Goal: Task Accomplishment & Management: Manage account settings

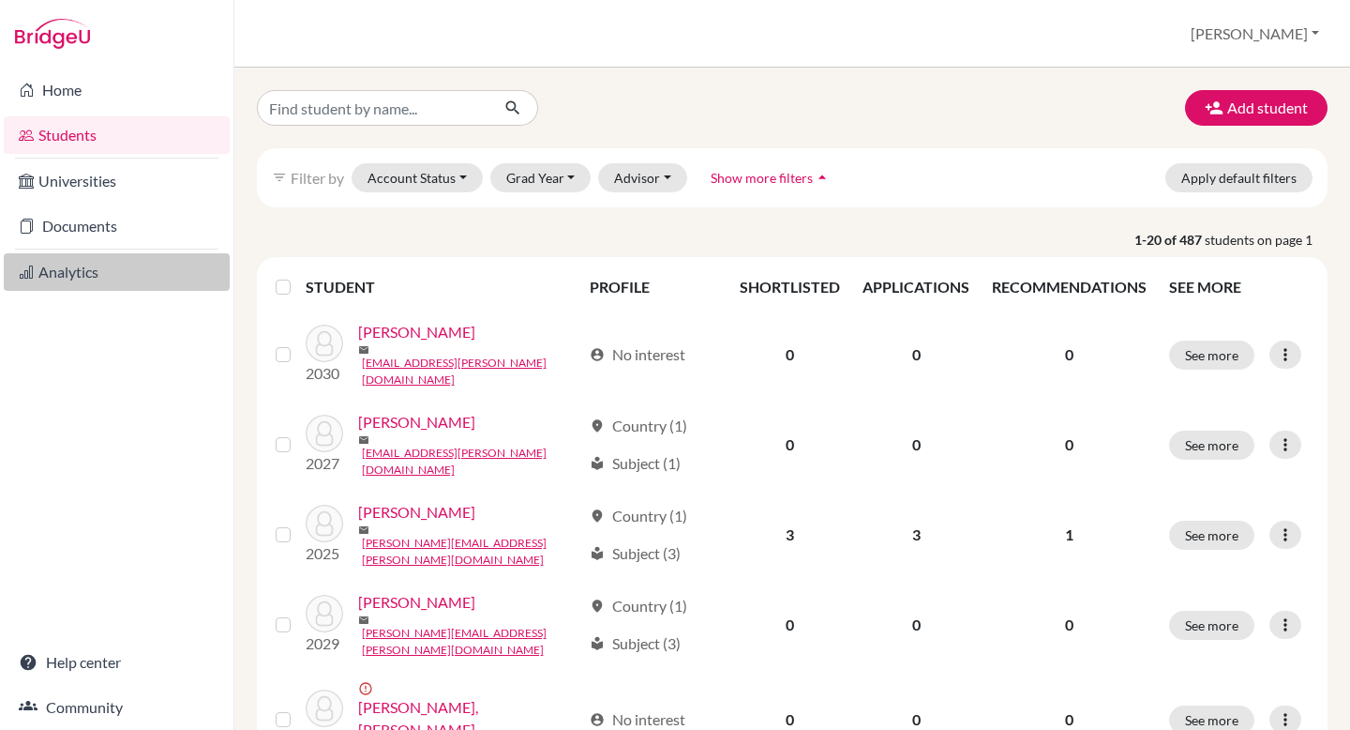
click at [74, 264] on link "Analytics" at bounding box center [117, 272] width 226 height 38
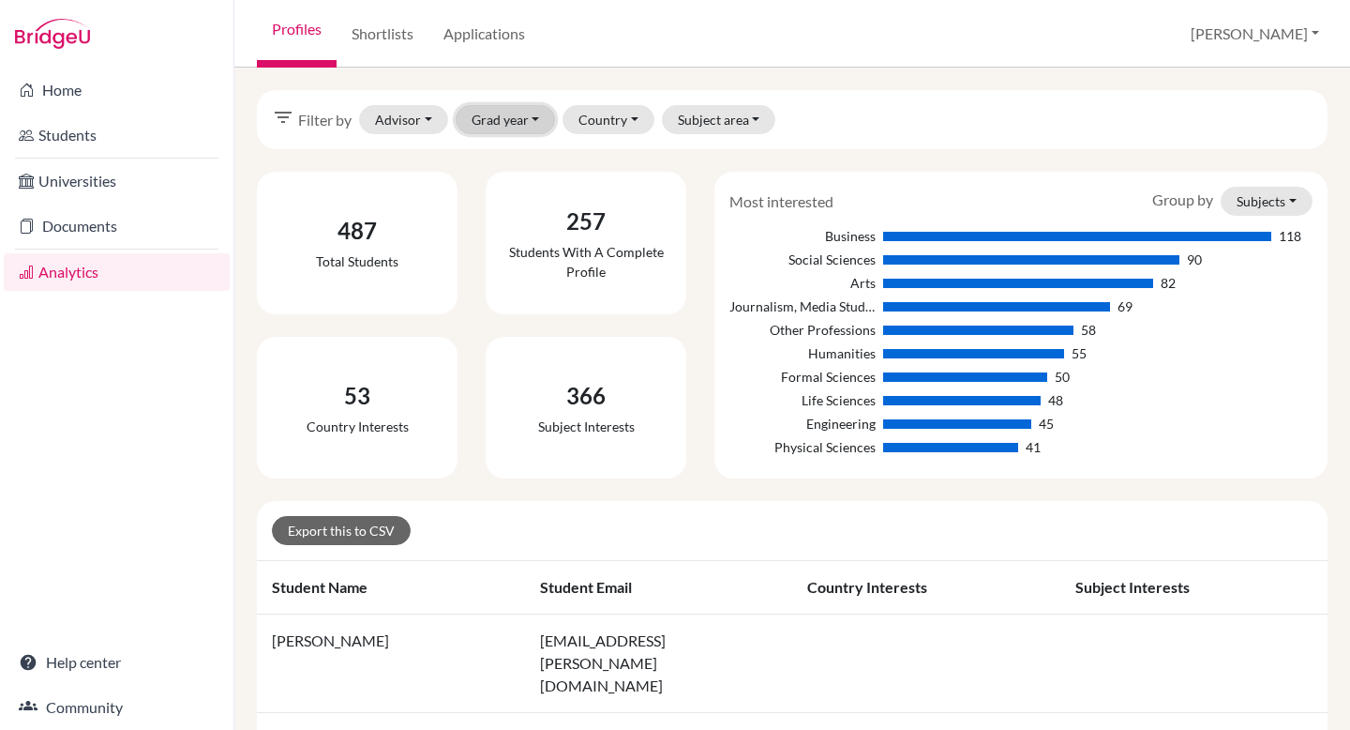
click at [536, 113] on button "Grad year" at bounding box center [506, 119] width 100 height 29
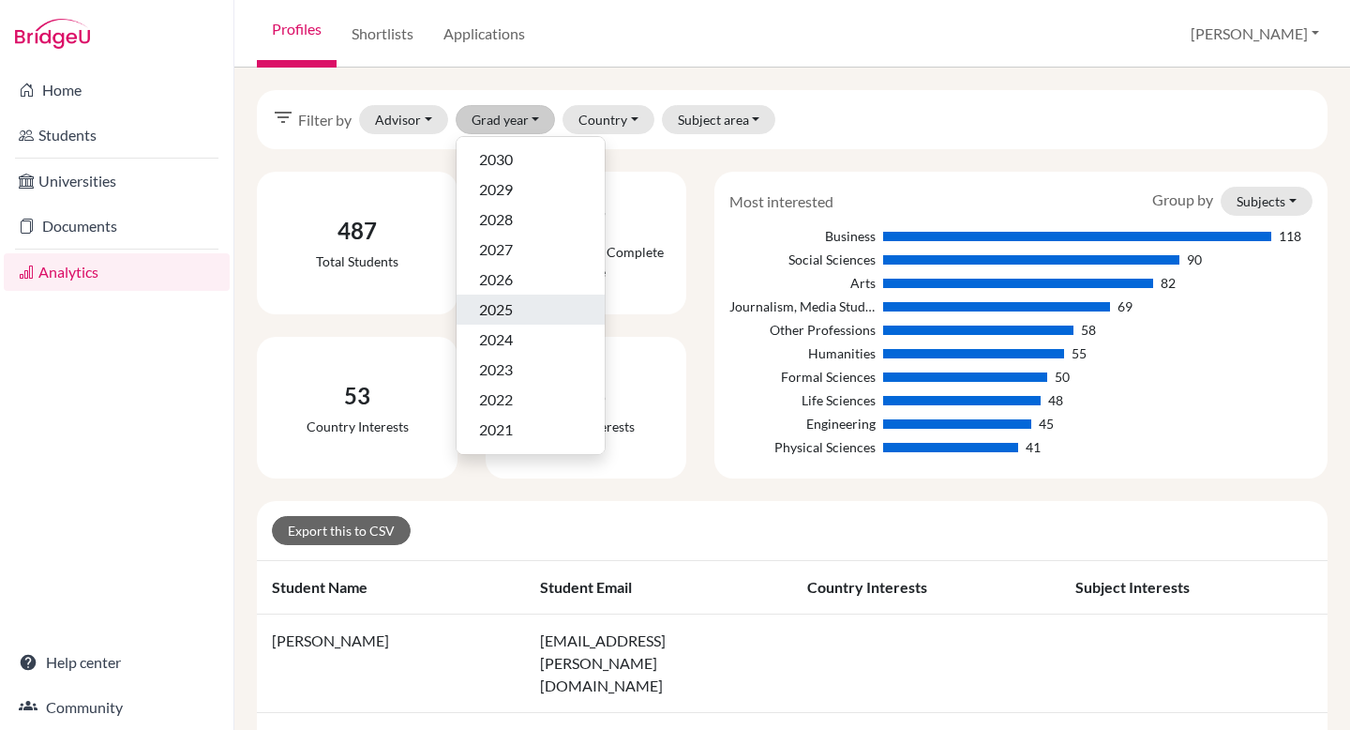
click at [509, 306] on span "2025" at bounding box center [496, 309] width 34 height 23
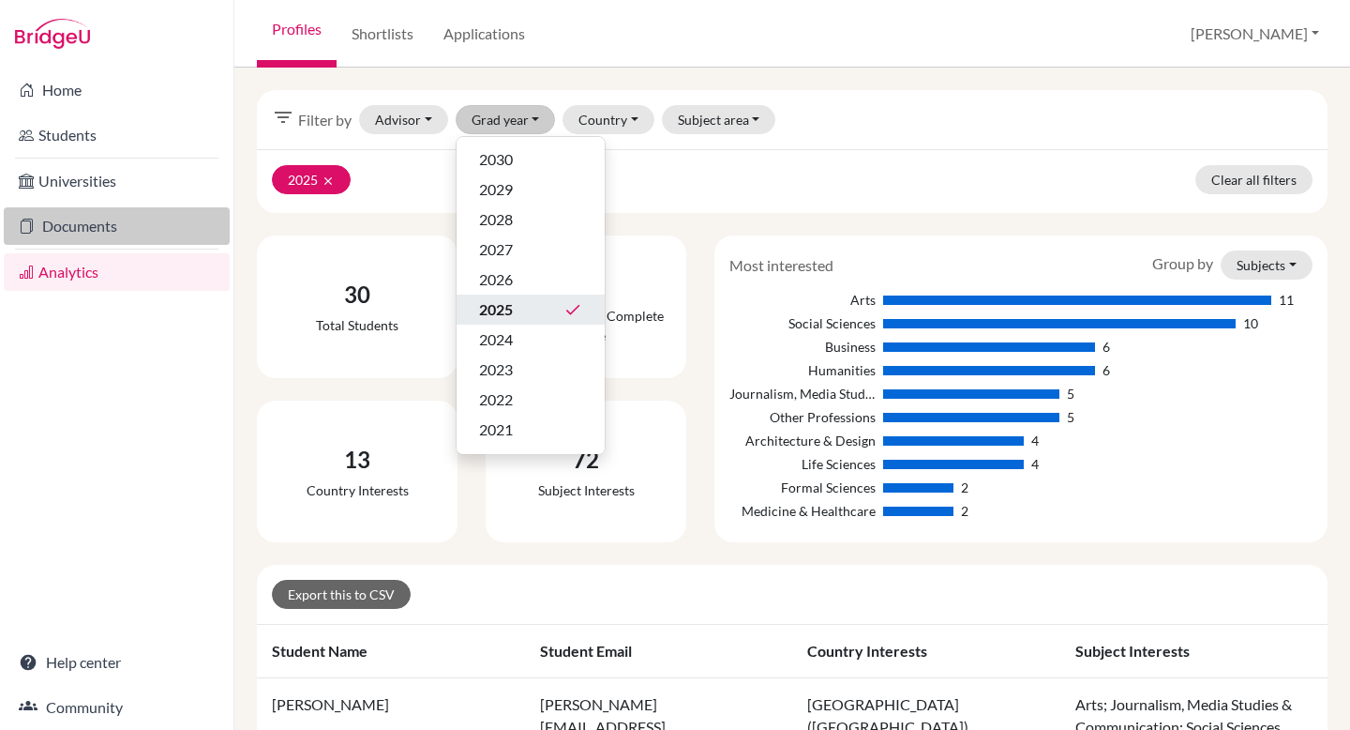
click at [77, 232] on link "Documents" at bounding box center [117, 226] width 226 height 38
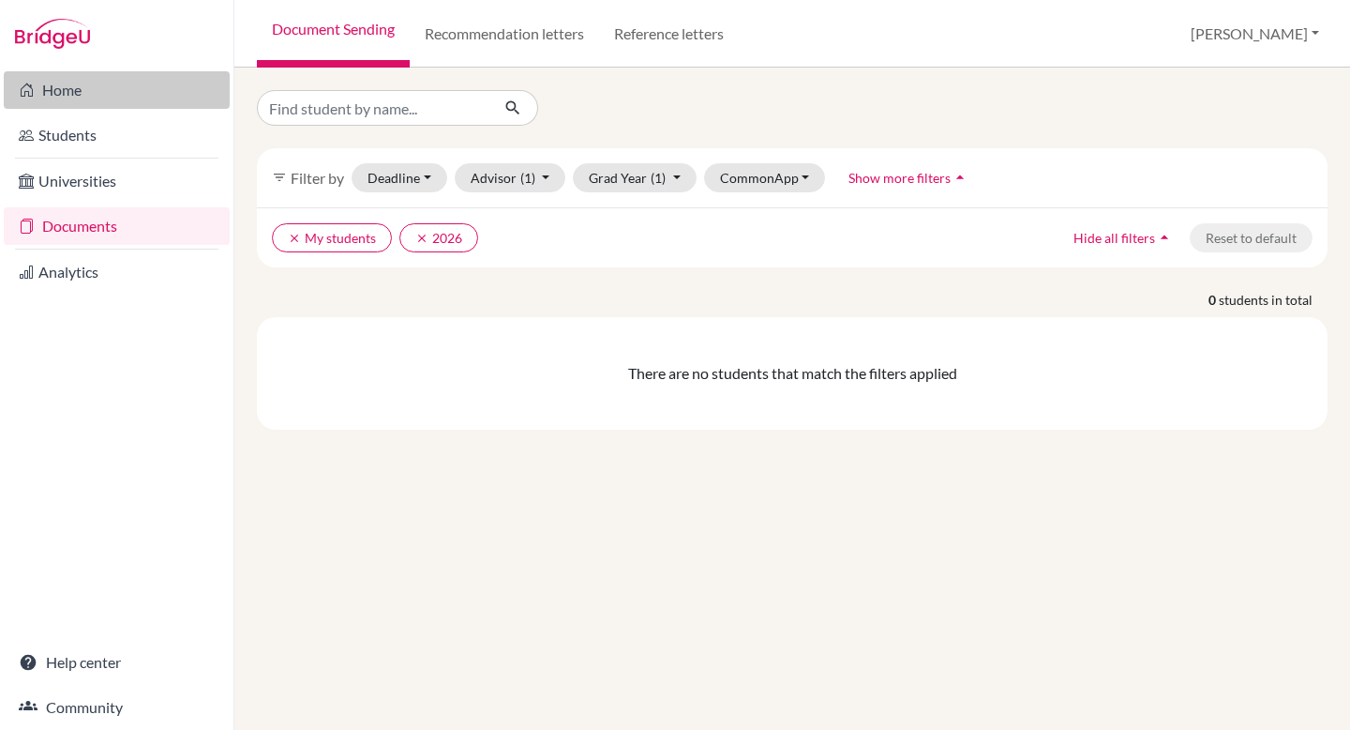
click at [80, 79] on link "Home" at bounding box center [117, 90] width 226 height 38
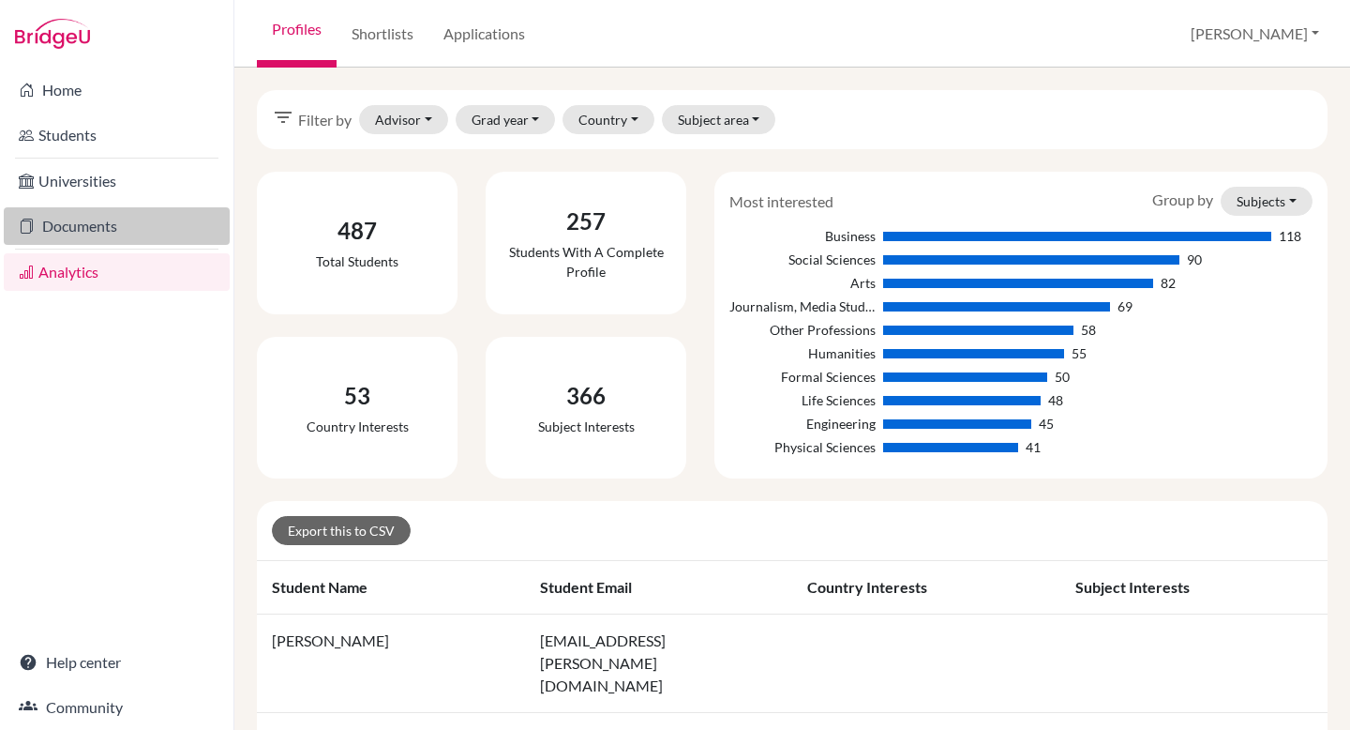
click at [56, 225] on link "Documents" at bounding box center [117, 226] width 226 height 38
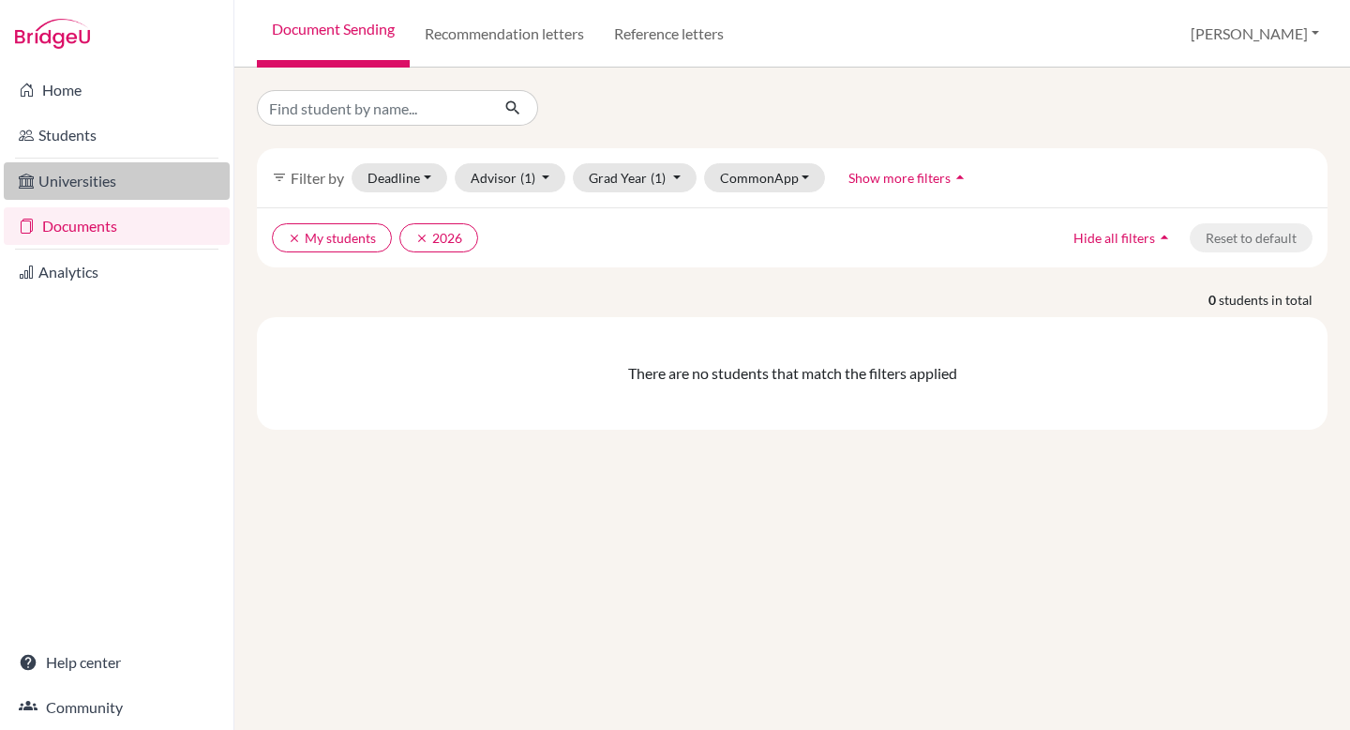
click at [60, 189] on link "Universities" at bounding box center [117, 181] width 226 height 38
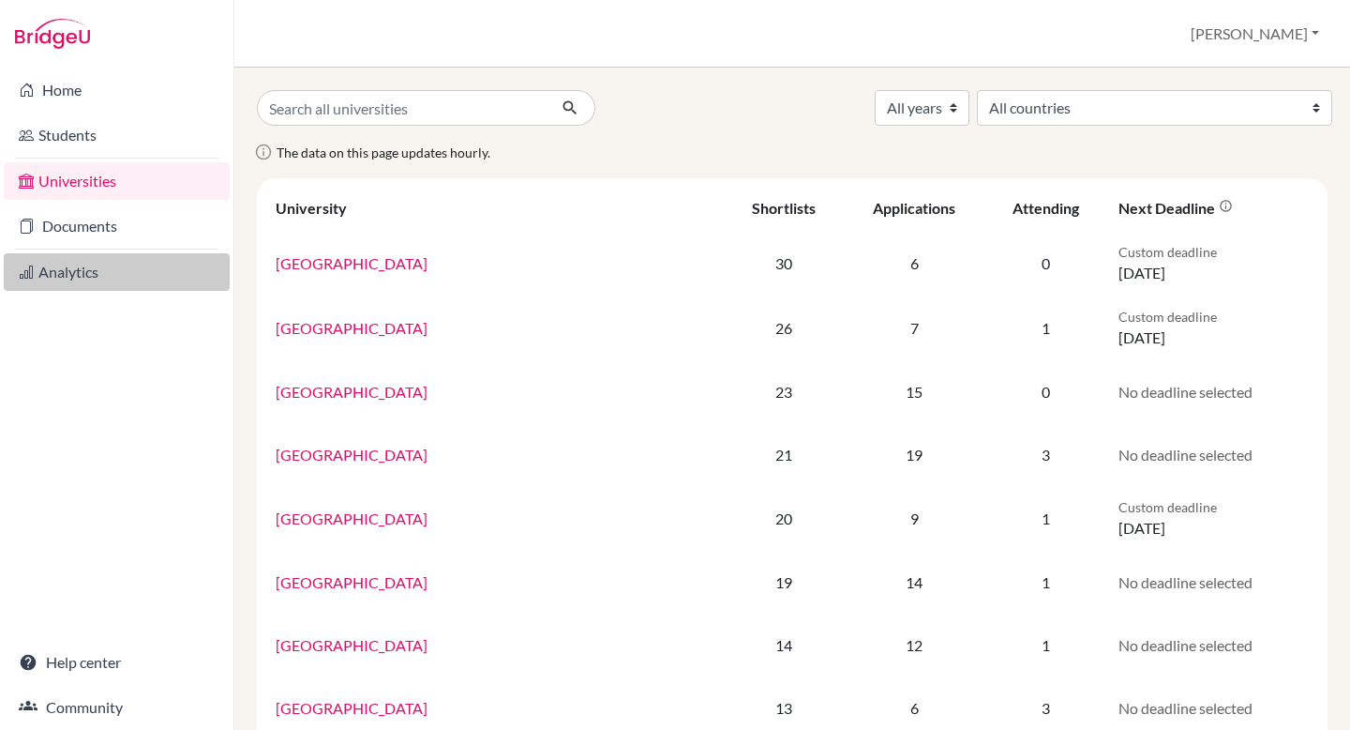
click at [83, 276] on link "Analytics" at bounding box center [117, 272] width 226 height 38
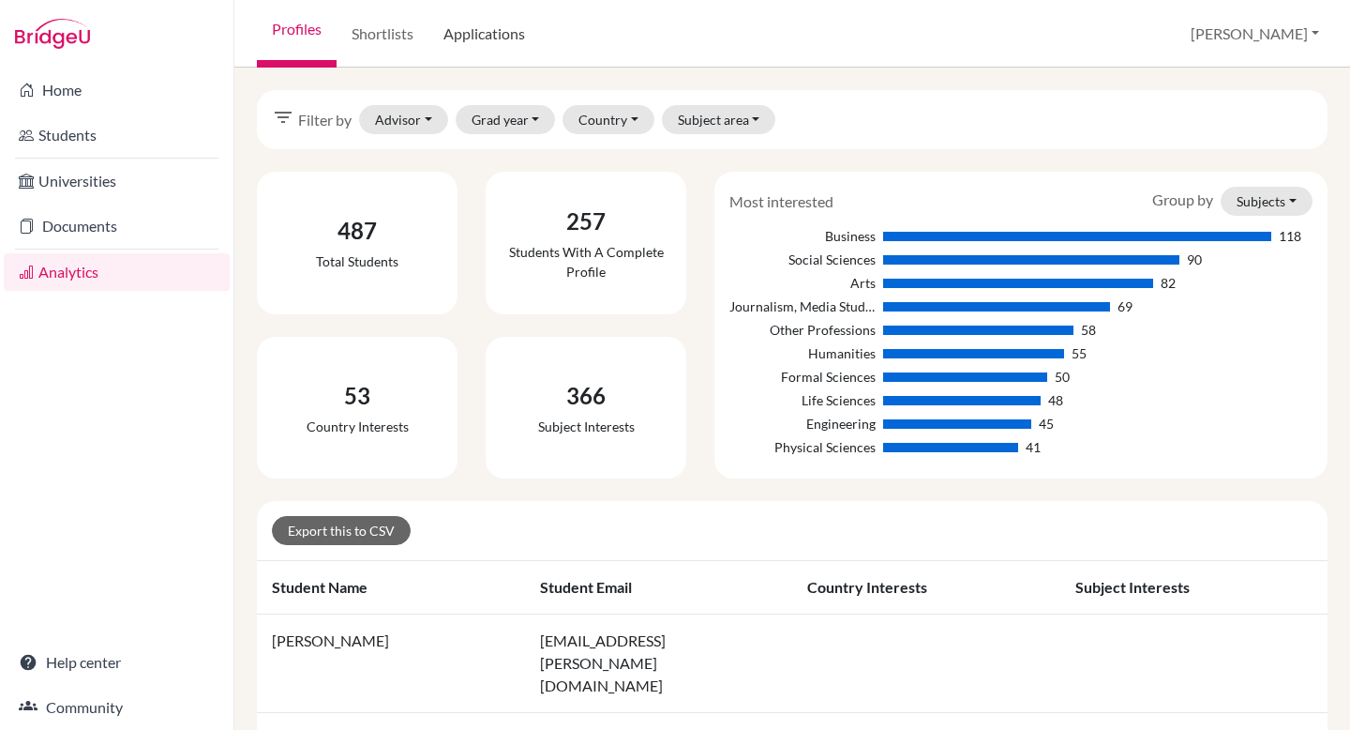
click at [505, 36] on link "Applications" at bounding box center [485, 34] width 112 height 68
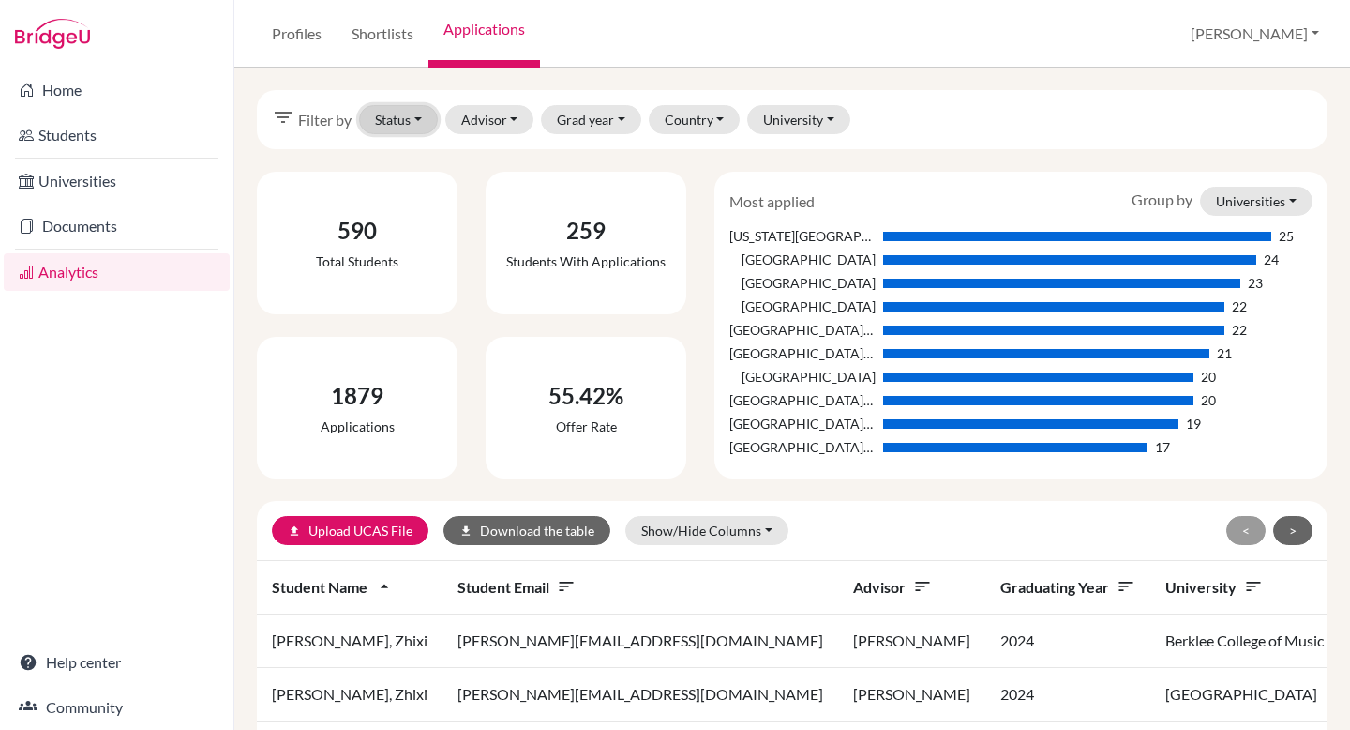
click at [417, 120] on button "Status" at bounding box center [398, 119] width 79 height 29
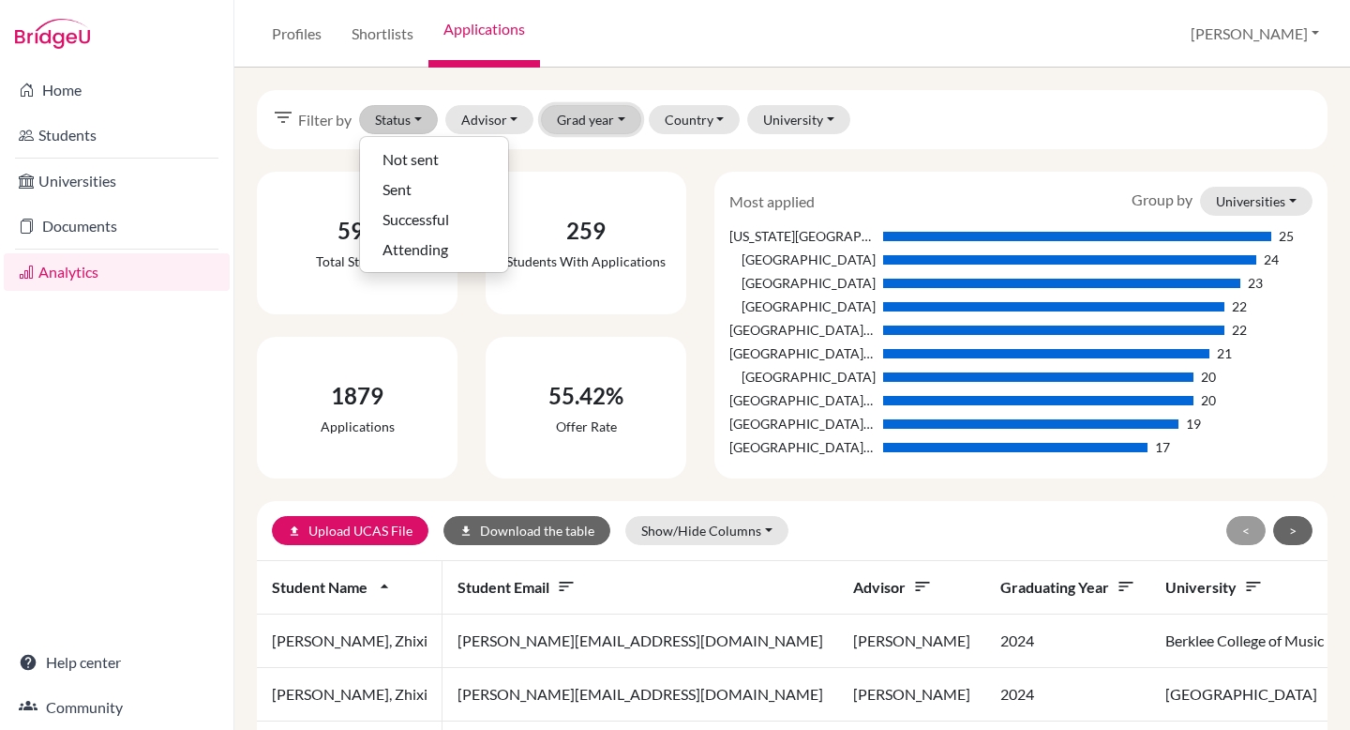
click at [624, 114] on button "Grad year" at bounding box center [591, 119] width 100 height 29
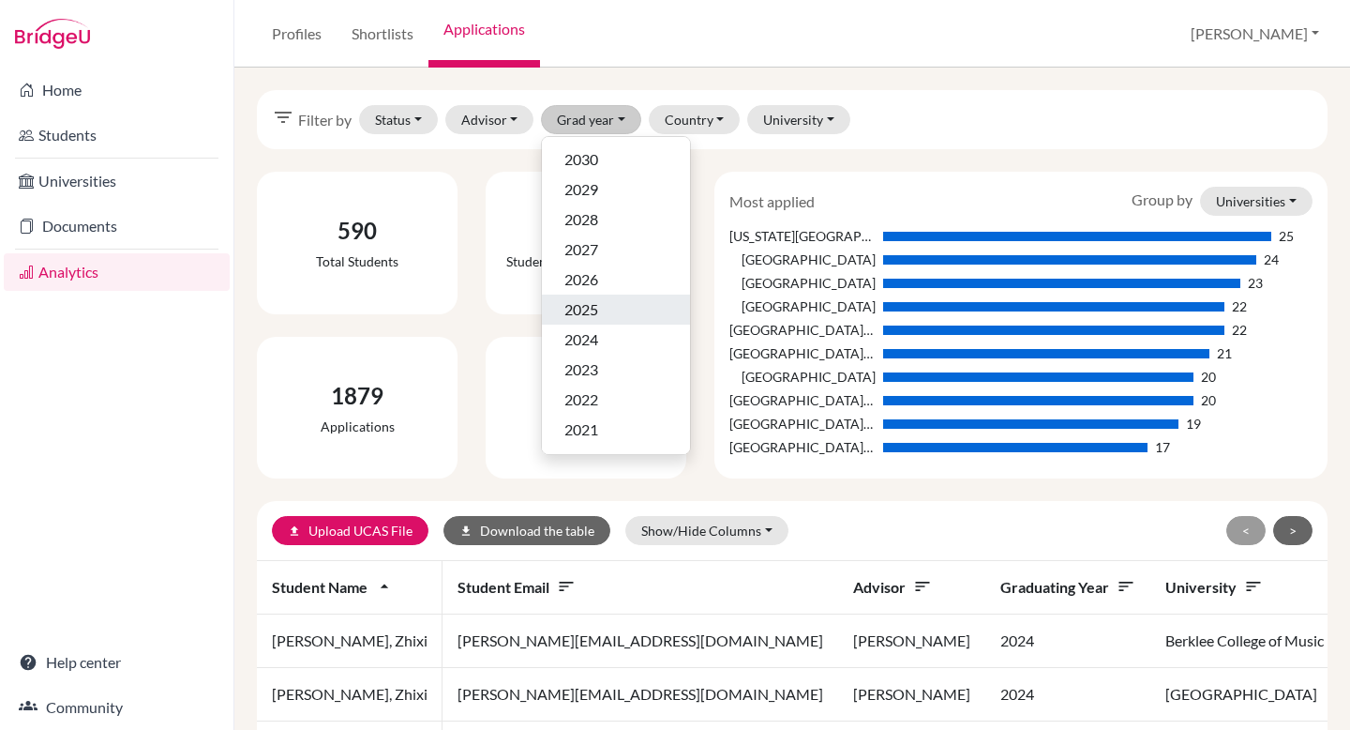
click at [602, 319] on div "2025" at bounding box center [616, 309] width 103 height 23
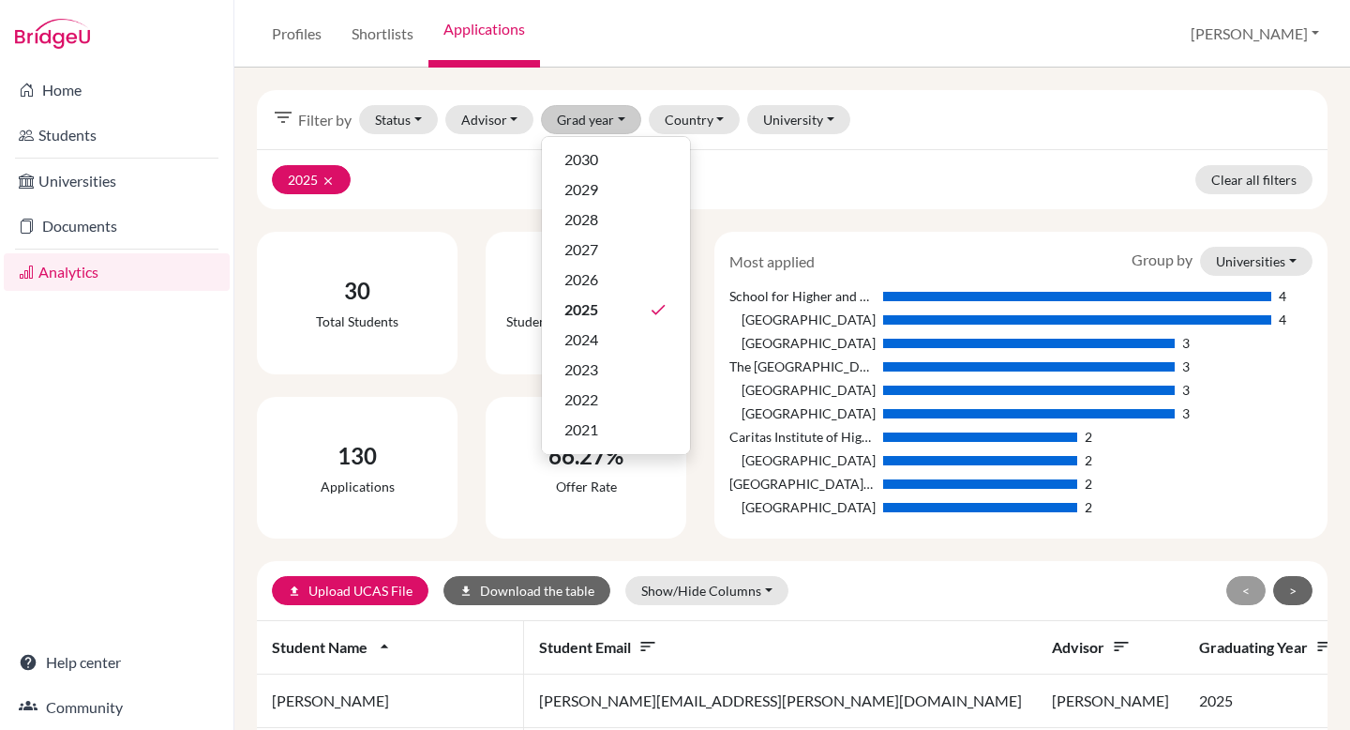
click at [963, 139] on div "filter_list Filter by Status Not sent Sent Successful Attending Advisor [PERSON…" at bounding box center [792, 119] width 1071 height 59
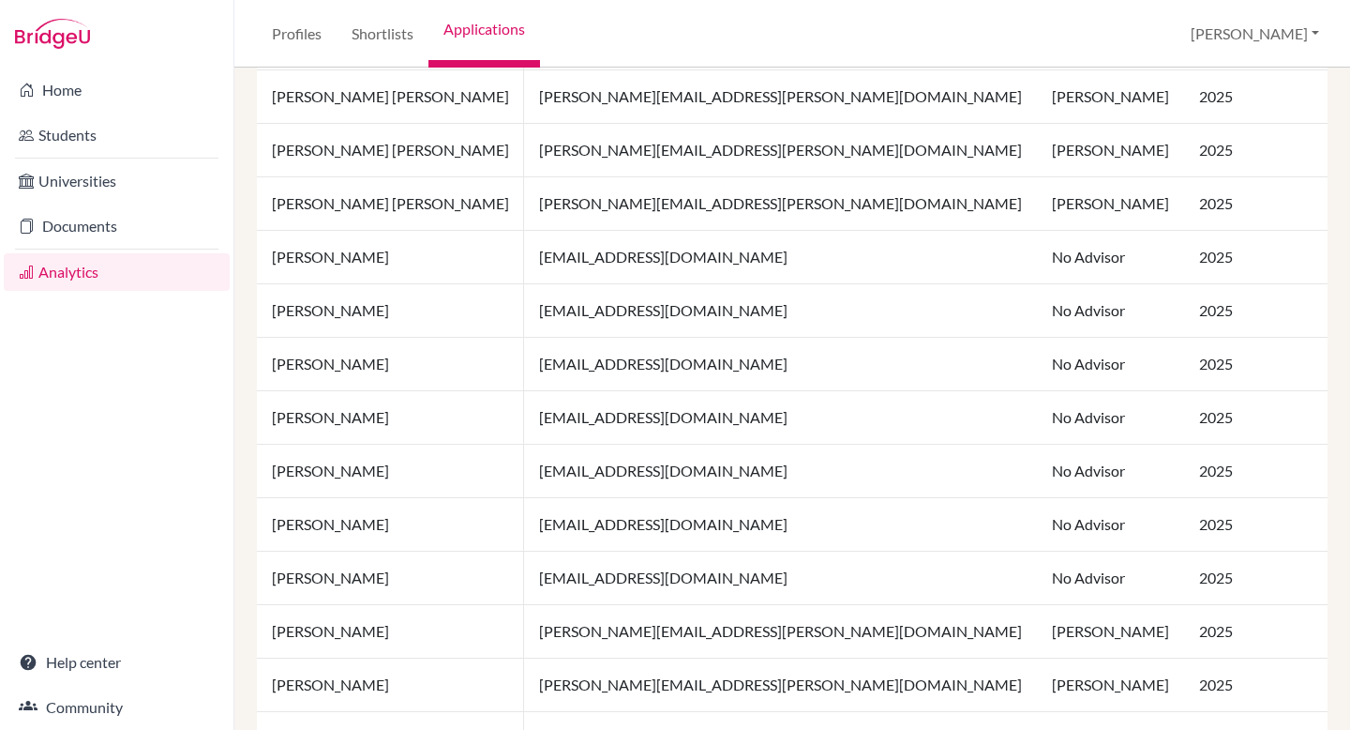
scroll to position [1377, 0]
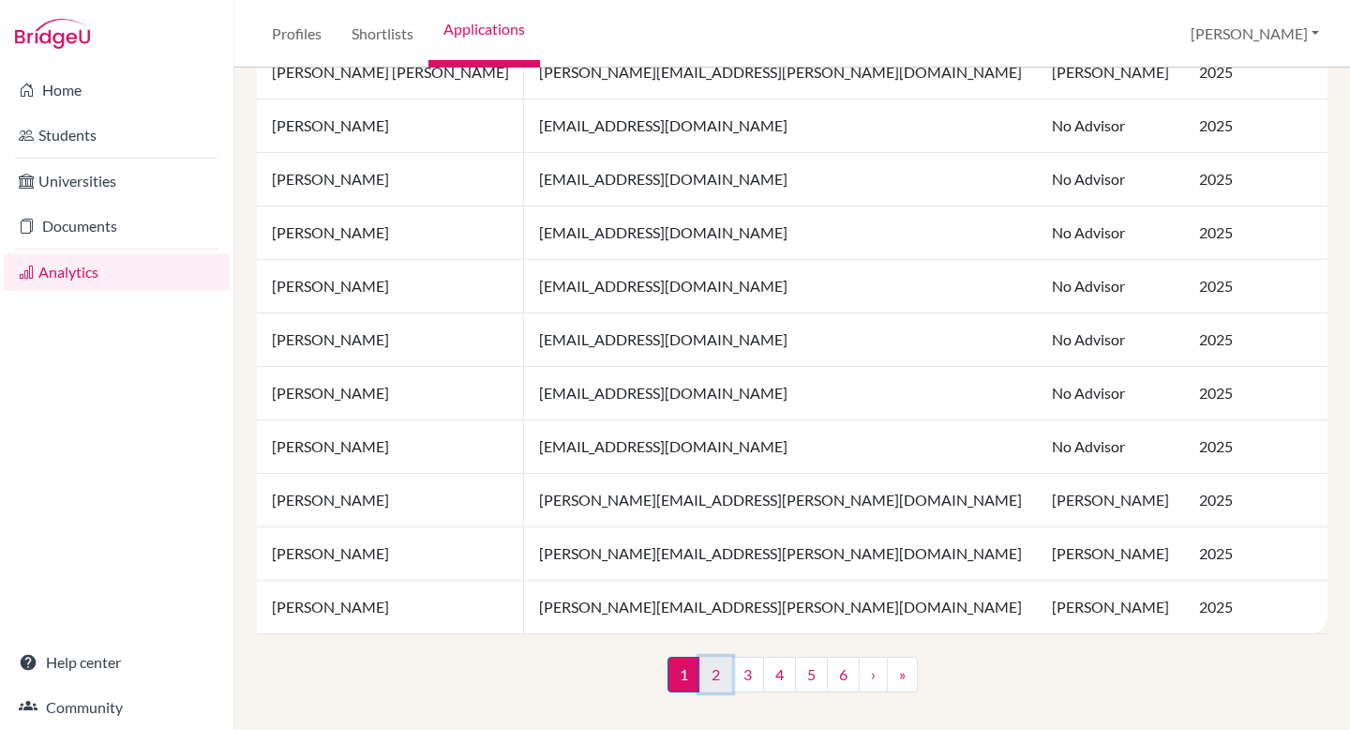
click at [716, 656] on link "2" at bounding box center [716, 674] width 33 height 36
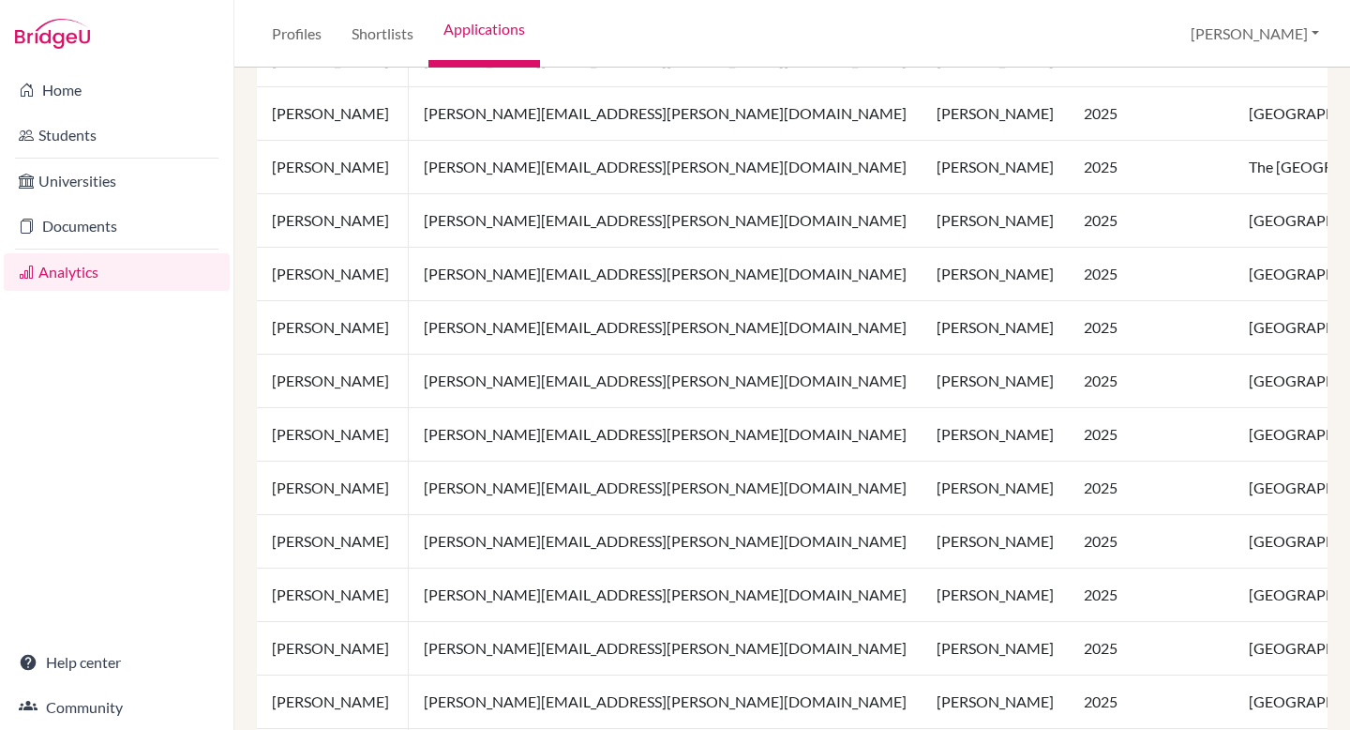
scroll to position [1377, 0]
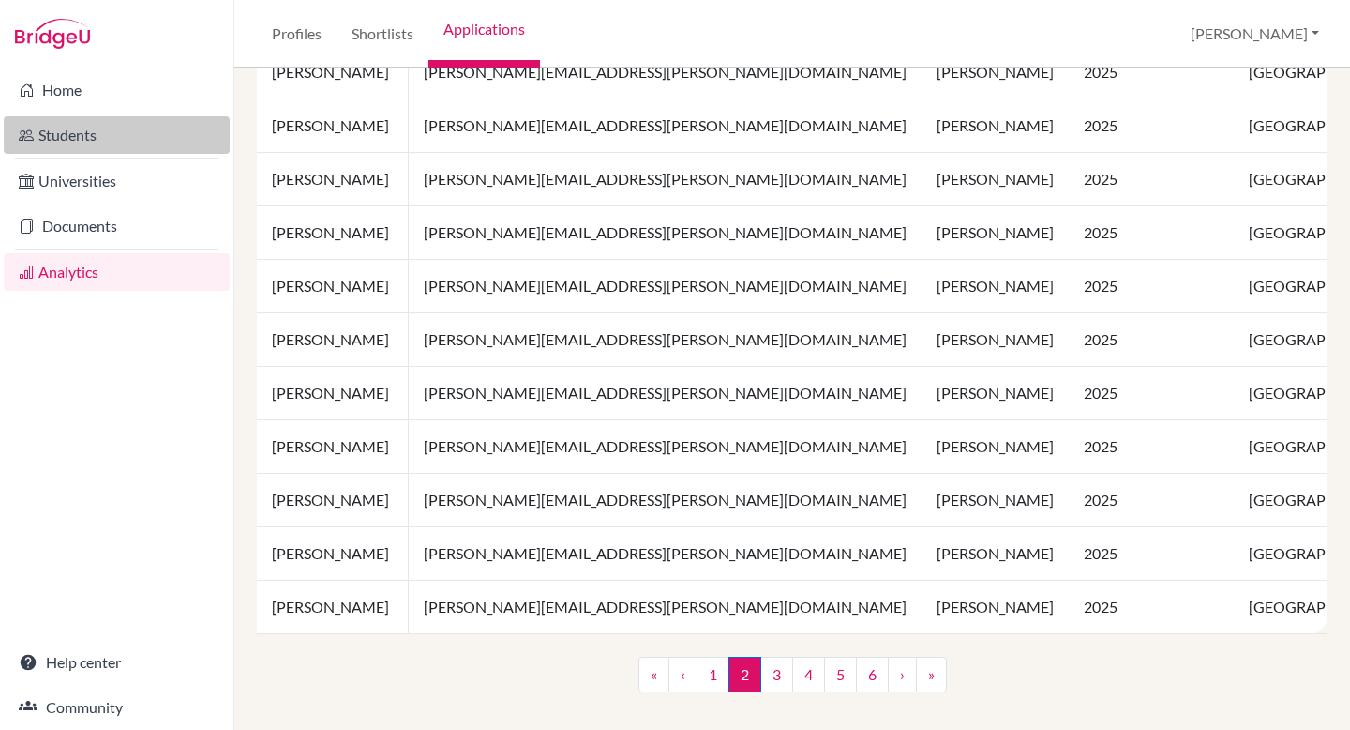
click at [78, 121] on link "Students" at bounding box center [117, 135] width 226 height 38
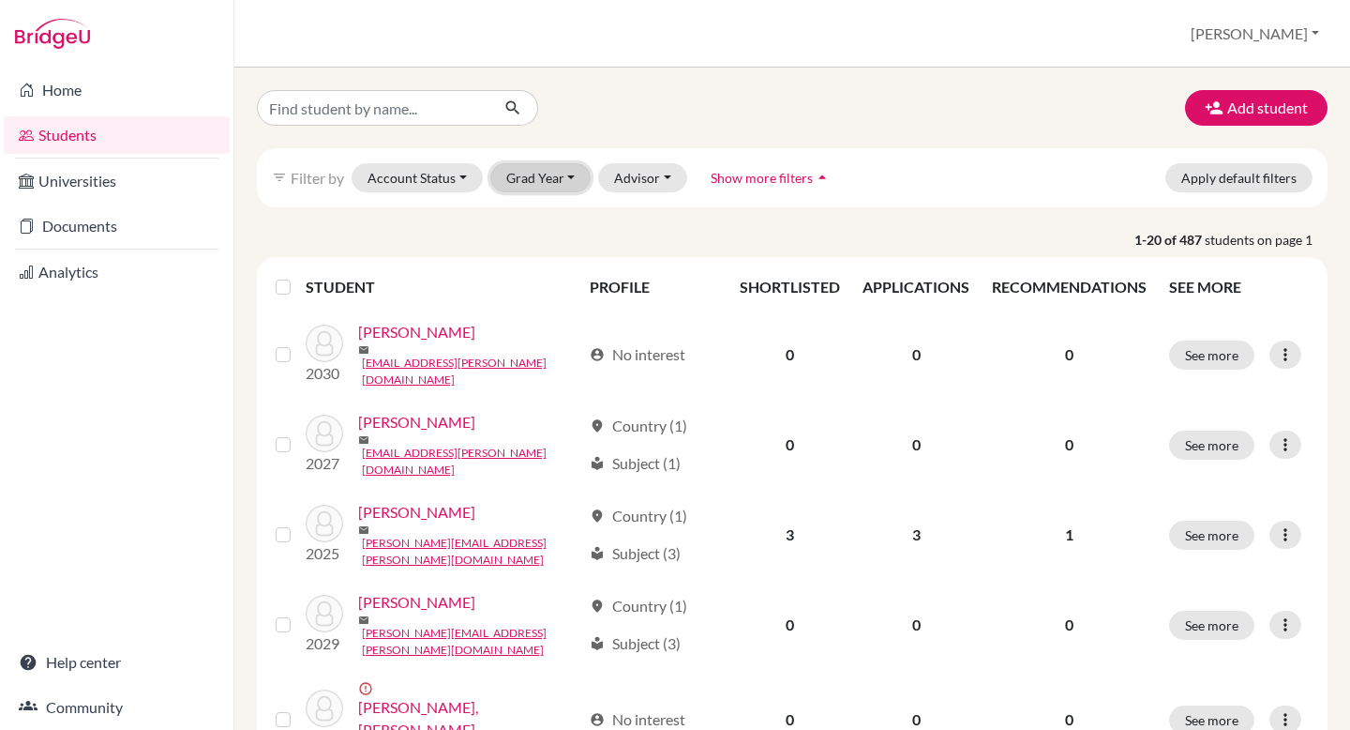
click at [543, 186] on button "Grad Year" at bounding box center [540, 177] width 101 height 29
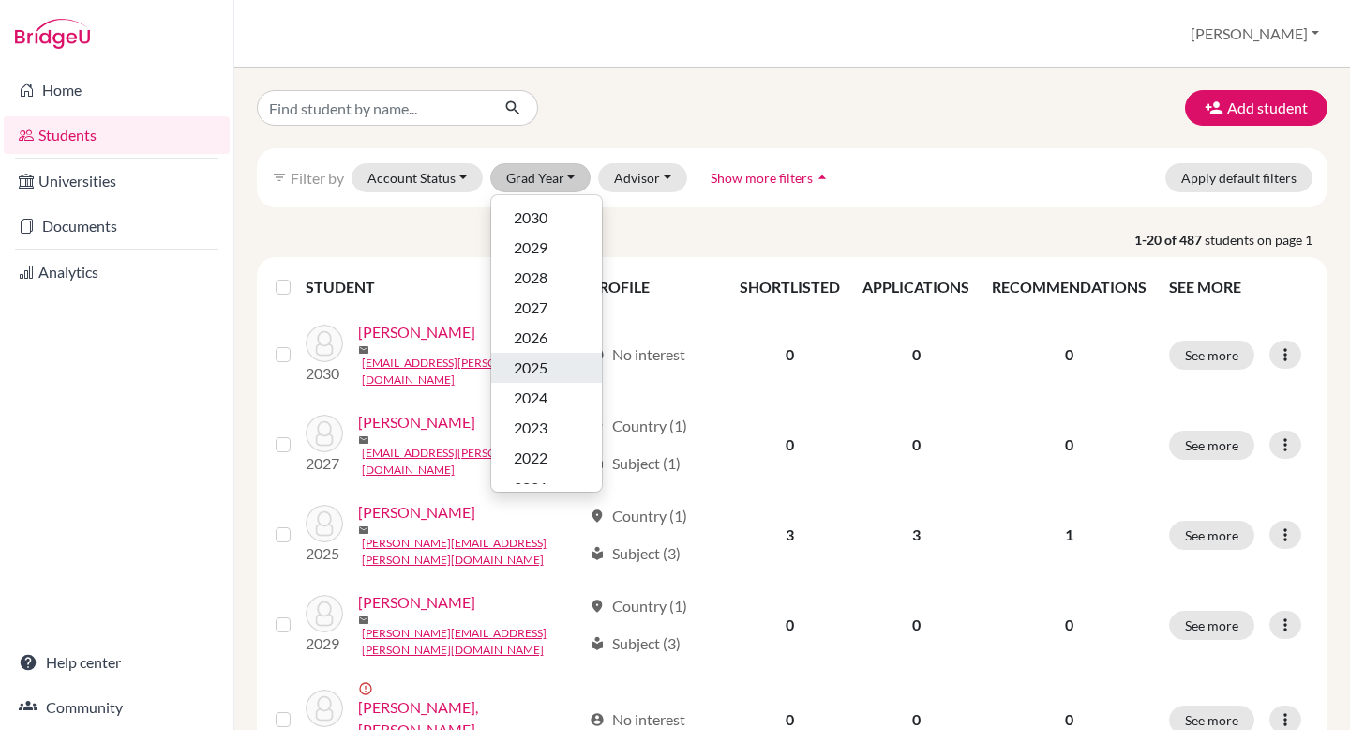
click at [548, 376] on span "2025" at bounding box center [531, 367] width 34 height 23
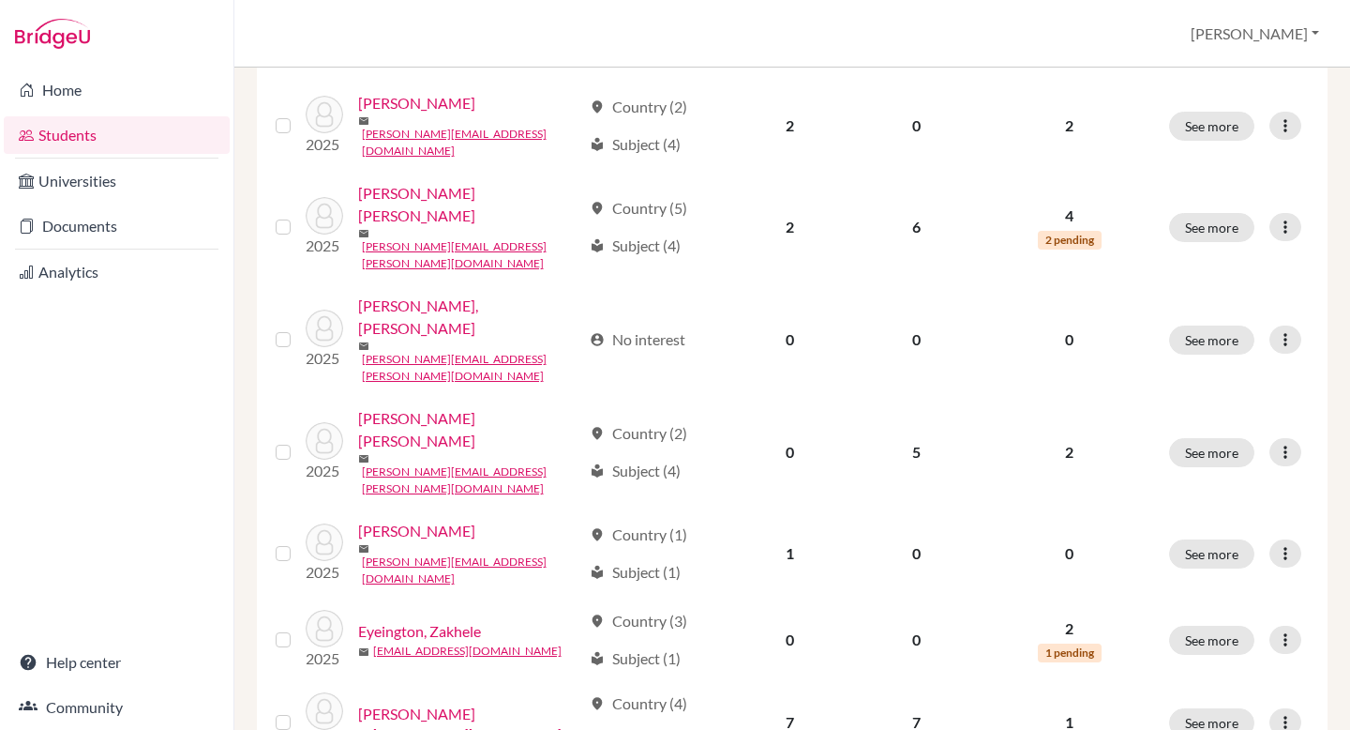
scroll to position [476, 0]
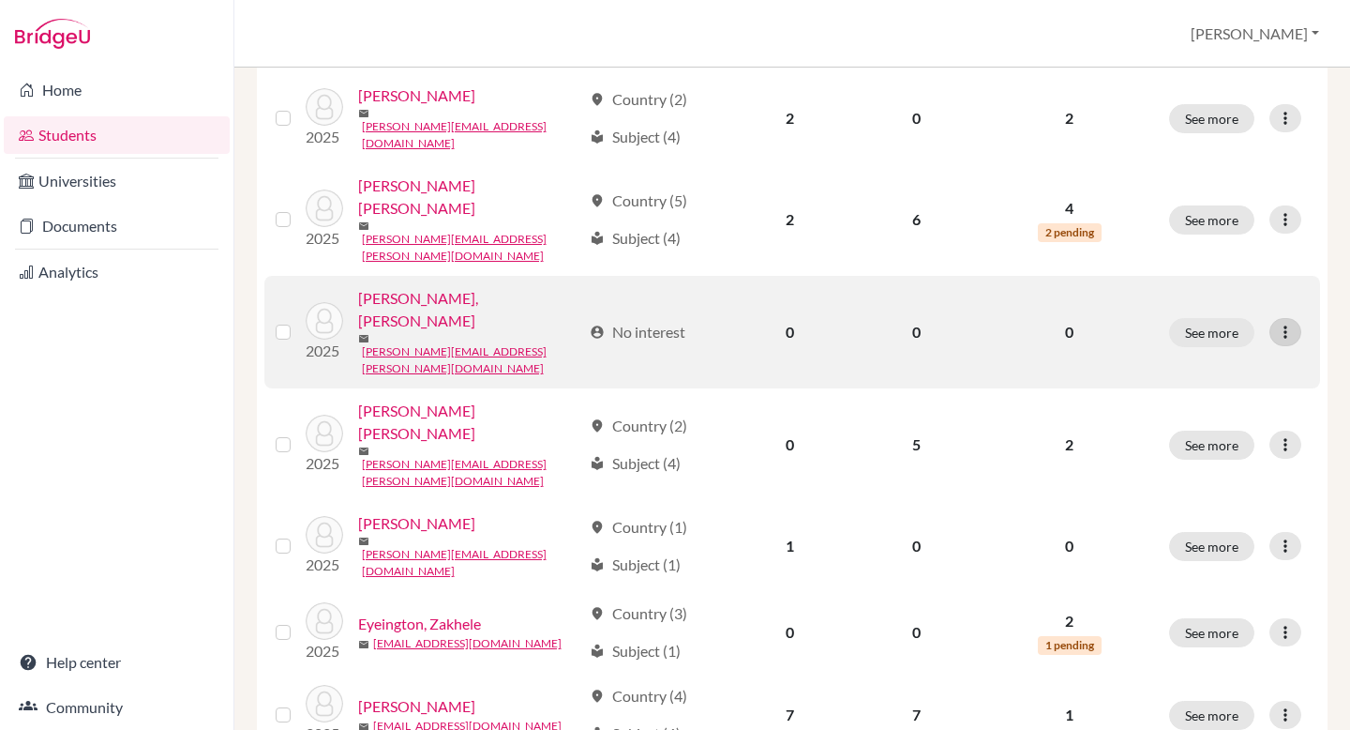
click at [1293, 323] on icon at bounding box center [1285, 332] width 19 height 19
click at [298, 321] on label at bounding box center [298, 321] width 0 height 0
click at [0, 0] on input "checkbox" at bounding box center [0, 0] width 0 height 0
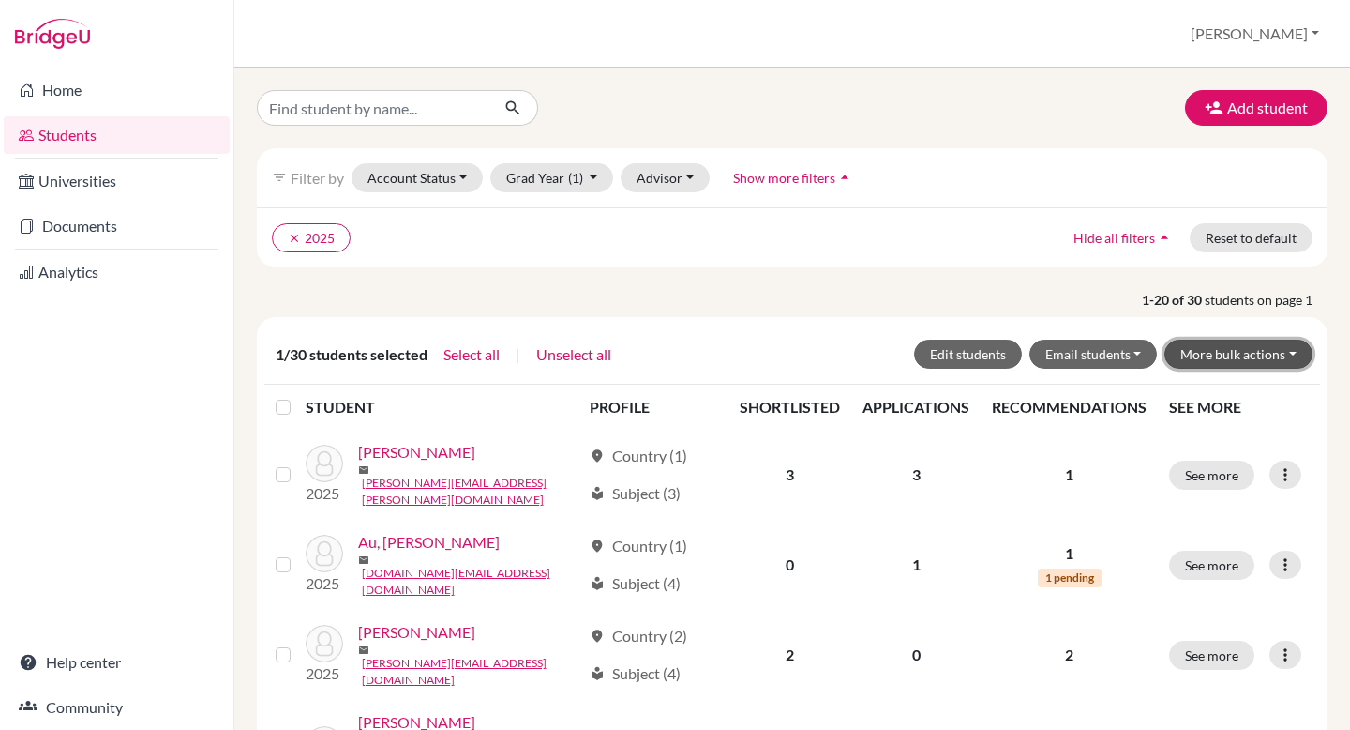
click at [1297, 349] on button "More bulk actions" at bounding box center [1239, 353] width 148 height 29
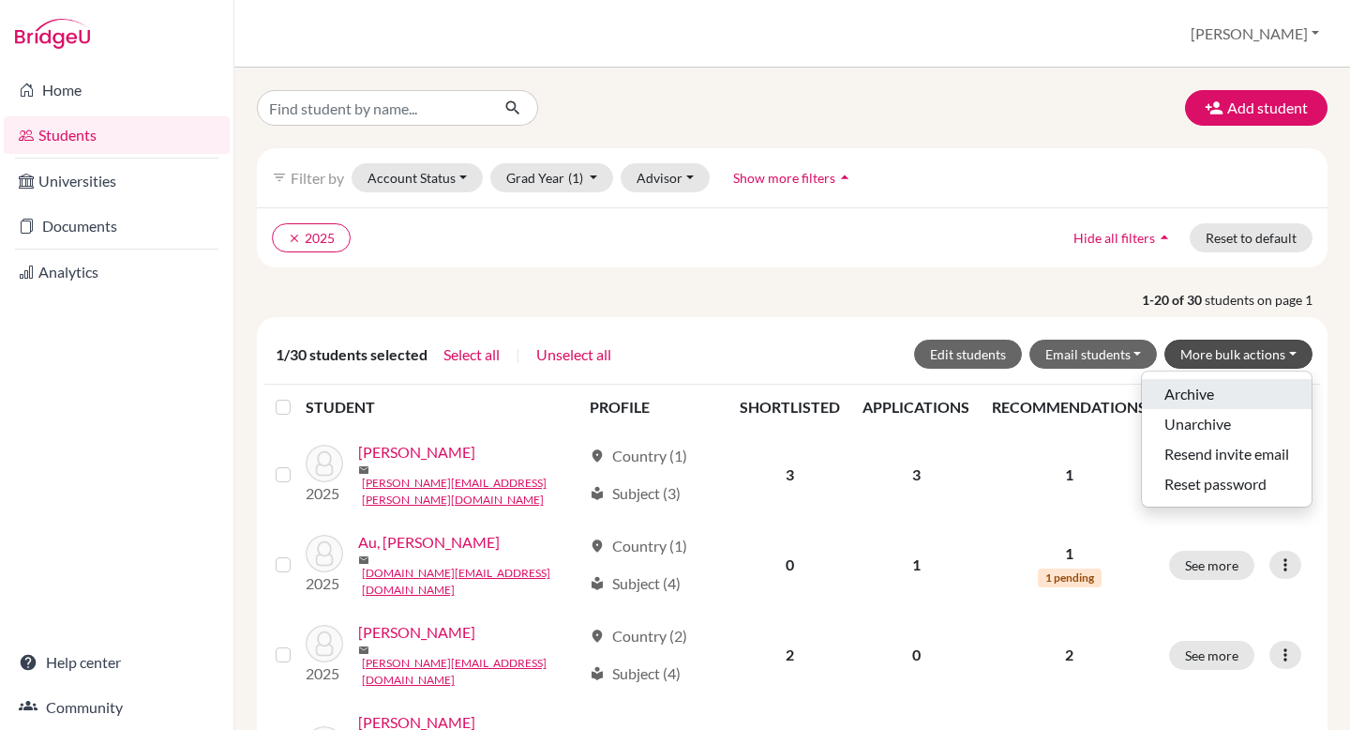
click at [1264, 396] on button "Archive" at bounding box center [1227, 394] width 170 height 30
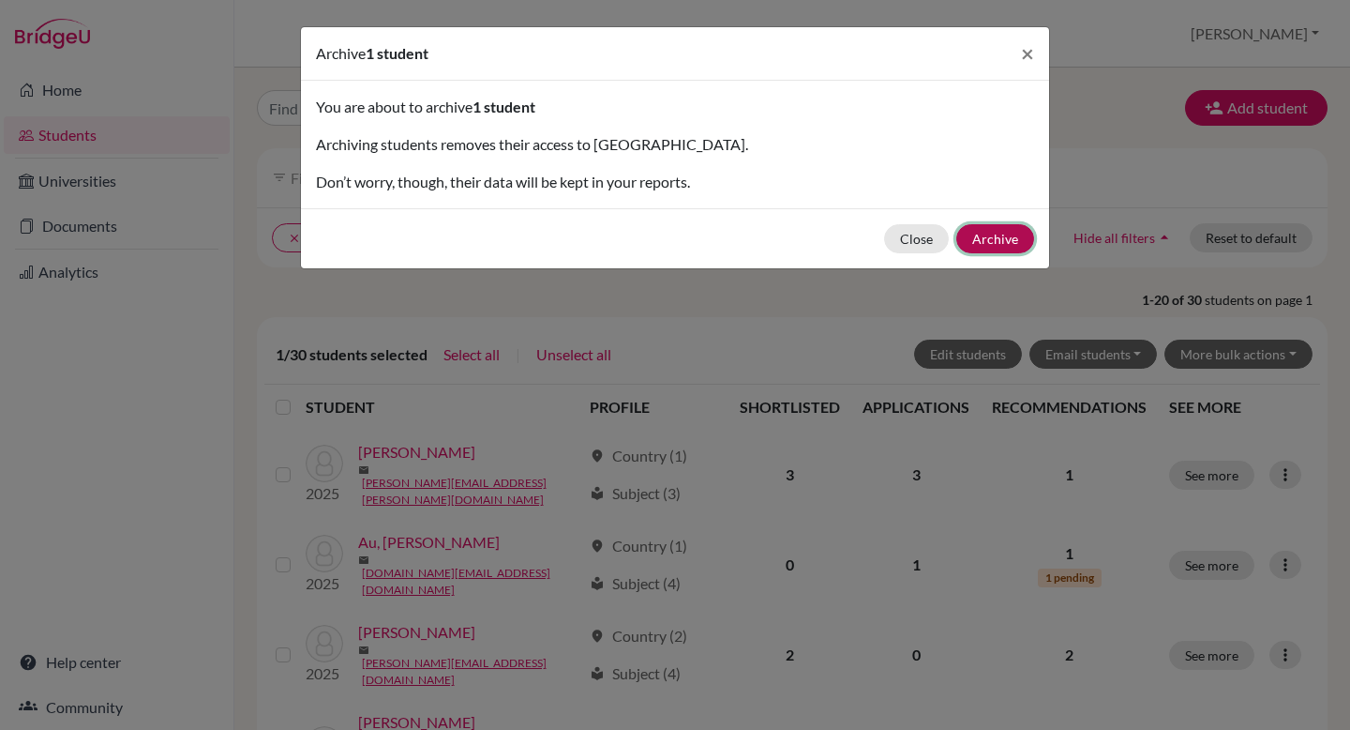
click at [1007, 235] on button "Archive" at bounding box center [996, 238] width 78 height 29
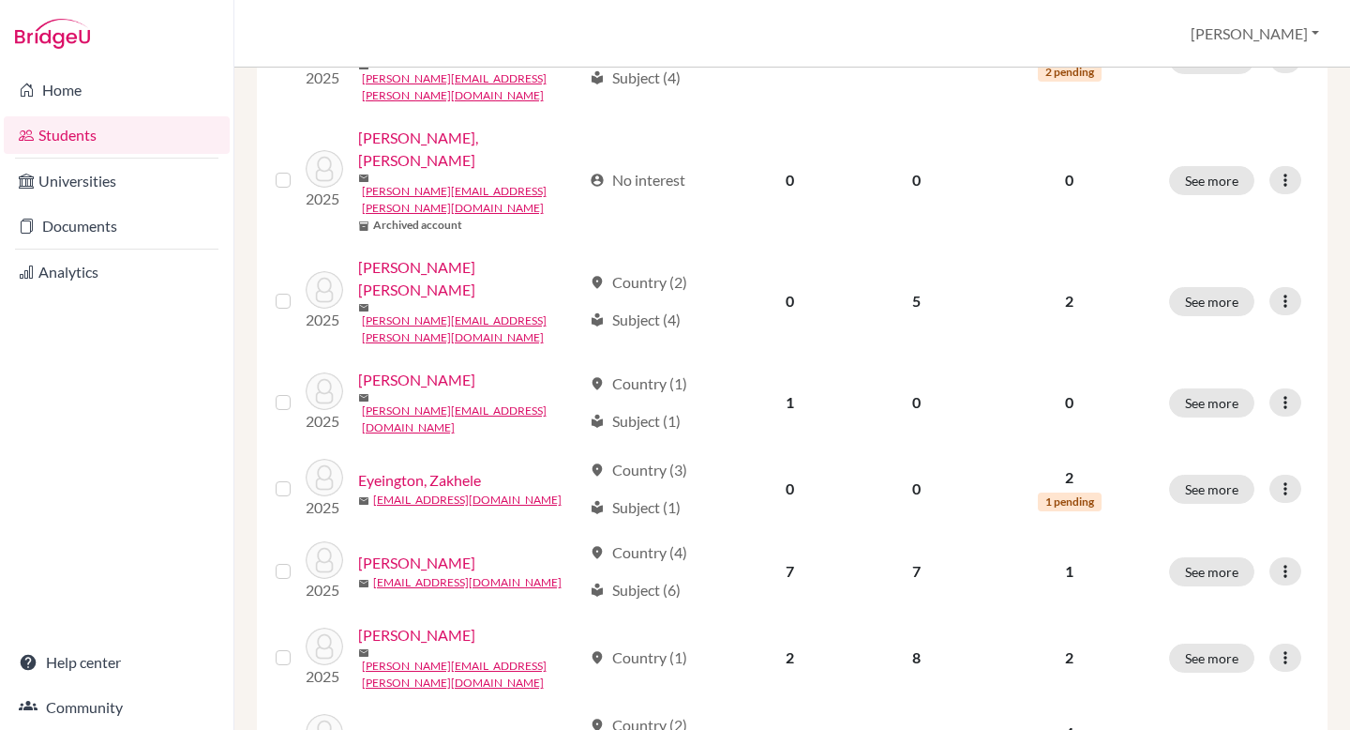
scroll to position [709, 0]
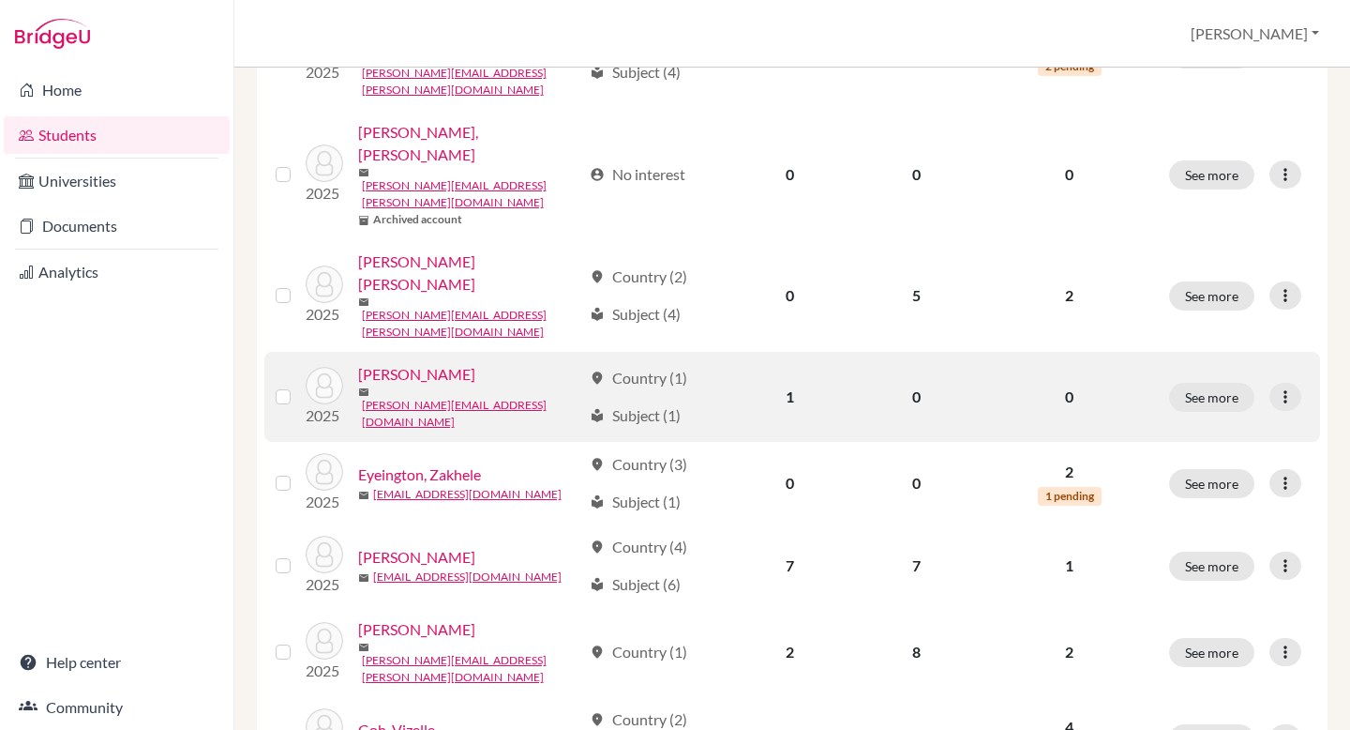
click at [298, 385] on label at bounding box center [298, 385] width 0 height 0
click at [0, 0] on input "checkbox" at bounding box center [0, 0] width 0 height 0
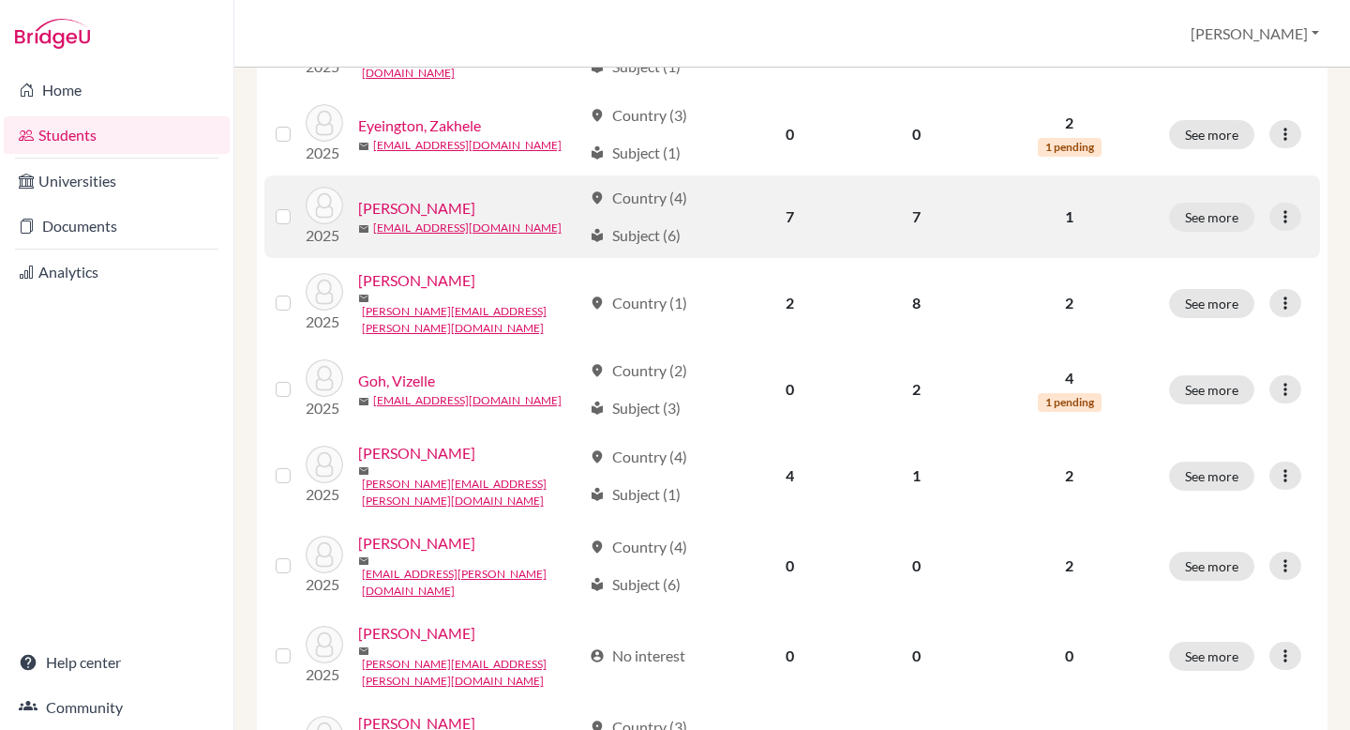
scroll to position [1124, 0]
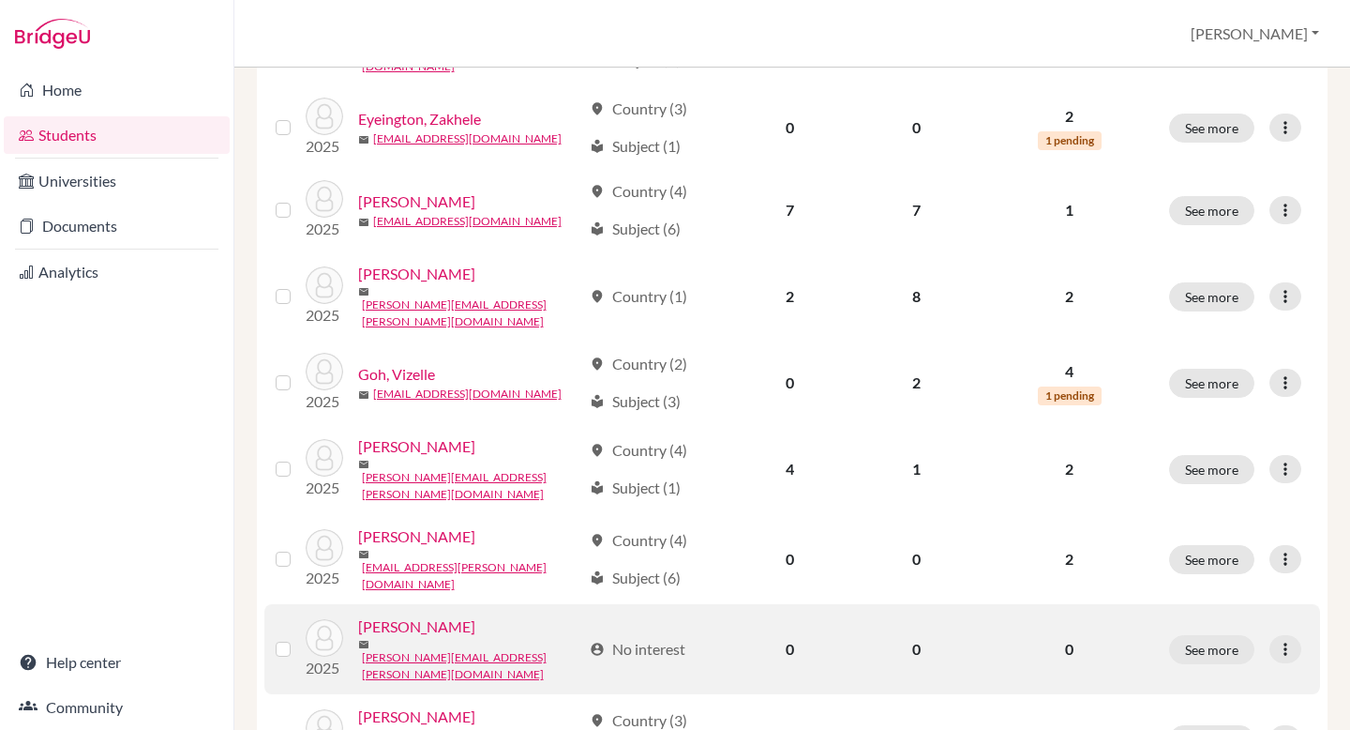
click at [298, 638] on label at bounding box center [298, 638] width 0 height 0
click at [0, 0] on input "checkbox" at bounding box center [0, 0] width 0 height 0
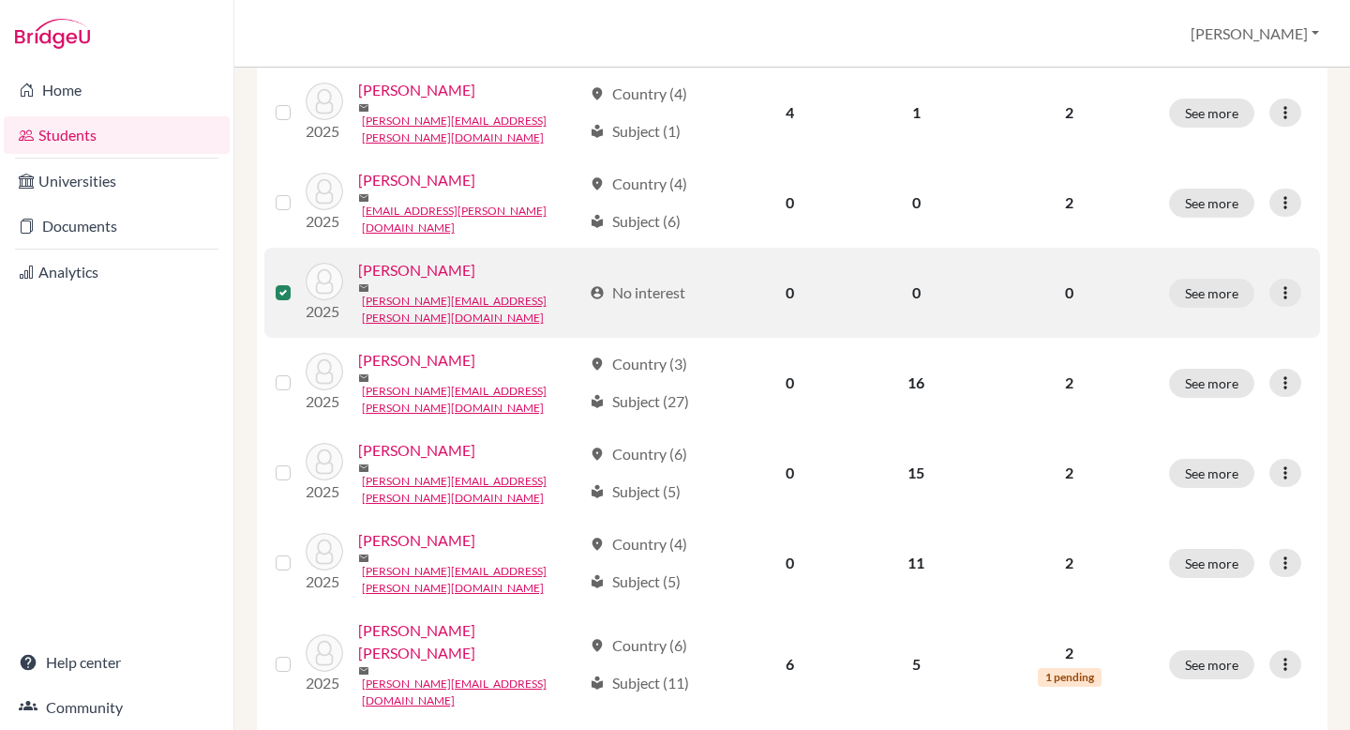
scroll to position [1487, 0]
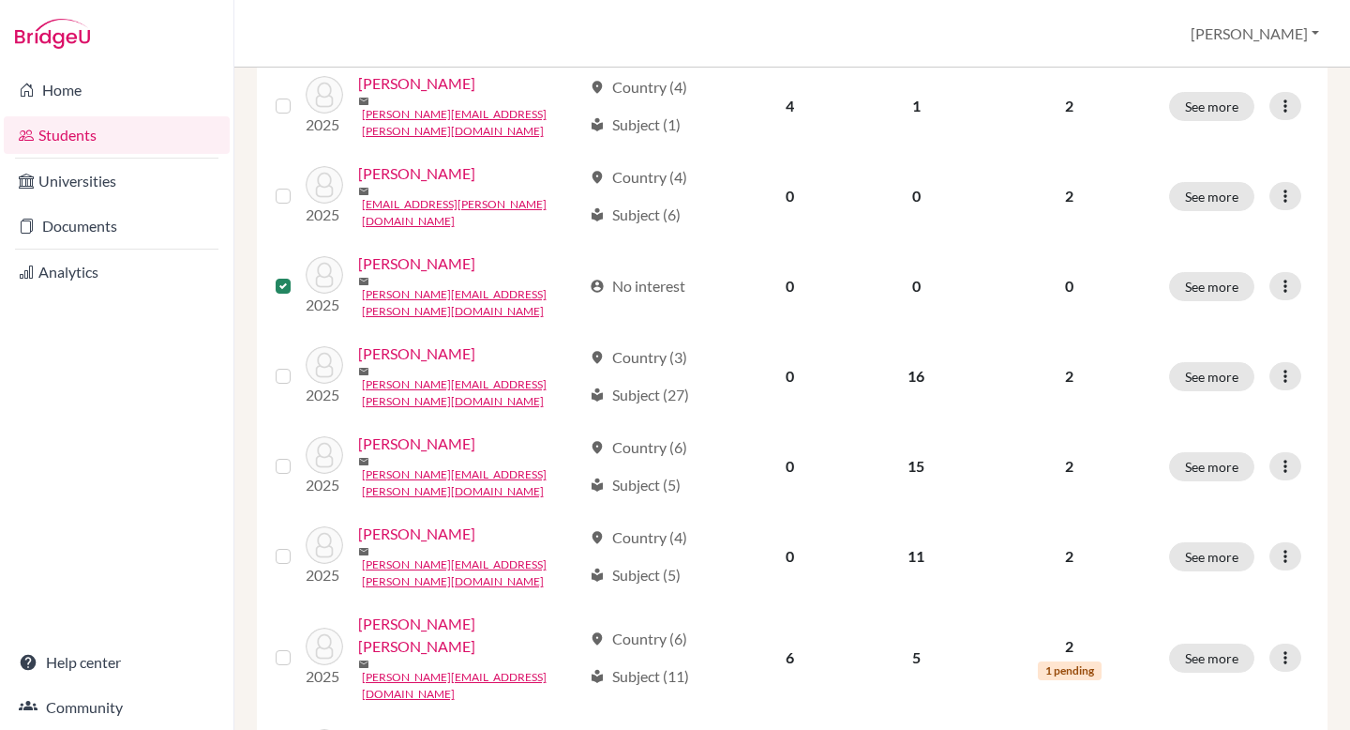
click at [0, 0] on input "checkbox" at bounding box center [0, 0] width 0 height 0
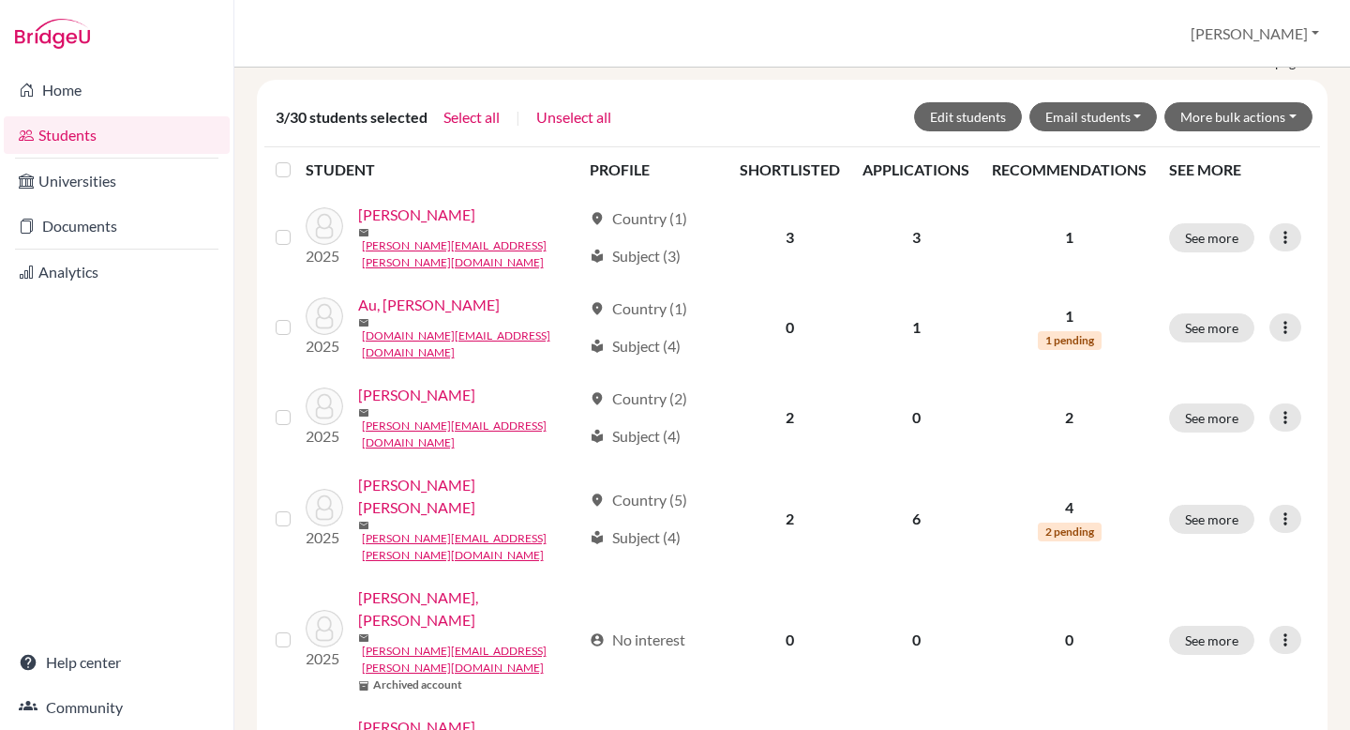
scroll to position [0, 0]
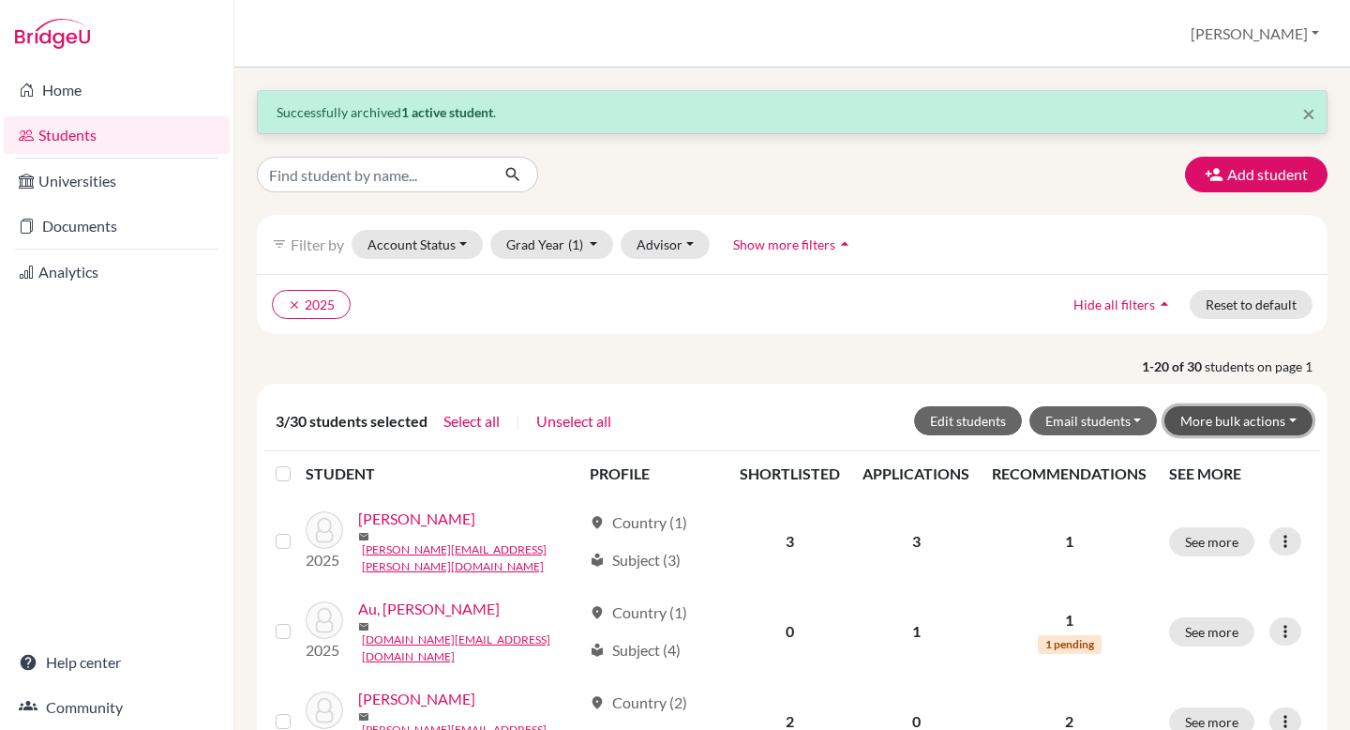
click at [1265, 418] on button "More bulk actions" at bounding box center [1239, 420] width 148 height 29
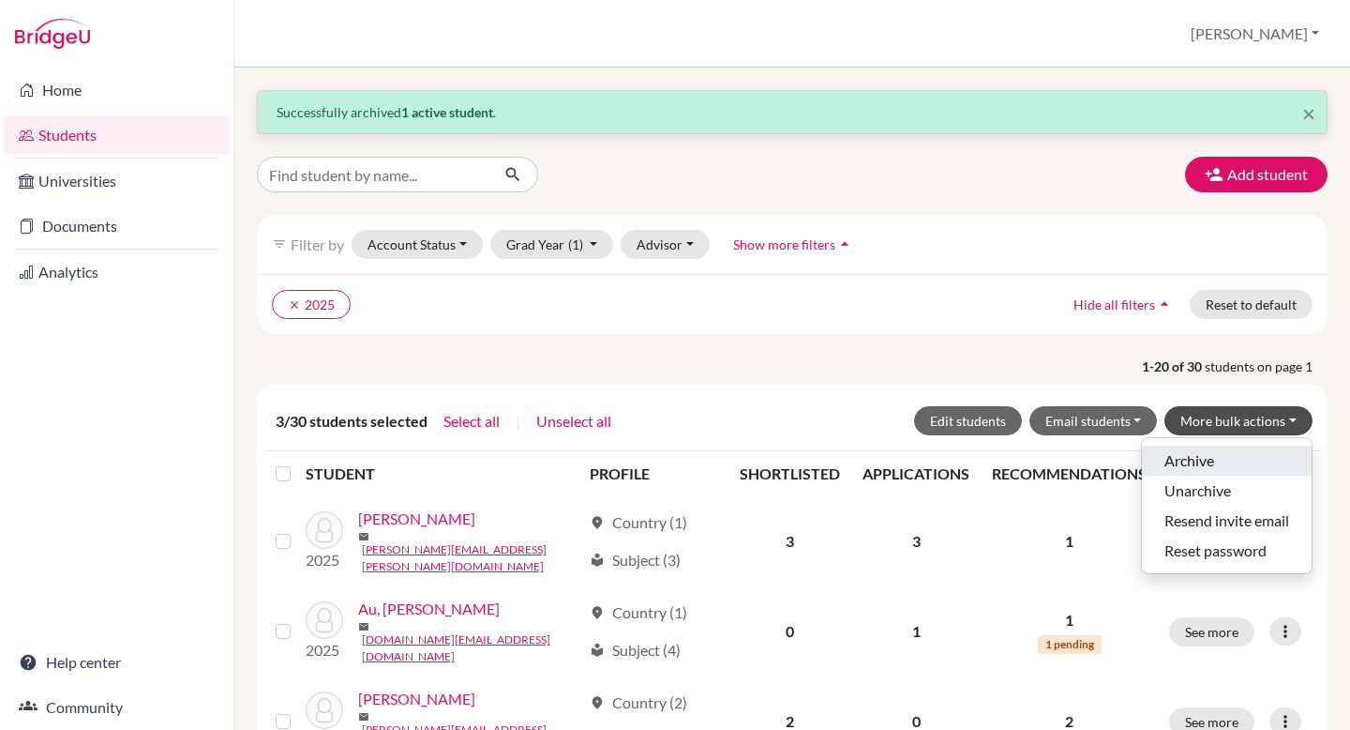
click at [1230, 457] on button "Archive" at bounding box center [1227, 460] width 170 height 30
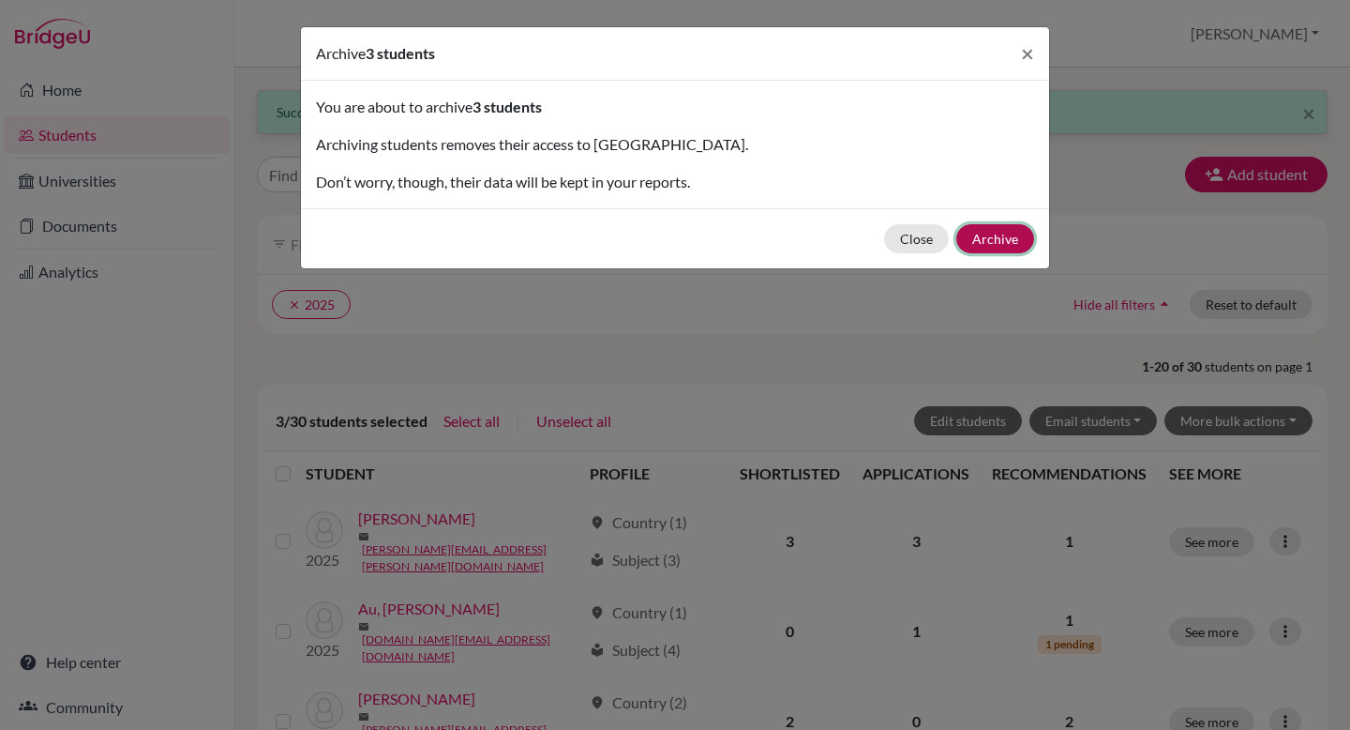
click at [1032, 242] on button "Archive" at bounding box center [996, 238] width 78 height 29
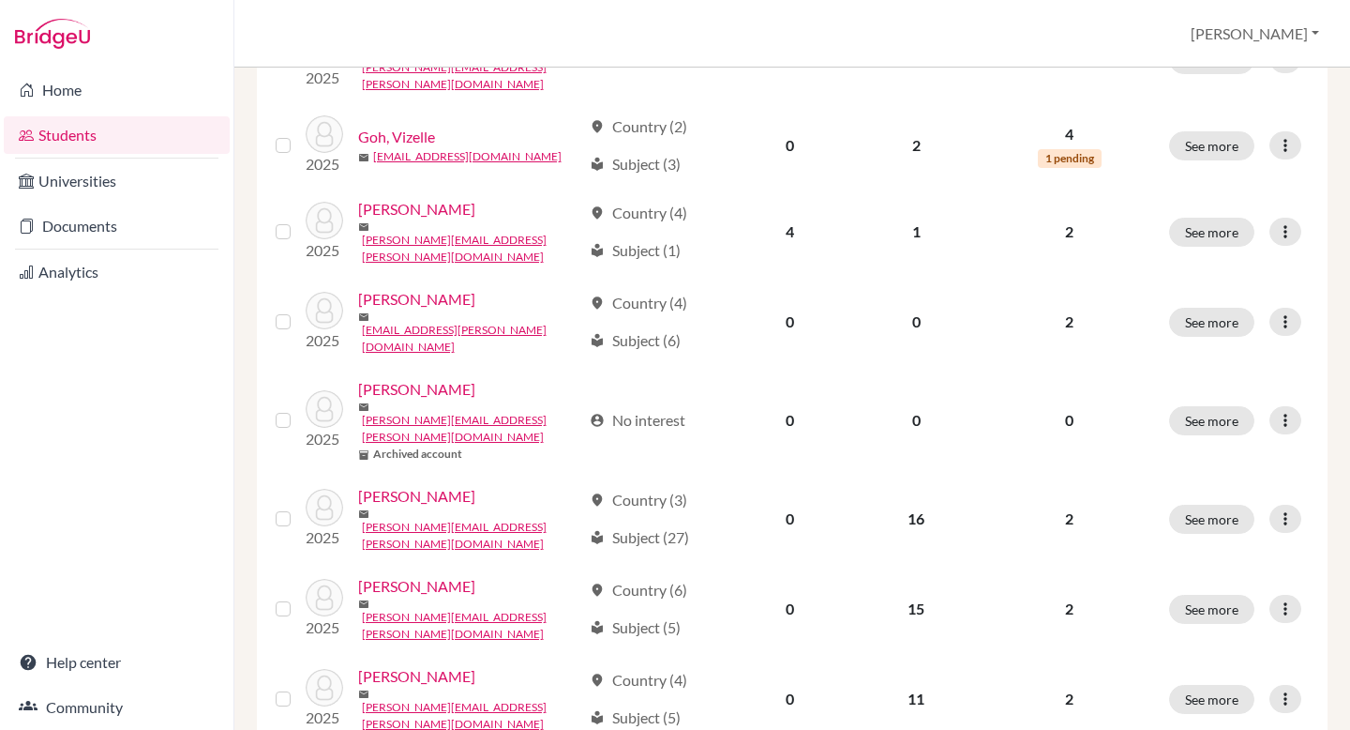
scroll to position [1483, 0]
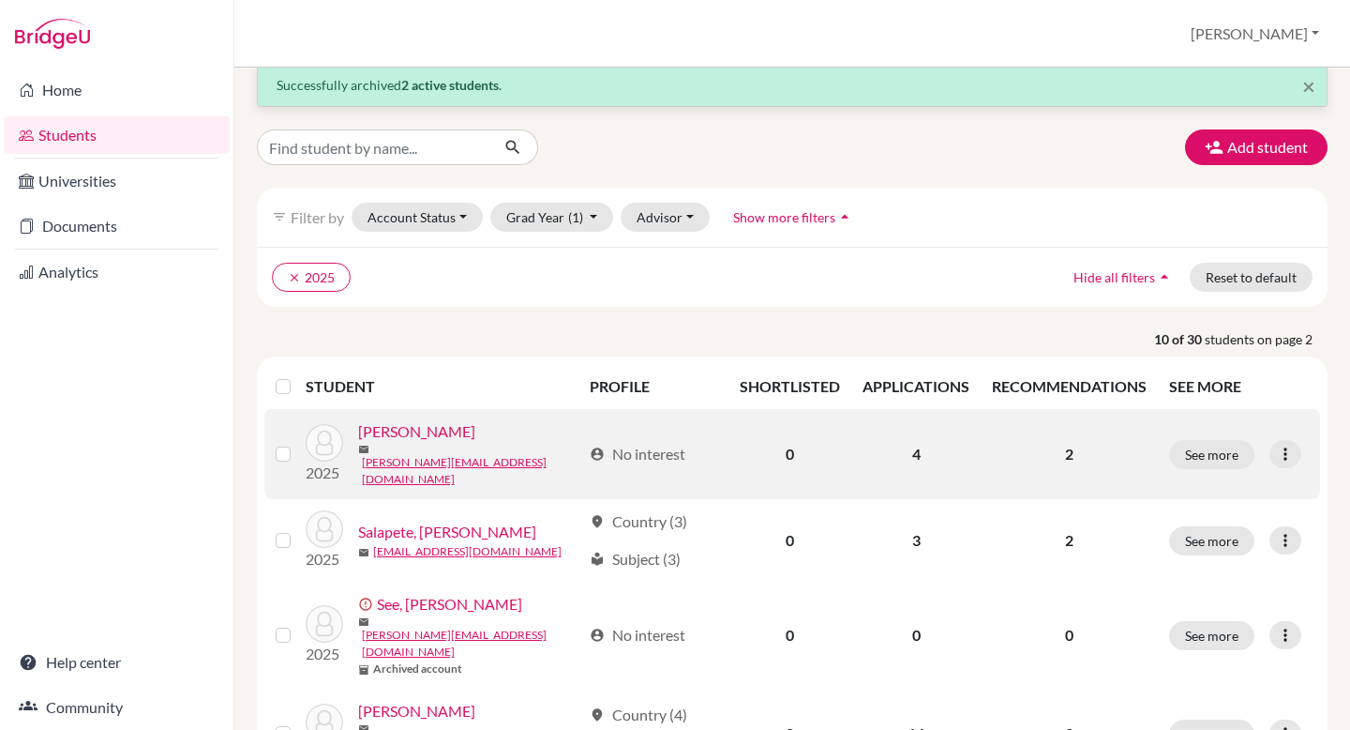
scroll to position [33, 0]
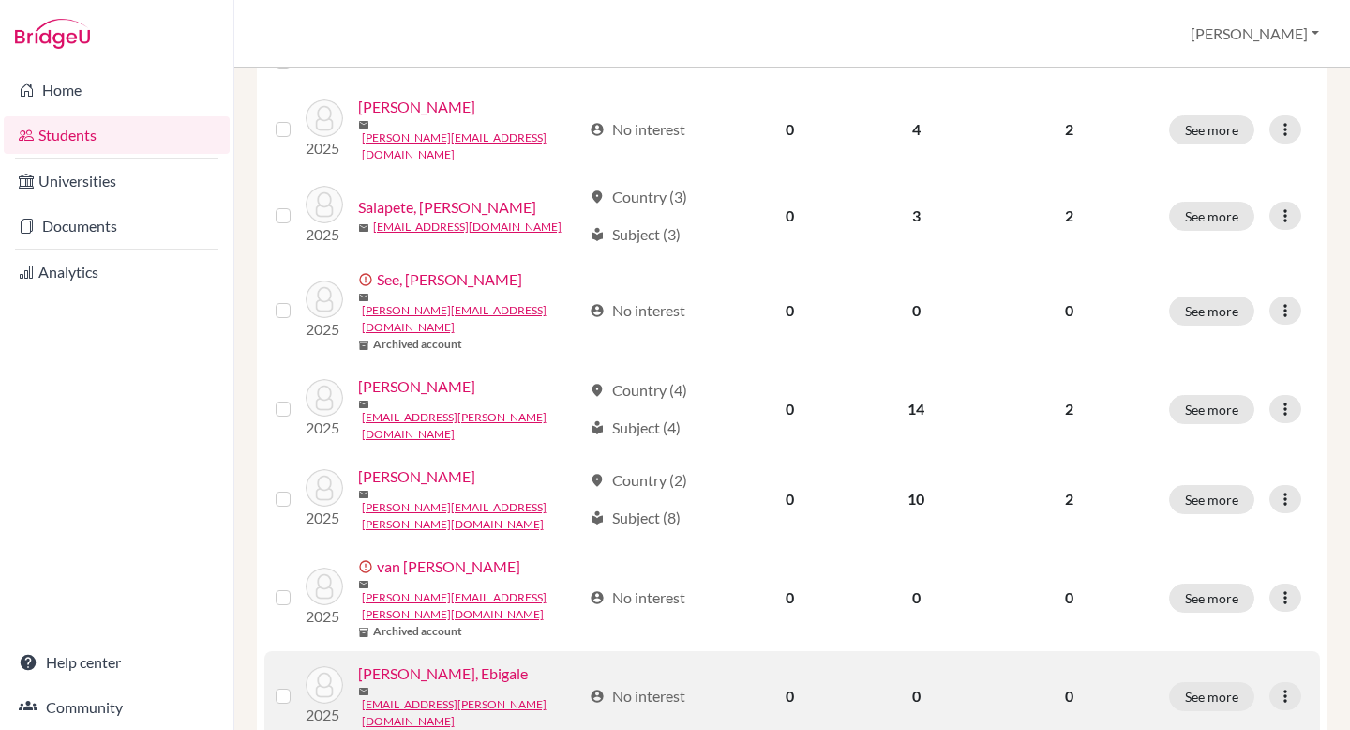
click at [298, 685] on label at bounding box center [298, 685] width 0 height 0
click at [0, 0] on input "checkbox" at bounding box center [0, 0] width 0 height 0
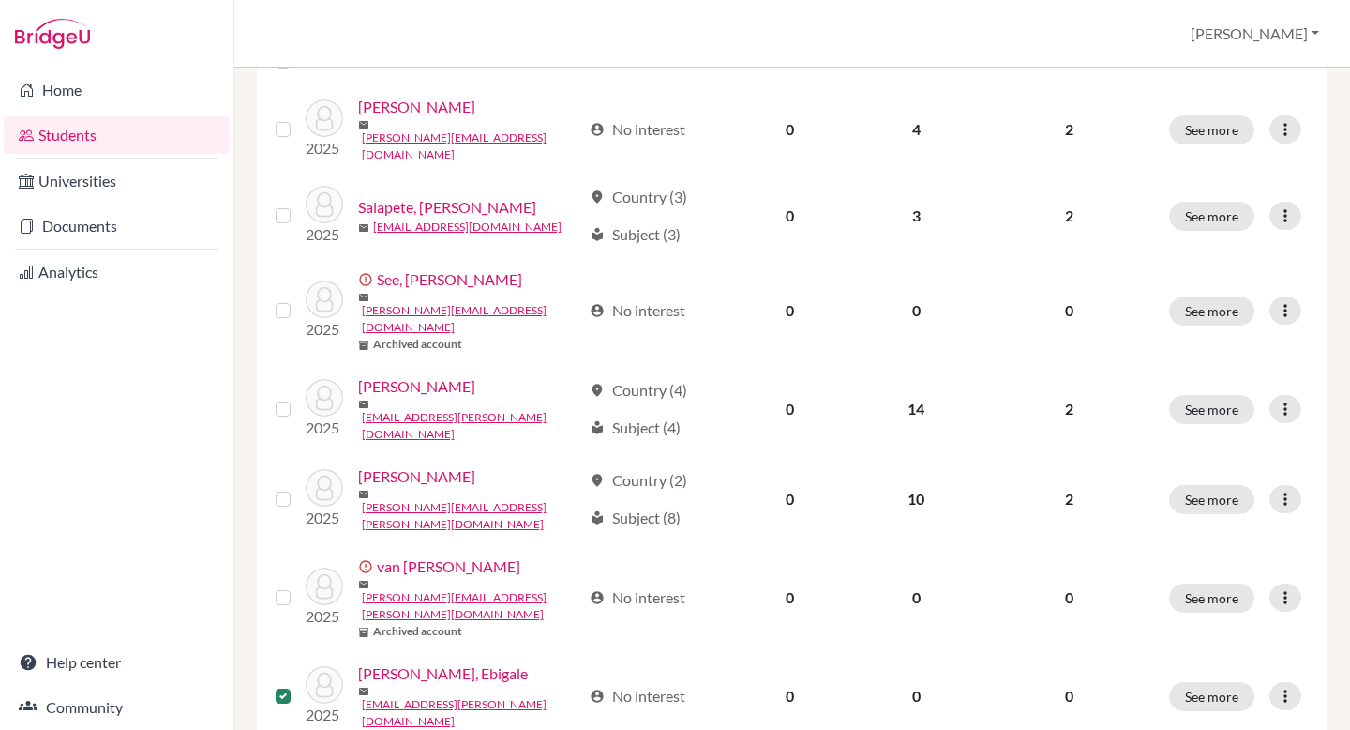
click at [0, 0] on input "checkbox" at bounding box center [0, 0] width 0 height 0
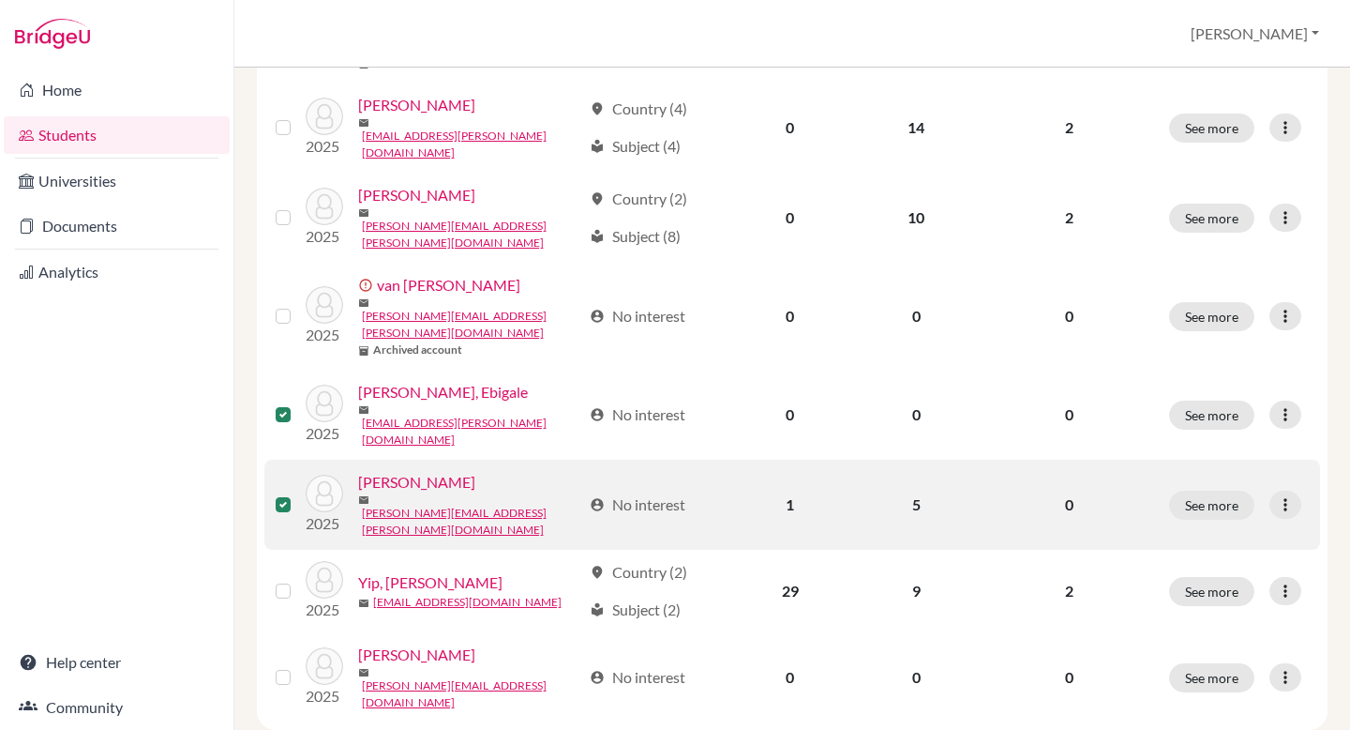
scroll to position [709, 0]
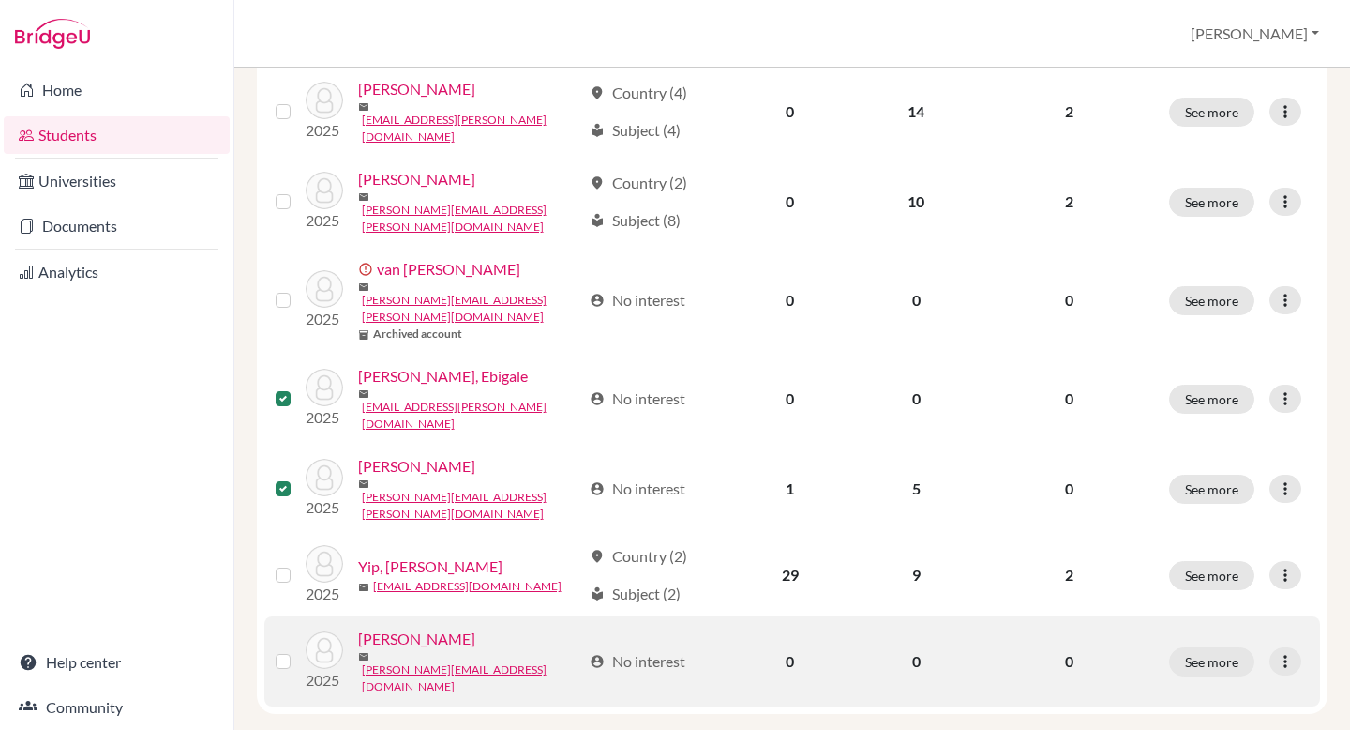
click at [298, 650] on label at bounding box center [298, 650] width 0 height 0
click at [0, 0] on input "checkbox" at bounding box center [0, 0] width 0 height 0
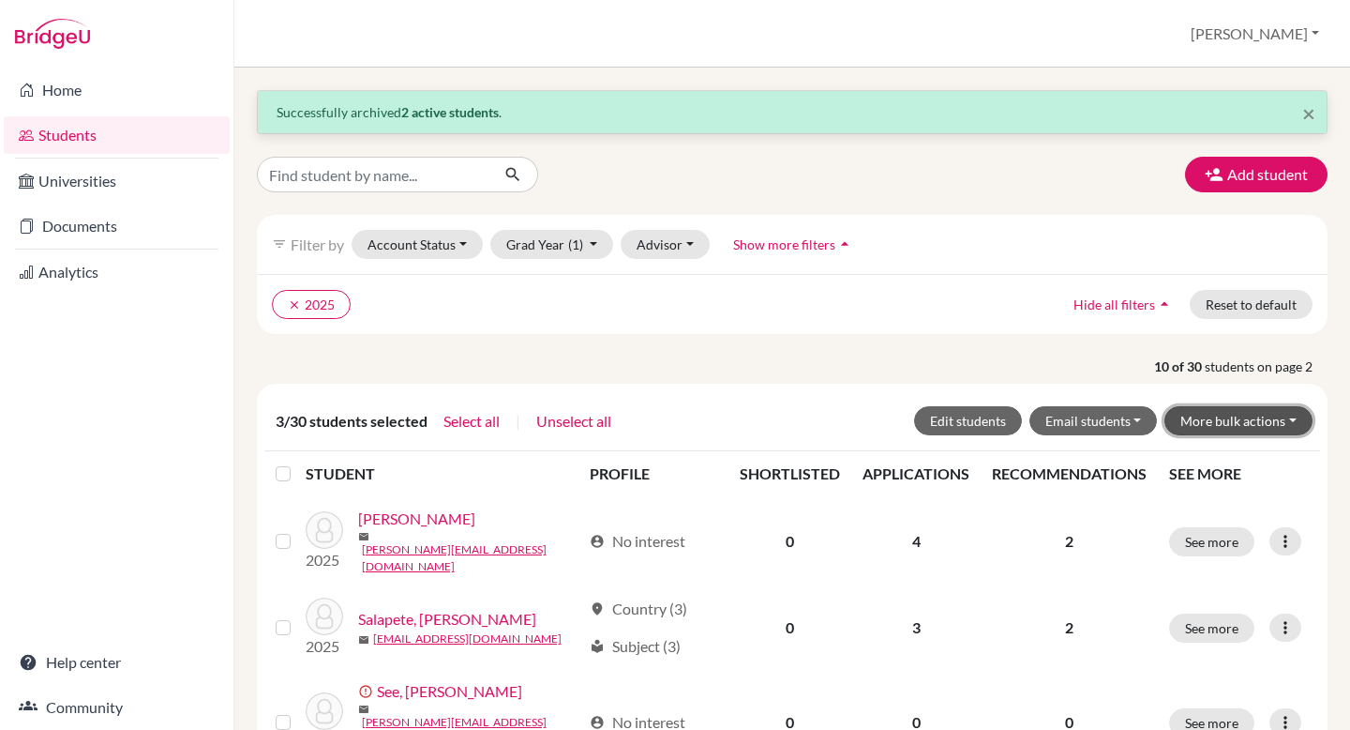
click at [1244, 429] on button "More bulk actions" at bounding box center [1239, 420] width 148 height 29
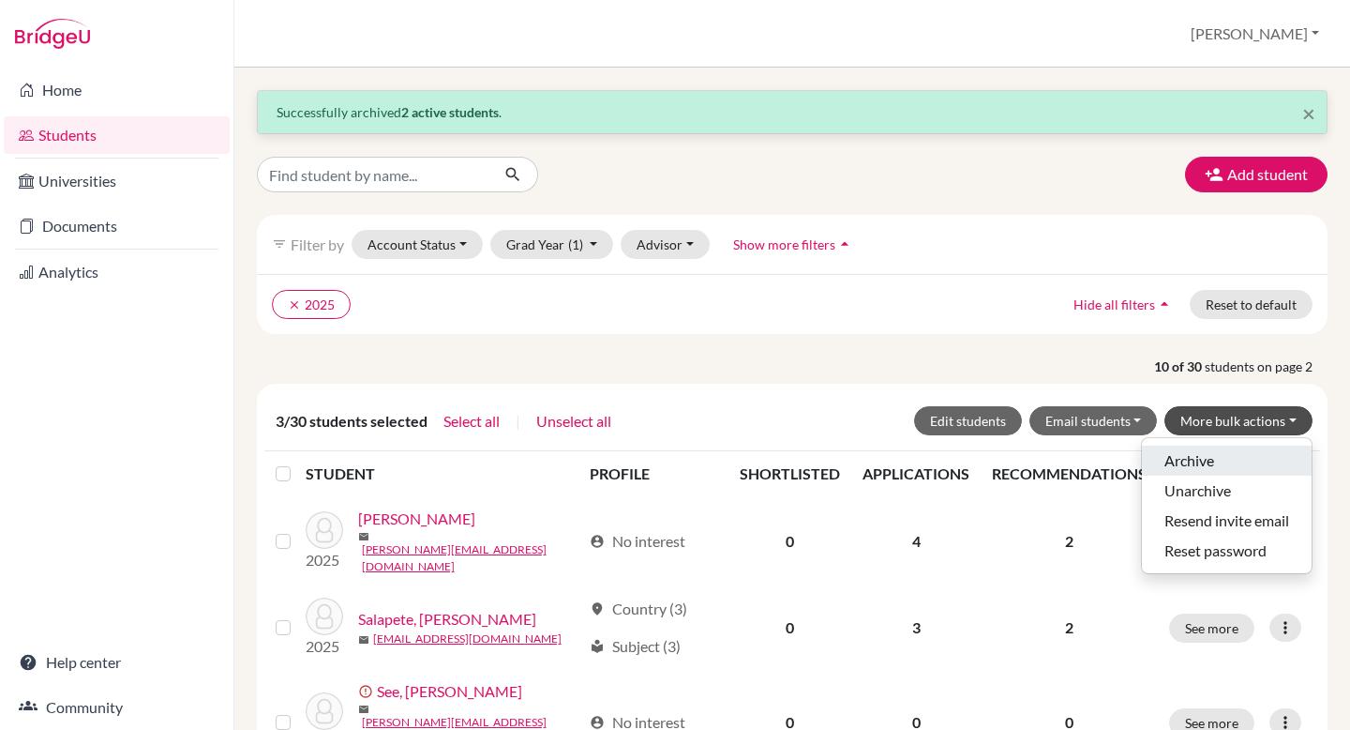
click at [1203, 455] on button "Archive" at bounding box center [1227, 460] width 170 height 30
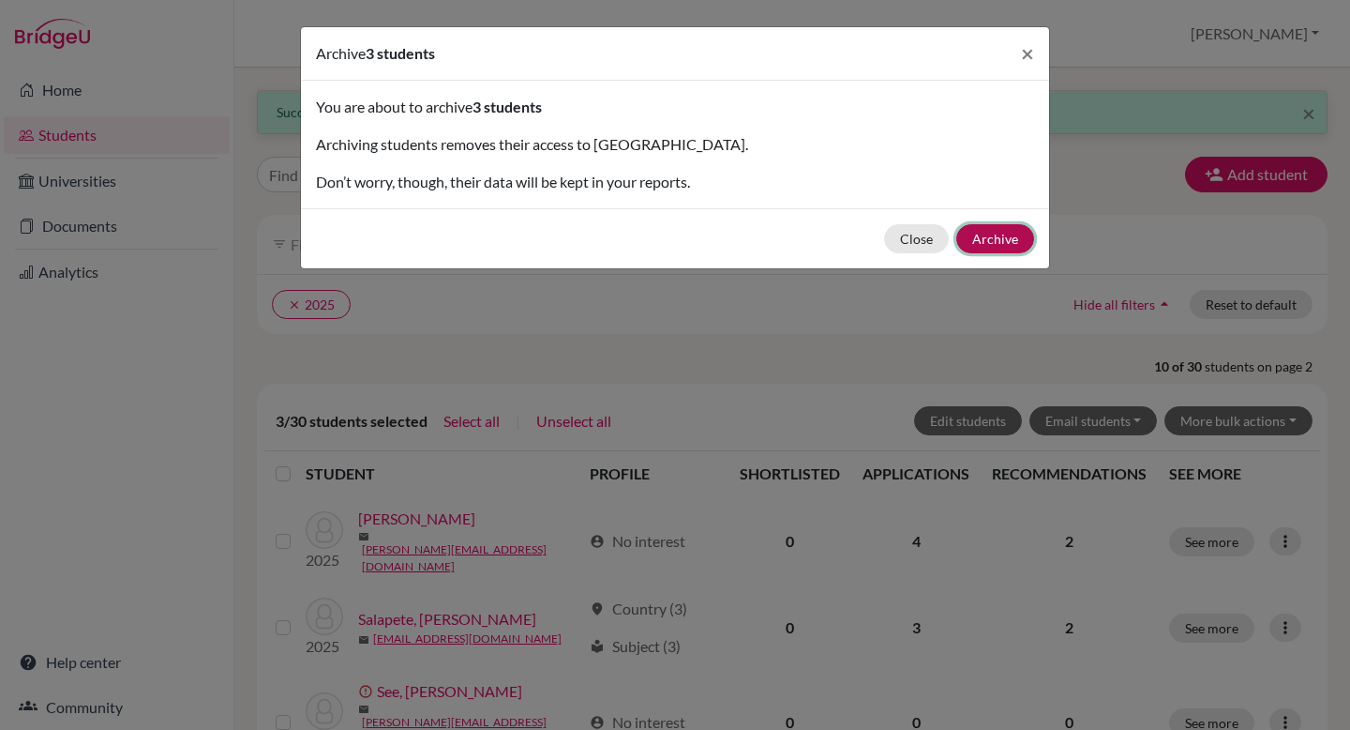
click at [988, 236] on button "Archive" at bounding box center [996, 238] width 78 height 29
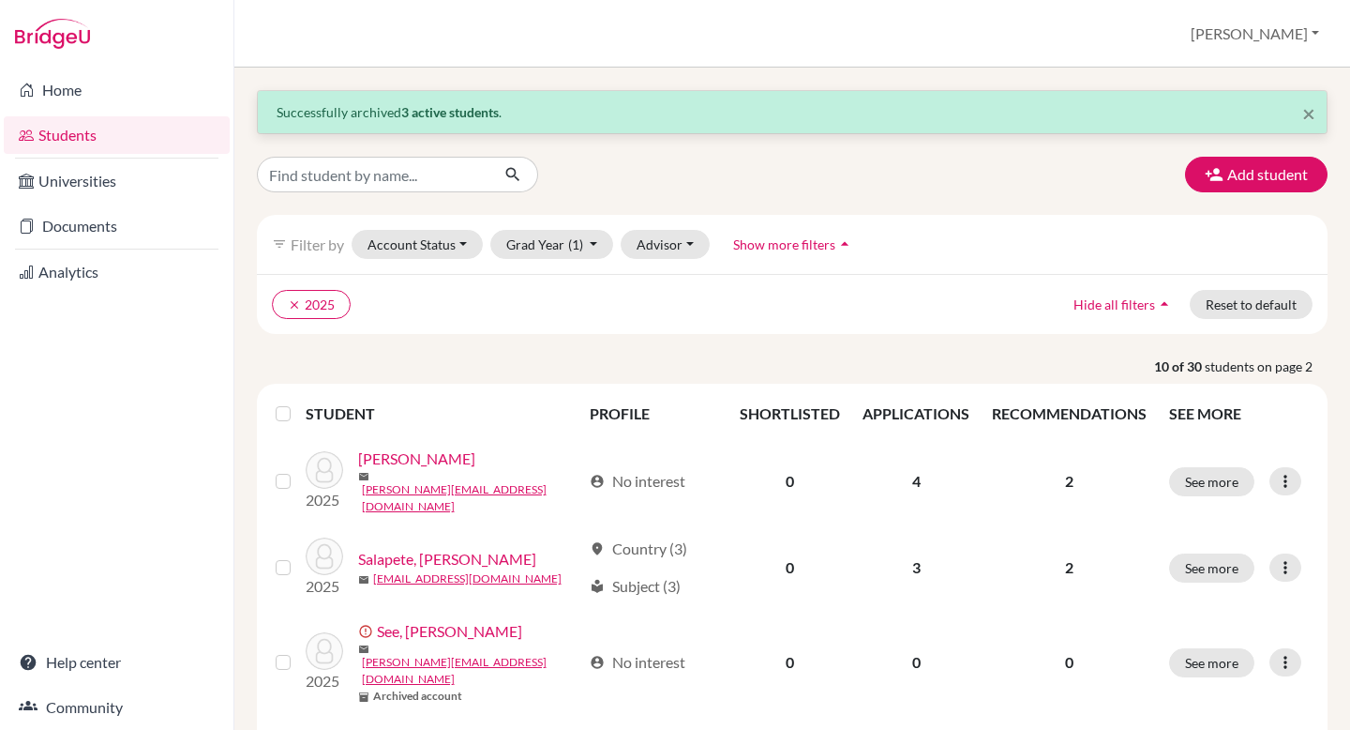
scroll to position [7, 0]
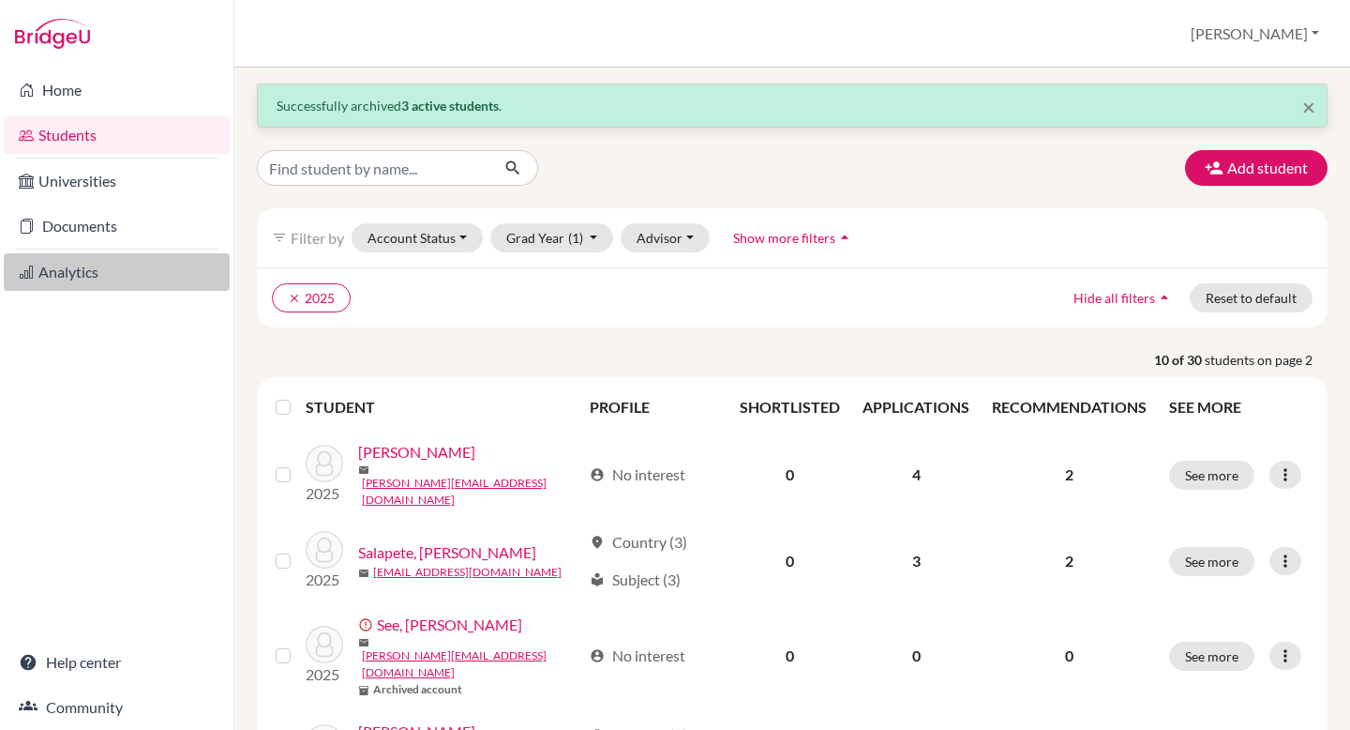
click at [77, 282] on link "Analytics" at bounding box center [117, 272] width 226 height 38
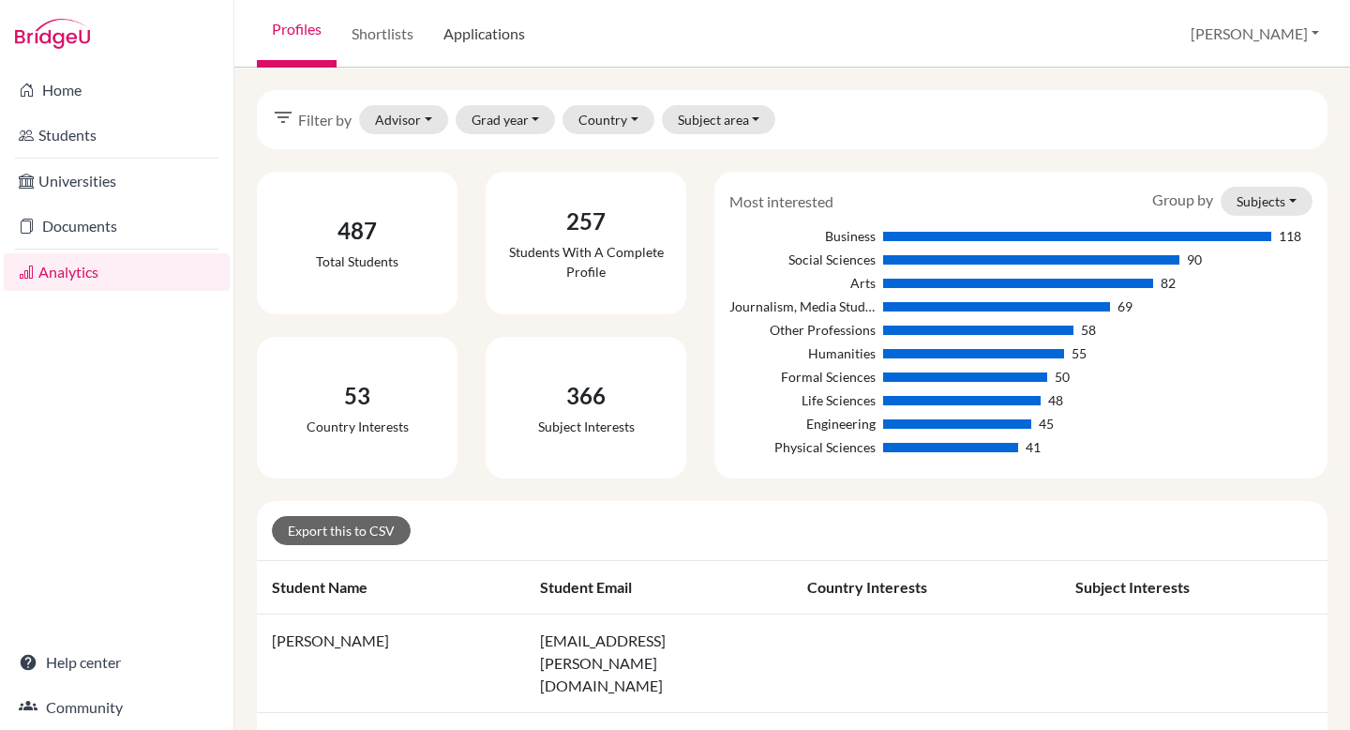
click at [485, 36] on link "Applications" at bounding box center [485, 34] width 112 height 68
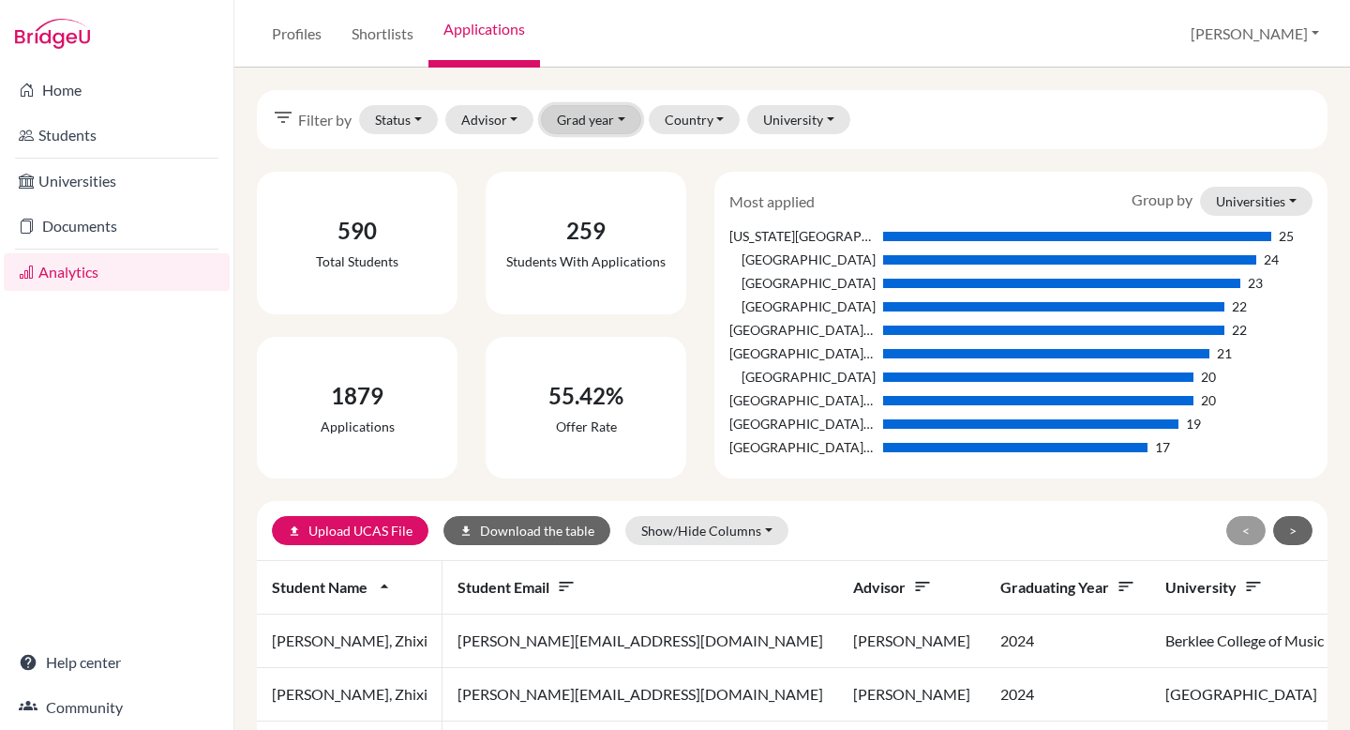
click at [626, 123] on button "Grad year" at bounding box center [591, 119] width 100 height 29
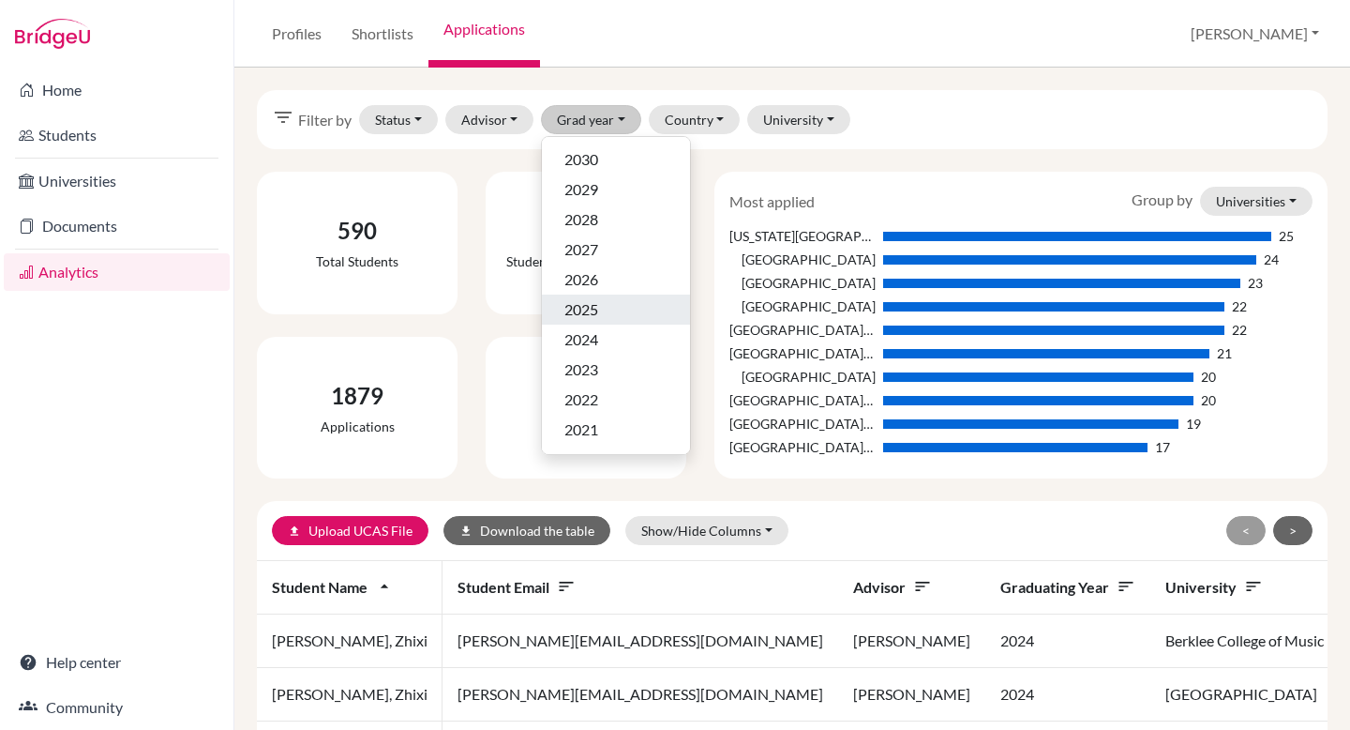
click at [583, 319] on span "2025" at bounding box center [582, 309] width 34 height 23
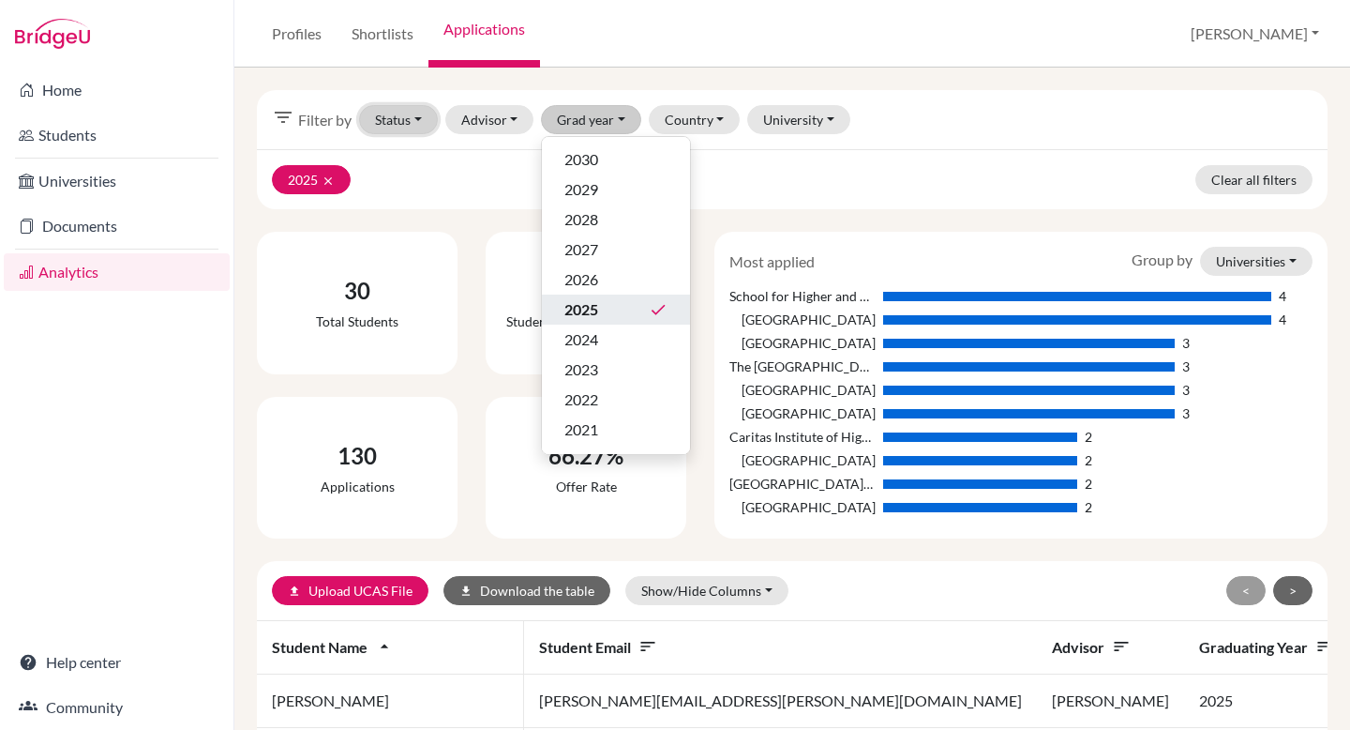
click at [413, 121] on button "Status" at bounding box center [398, 119] width 79 height 29
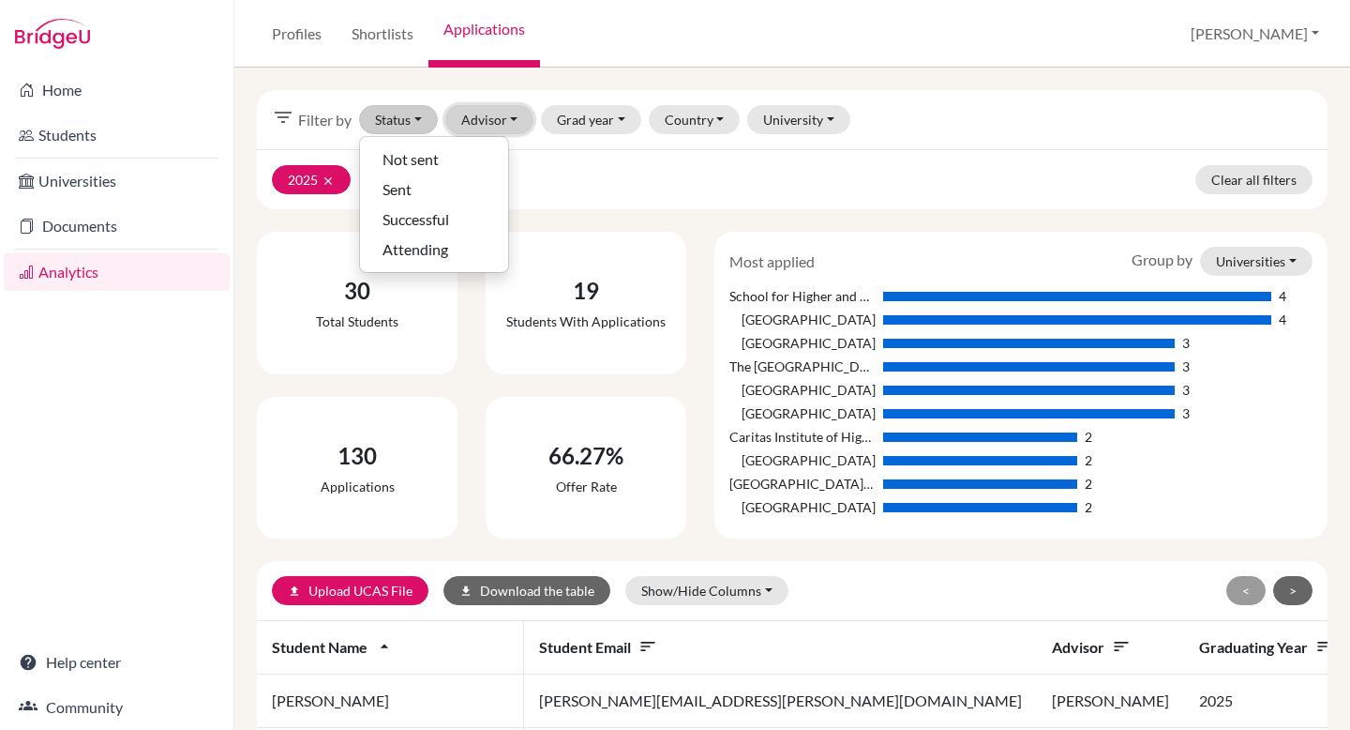
click at [511, 124] on button "Advisor" at bounding box center [489, 119] width 89 height 29
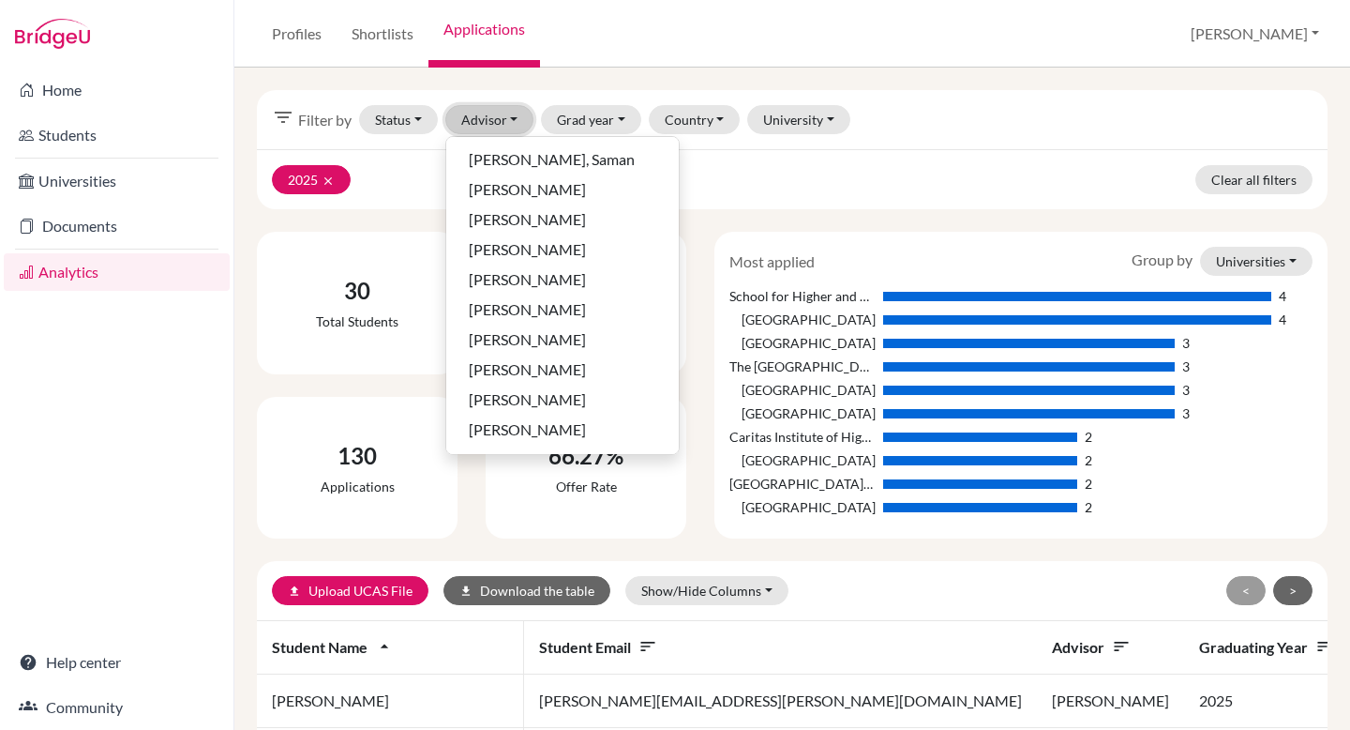
click at [511, 124] on button "Advisor" at bounding box center [489, 119] width 89 height 29
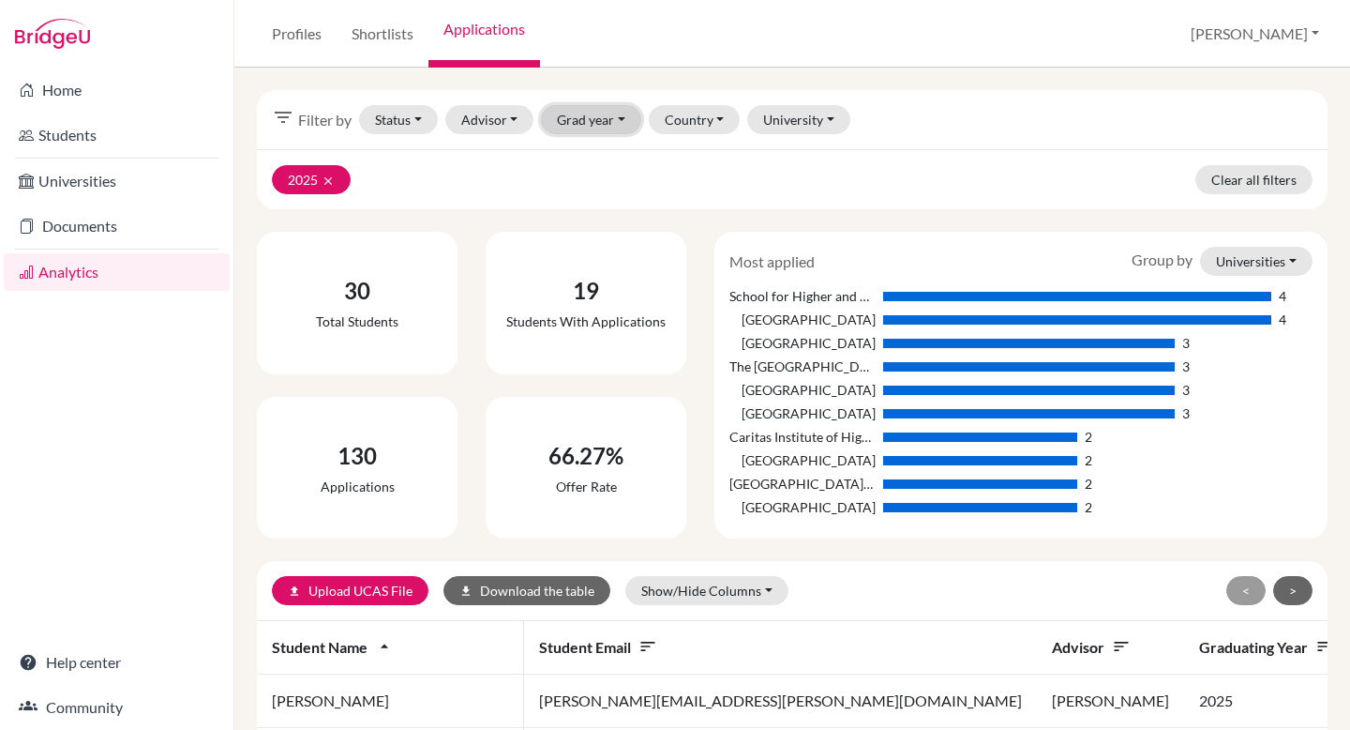
click at [576, 121] on button "Grad year" at bounding box center [591, 119] width 100 height 29
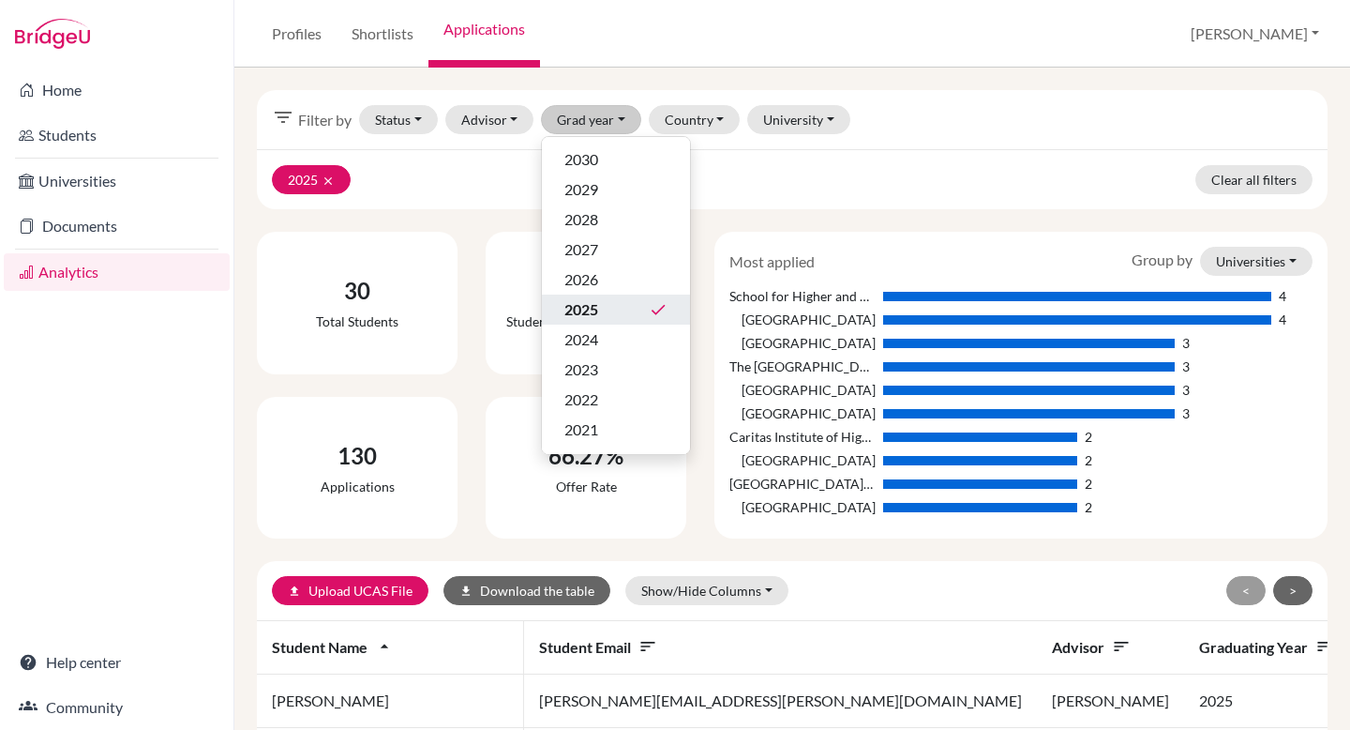
click at [586, 304] on span "2025" at bounding box center [582, 309] width 34 height 23
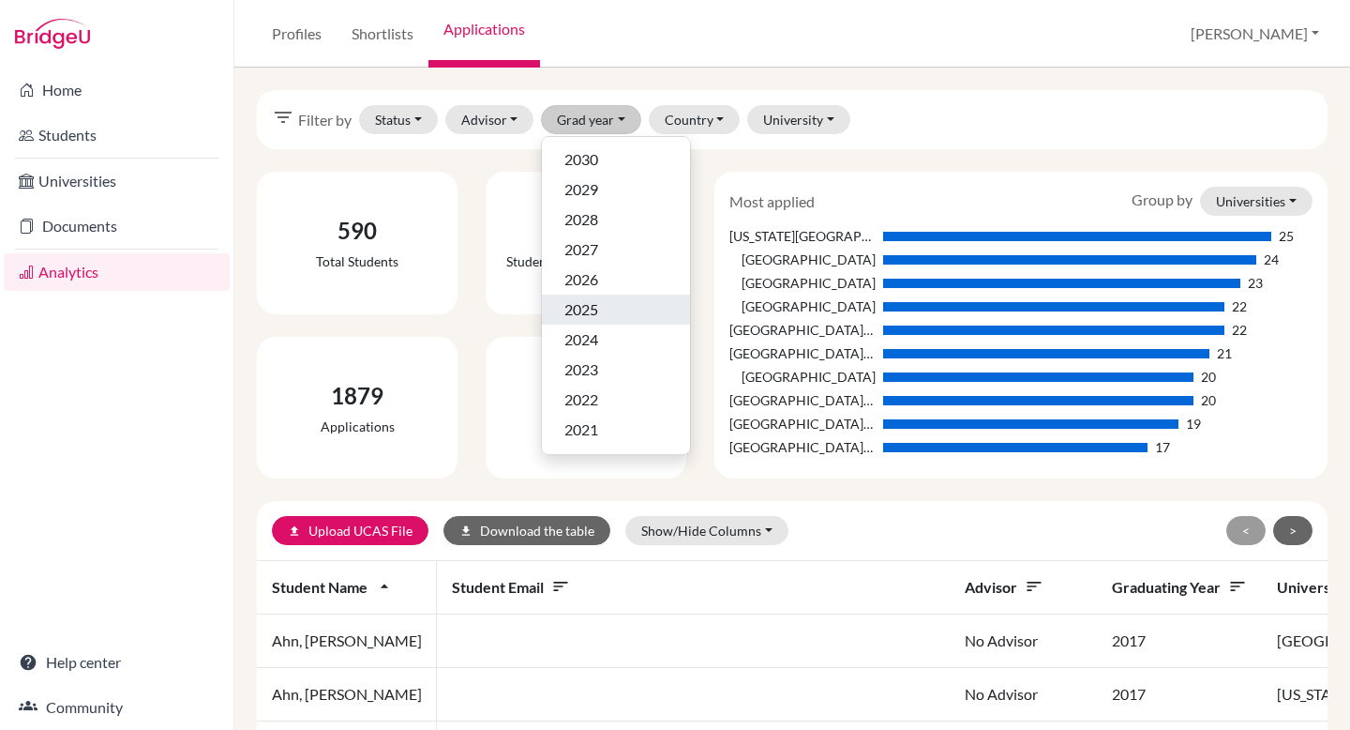
click at [611, 311] on div "2025" at bounding box center [616, 309] width 103 height 23
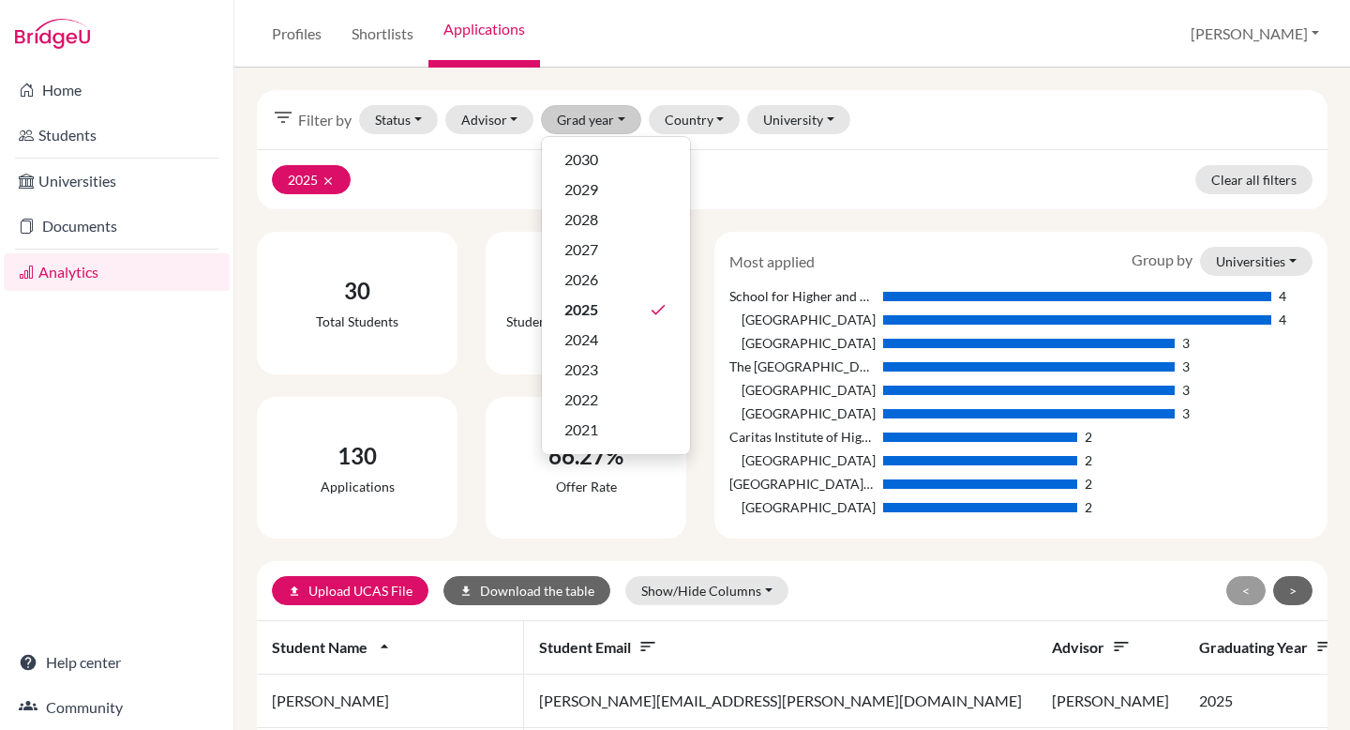
click at [766, 206] on div "2025 clear Clear all filters" at bounding box center [792, 179] width 1071 height 60
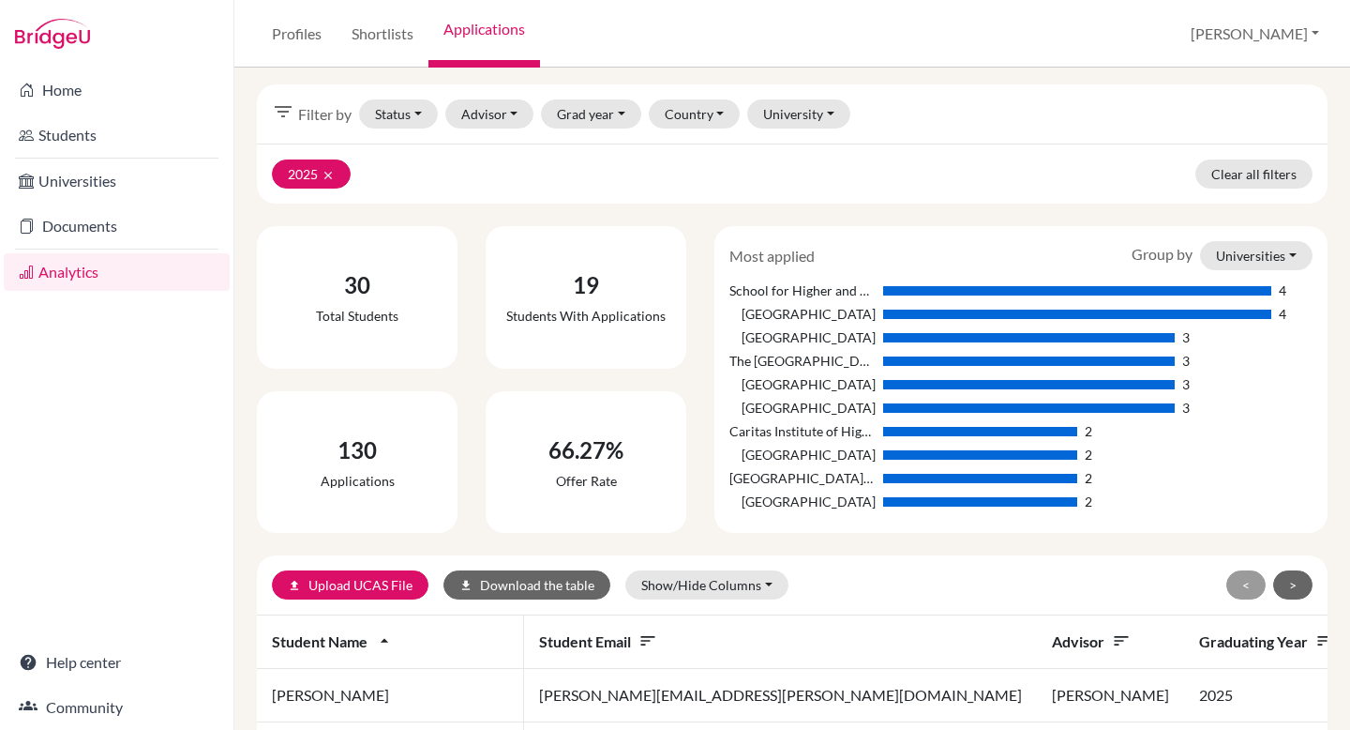
scroll to position [11, 0]
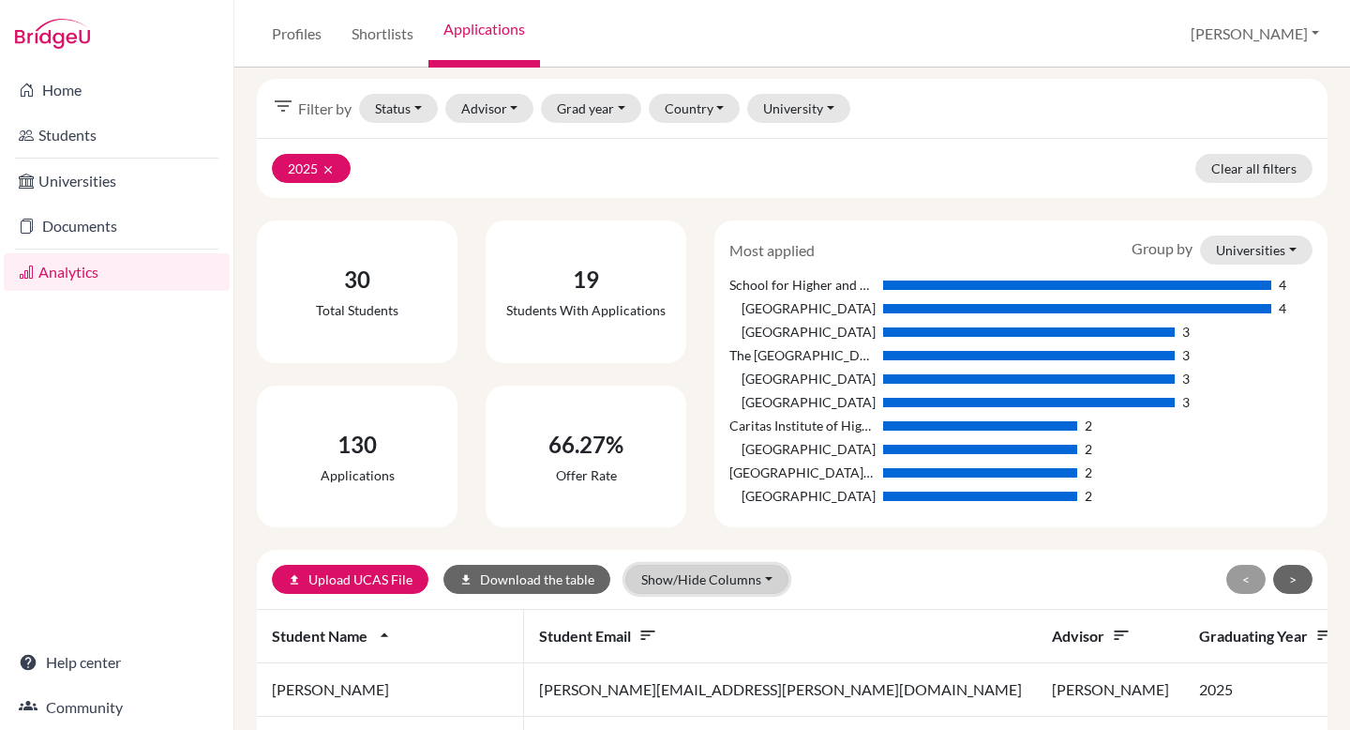
click at [727, 575] on button "Show/Hide Columns" at bounding box center [706, 579] width 163 height 29
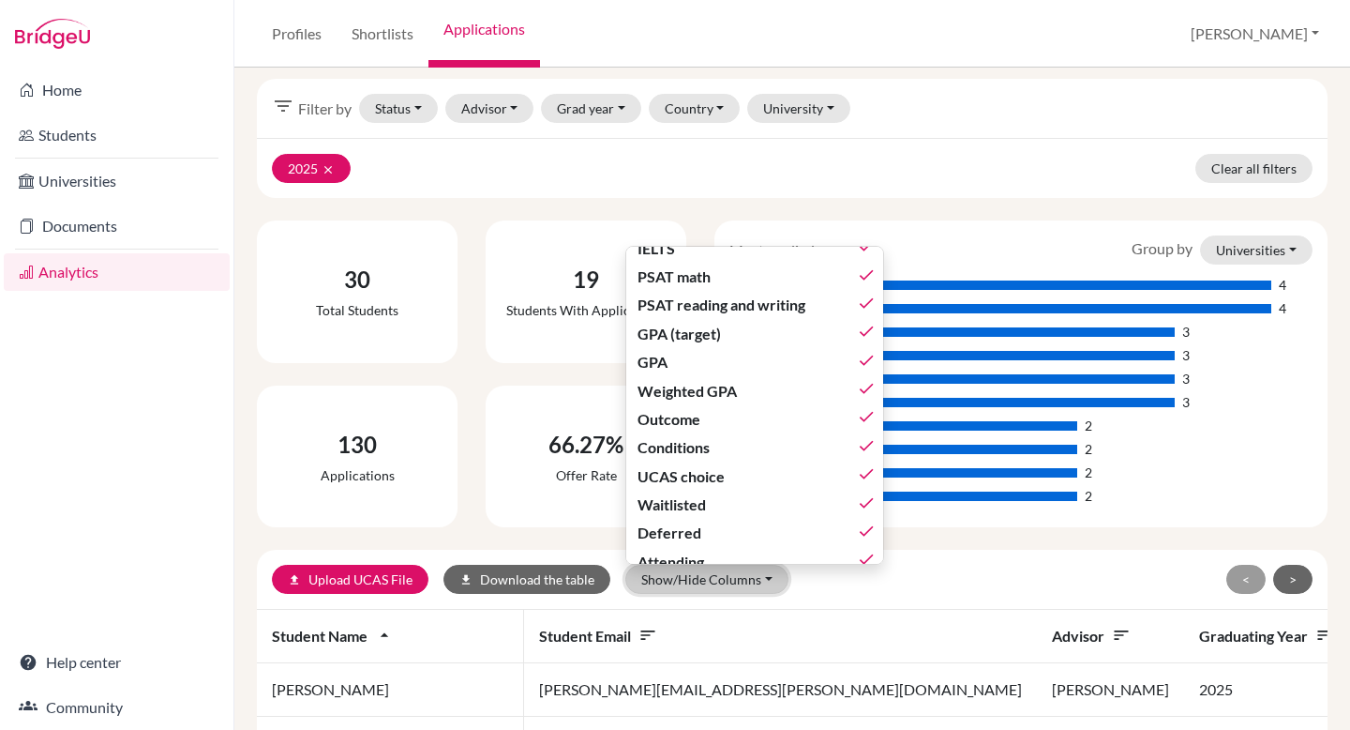
scroll to position [610, 0]
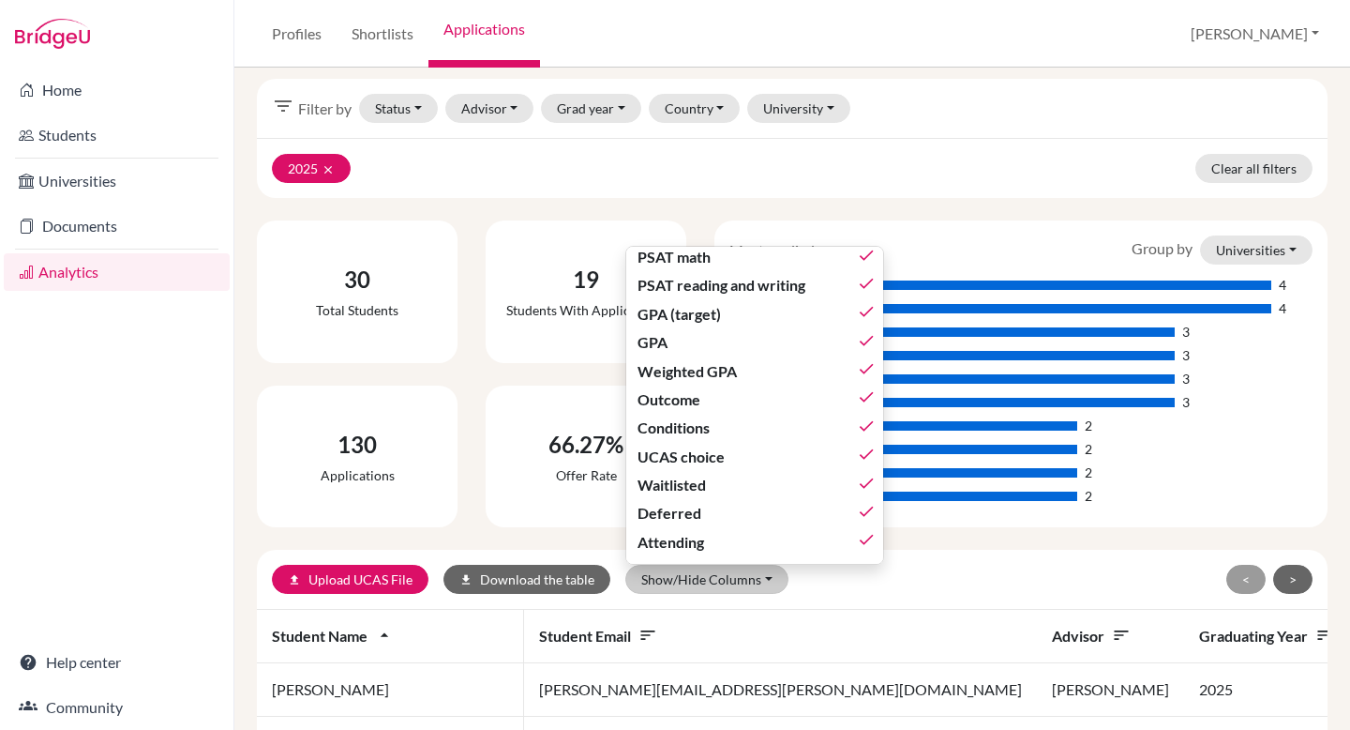
click at [960, 583] on div "upload Upload UCAS File download Download the table Show/Hide Columns Show all …" at bounding box center [619, 579] width 694 height 29
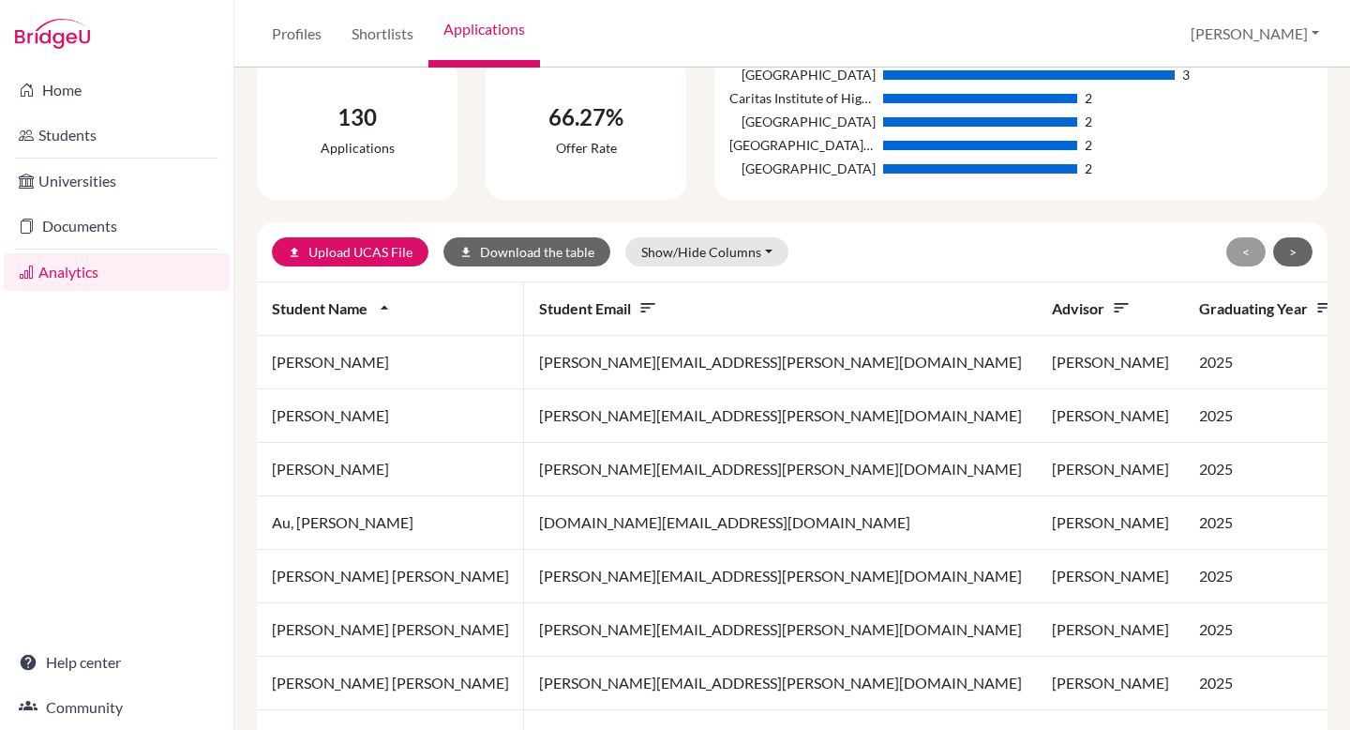
scroll to position [339, 0]
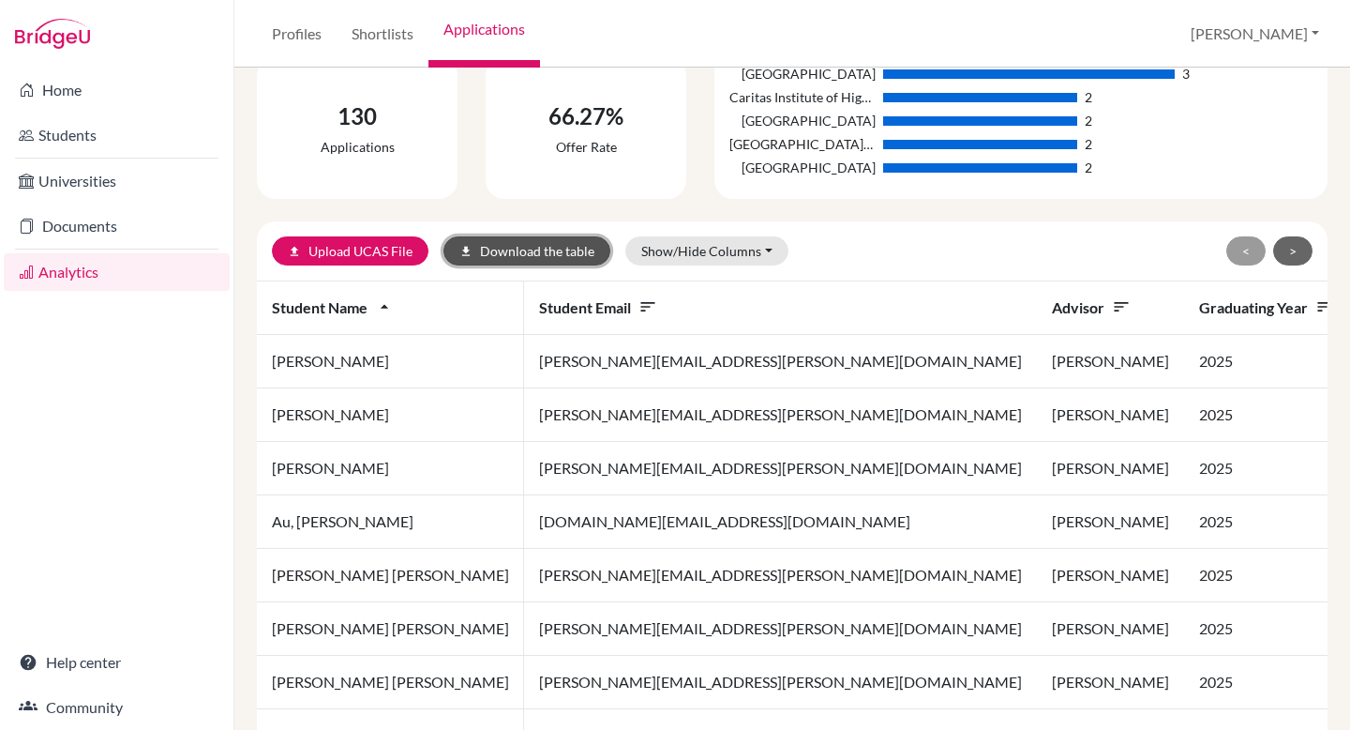
click at [521, 255] on button "download Download the table" at bounding box center [527, 250] width 167 height 29
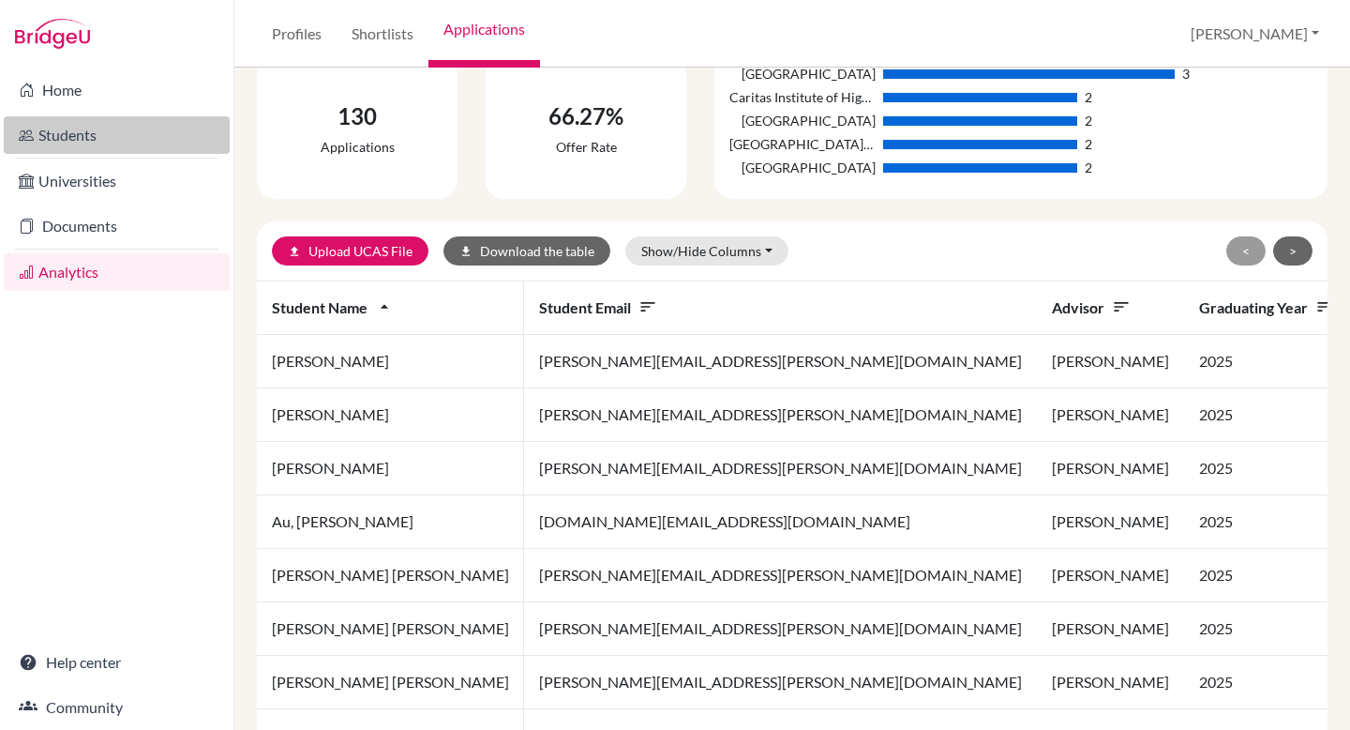
click at [64, 141] on link "Students" at bounding box center [117, 135] width 226 height 38
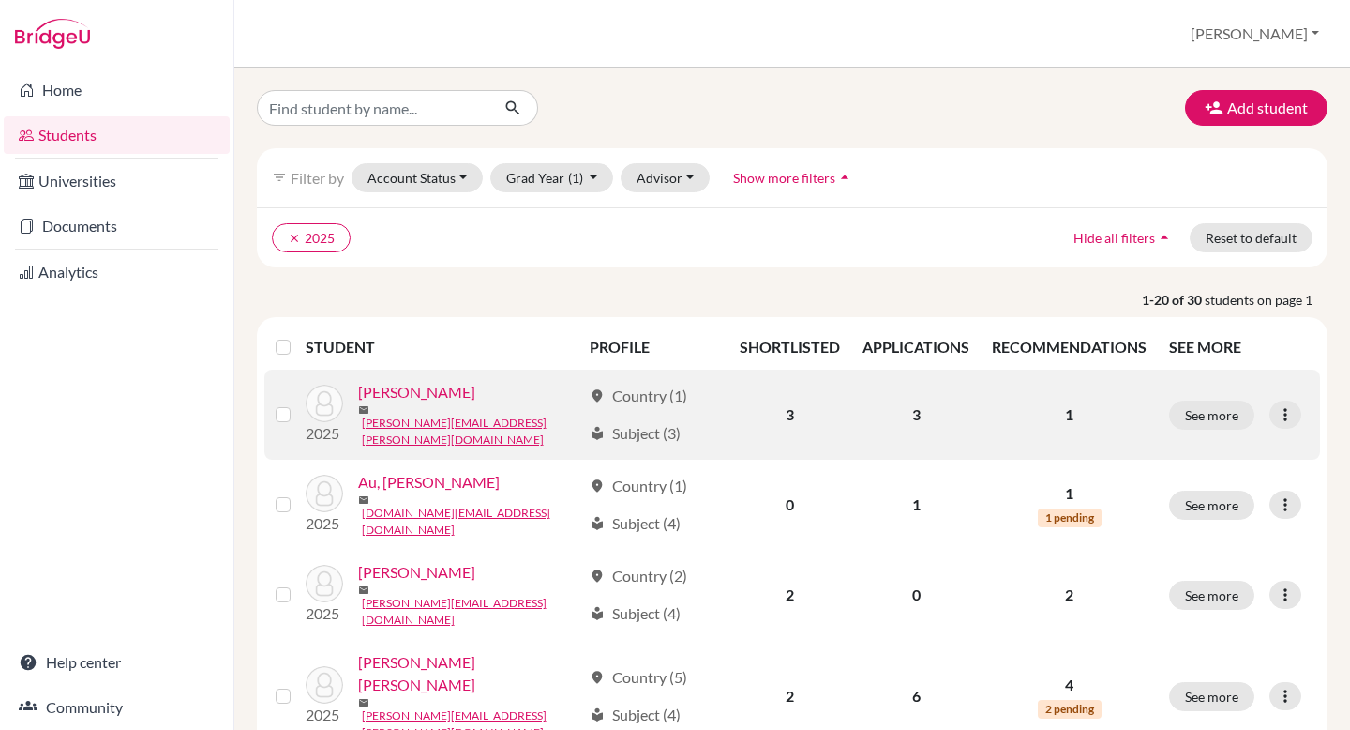
click at [399, 403] on link "[PERSON_NAME]" at bounding box center [416, 392] width 117 height 23
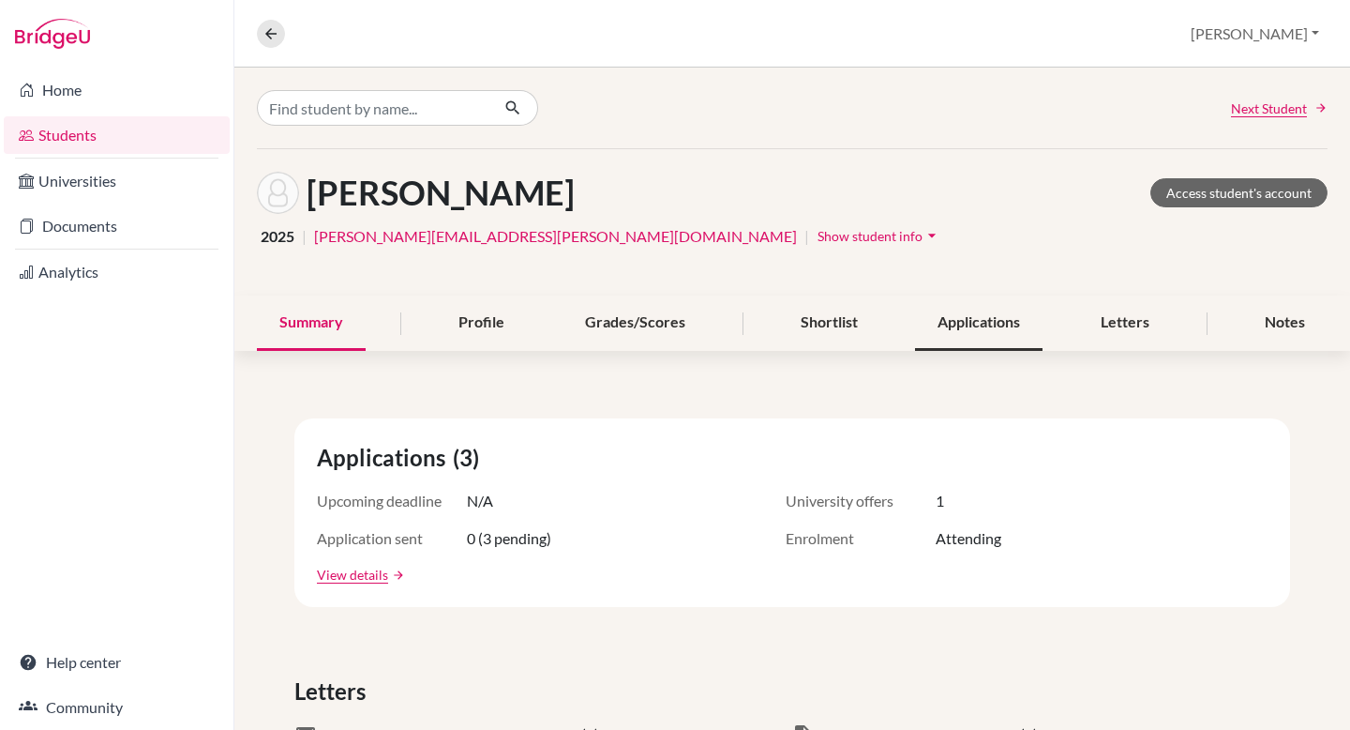
click at [996, 308] on div "Applications" at bounding box center [979, 322] width 128 height 55
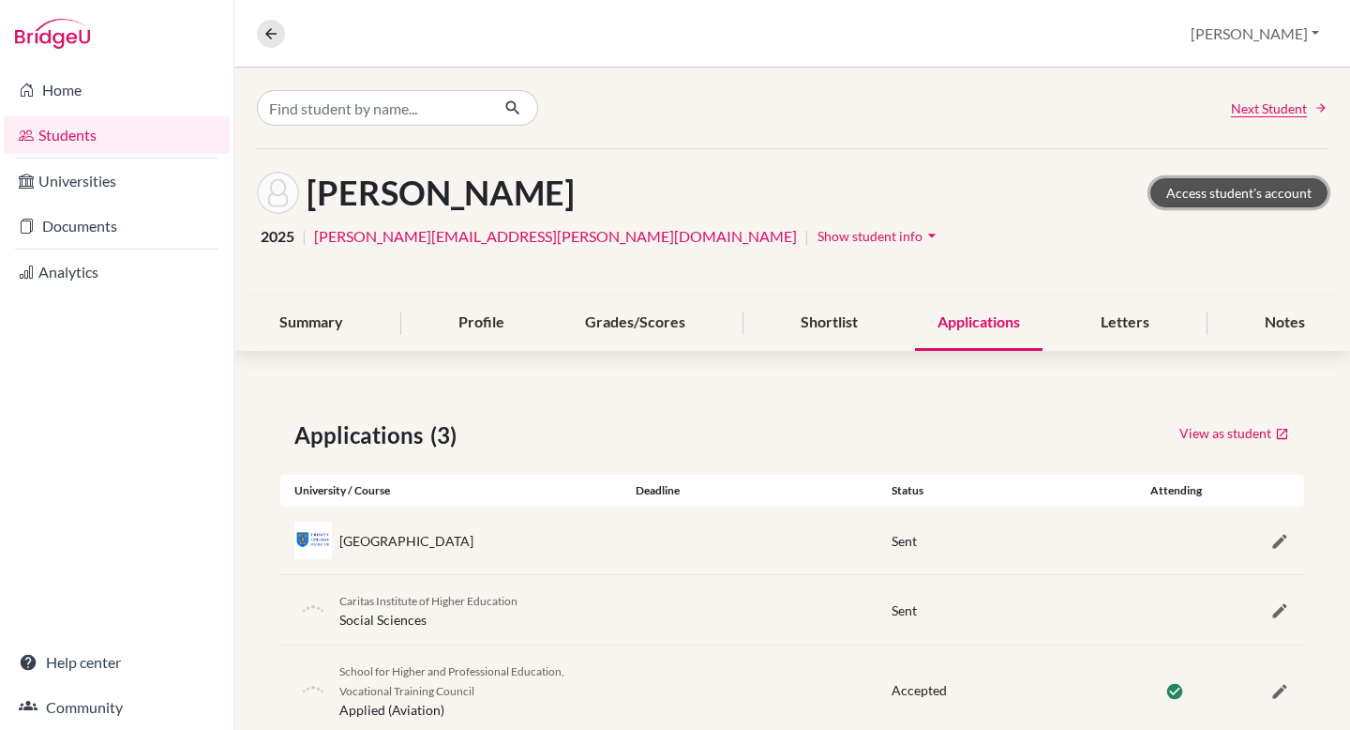
click at [1258, 184] on link "Access student's account" at bounding box center [1239, 192] width 177 height 29
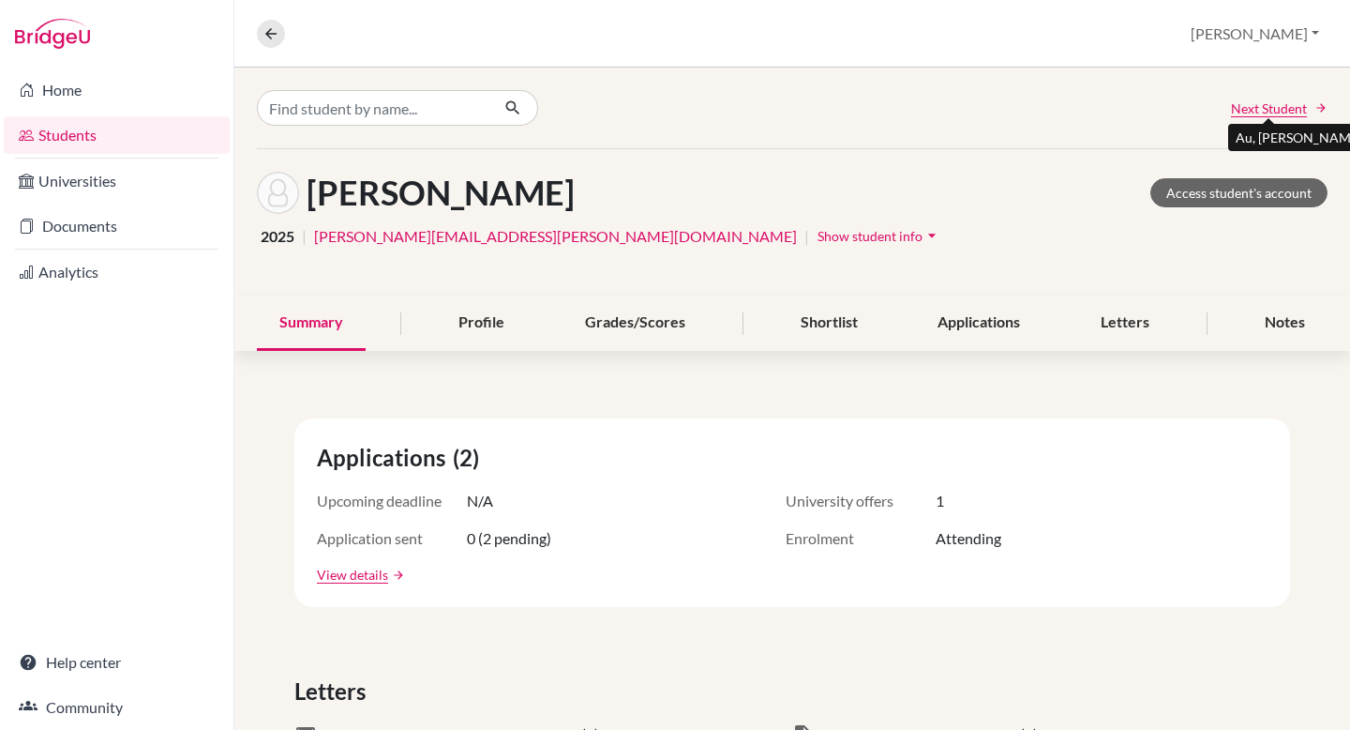
click at [1251, 102] on span "Next Student" at bounding box center [1269, 108] width 76 height 20
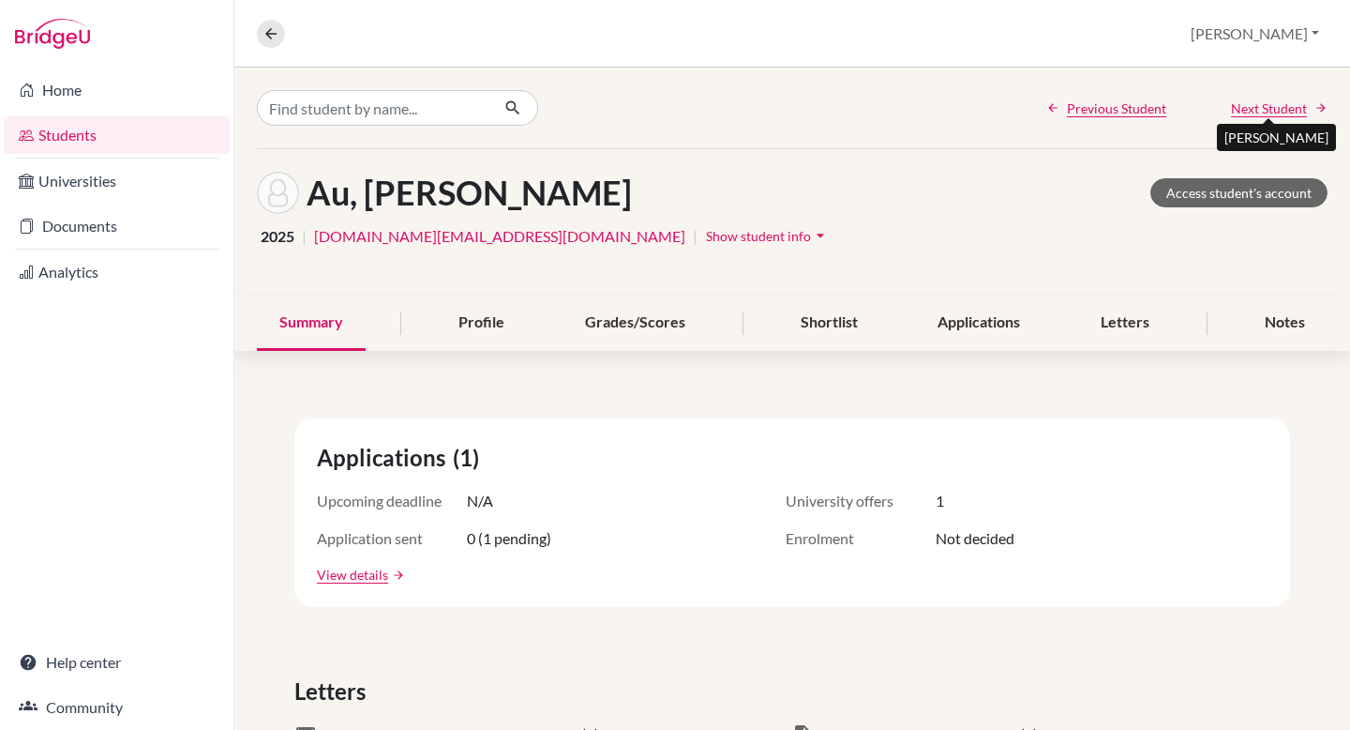
click at [1251, 102] on span "Next Student" at bounding box center [1269, 108] width 76 height 20
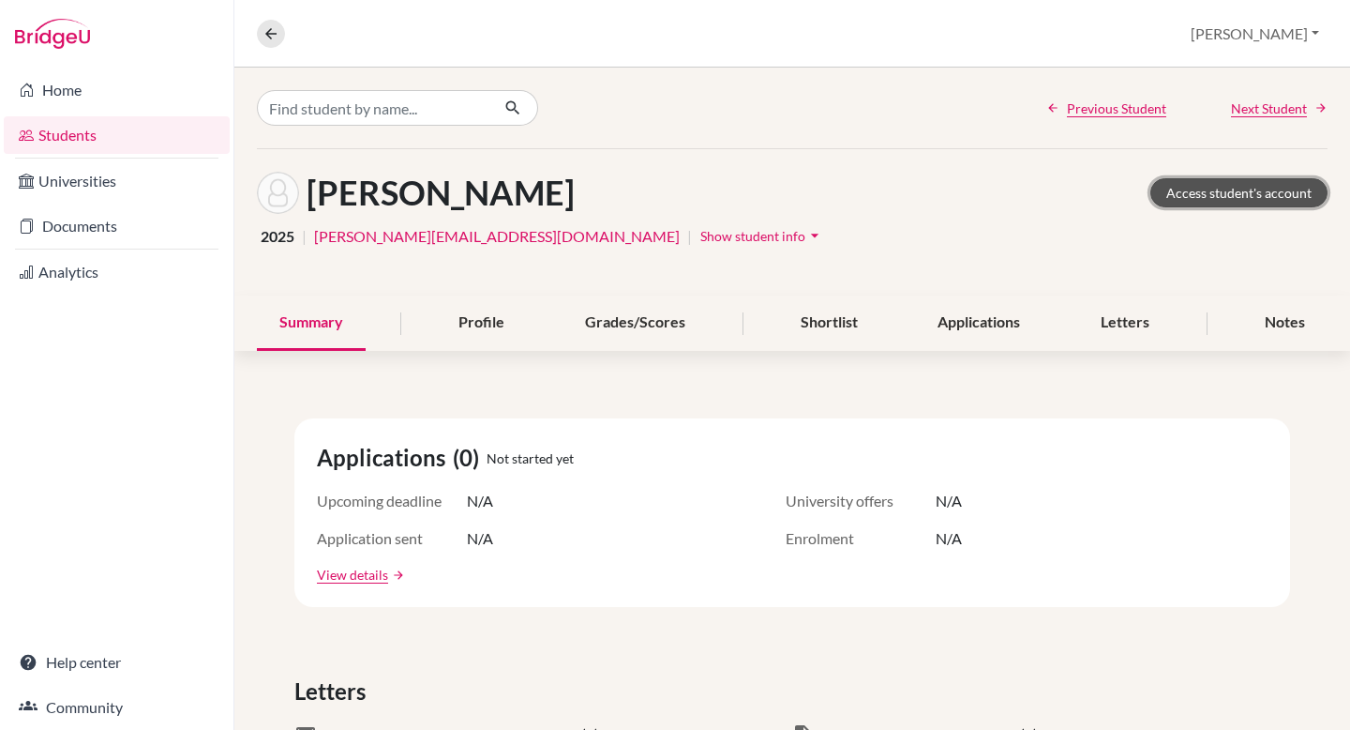
click at [1223, 196] on link "Access student's account" at bounding box center [1239, 192] width 177 height 29
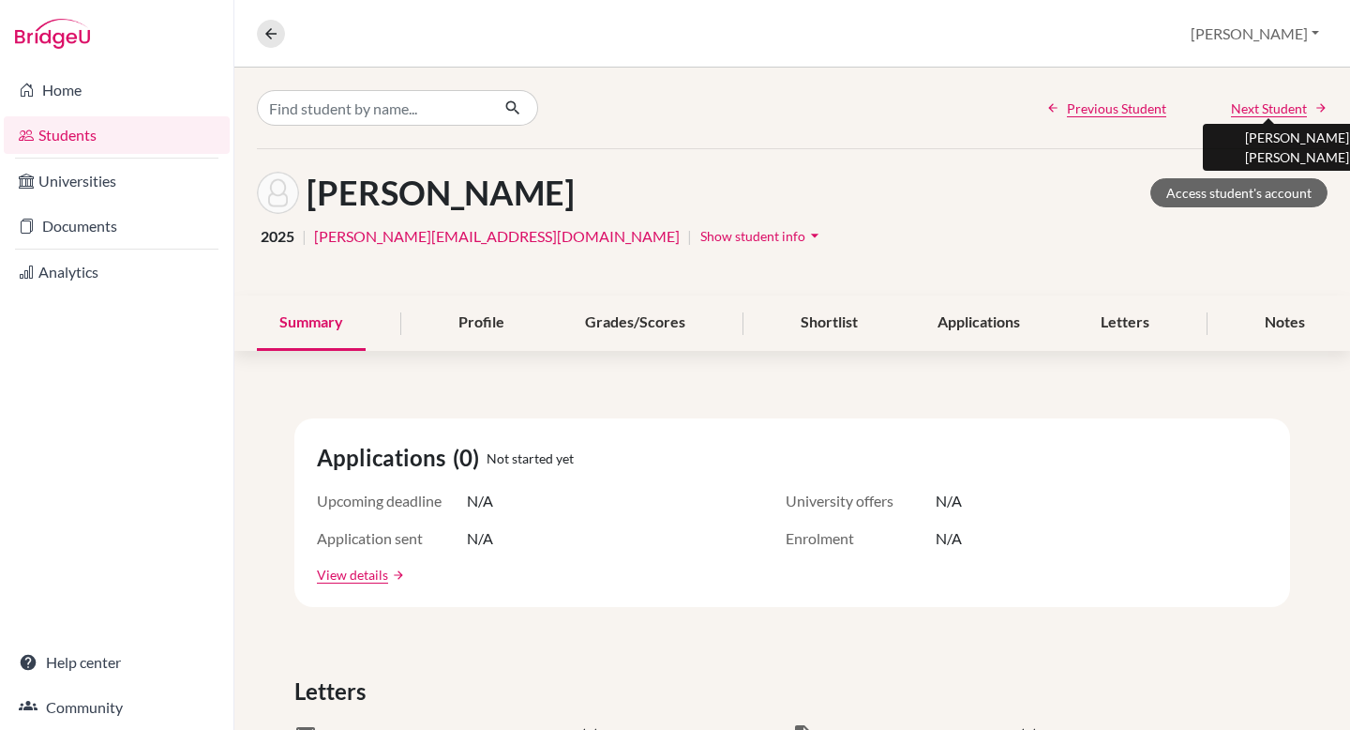
click at [1280, 106] on span "Next Student" at bounding box center [1269, 108] width 76 height 20
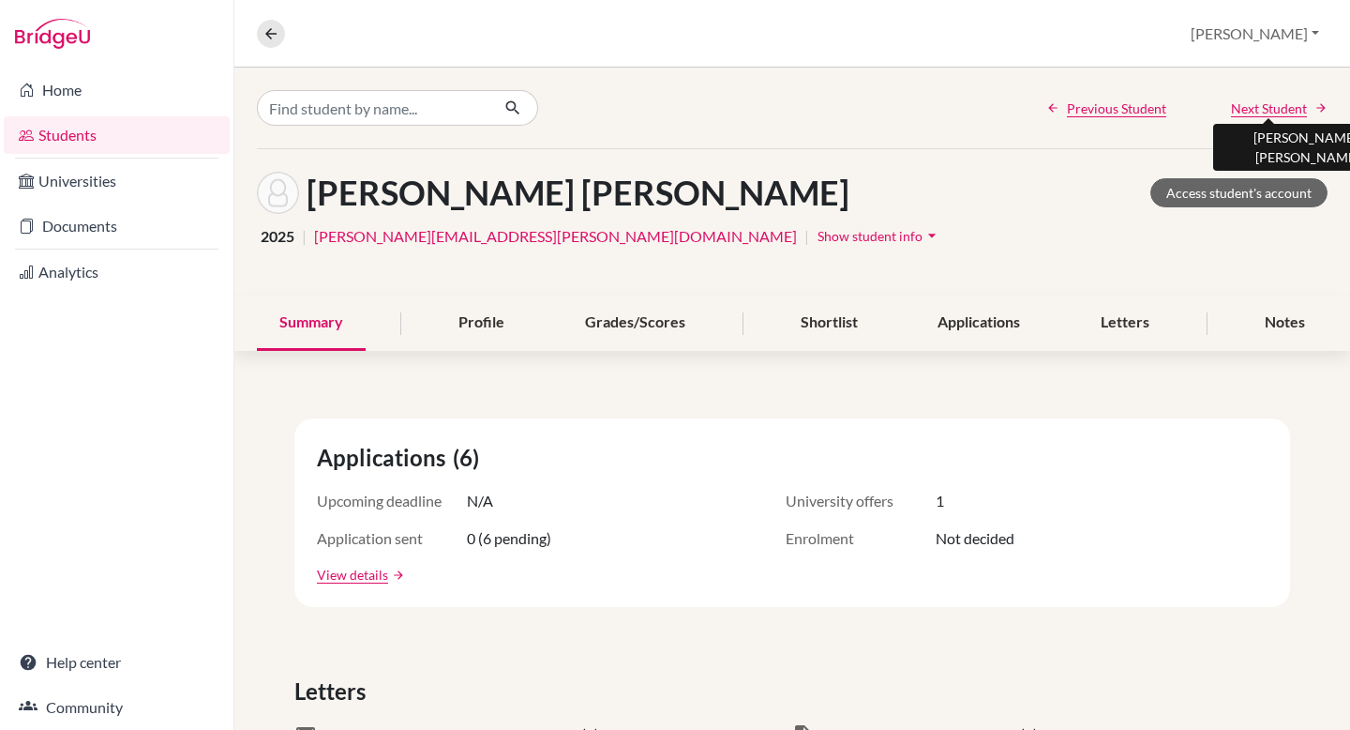
click at [1280, 106] on span "Next Student" at bounding box center [1269, 108] width 76 height 20
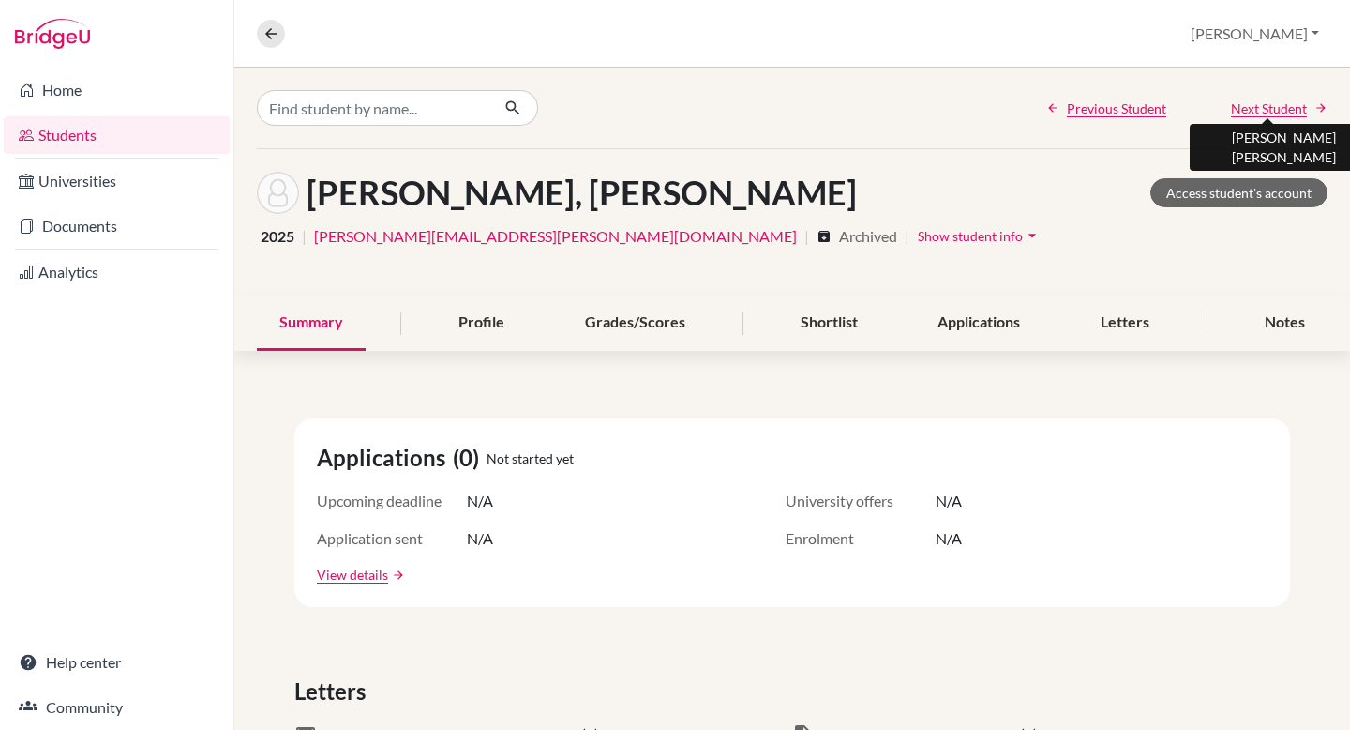
click at [1280, 106] on span "Next Student" at bounding box center [1269, 108] width 76 height 20
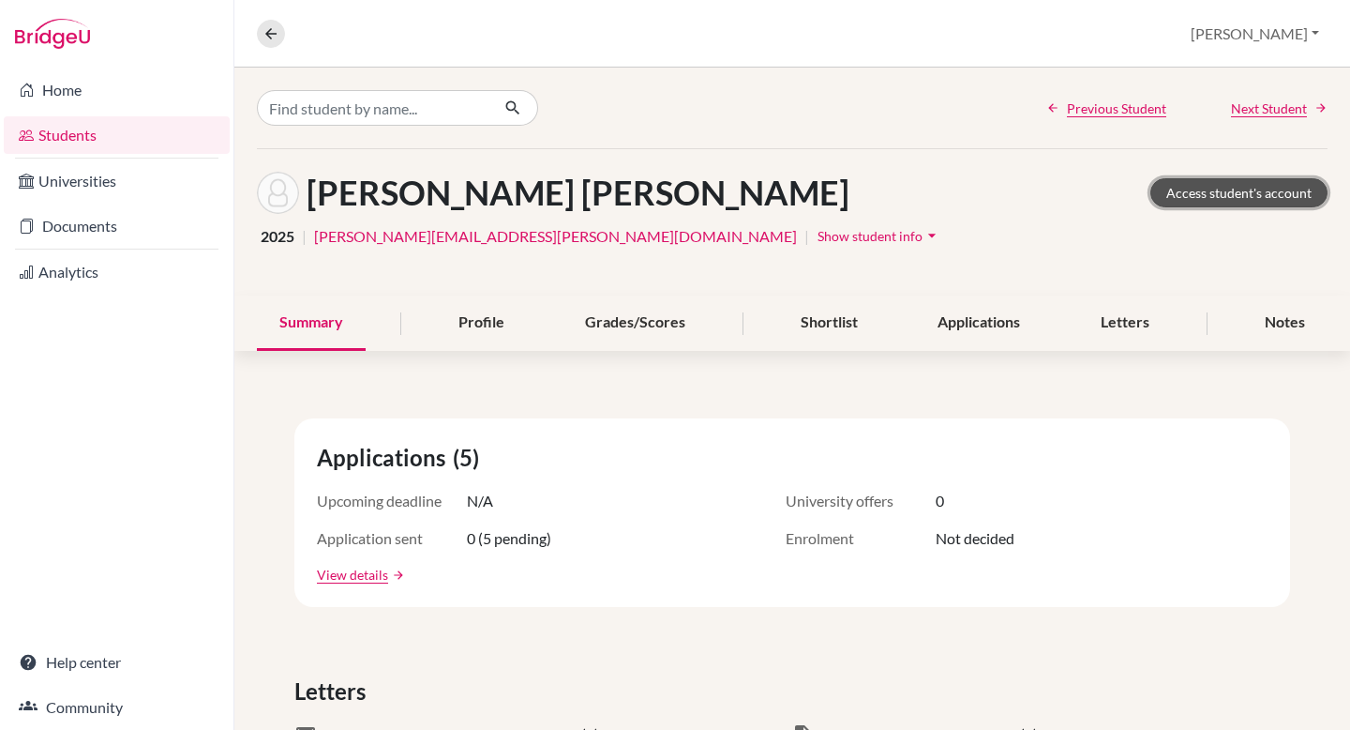
click at [1241, 189] on link "Access student's account" at bounding box center [1239, 192] width 177 height 29
click at [1253, 103] on span "Next Student" at bounding box center [1269, 108] width 76 height 20
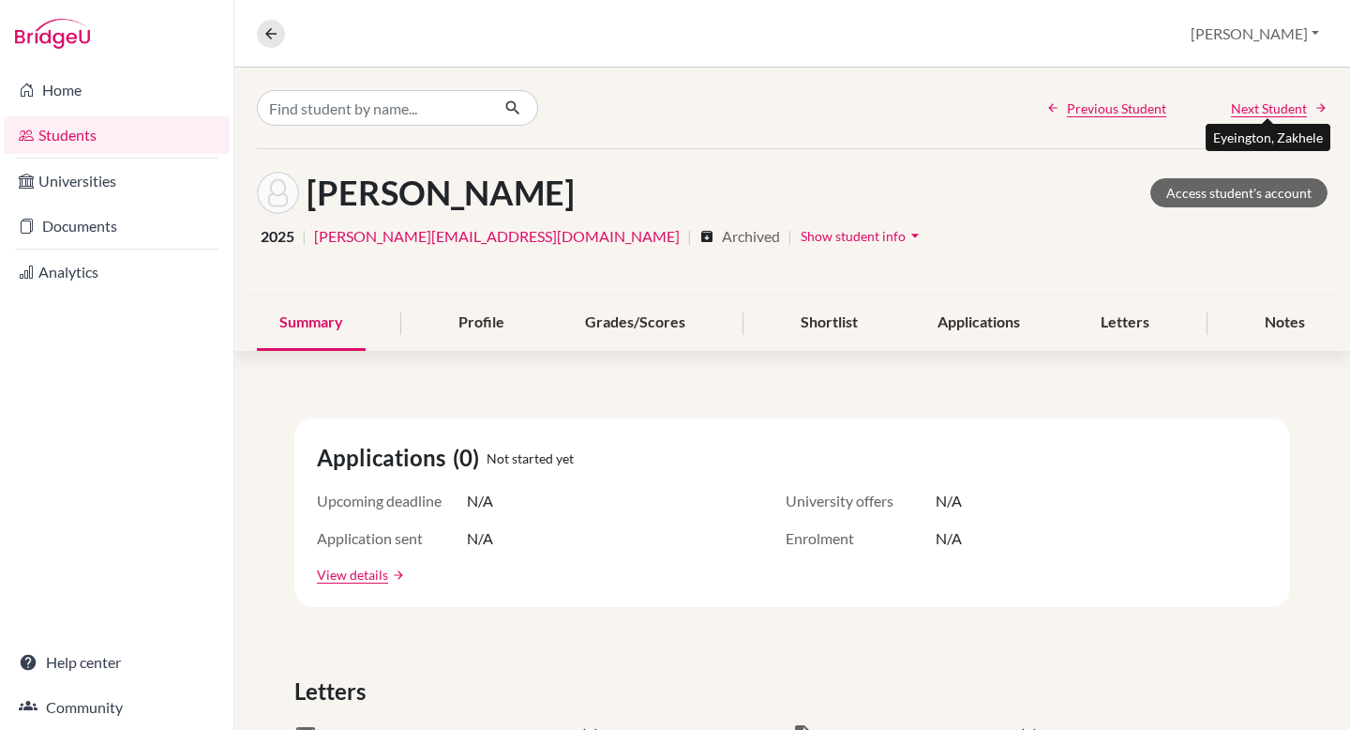
click at [1247, 112] on span "Next Student" at bounding box center [1269, 108] width 76 height 20
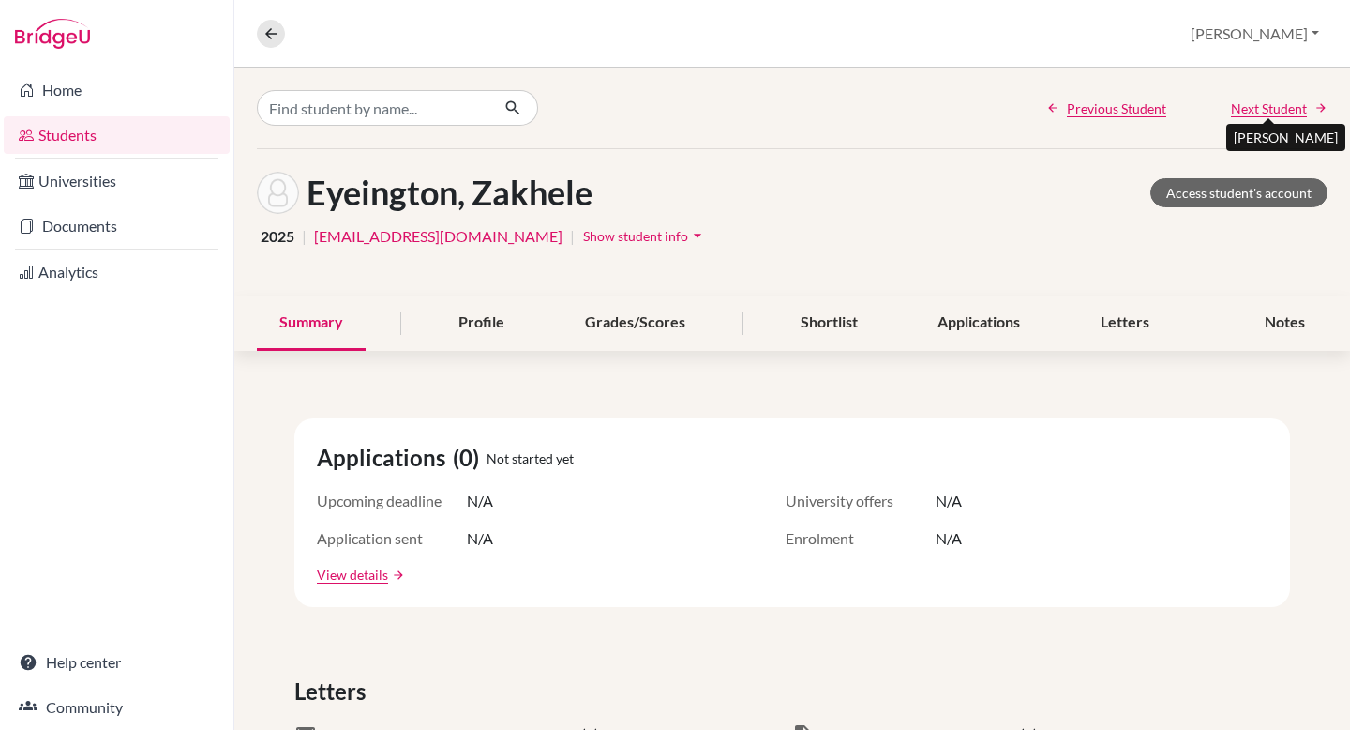
click at [1247, 112] on span "Next Student" at bounding box center [1269, 108] width 76 height 20
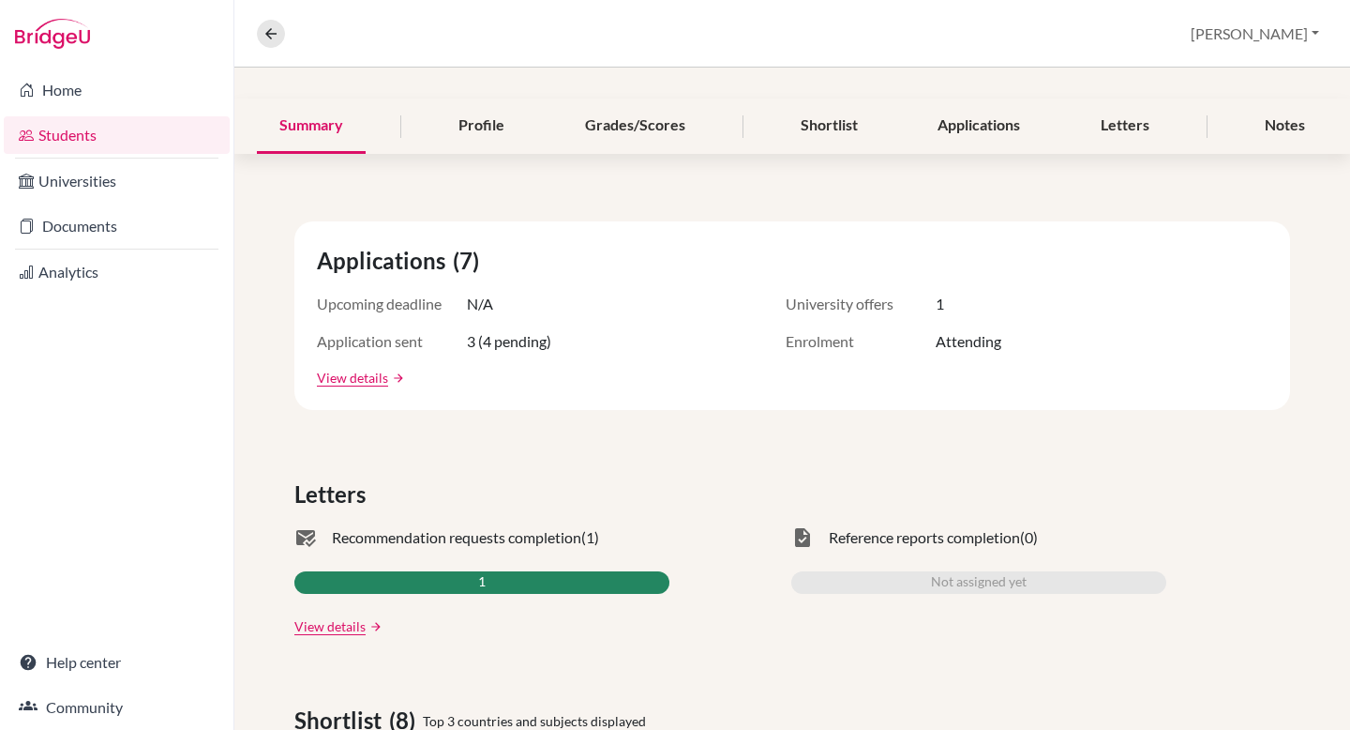
scroll to position [200, 0]
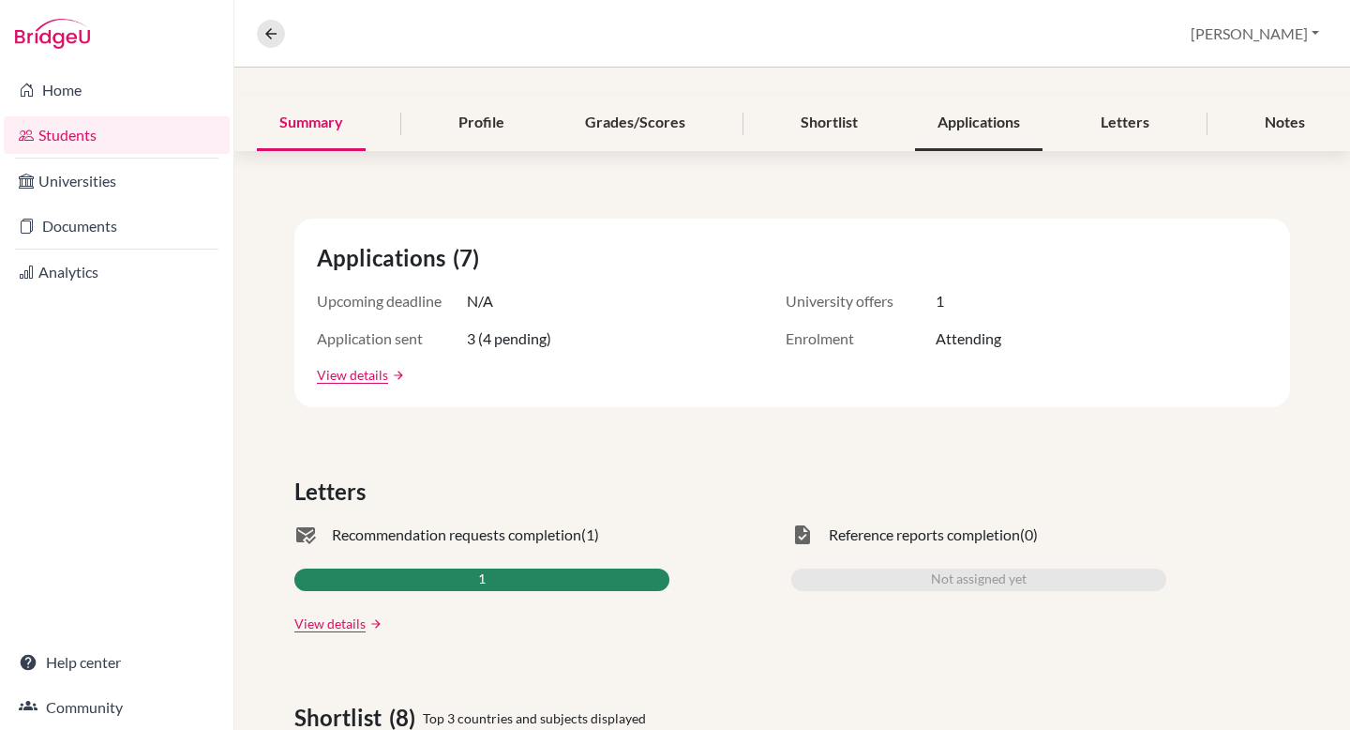
click at [980, 128] on div "Applications" at bounding box center [979, 123] width 128 height 55
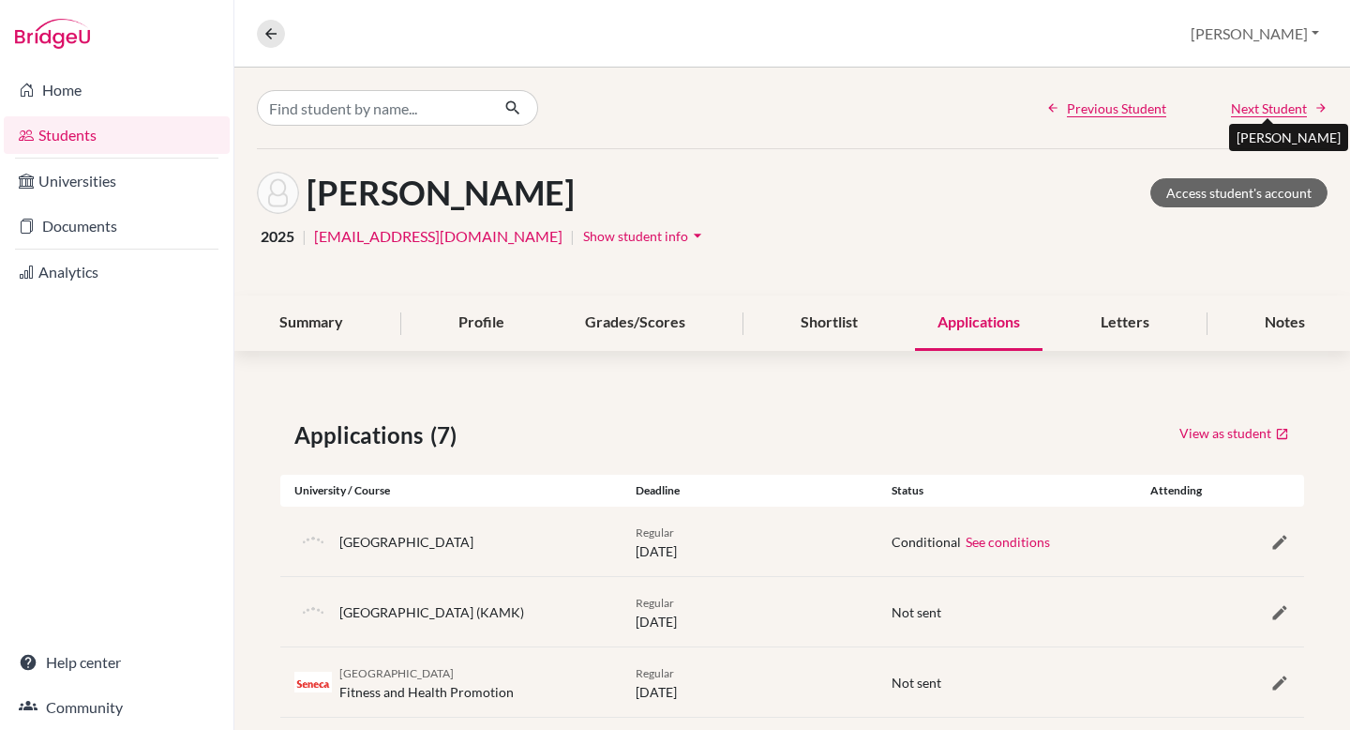
click at [1249, 107] on span "Next Student" at bounding box center [1269, 108] width 76 height 20
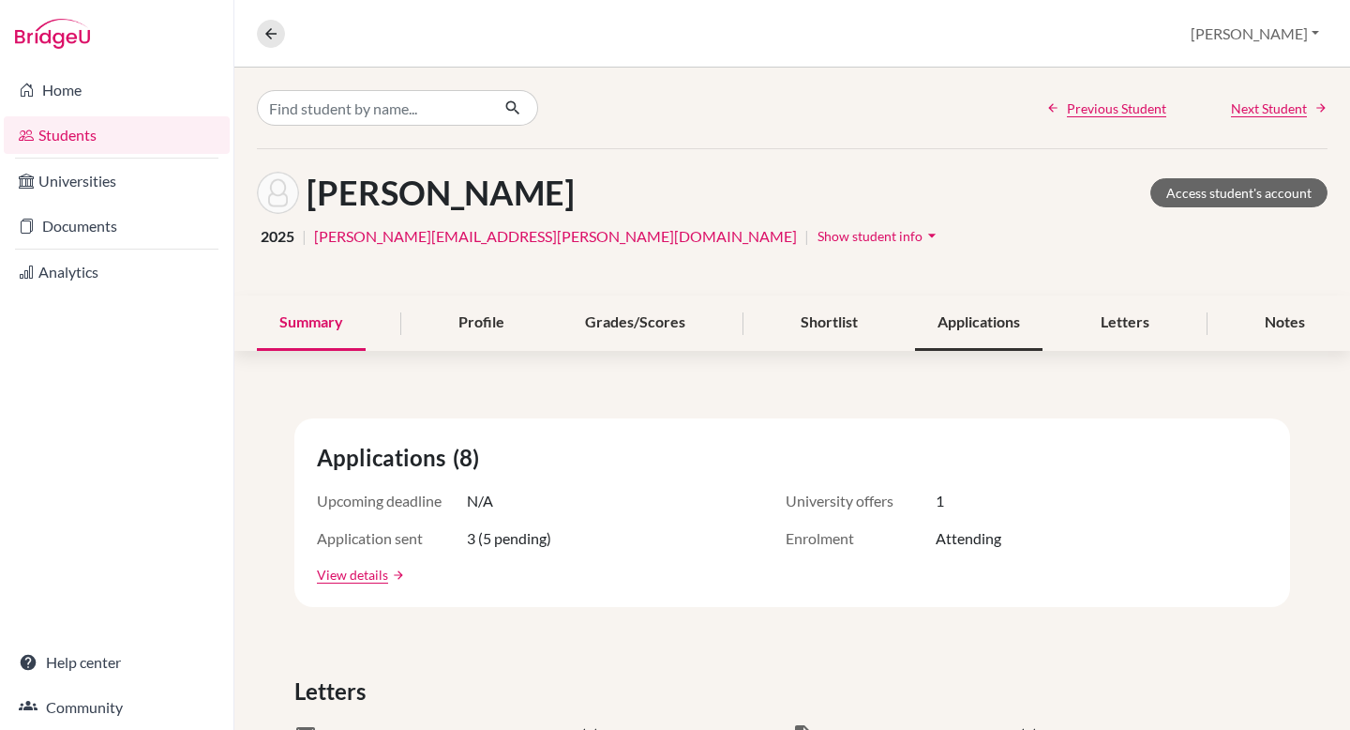
click at [991, 319] on div "Applications" at bounding box center [979, 322] width 128 height 55
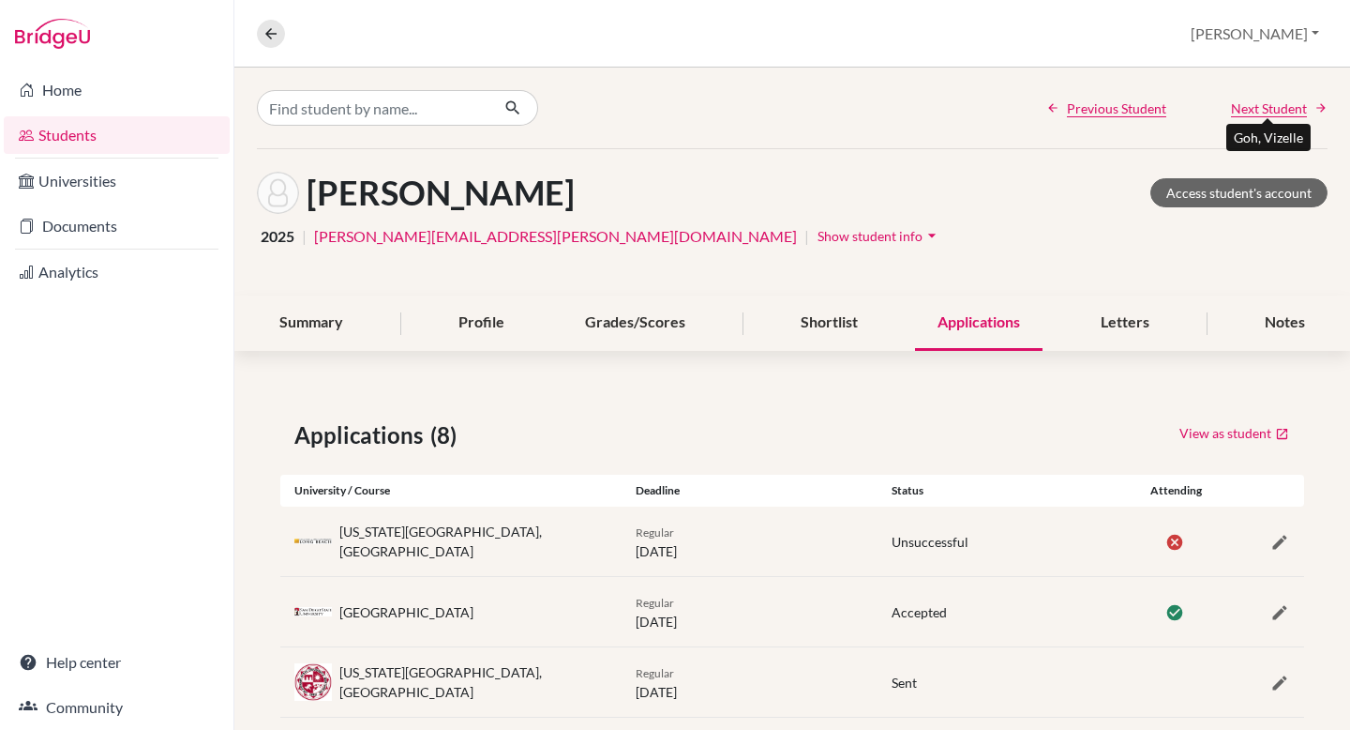
click at [1249, 100] on span "Next Student" at bounding box center [1269, 108] width 76 height 20
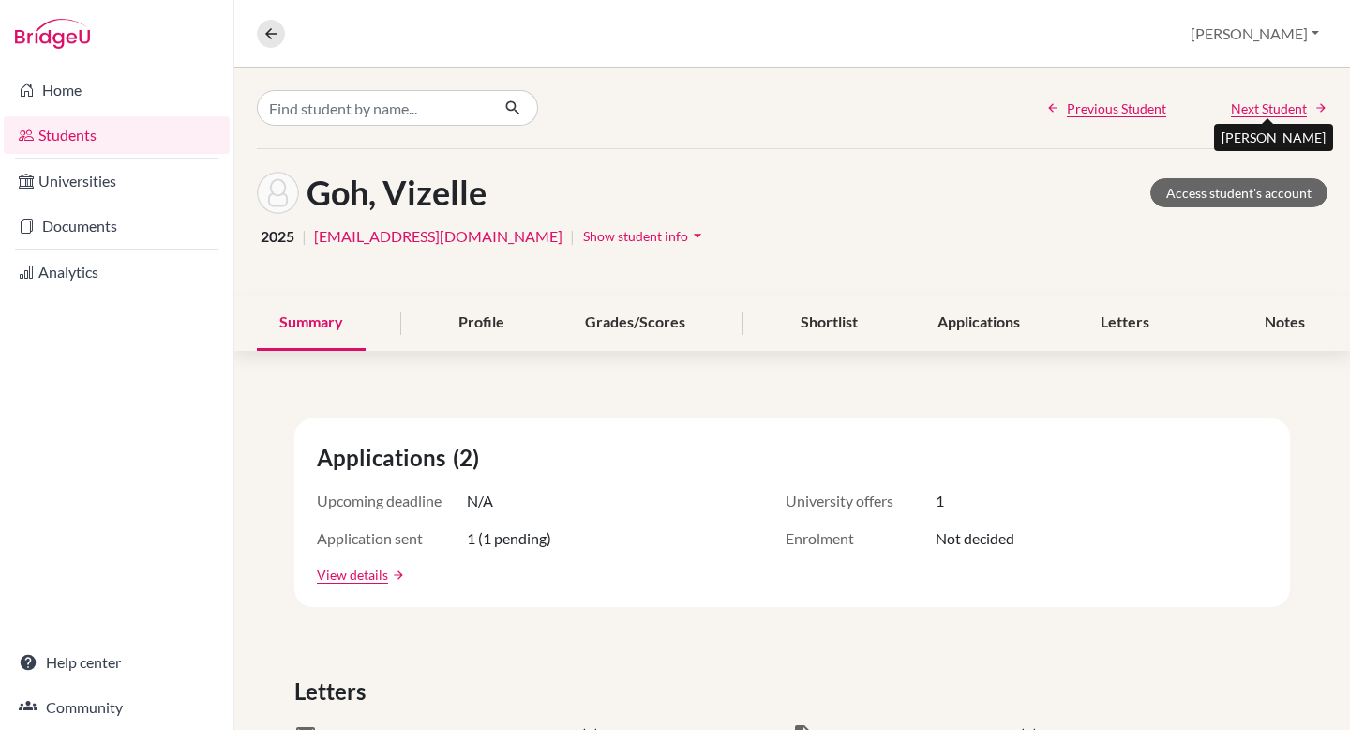
click at [1268, 106] on span "Next Student" at bounding box center [1269, 108] width 76 height 20
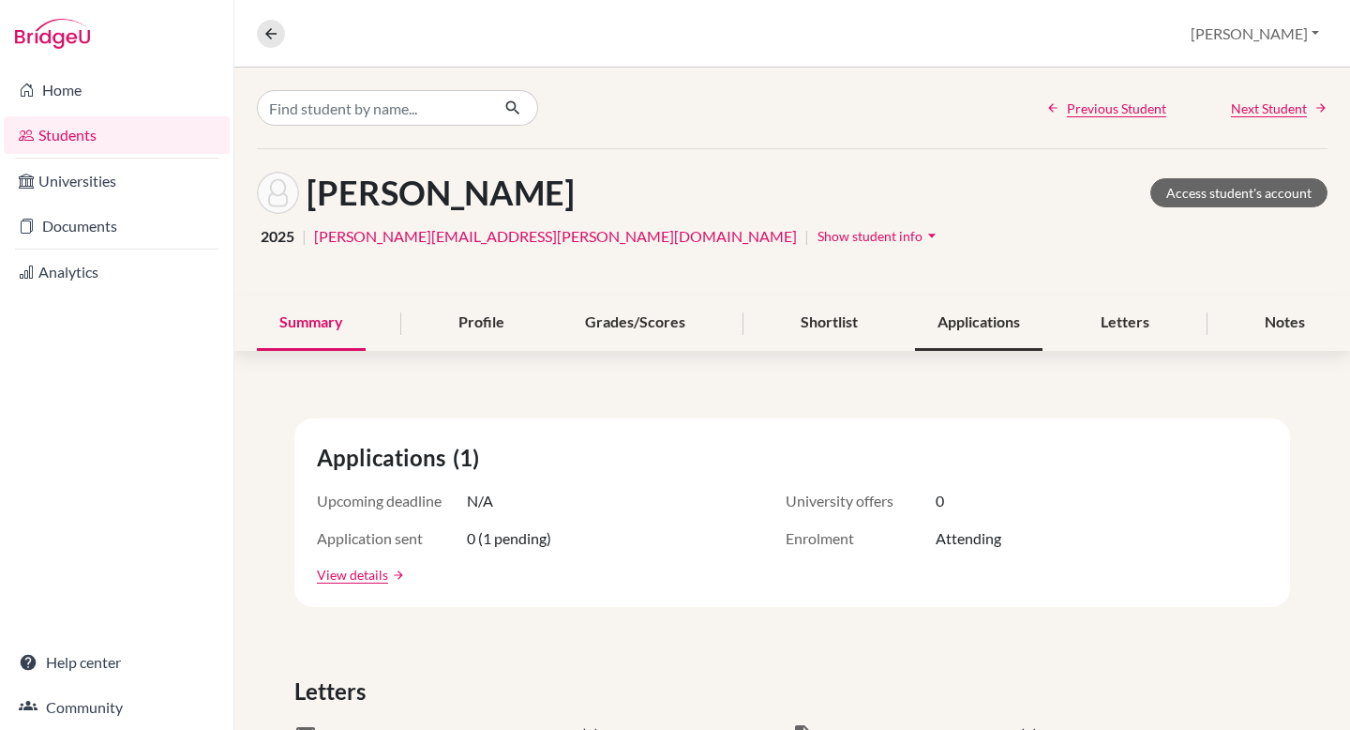
click at [1002, 324] on div "Applications" at bounding box center [979, 322] width 128 height 55
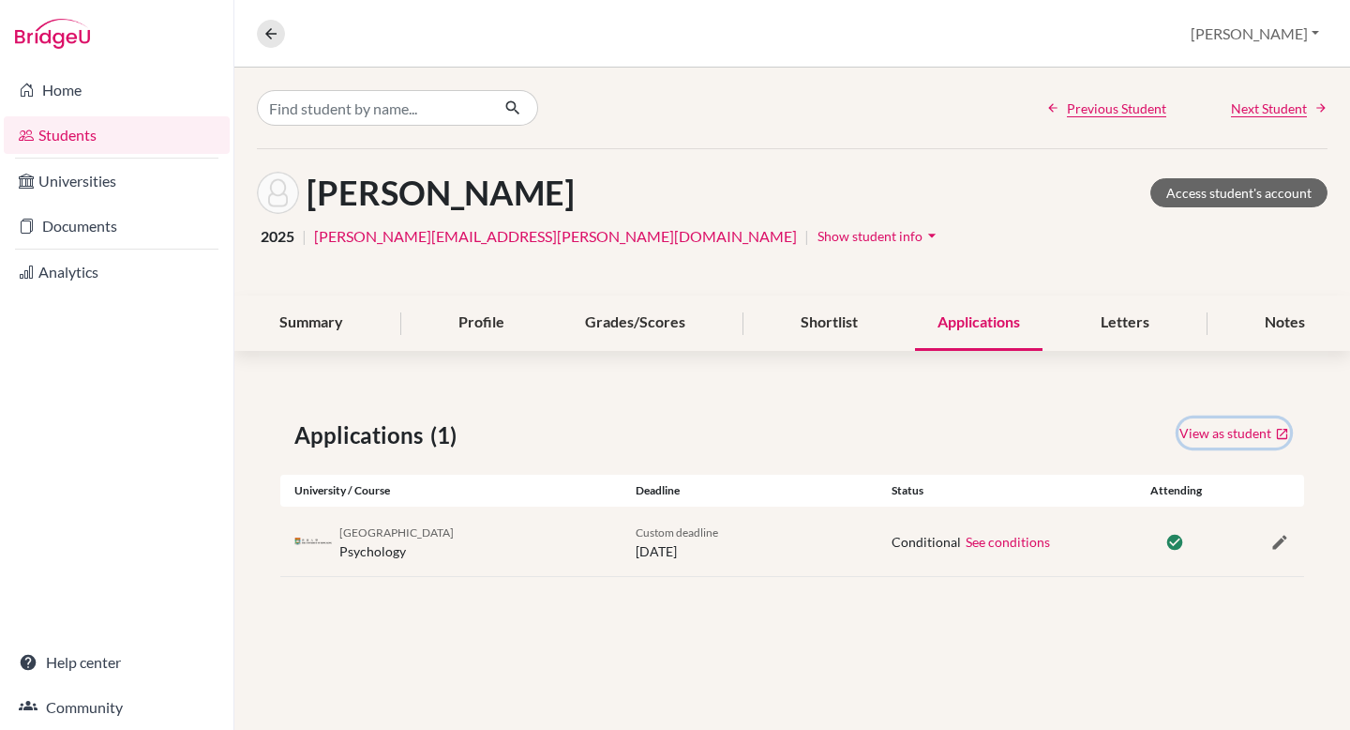
click at [1226, 432] on link "View as student" at bounding box center [1235, 432] width 112 height 29
click at [1275, 114] on span "Next Student" at bounding box center [1269, 108] width 76 height 20
click at [1274, 107] on span "Next Student" at bounding box center [1269, 108] width 76 height 20
click at [1279, 111] on span "Next Student" at bounding box center [1269, 108] width 76 height 20
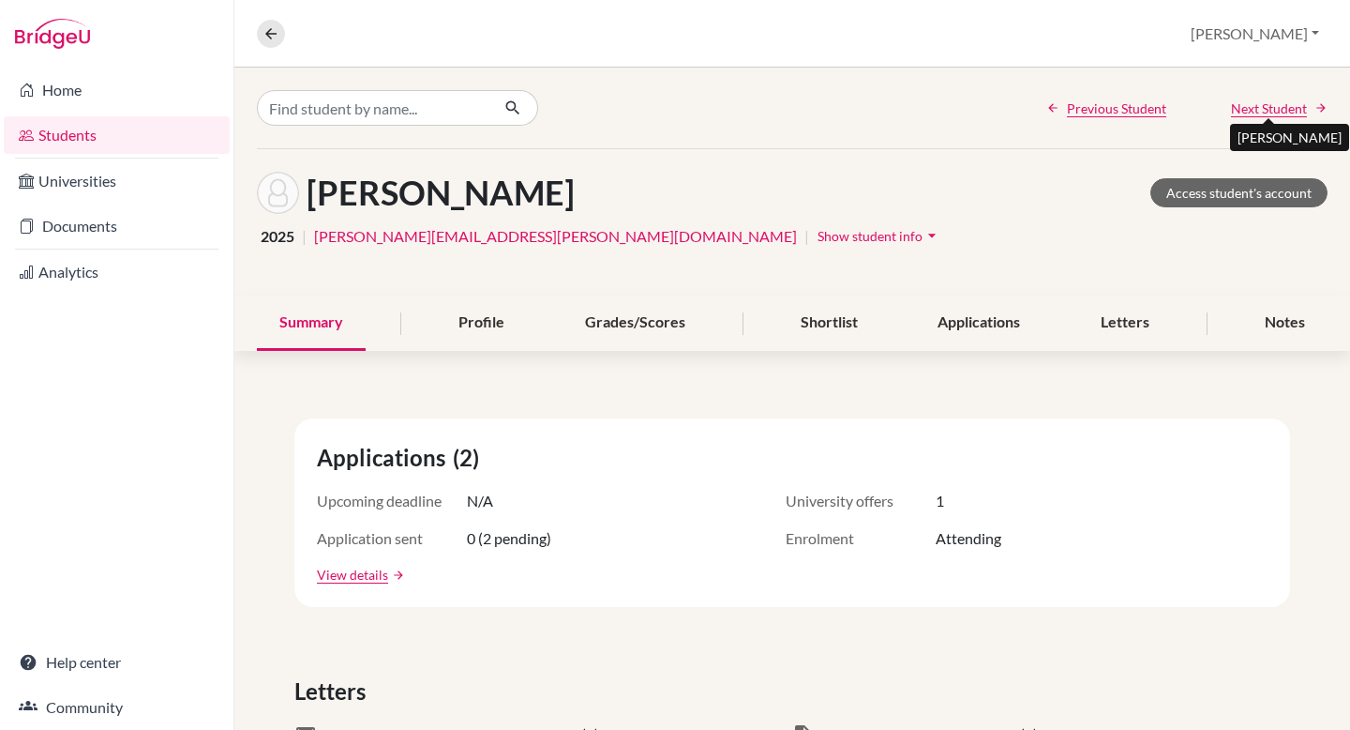
click at [1276, 105] on span "Next Student" at bounding box center [1269, 108] width 76 height 20
click at [1277, 106] on span "Next Student" at bounding box center [1269, 108] width 76 height 20
click at [1014, 321] on div "Applications" at bounding box center [979, 322] width 128 height 55
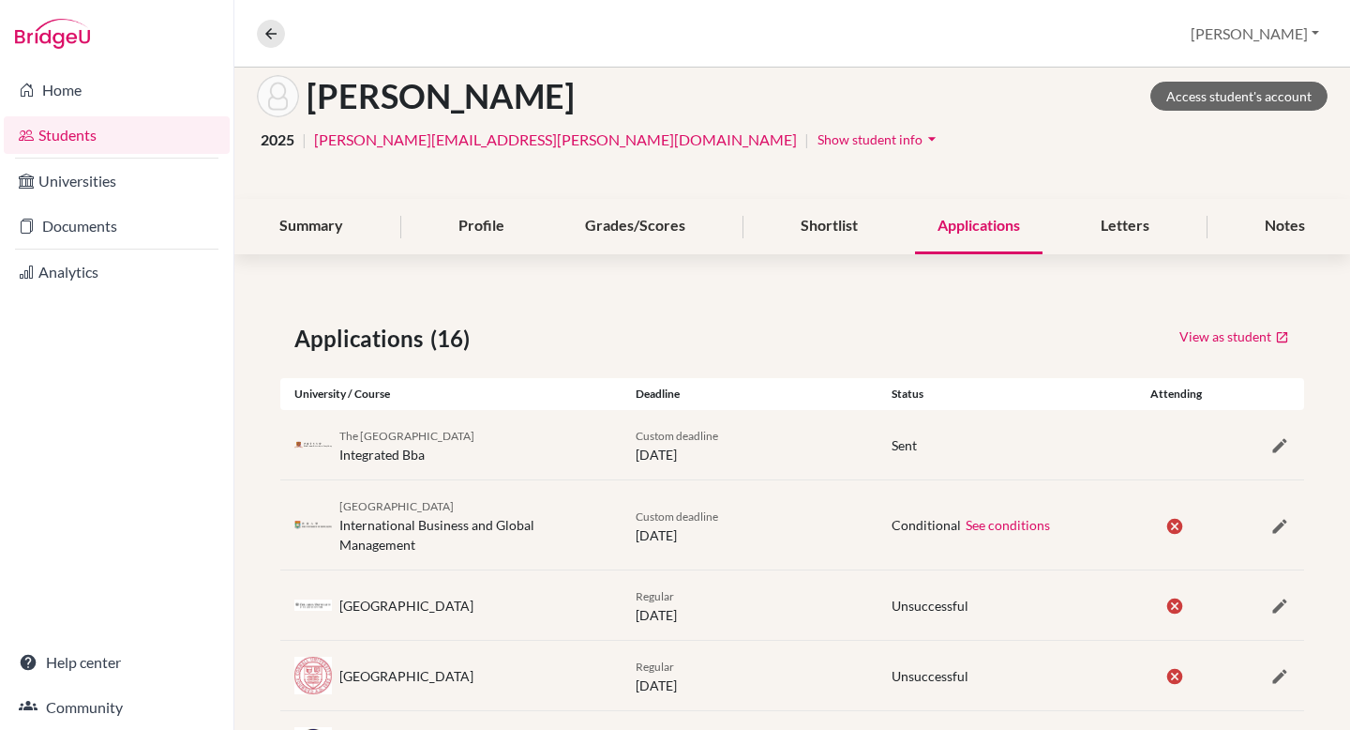
scroll to position [102, 0]
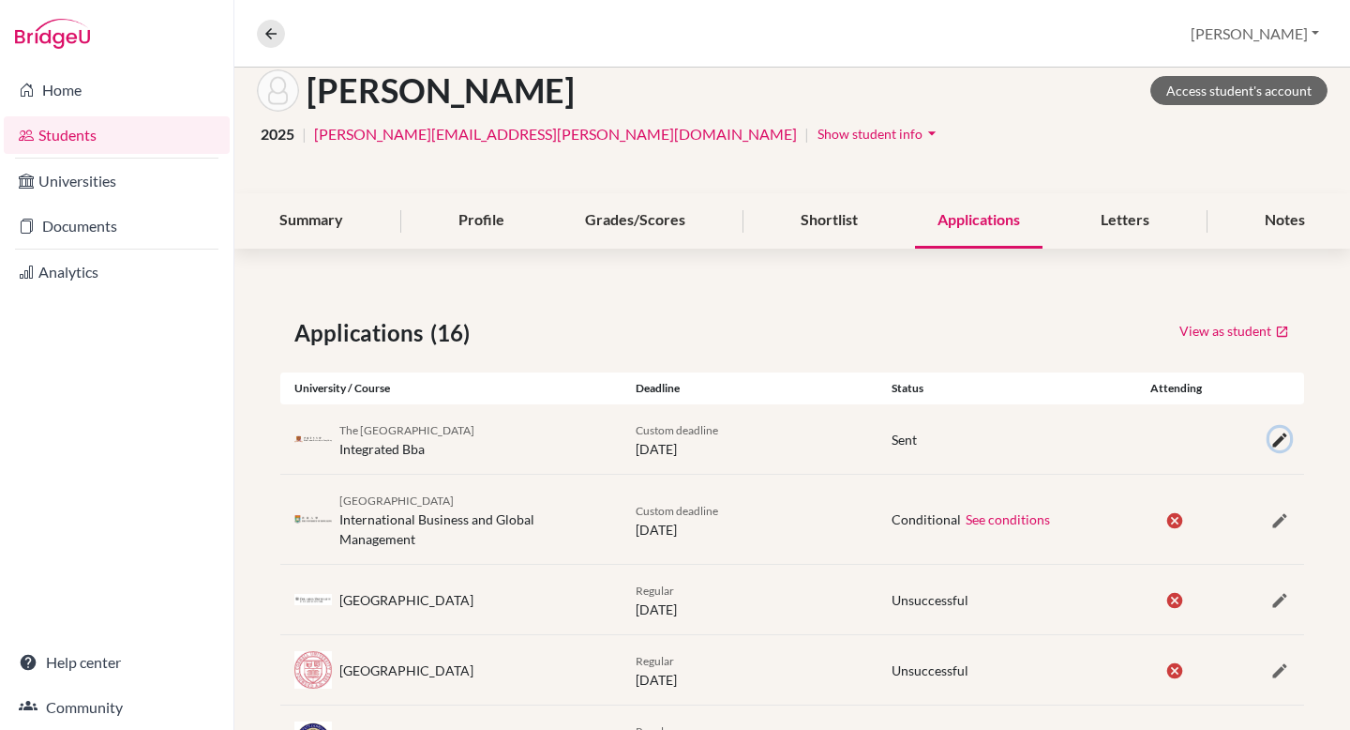
click at [1287, 434] on icon "button" at bounding box center [1280, 439] width 19 height 19
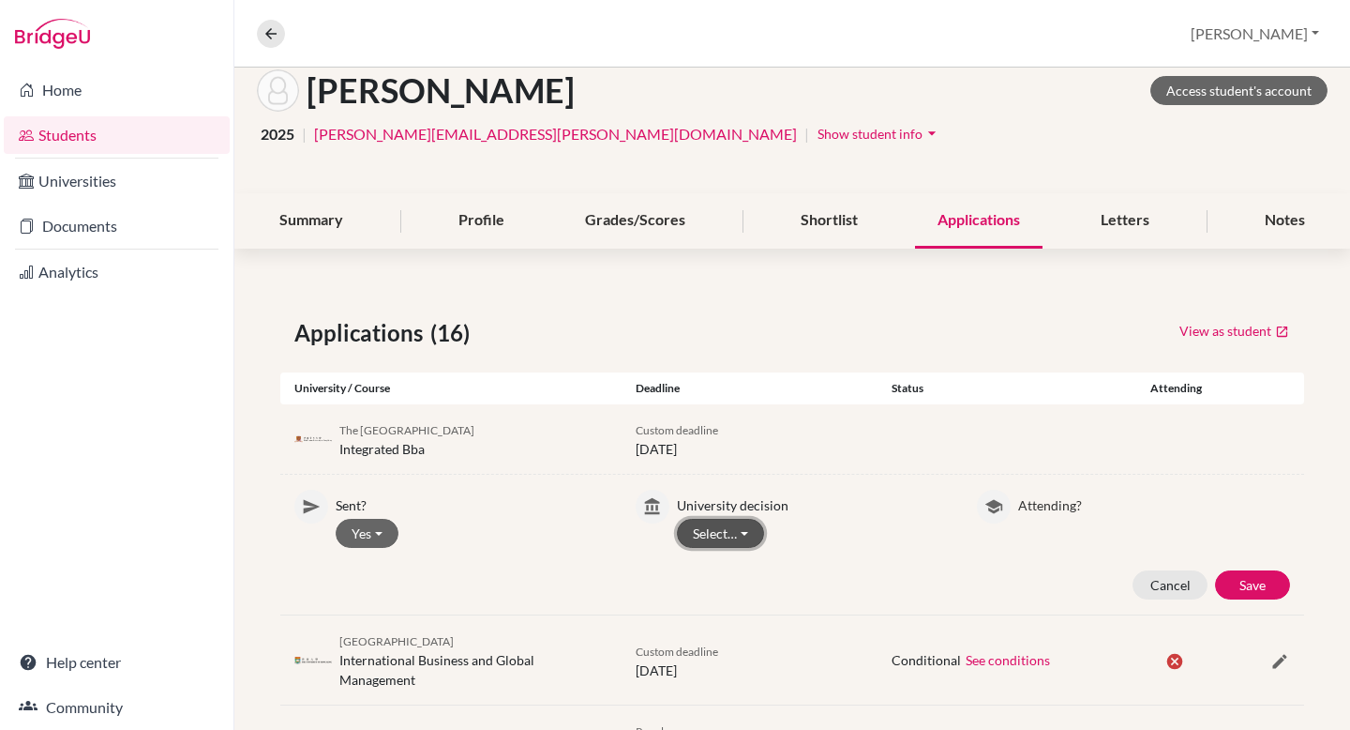
click at [714, 536] on button "Select…" at bounding box center [720, 533] width 87 height 29
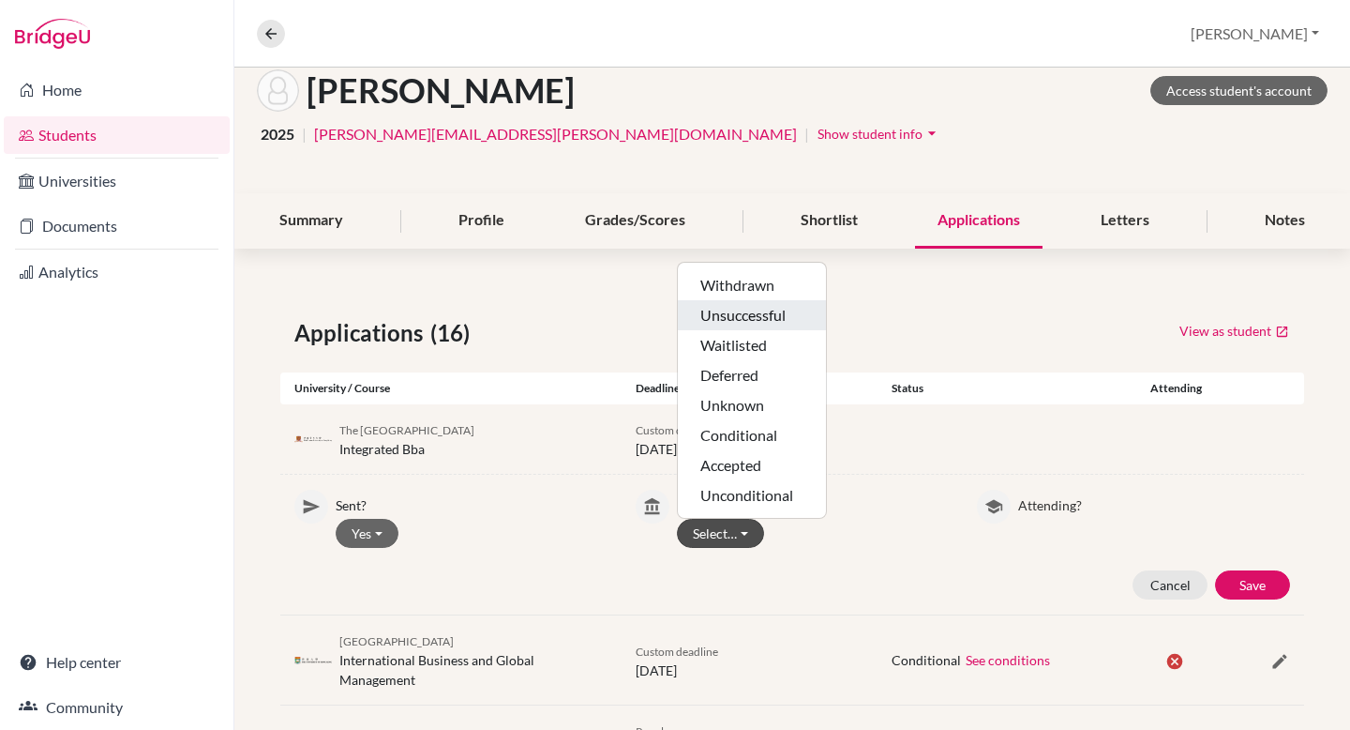
click at [714, 319] on button "Unsuccessful" at bounding box center [752, 315] width 148 height 30
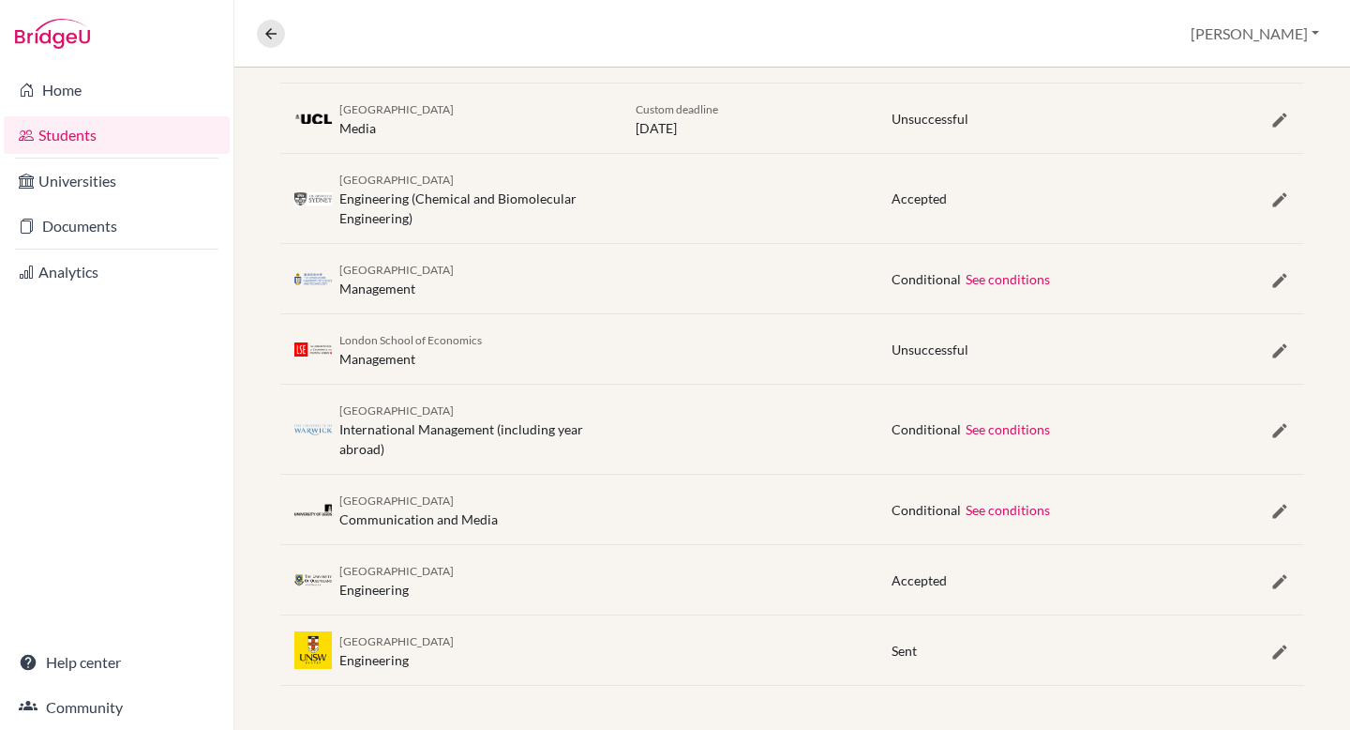
scroll to position [1147, 0]
click at [1280, 648] on icon "button" at bounding box center [1280, 650] width 19 height 19
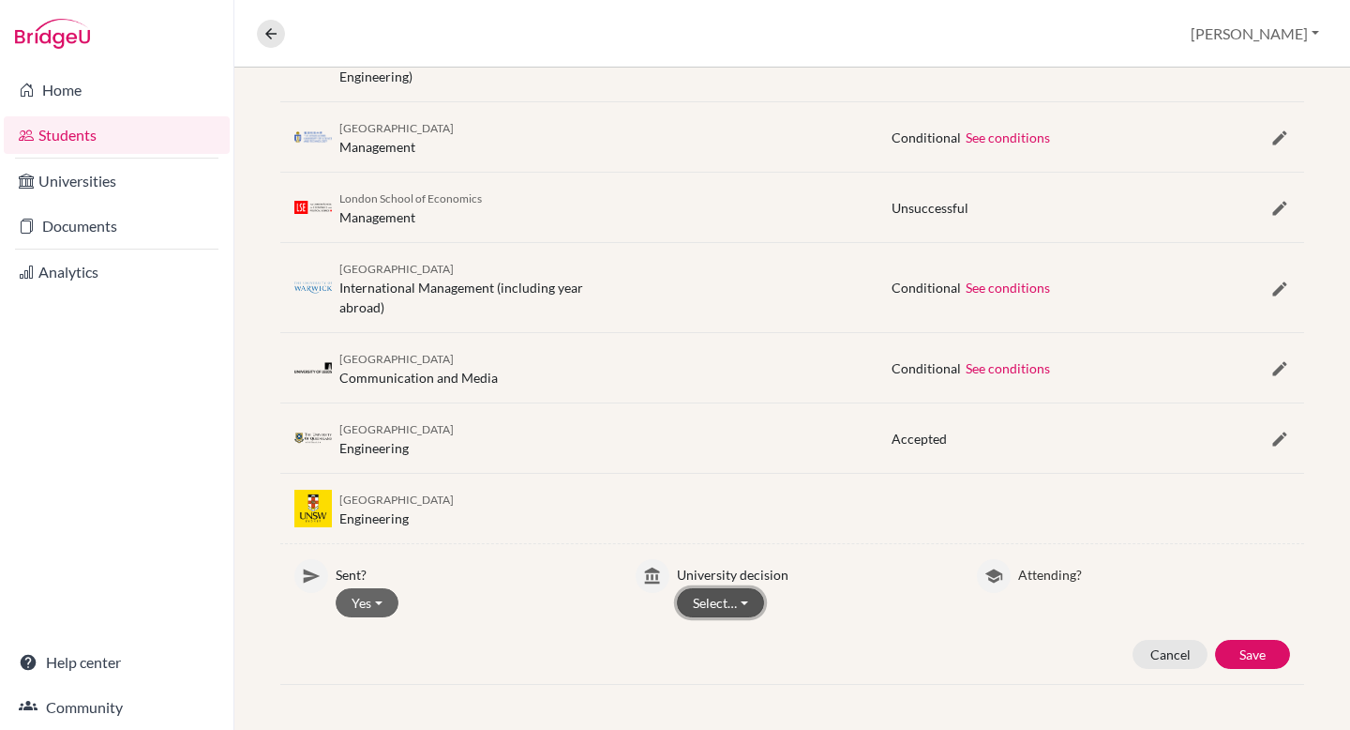
click at [738, 607] on button "Select…" at bounding box center [720, 602] width 87 height 29
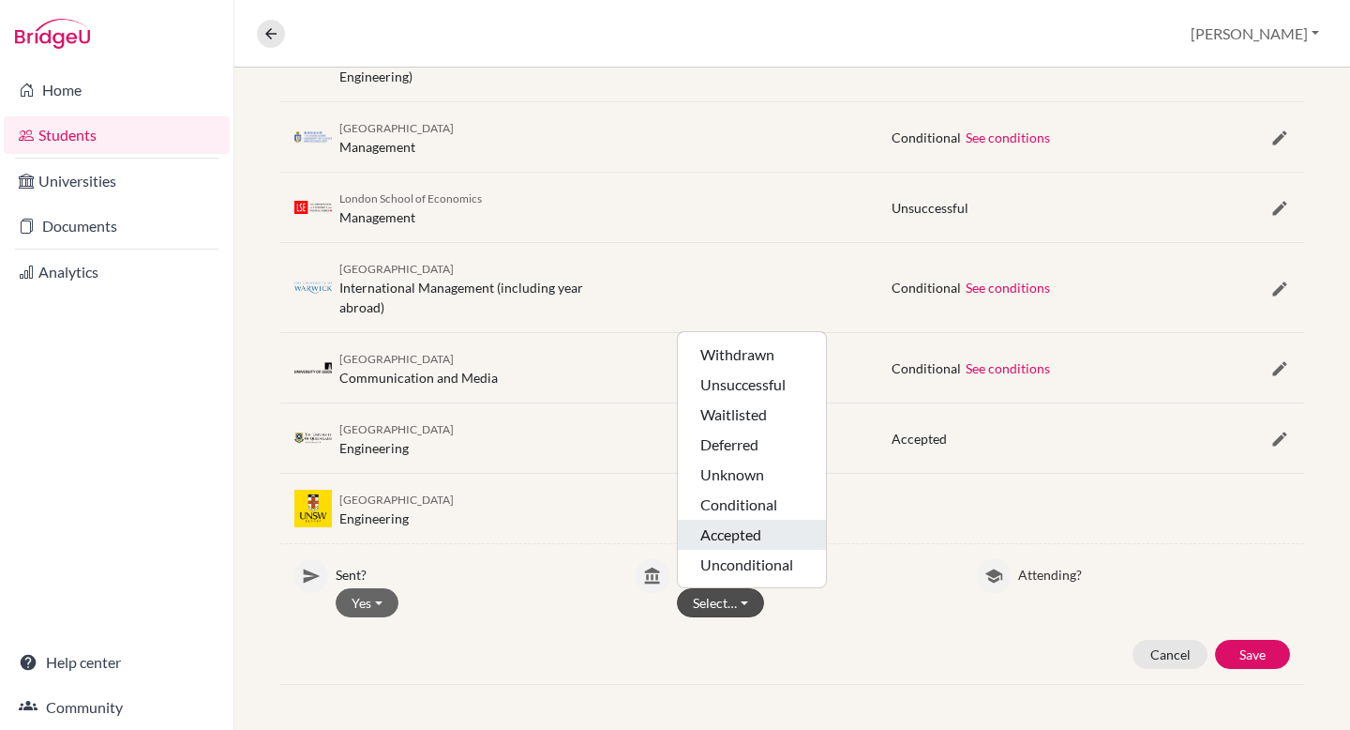
click at [747, 539] on button "Accepted" at bounding box center [752, 535] width 148 height 30
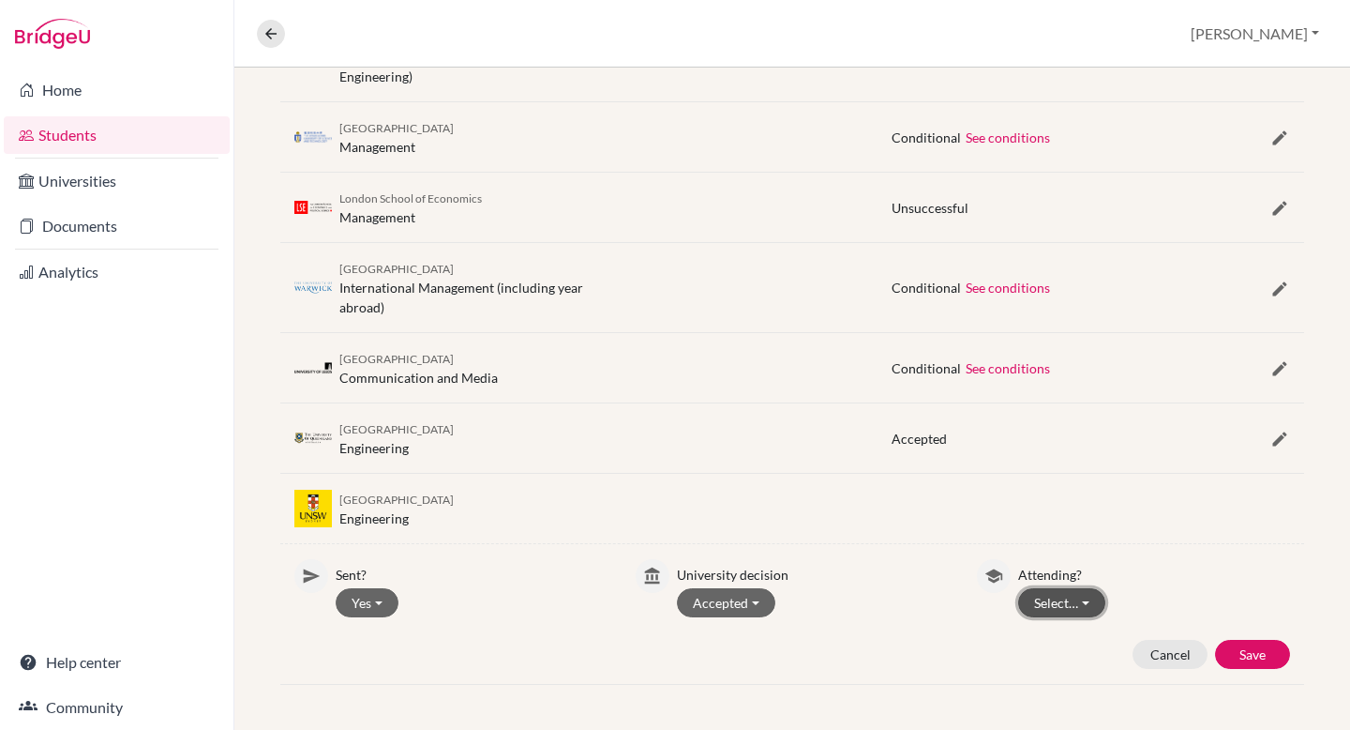
click at [1088, 598] on button "Select…" at bounding box center [1061, 602] width 87 height 29
click at [1081, 652] on button "Attending" at bounding box center [1093, 642] width 148 height 30
click at [1263, 664] on button "Save" at bounding box center [1252, 654] width 75 height 29
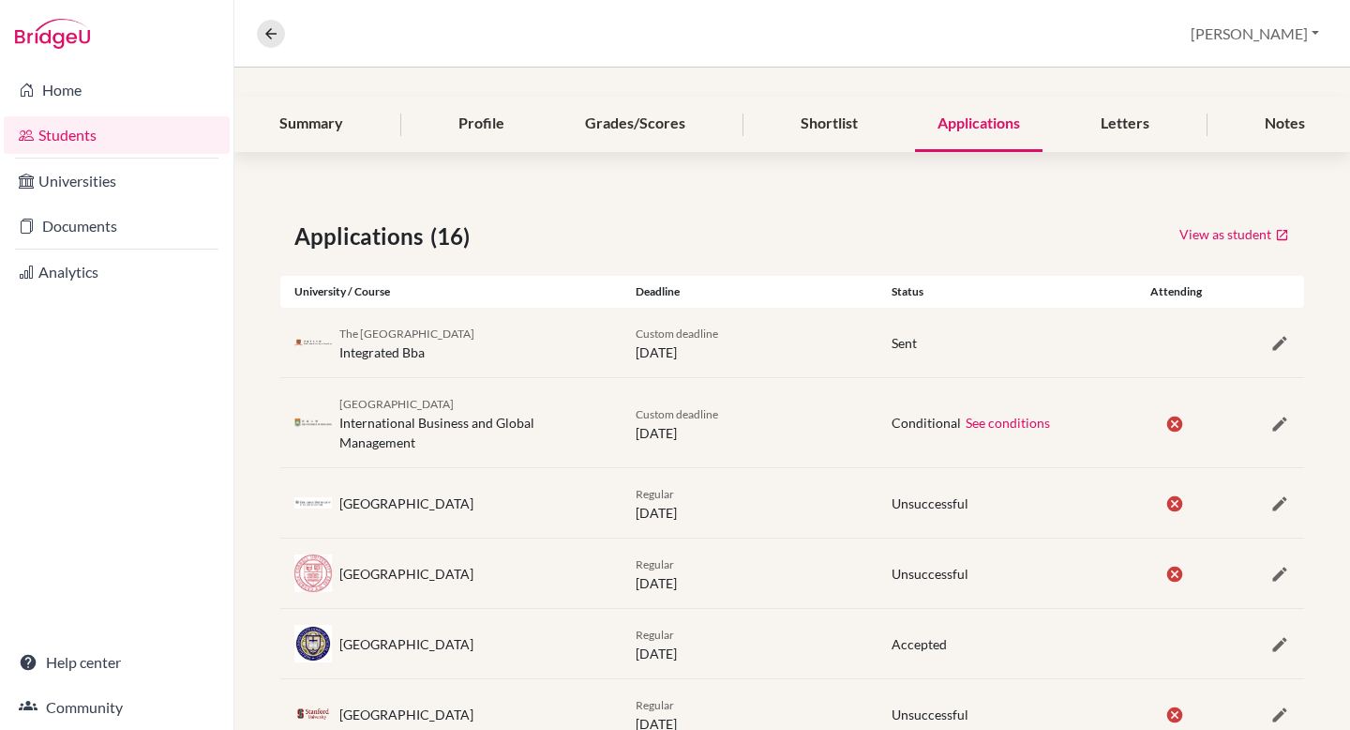
scroll to position [0, 0]
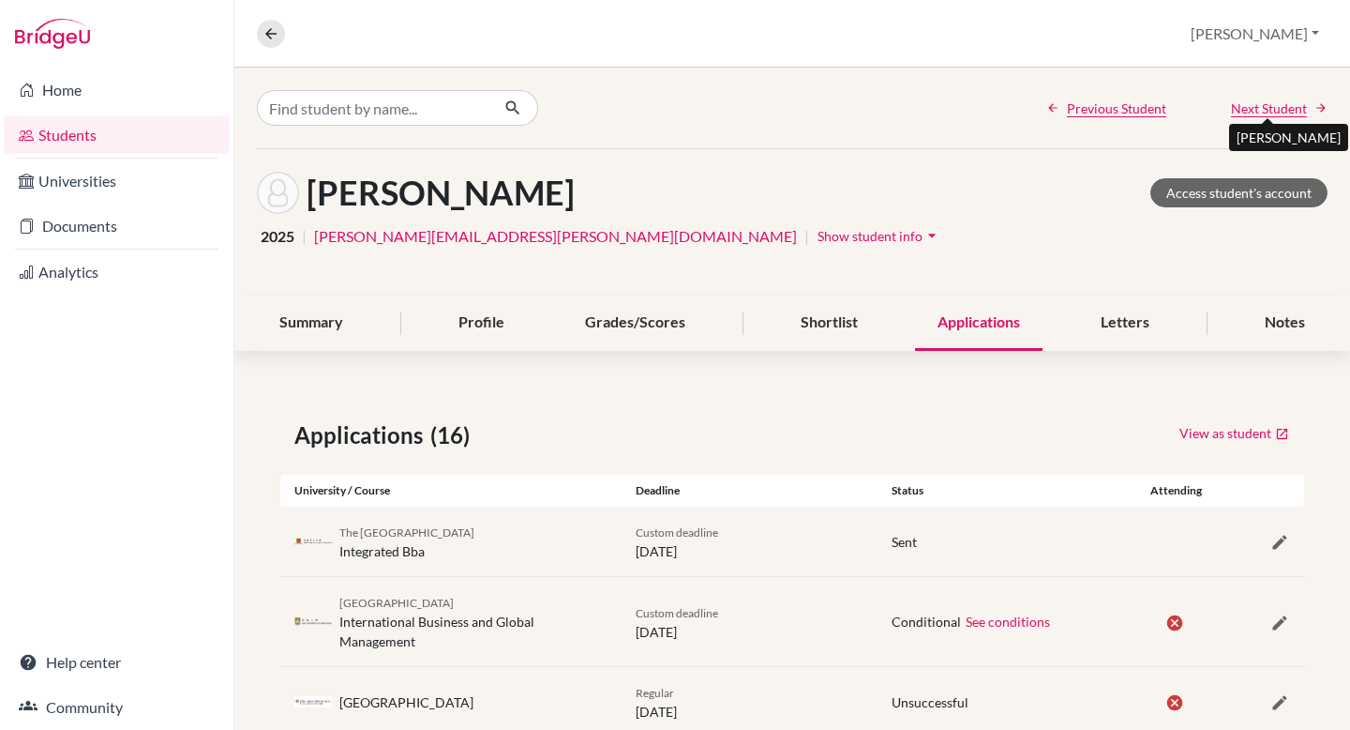
click at [1281, 105] on span "Next Student" at bounding box center [1269, 108] width 76 height 20
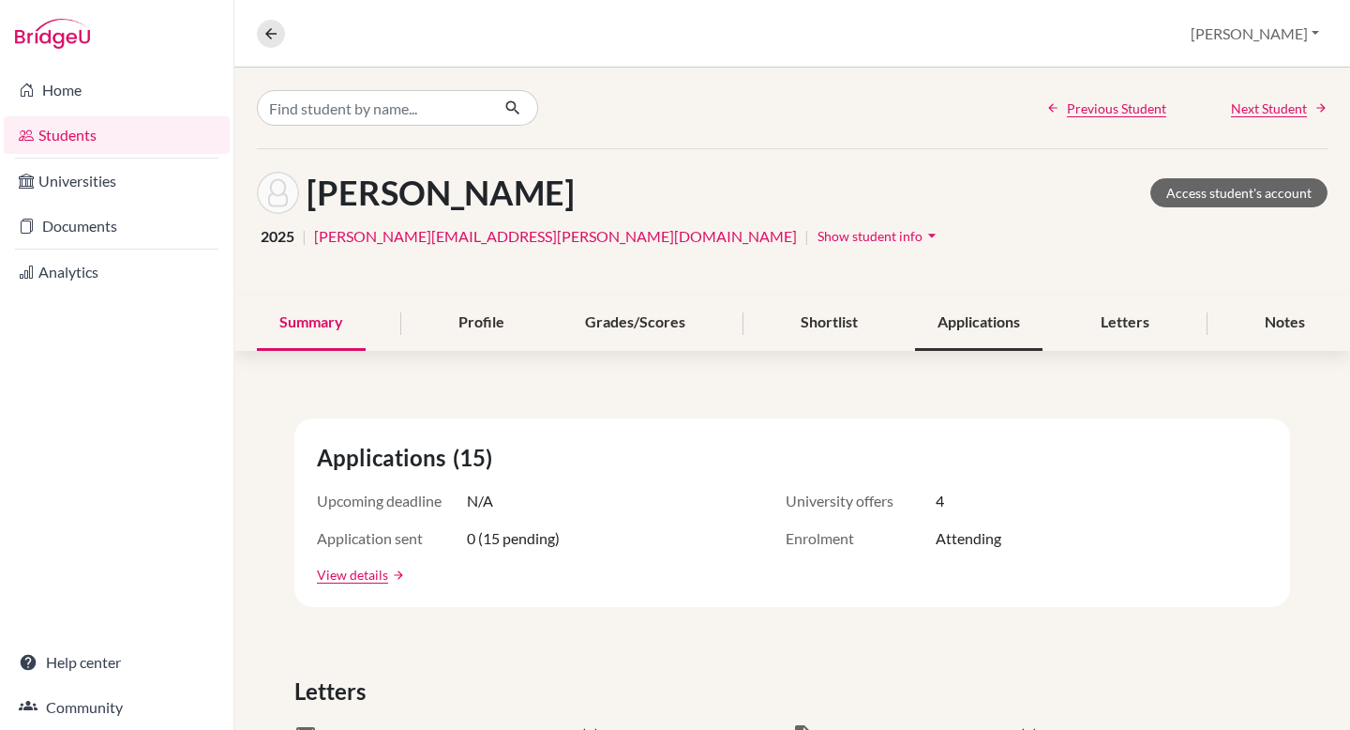
click at [972, 319] on div "Applications" at bounding box center [979, 322] width 128 height 55
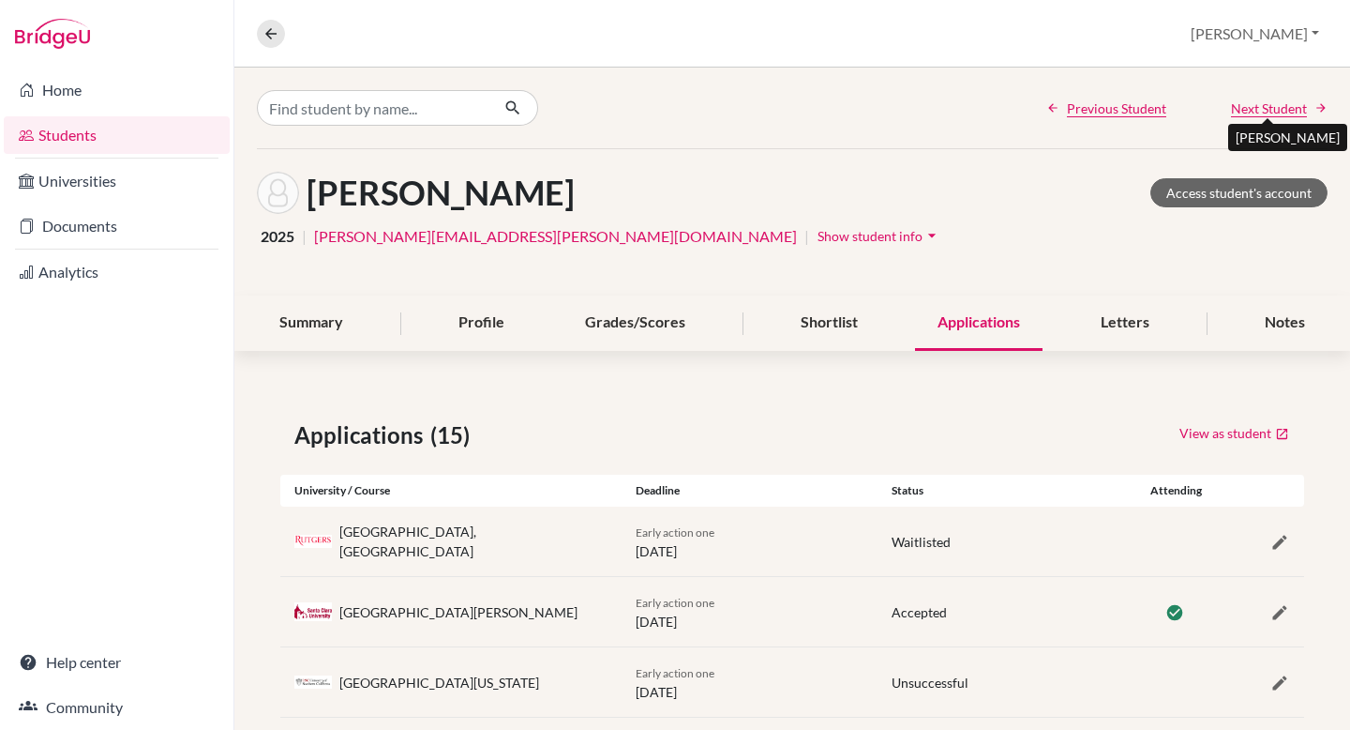
click at [1293, 105] on span "Next Student" at bounding box center [1269, 108] width 76 height 20
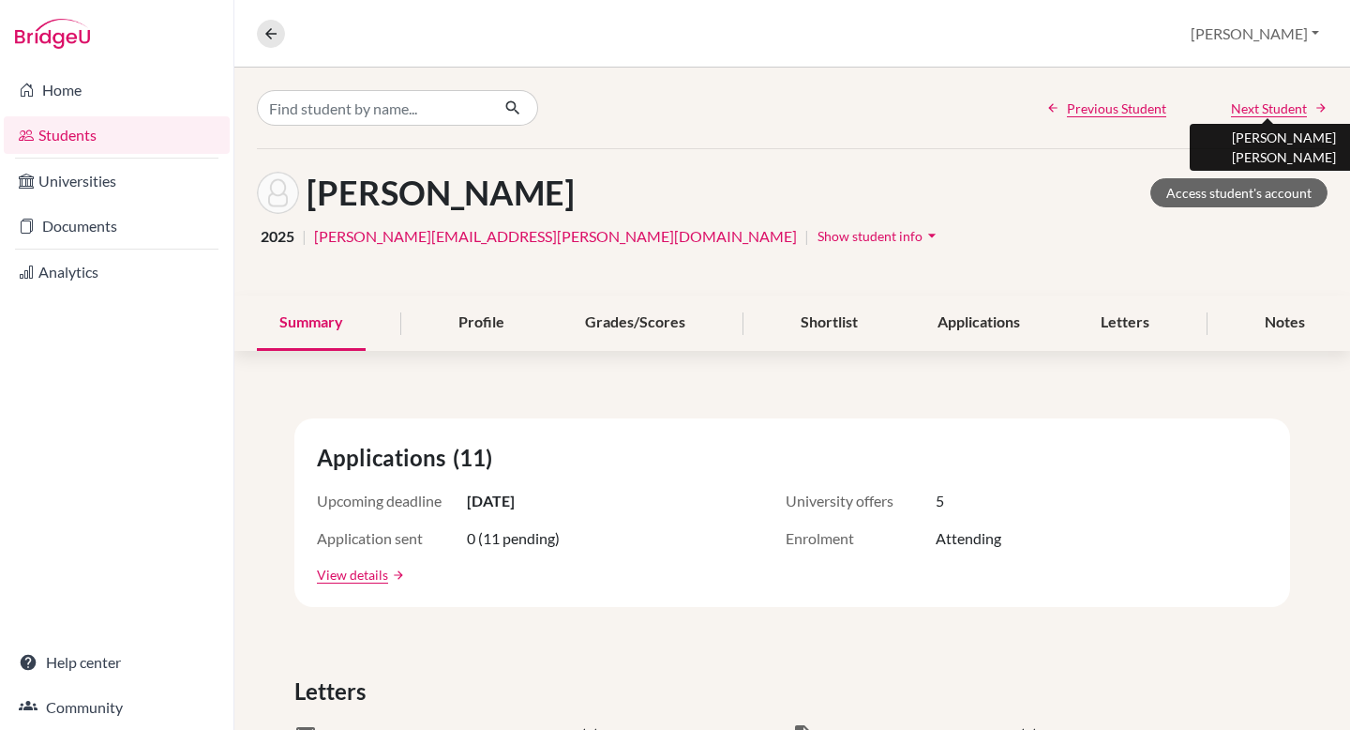
click at [1268, 112] on span "Next Student" at bounding box center [1269, 108] width 76 height 20
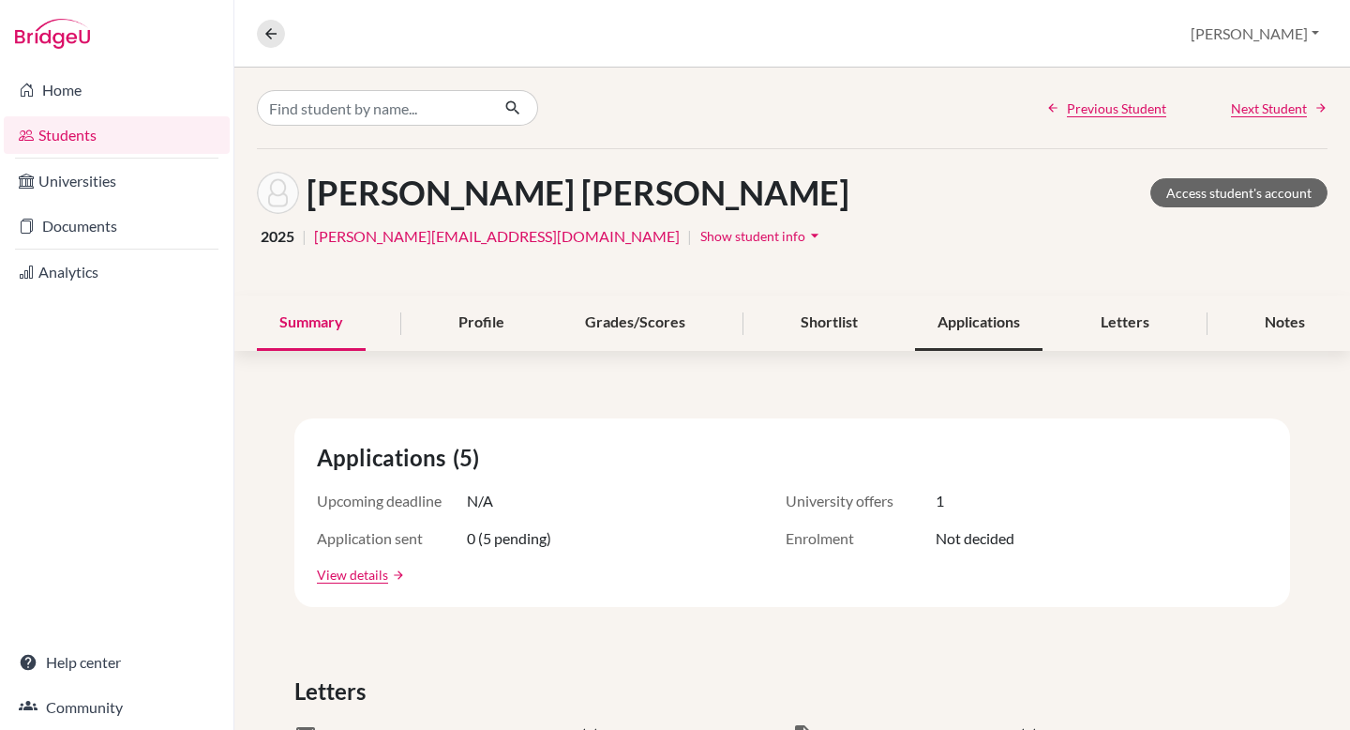
click at [979, 324] on div "Applications" at bounding box center [979, 322] width 128 height 55
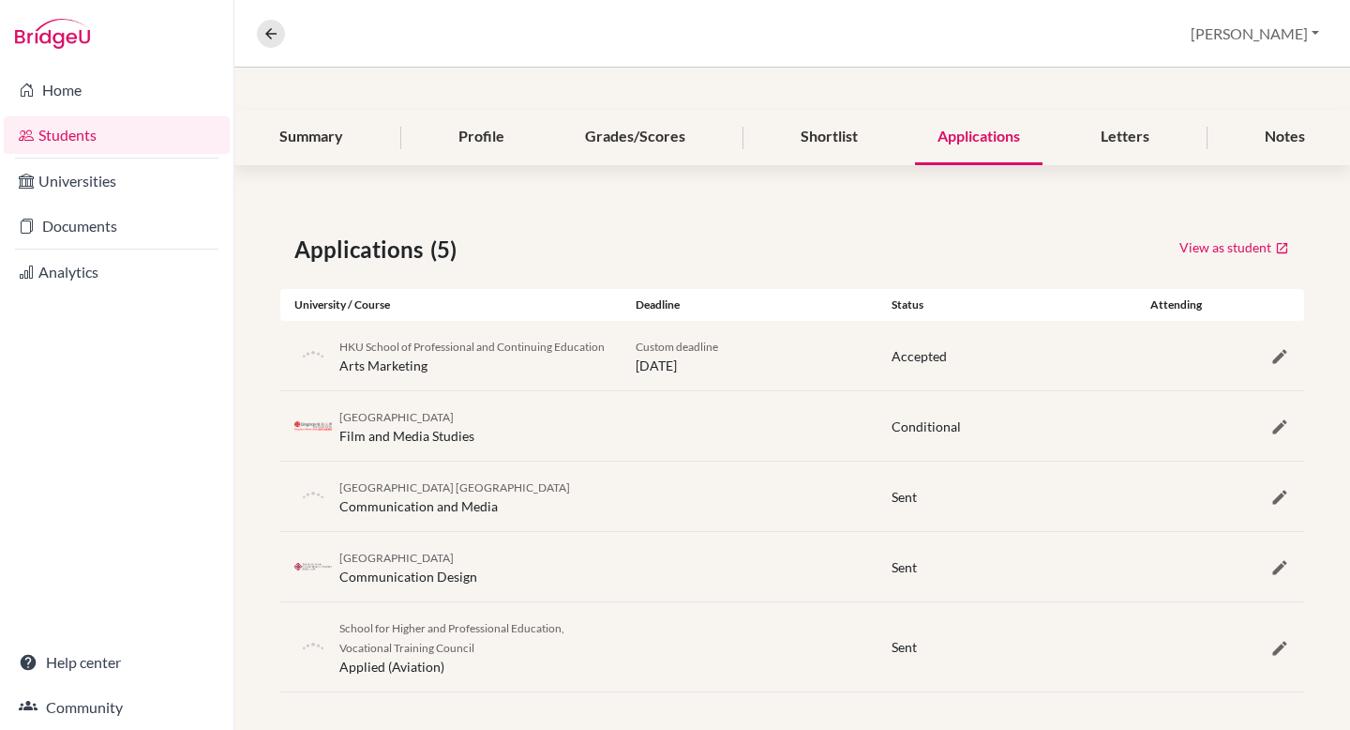
scroll to position [193, 0]
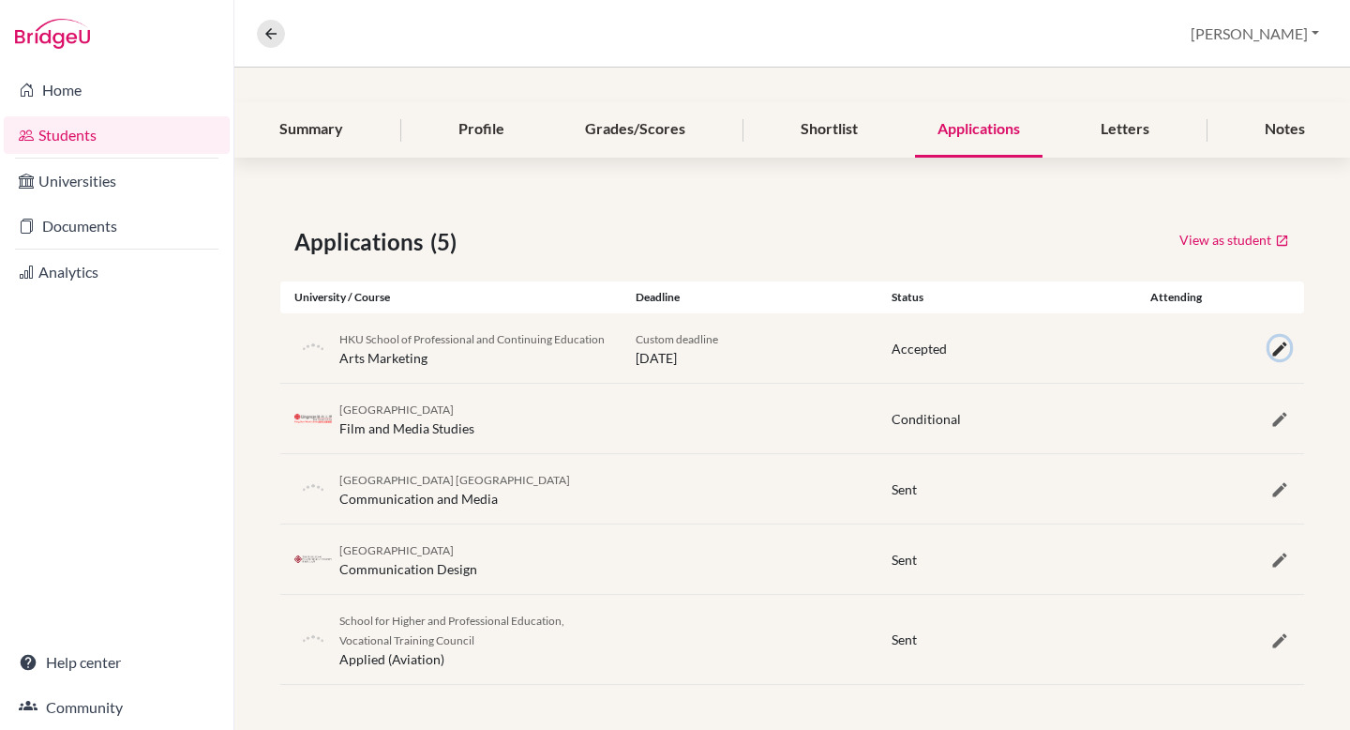
click at [1271, 348] on icon "button" at bounding box center [1280, 348] width 19 height 19
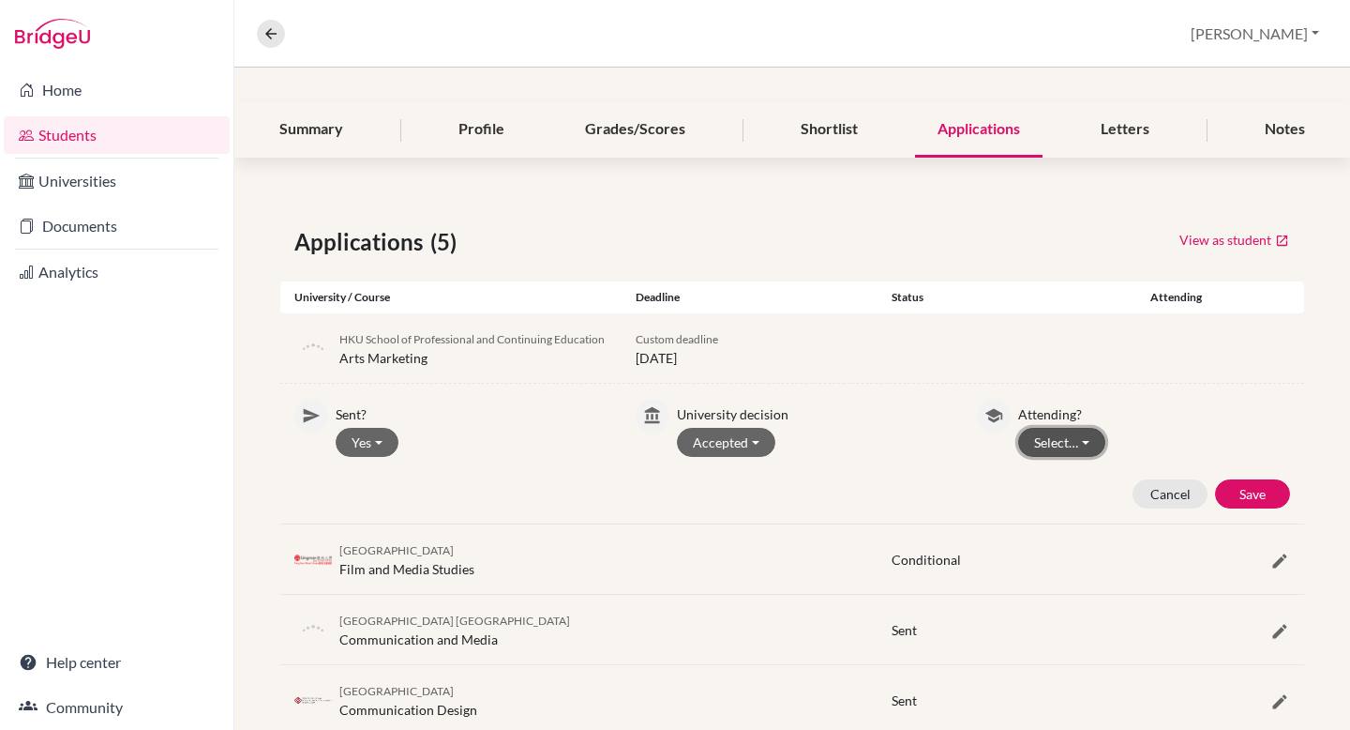
click at [1071, 444] on button "Select…" at bounding box center [1061, 442] width 87 height 29
click at [1071, 484] on button "Attending" at bounding box center [1093, 482] width 148 height 30
click at [1245, 495] on button "Save" at bounding box center [1252, 493] width 75 height 29
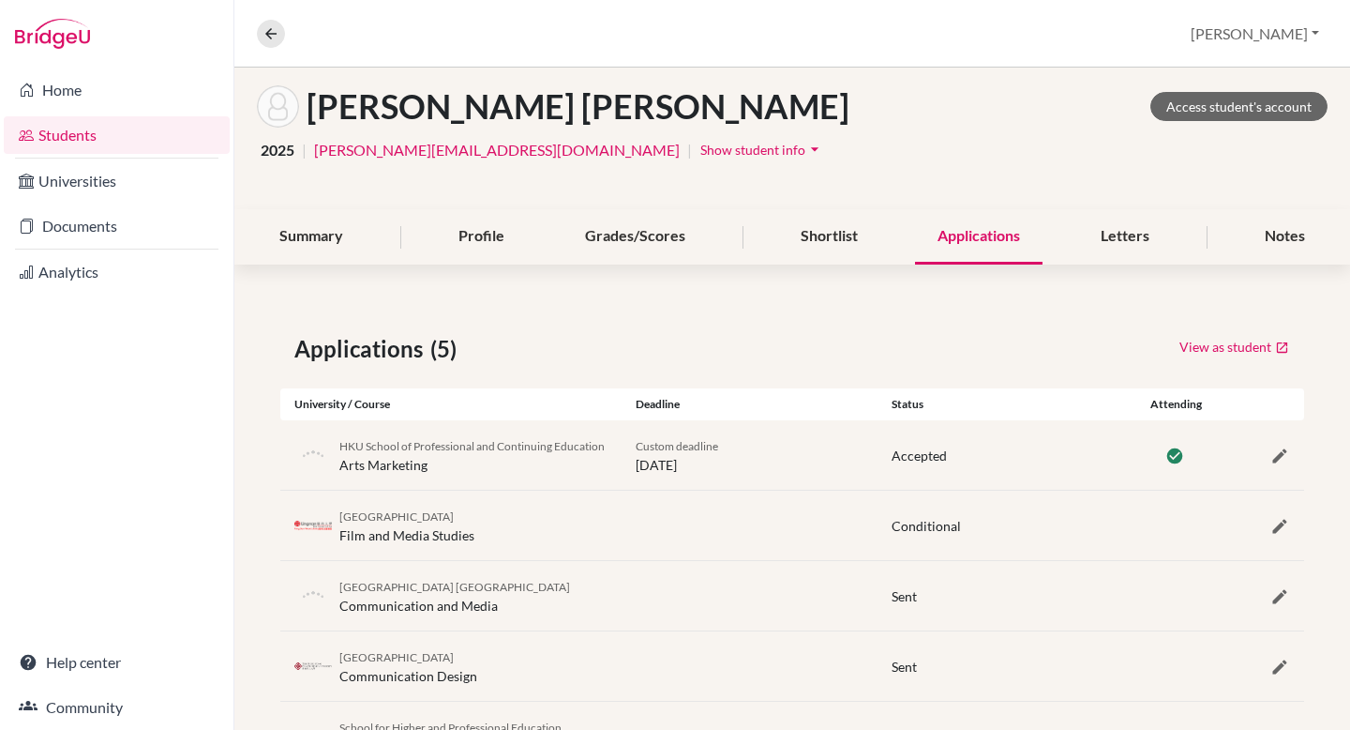
scroll to position [0, 0]
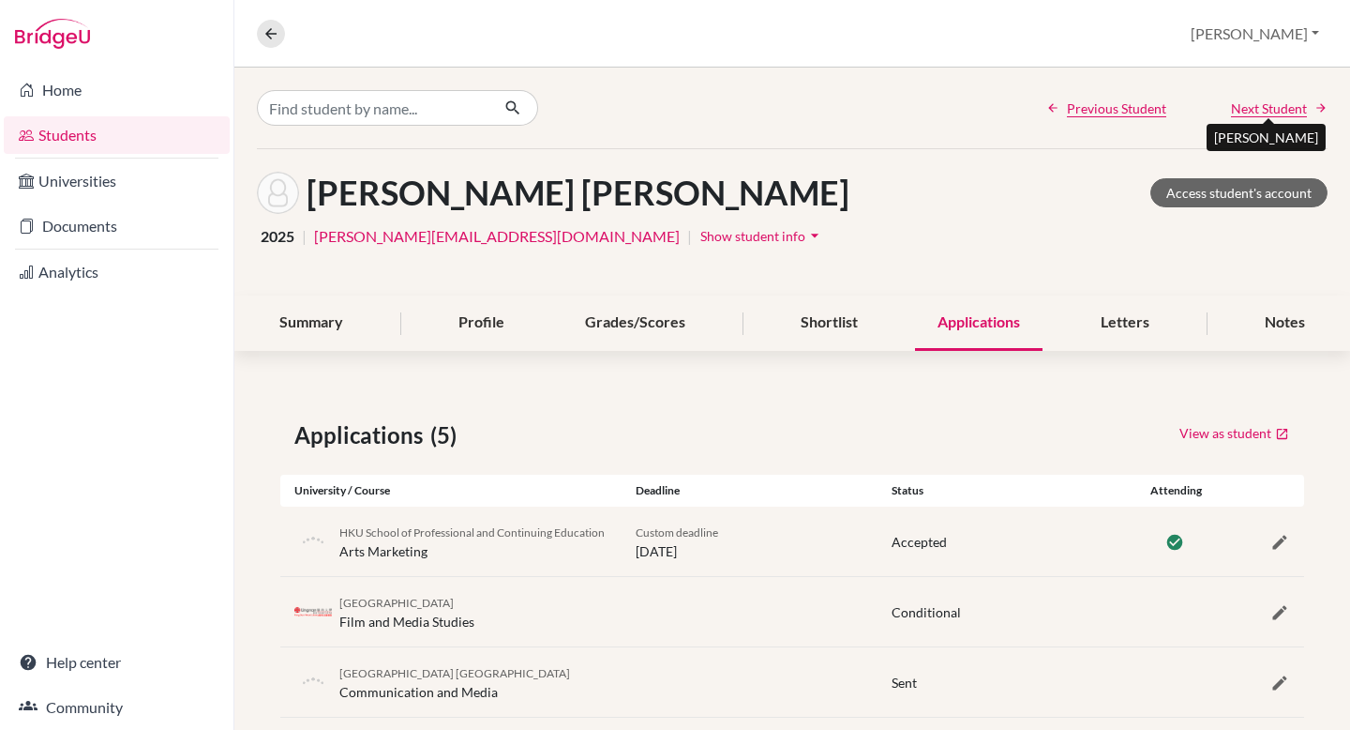
click at [1275, 106] on span "Next Student" at bounding box center [1269, 108] width 76 height 20
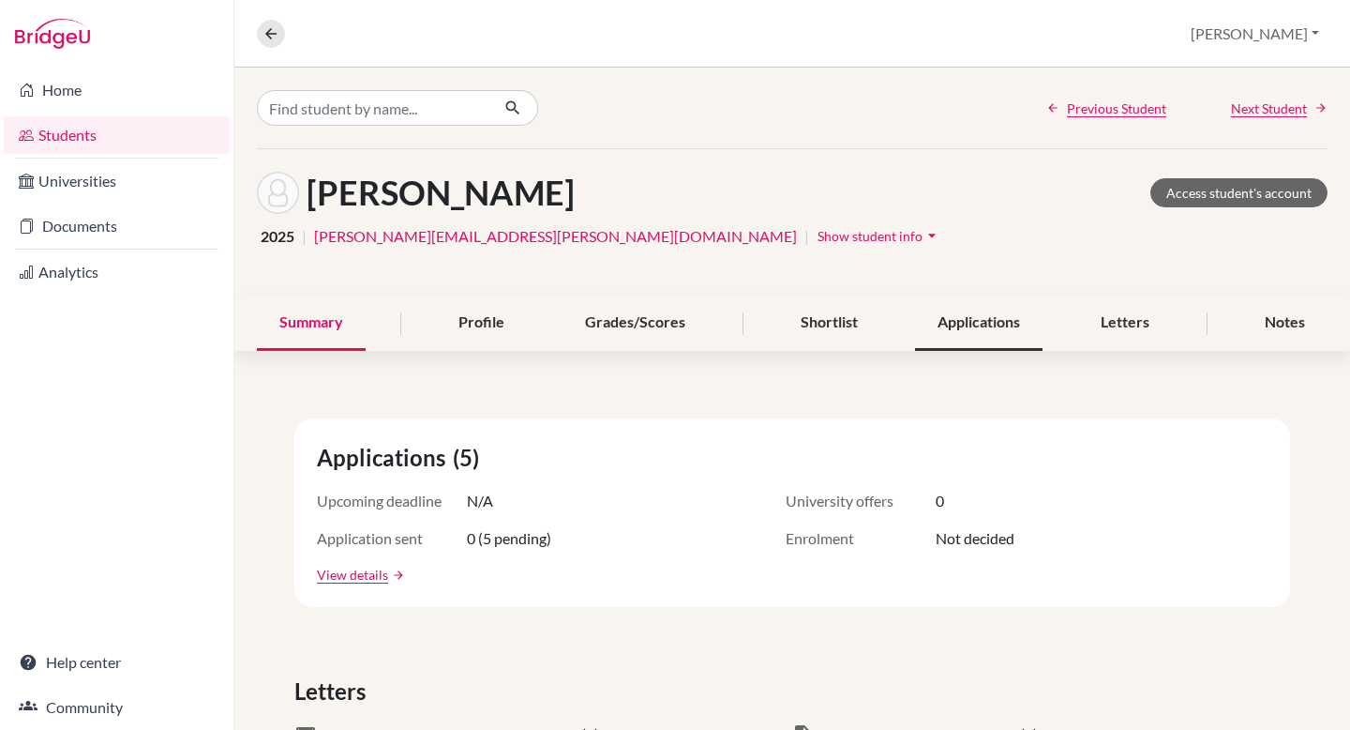
click at [985, 311] on div "Applications" at bounding box center [979, 322] width 128 height 55
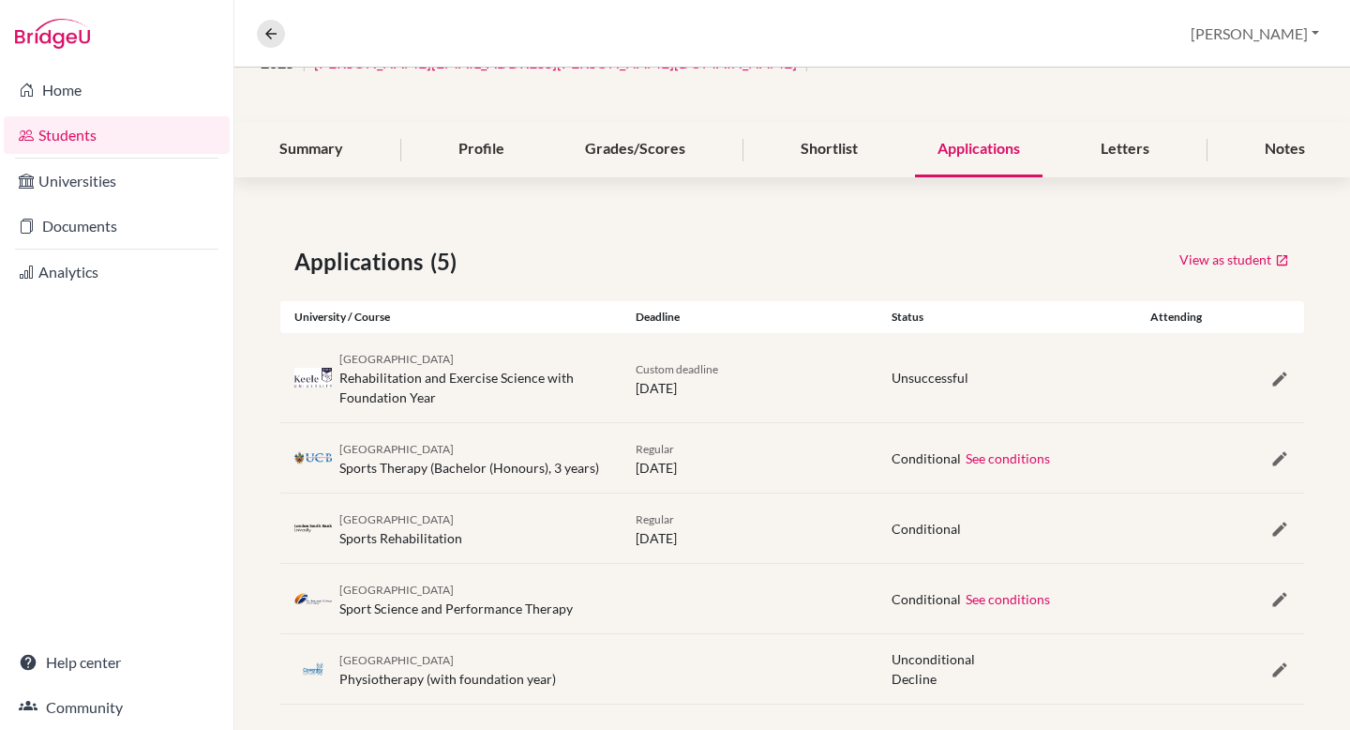
scroll to position [193, 0]
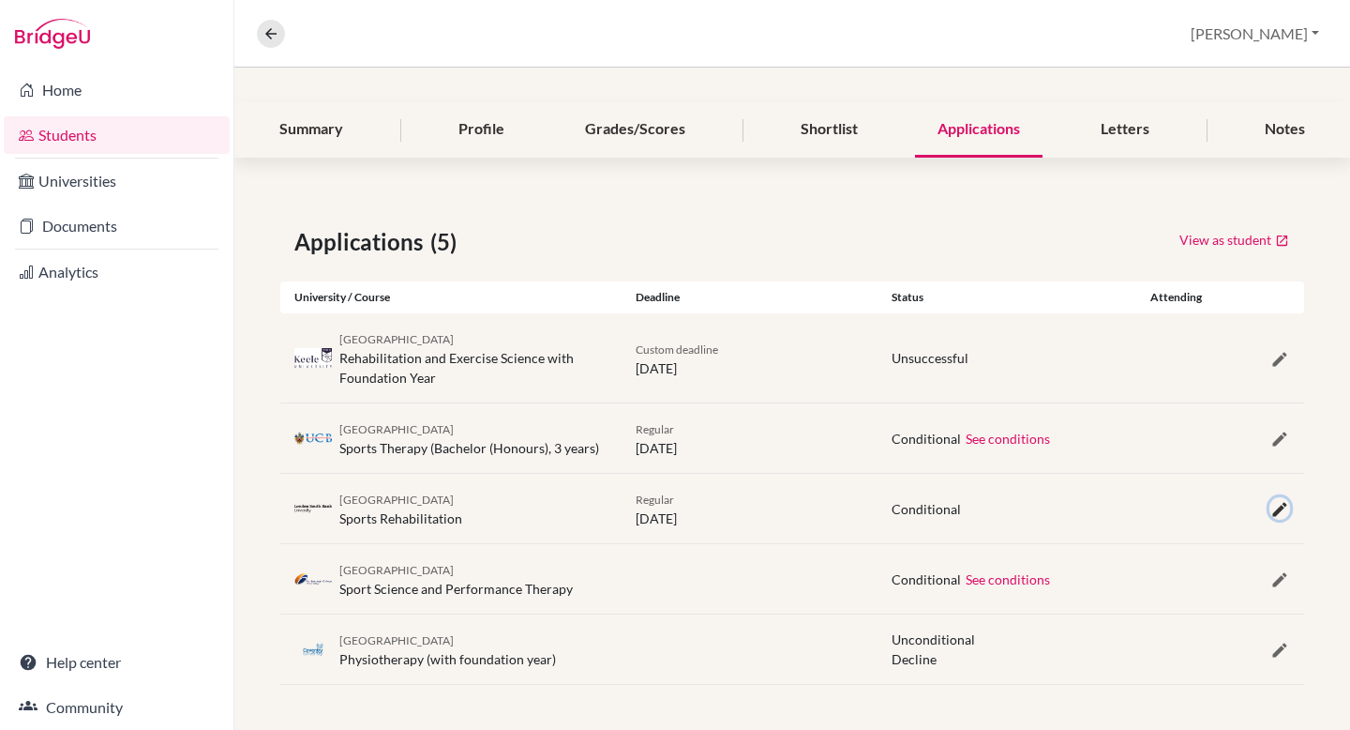
click at [1279, 506] on icon "button" at bounding box center [1280, 509] width 19 height 19
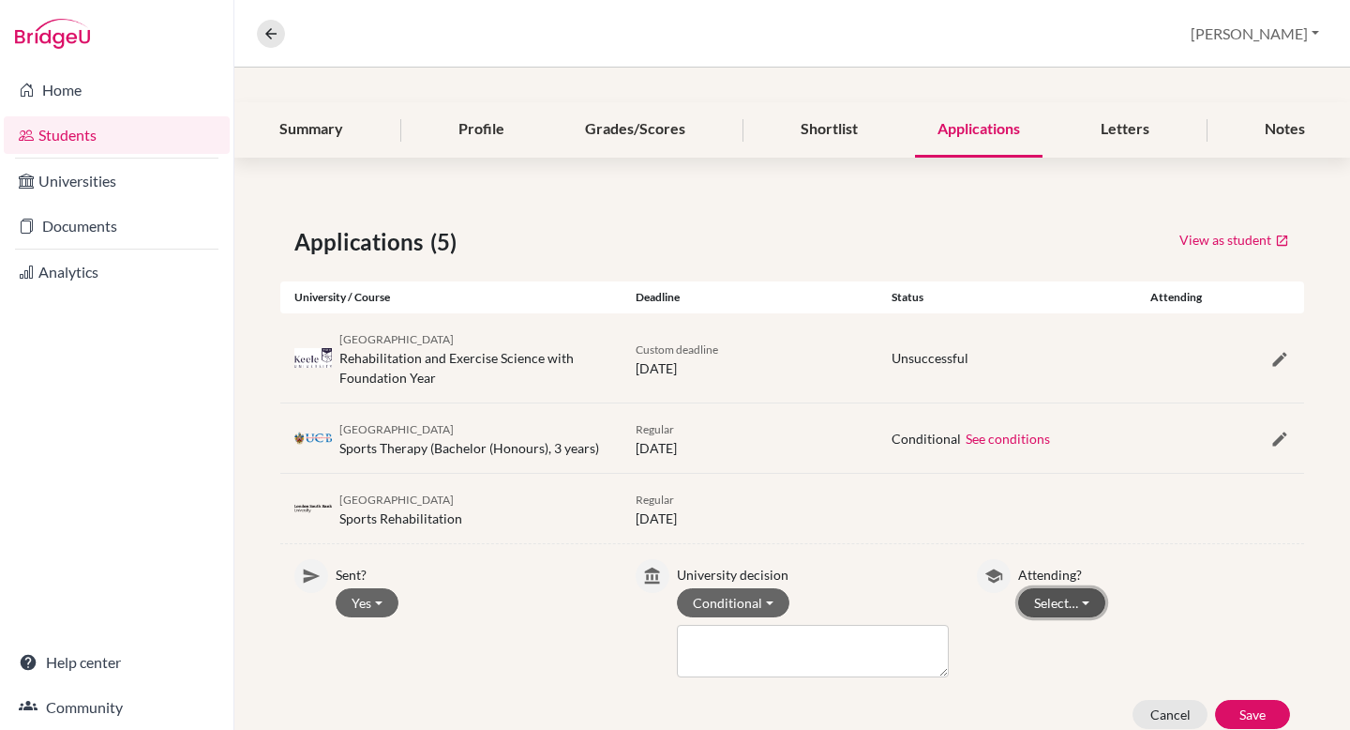
click at [1079, 600] on button "Select…" at bounding box center [1061, 602] width 87 height 29
click at [1069, 635] on button "Attending" at bounding box center [1093, 642] width 148 height 30
click at [1253, 716] on button "Save" at bounding box center [1252, 714] width 75 height 29
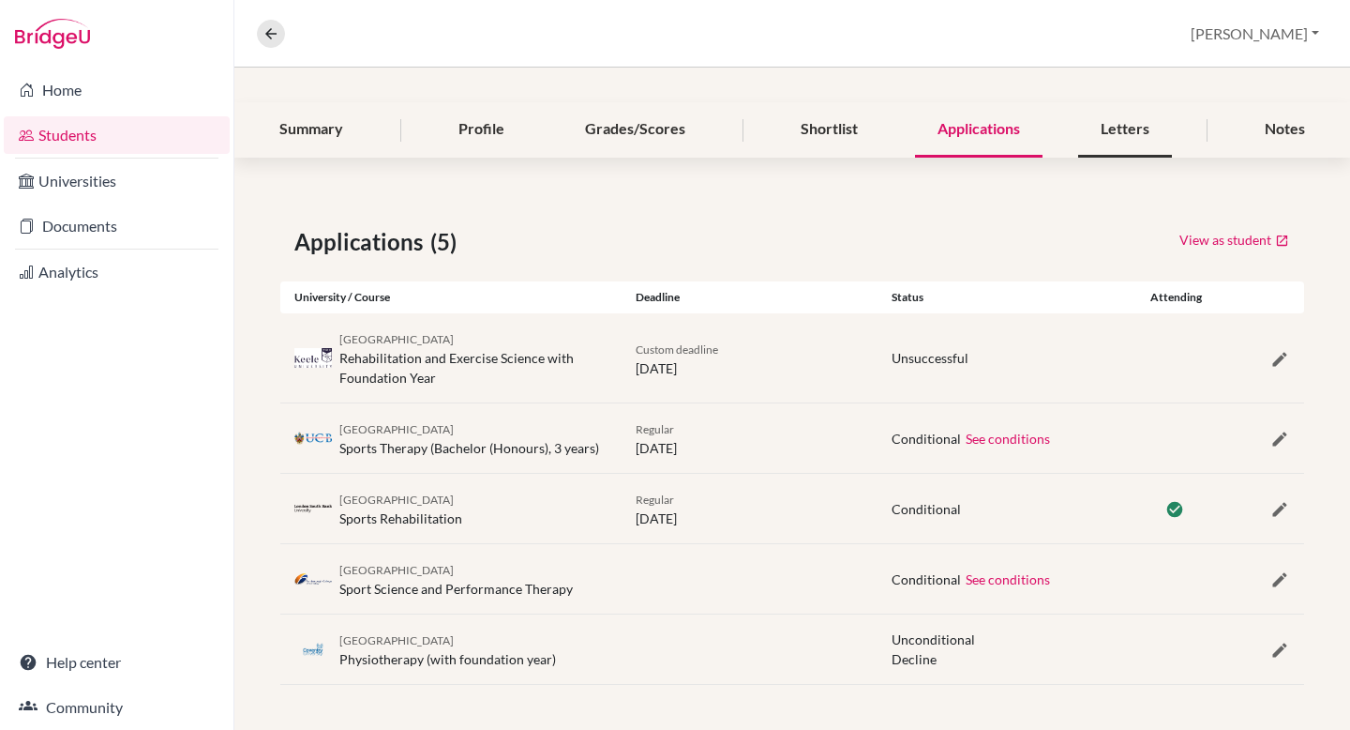
scroll to position [0, 0]
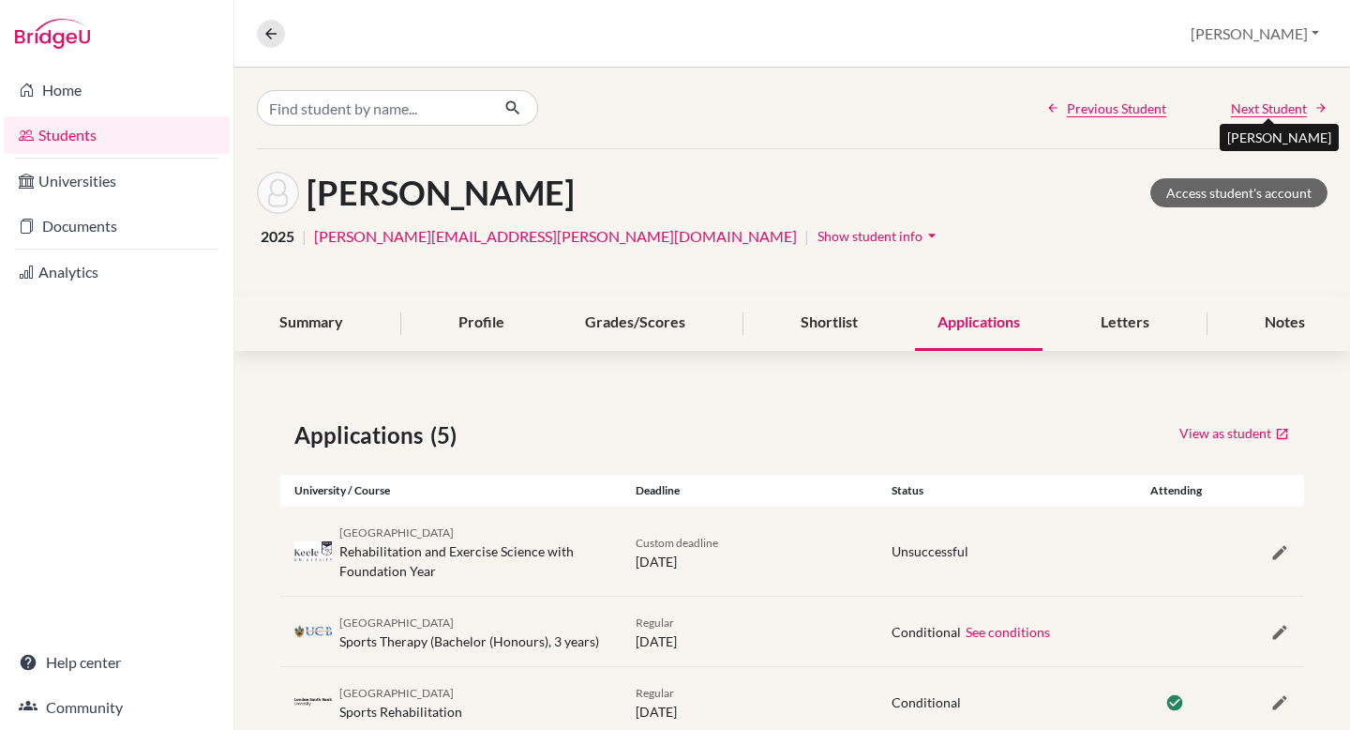
click at [1272, 108] on span "Next Student" at bounding box center [1269, 108] width 76 height 20
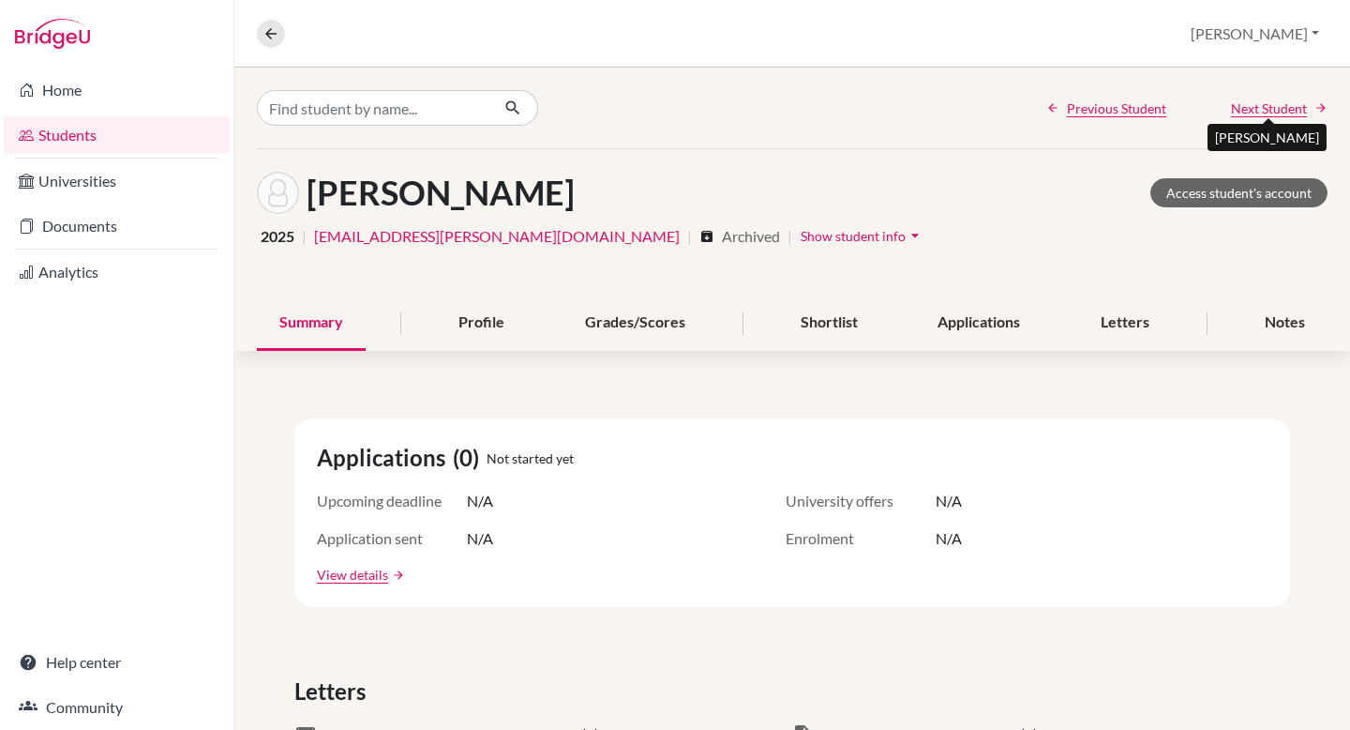
click at [1272, 108] on span "Next Student" at bounding box center [1269, 108] width 76 height 20
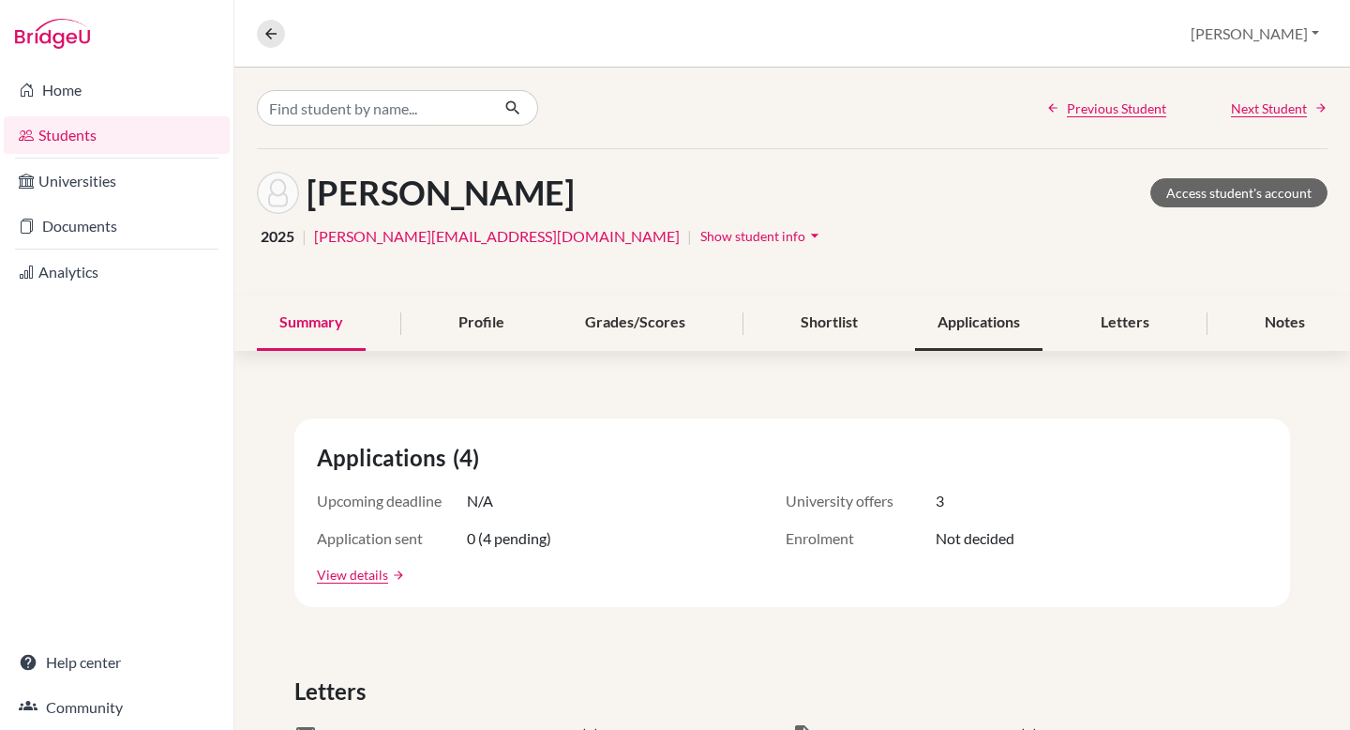
click at [956, 317] on div "Applications" at bounding box center [979, 322] width 128 height 55
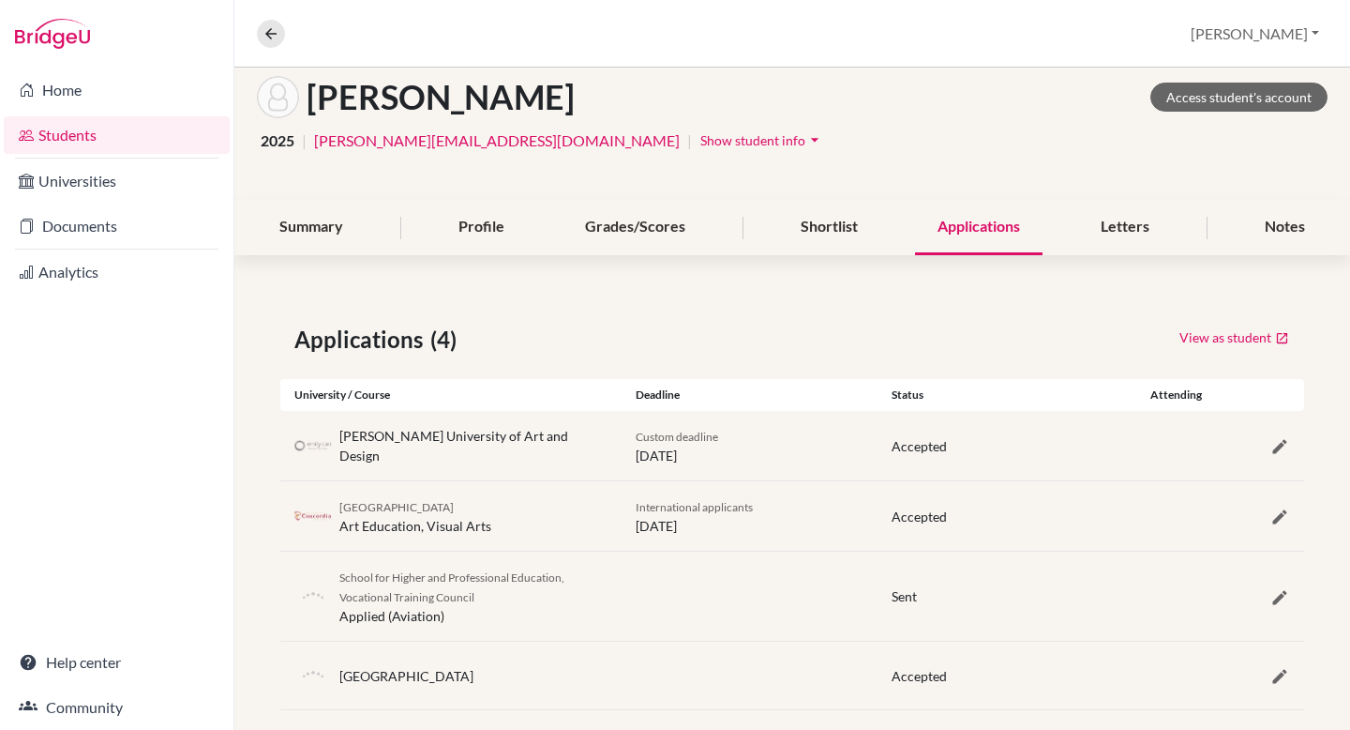
scroll to position [99, 0]
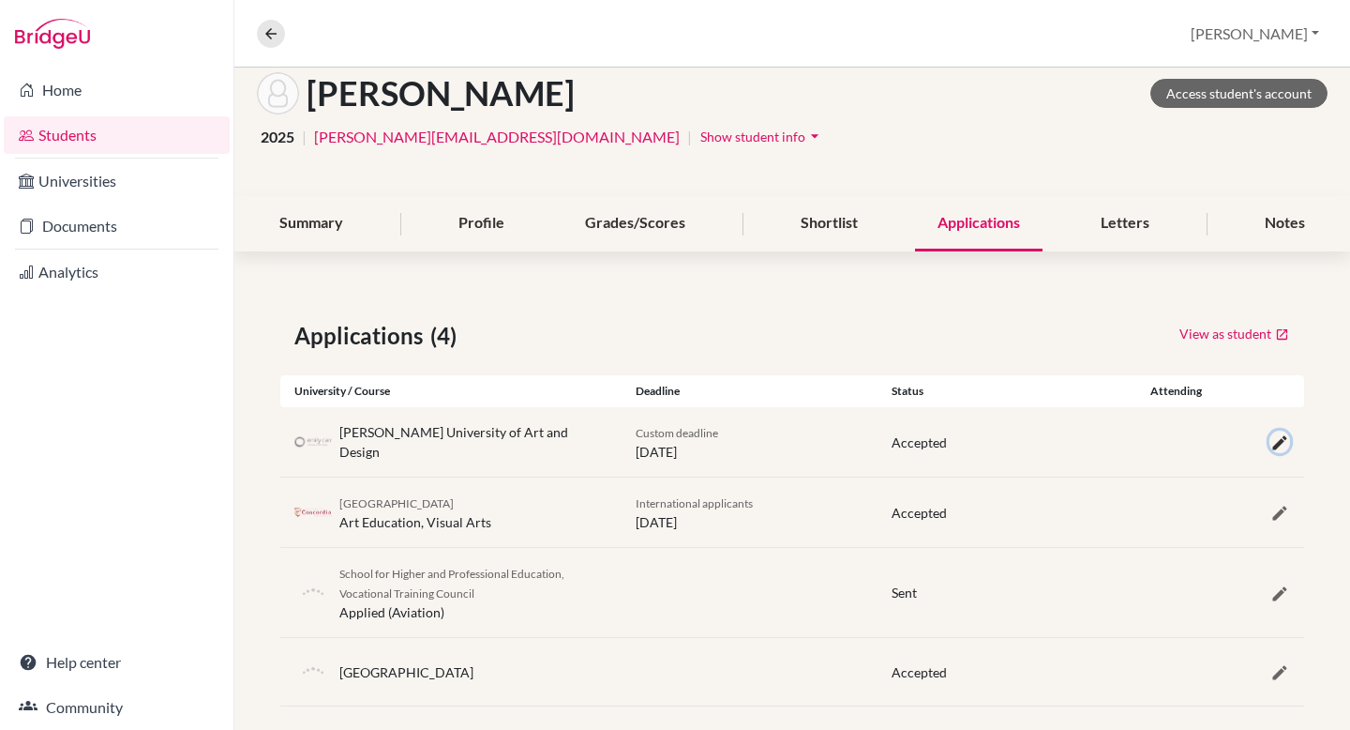
click at [1280, 441] on icon "button" at bounding box center [1280, 442] width 19 height 19
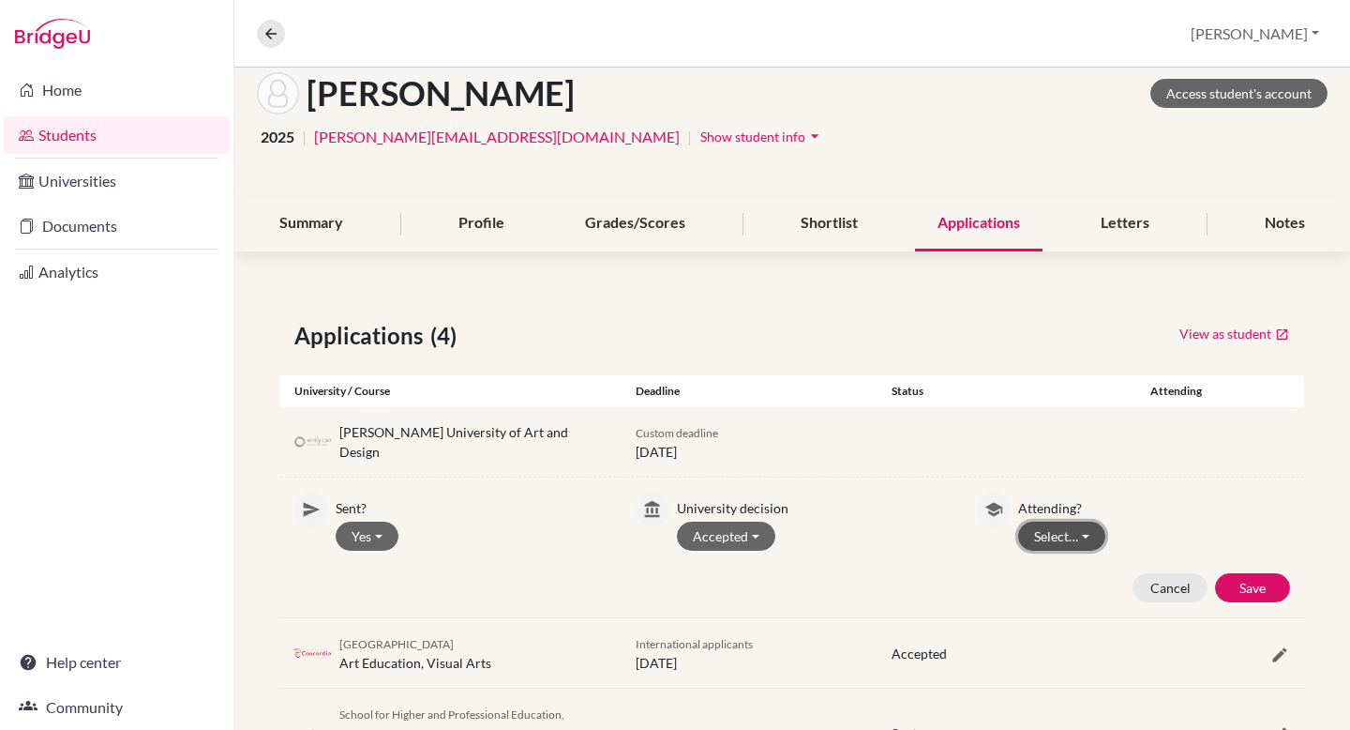
click at [1085, 524] on button "Select…" at bounding box center [1061, 535] width 87 height 29
click at [1078, 575] on button "Attending" at bounding box center [1093, 576] width 148 height 30
click at [1242, 592] on button "Save" at bounding box center [1252, 587] width 75 height 29
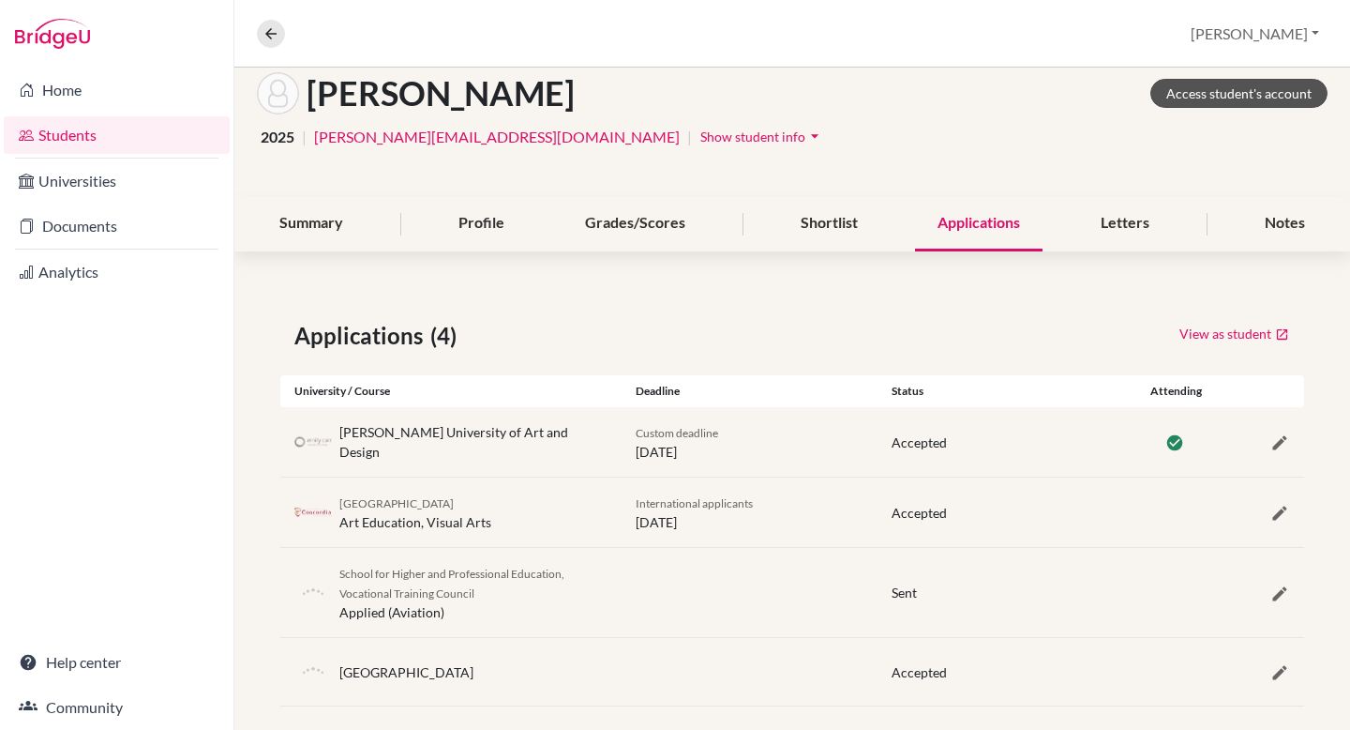
scroll to position [0, 0]
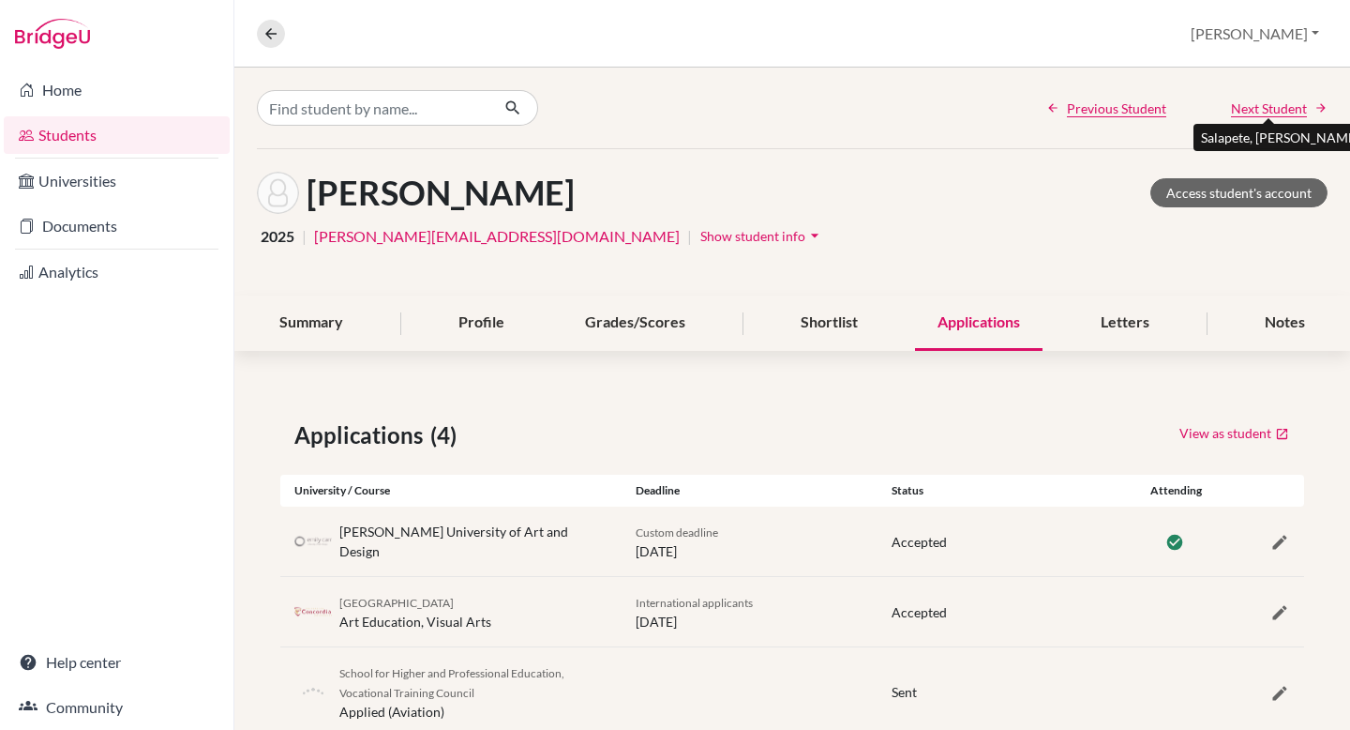
click at [1251, 110] on span "Next Student" at bounding box center [1269, 108] width 76 height 20
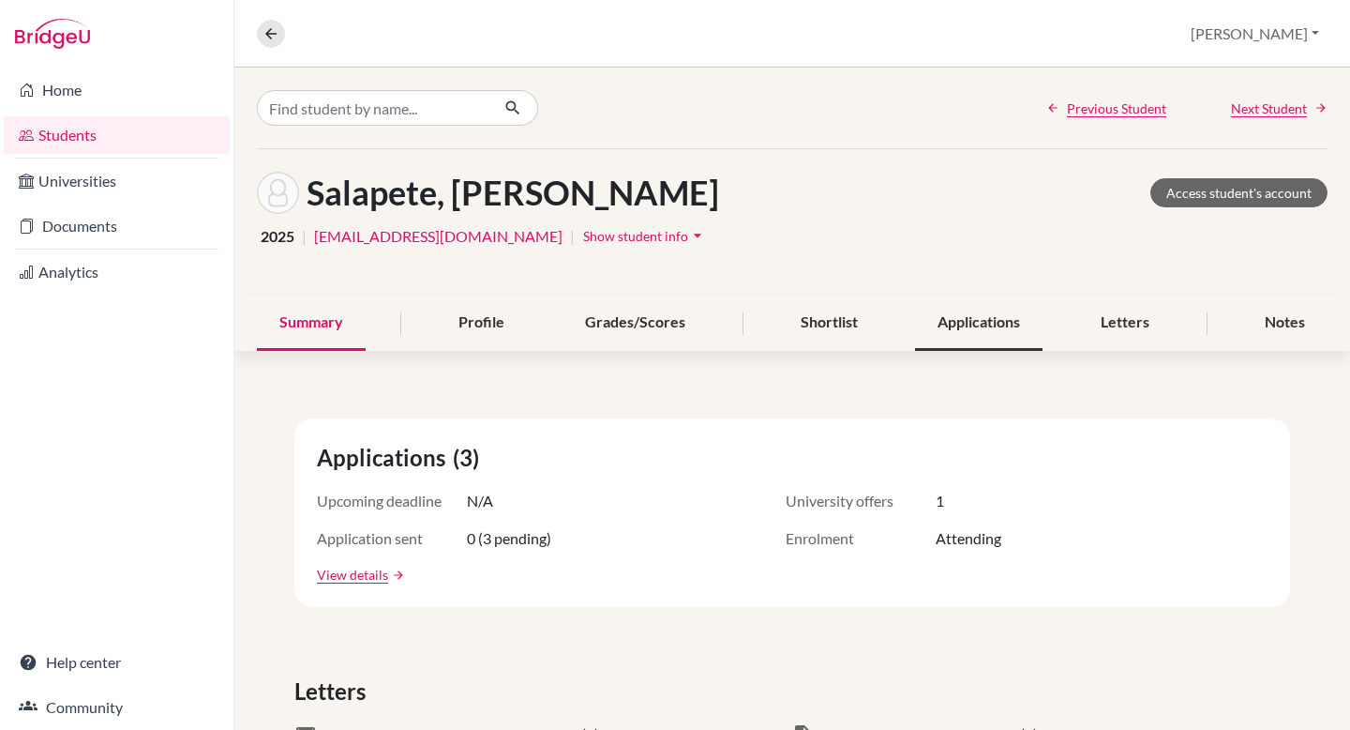
click at [999, 323] on div "Applications" at bounding box center [979, 322] width 128 height 55
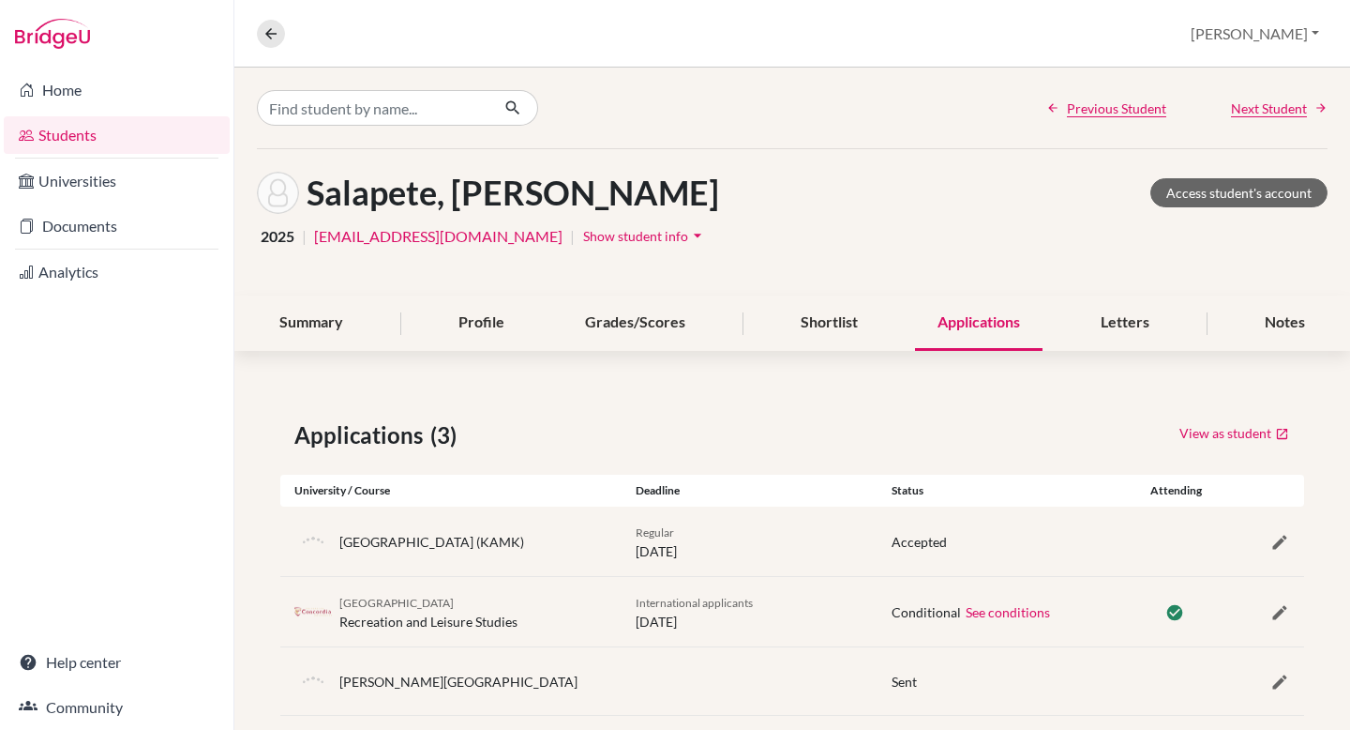
scroll to position [16, 0]
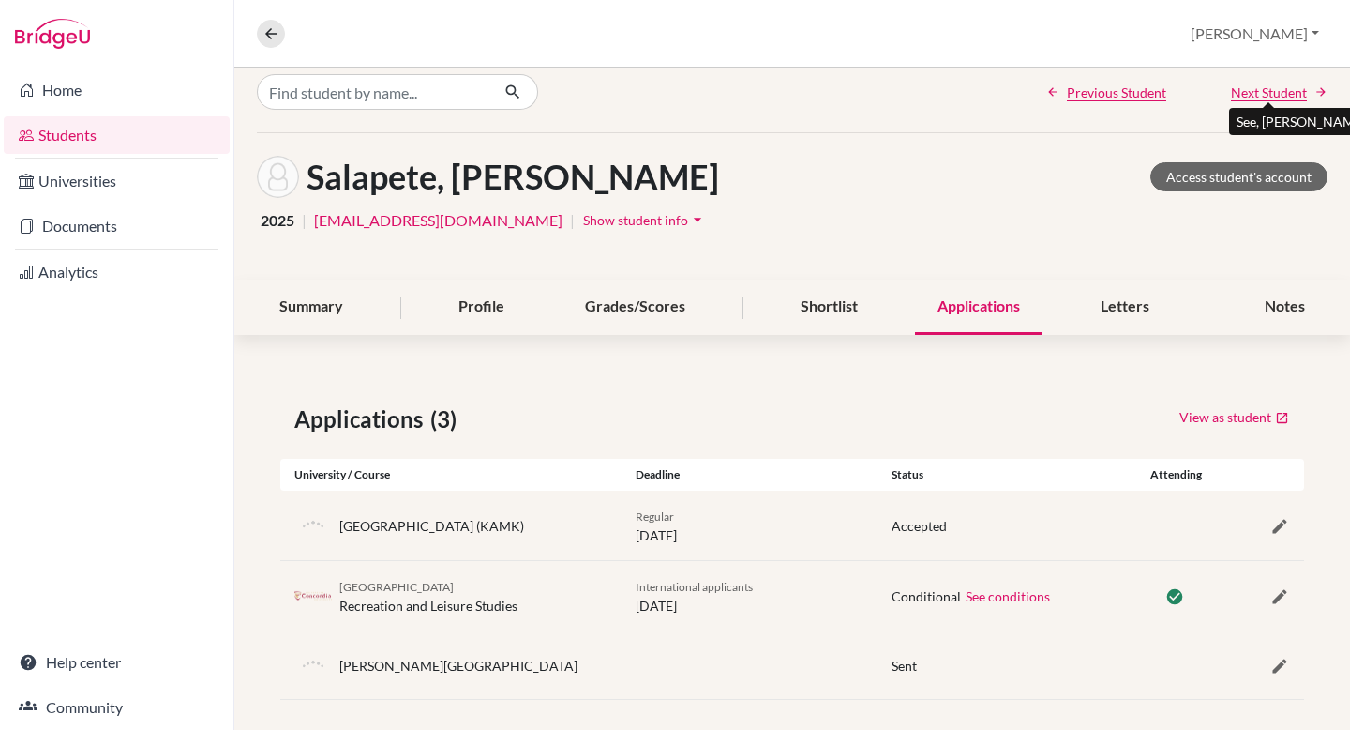
click at [1258, 92] on span "Next Student" at bounding box center [1269, 93] width 76 height 20
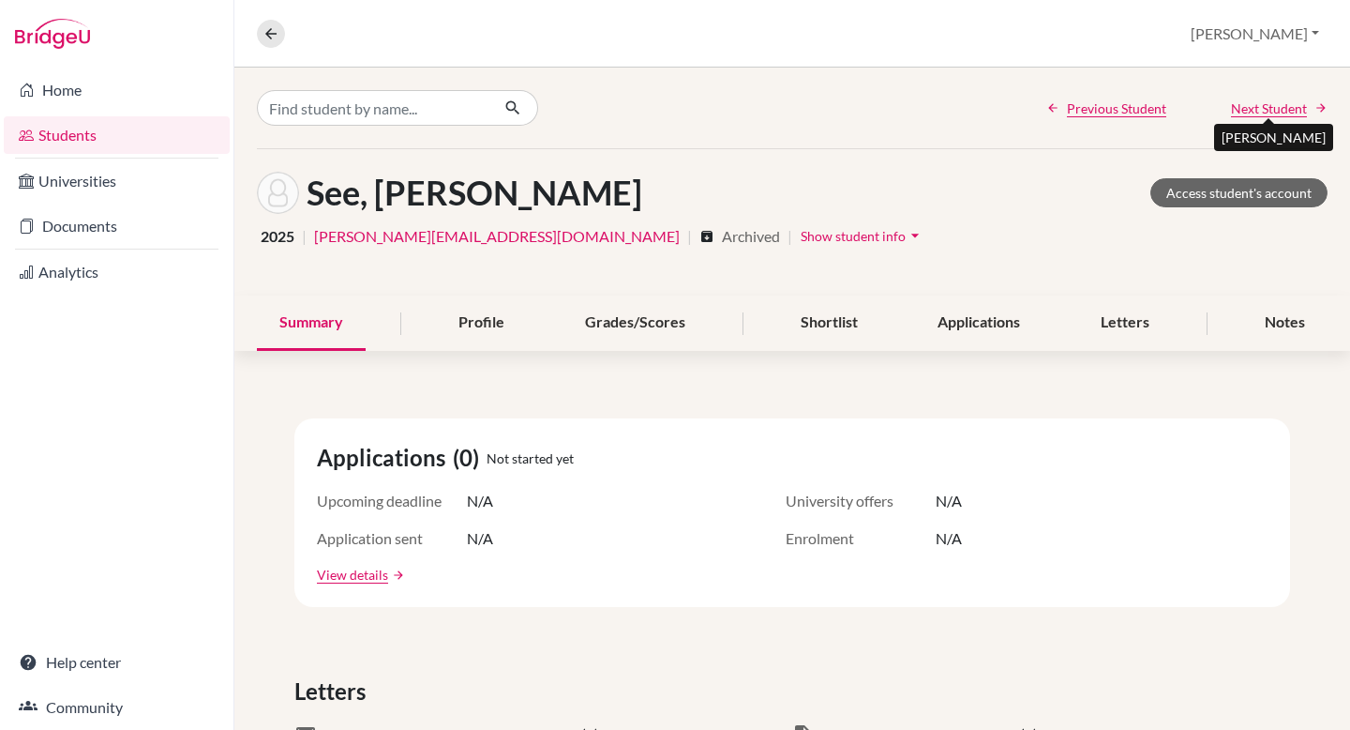
click at [1250, 106] on span "Next Student" at bounding box center [1269, 108] width 76 height 20
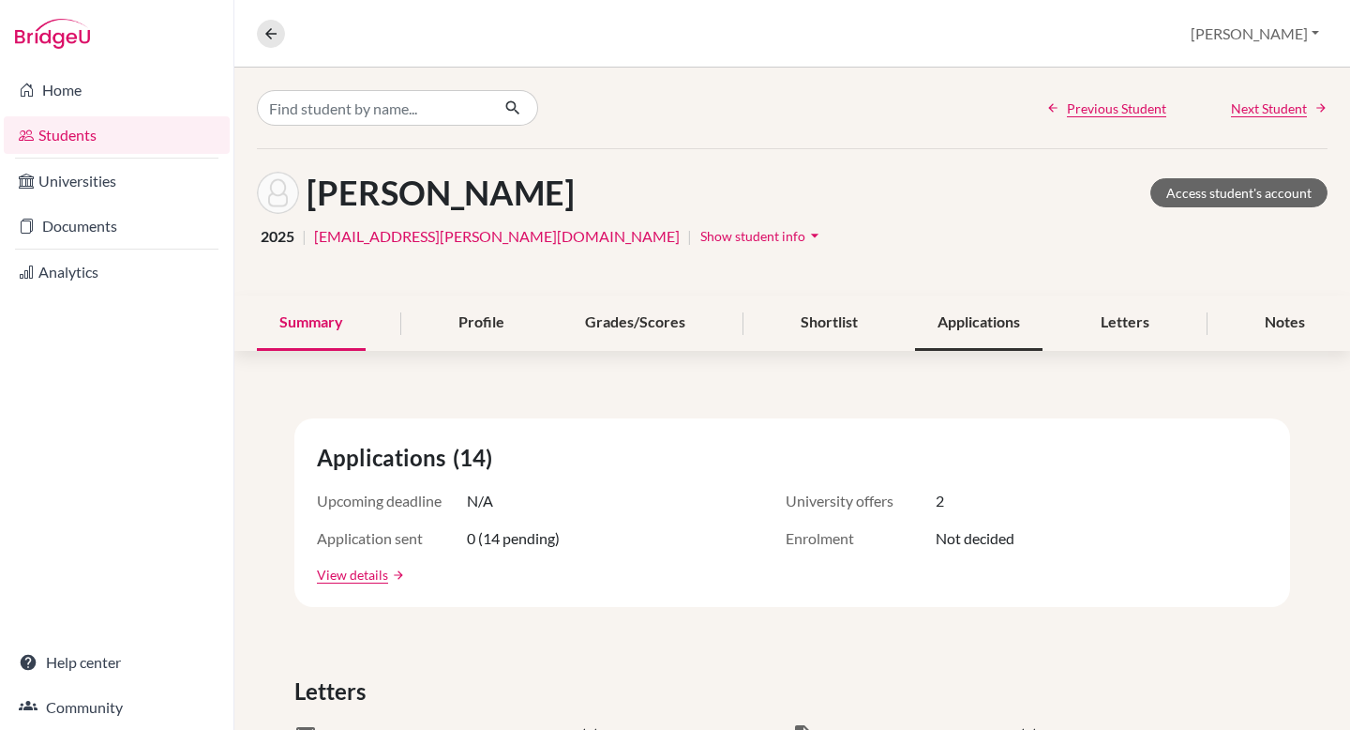
click at [970, 314] on div "Applications" at bounding box center [979, 322] width 128 height 55
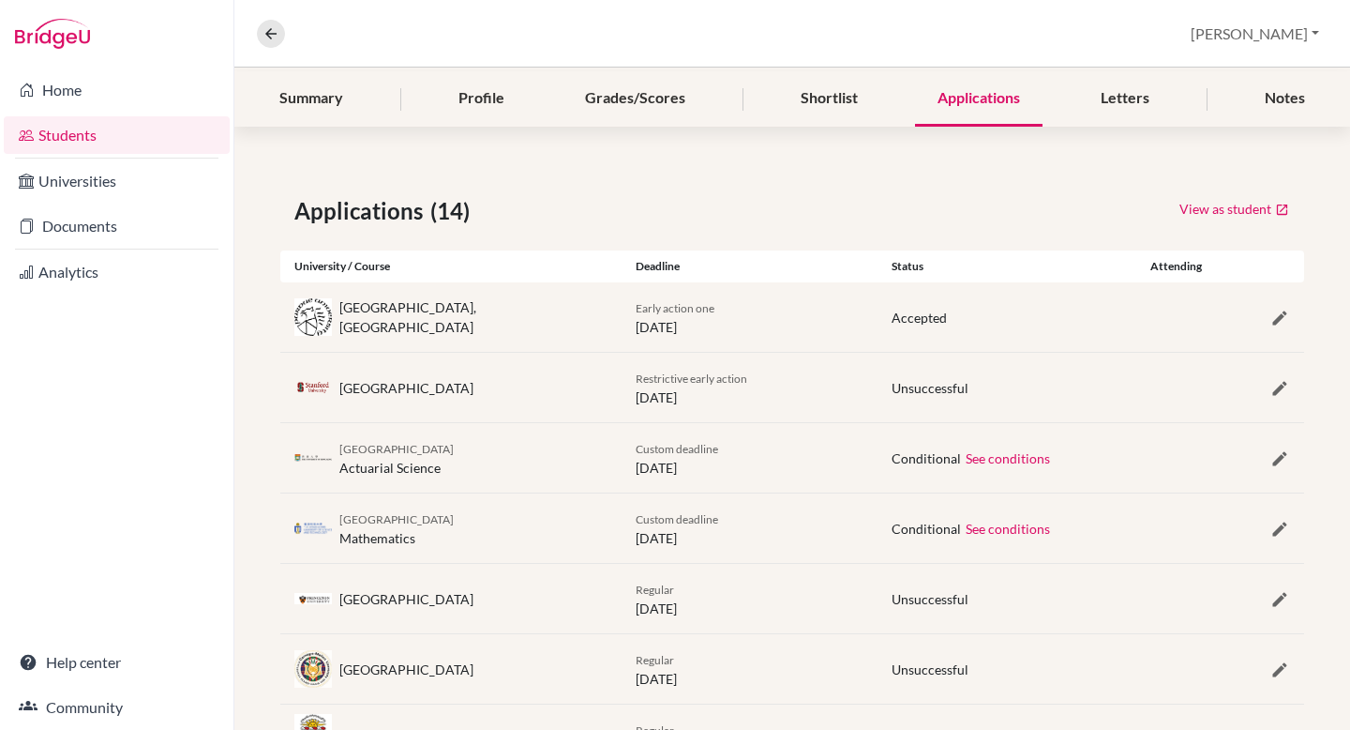
scroll to position [235, 0]
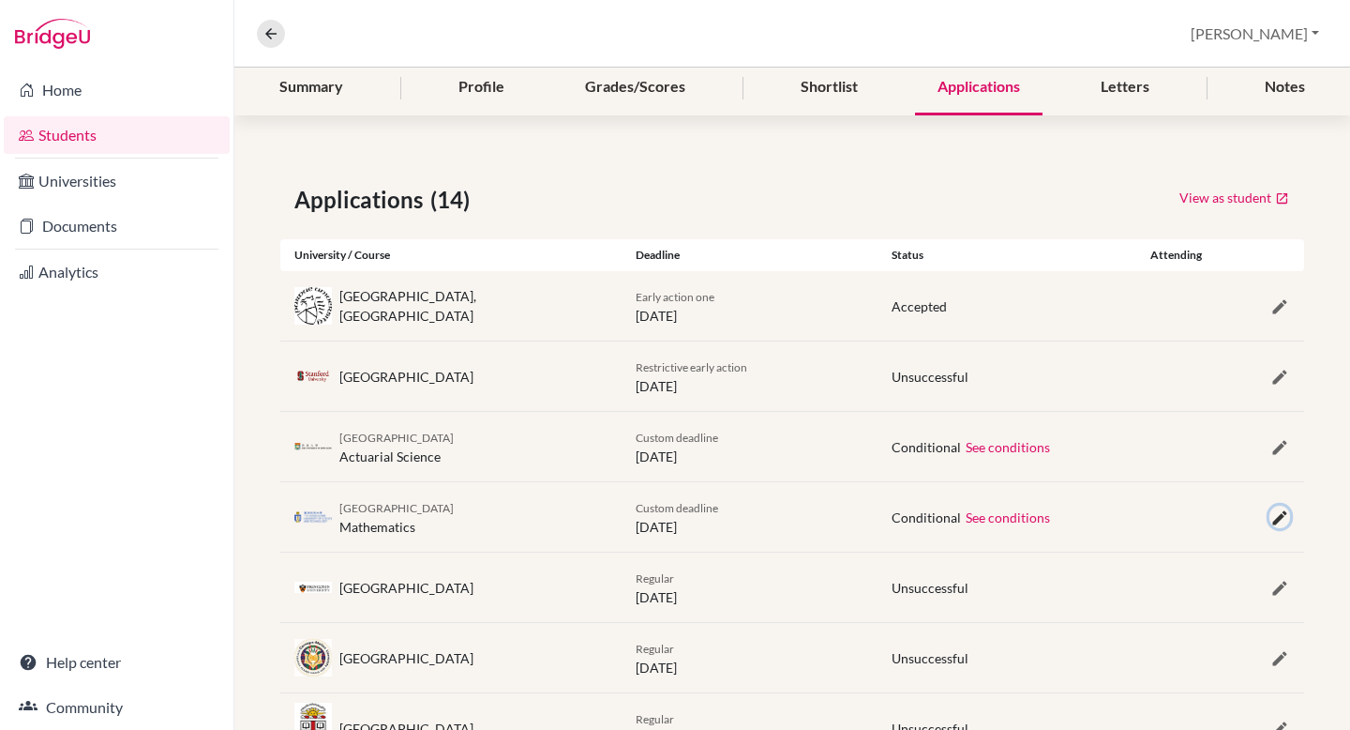
click at [1285, 520] on icon "button" at bounding box center [1280, 517] width 19 height 19
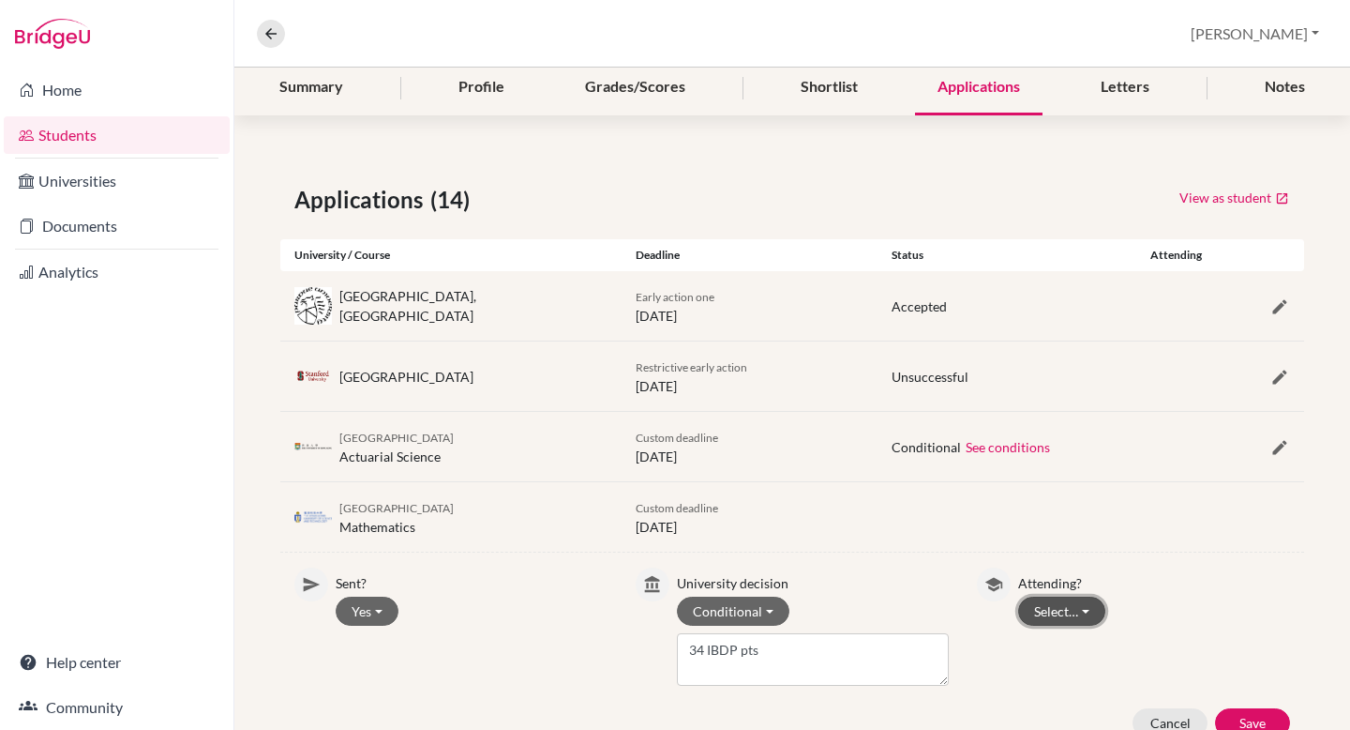
click at [1089, 608] on button "Select…" at bounding box center [1061, 610] width 87 height 29
click at [1072, 647] on button "Attending" at bounding box center [1093, 651] width 148 height 30
click at [1250, 717] on button "Save" at bounding box center [1252, 722] width 75 height 29
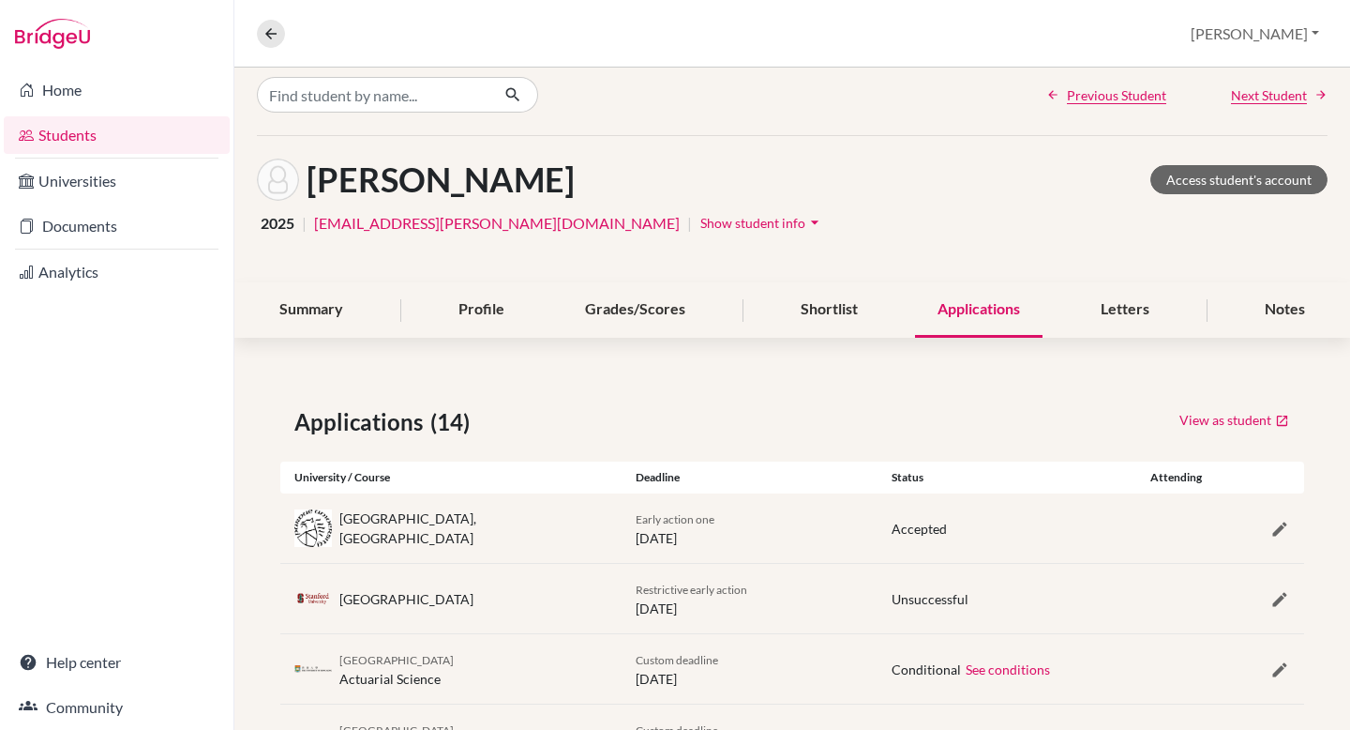
scroll to position [0, 0]
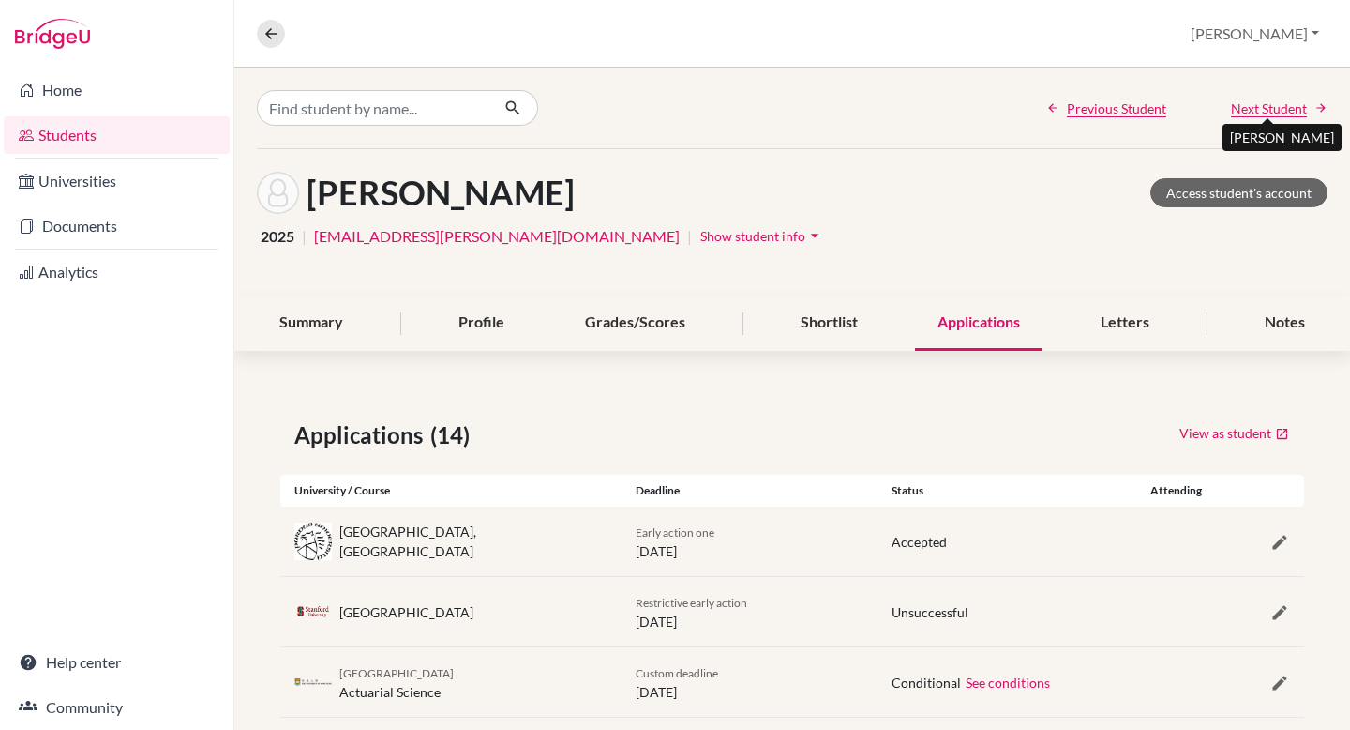
click at [1284, 105] on span "Next Student" at bounding box center [1269, 108] width 76 height 20
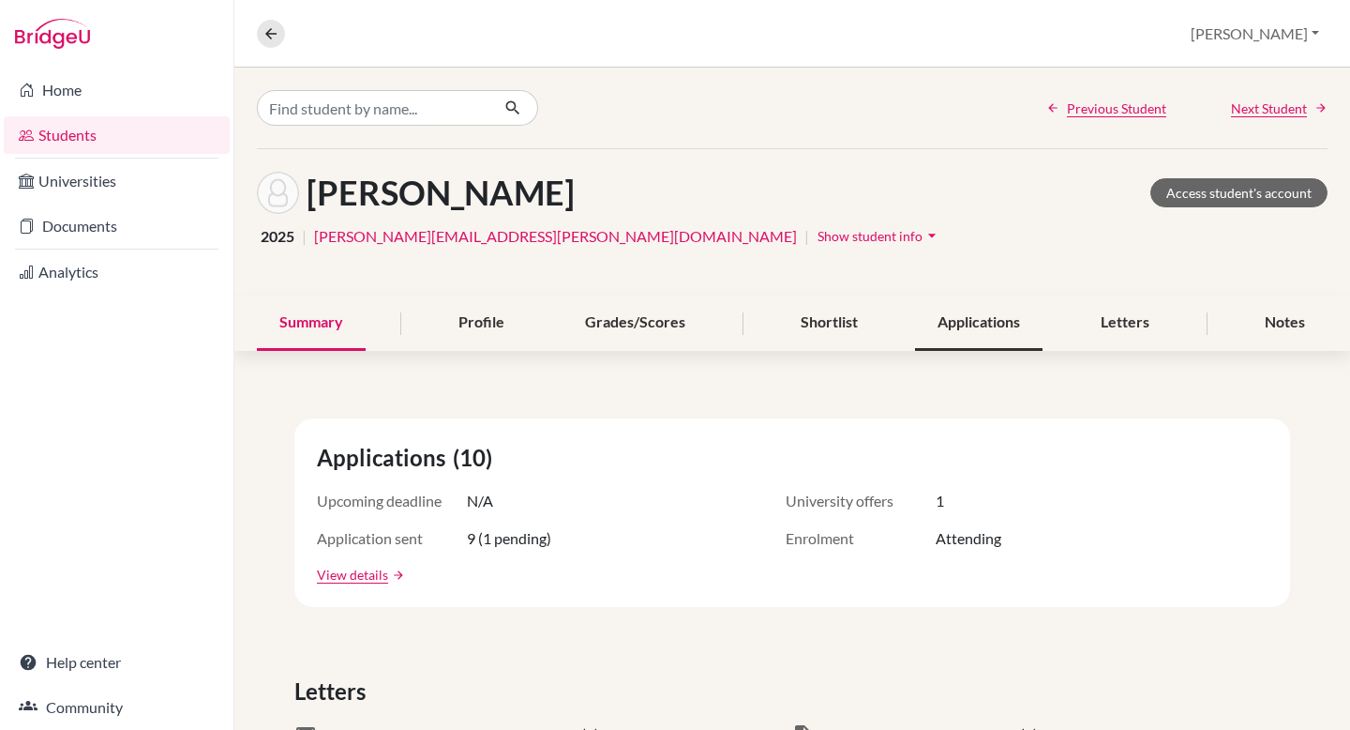
click at [977, 328] on div "Applications" at bounding box center [979, 322] width 128 height 55
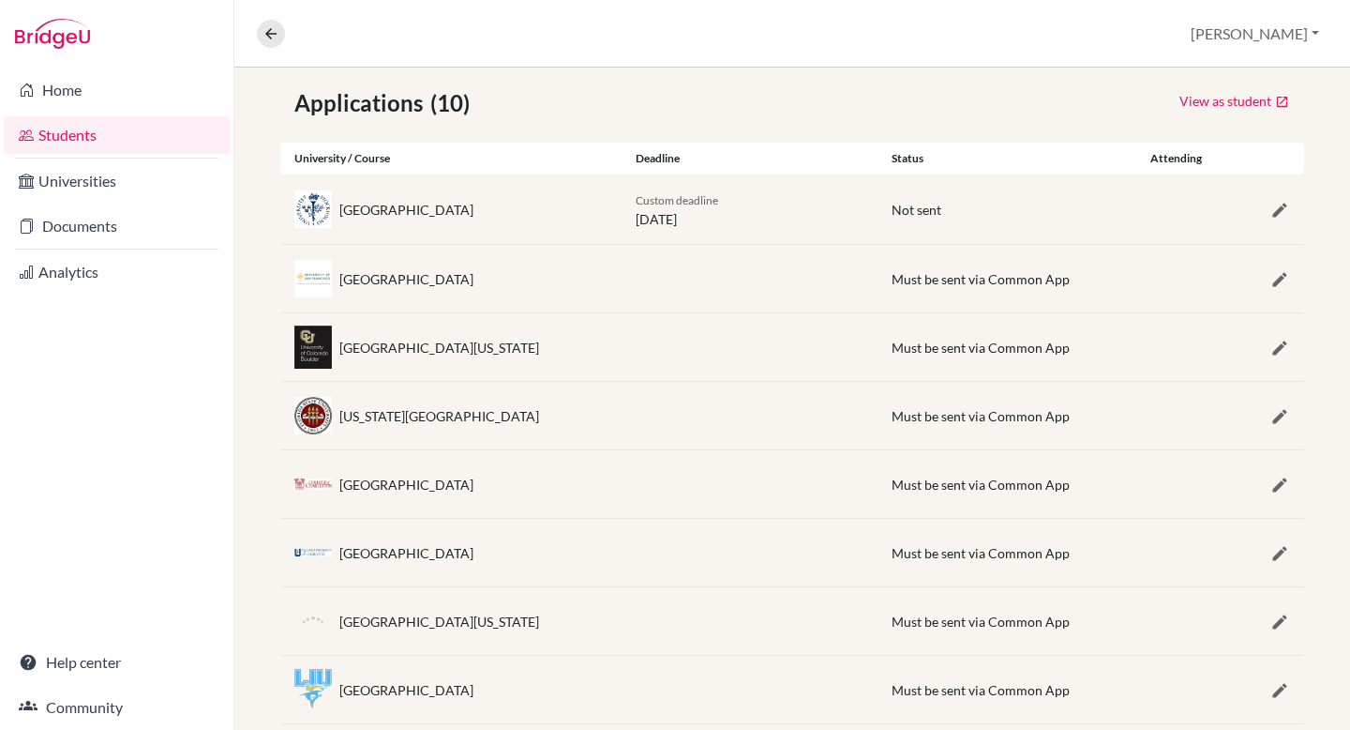
scroll to position [297, 0]
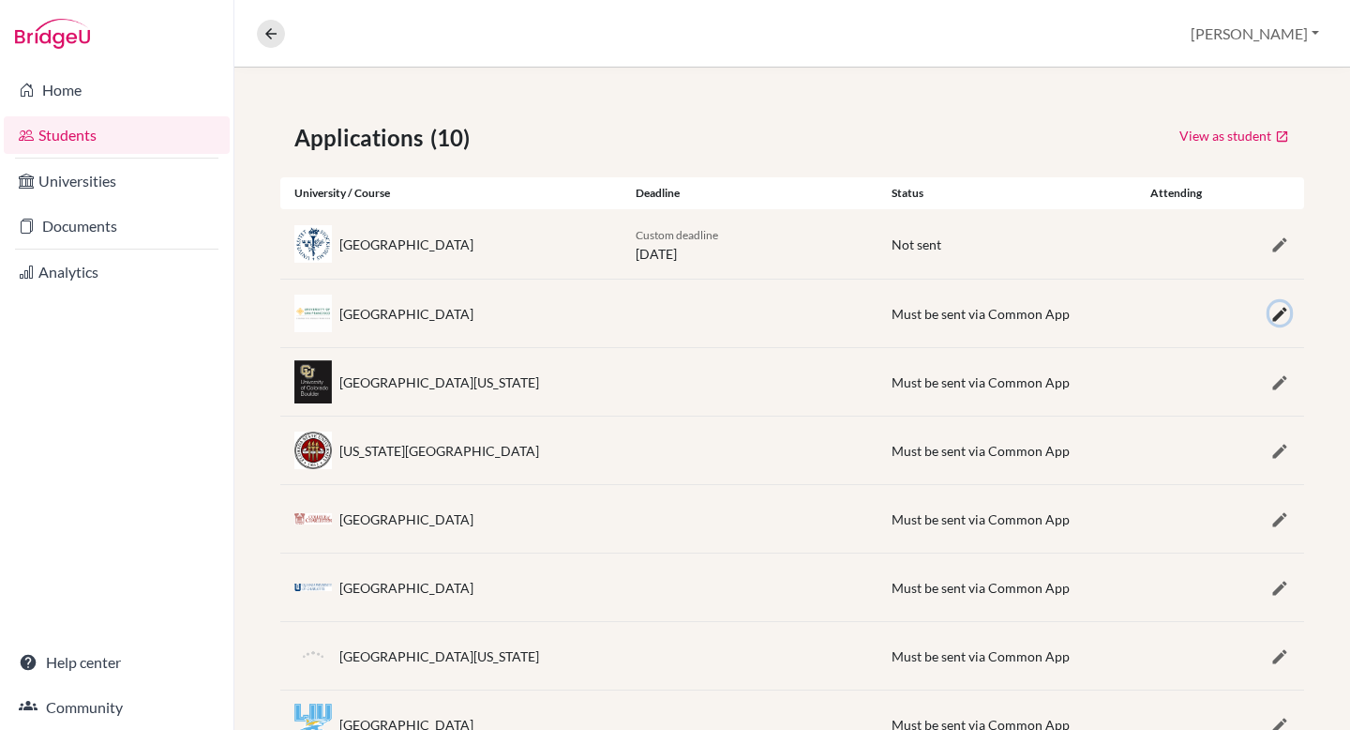
click at [1275, 318] on icon "button" at bounding box center [1280, 314] width 19 height 19
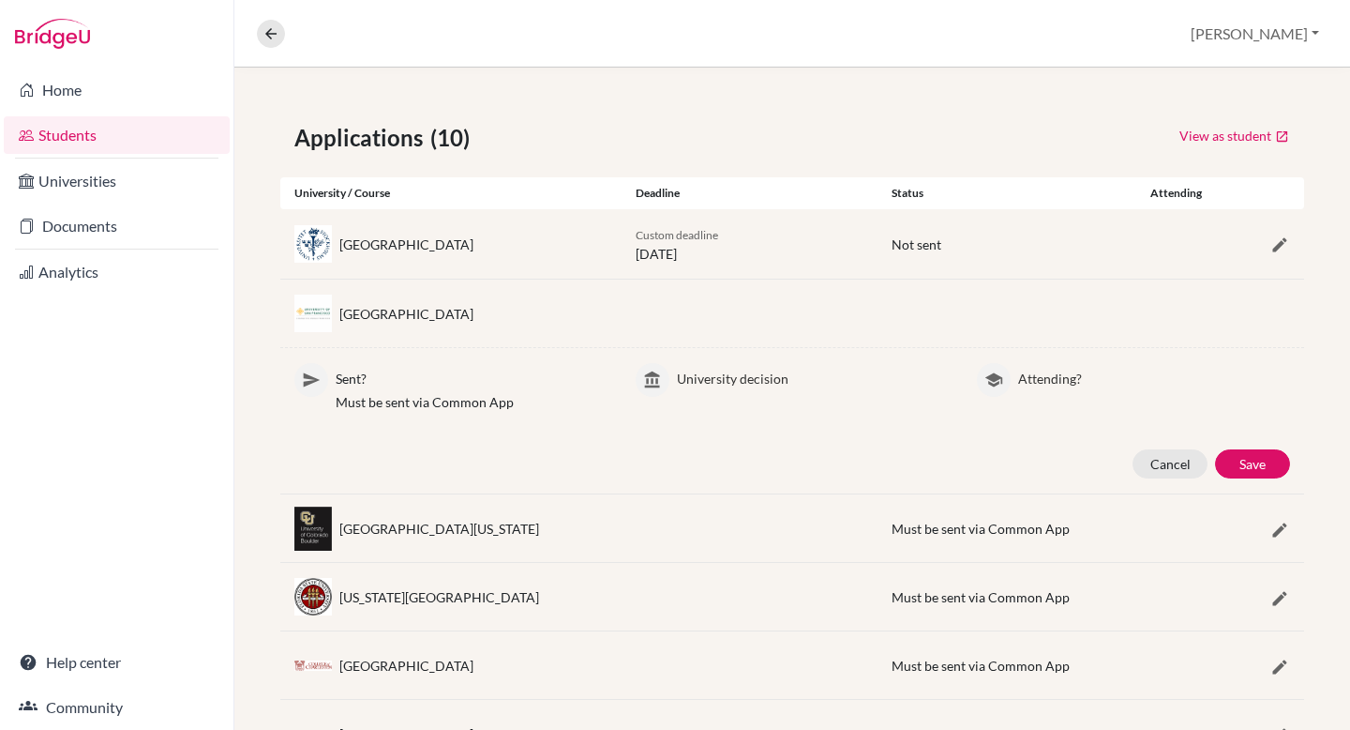
click at [305, 372] on icon at bounding box center [311, 379] width 19 height 19
click at [1166, 461] on button "Cancel" at bounding box center [1170, 463] width 75 height 29
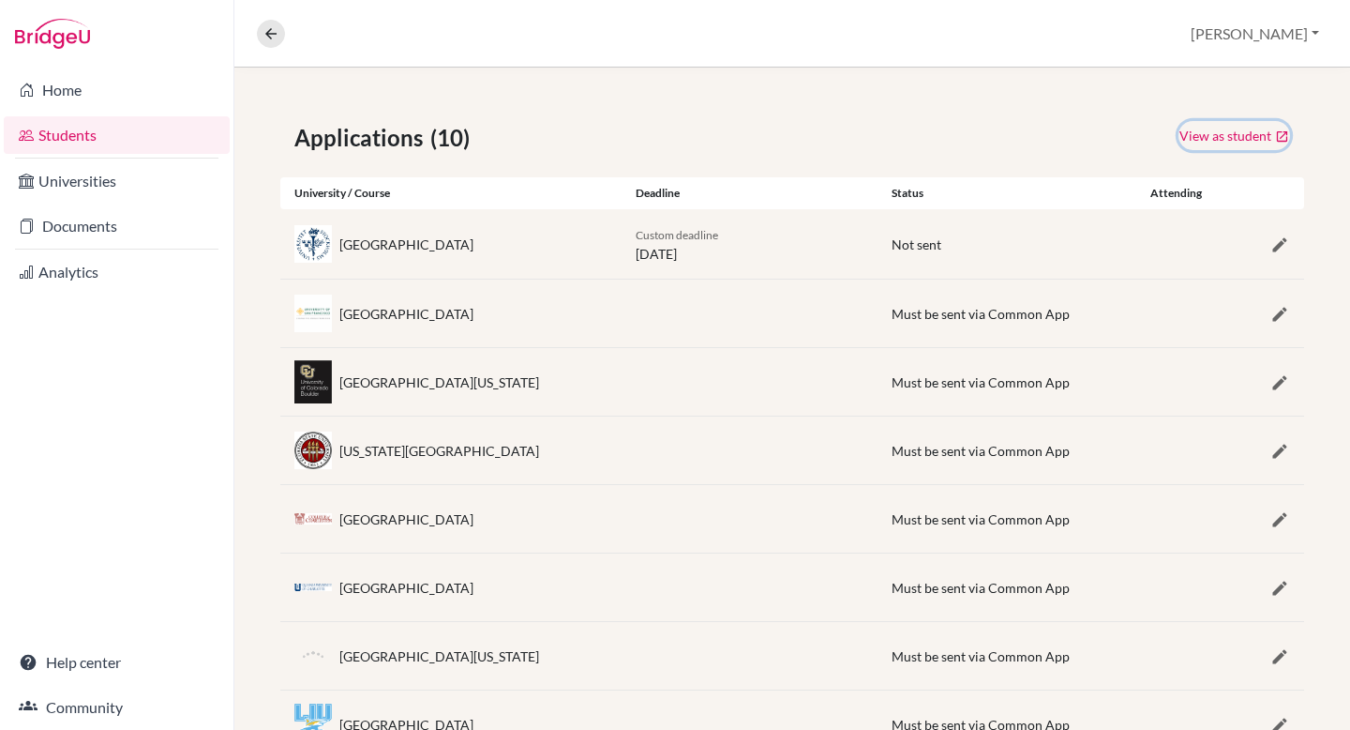
click at [1213, 138] on link "View as student" at bounding box center [1235, 135] width 112 height 29
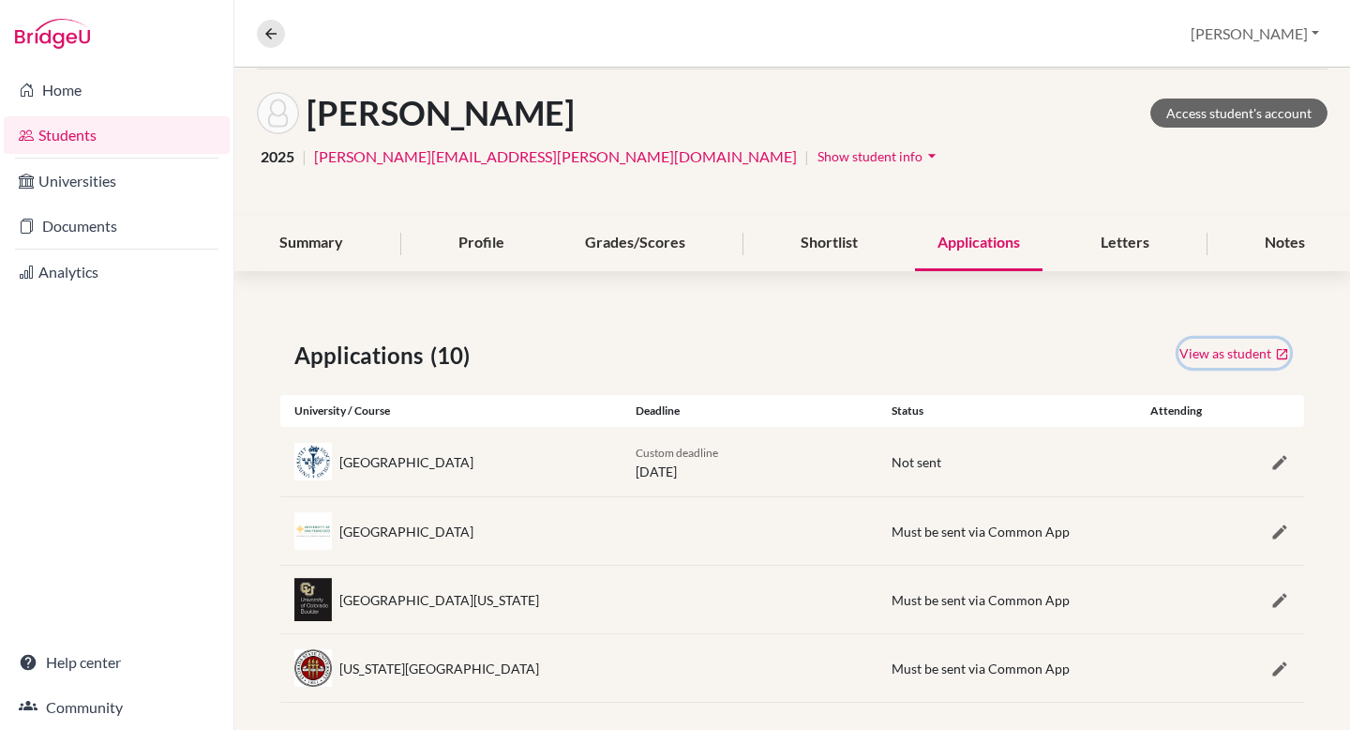
scroll to position [0, 0]
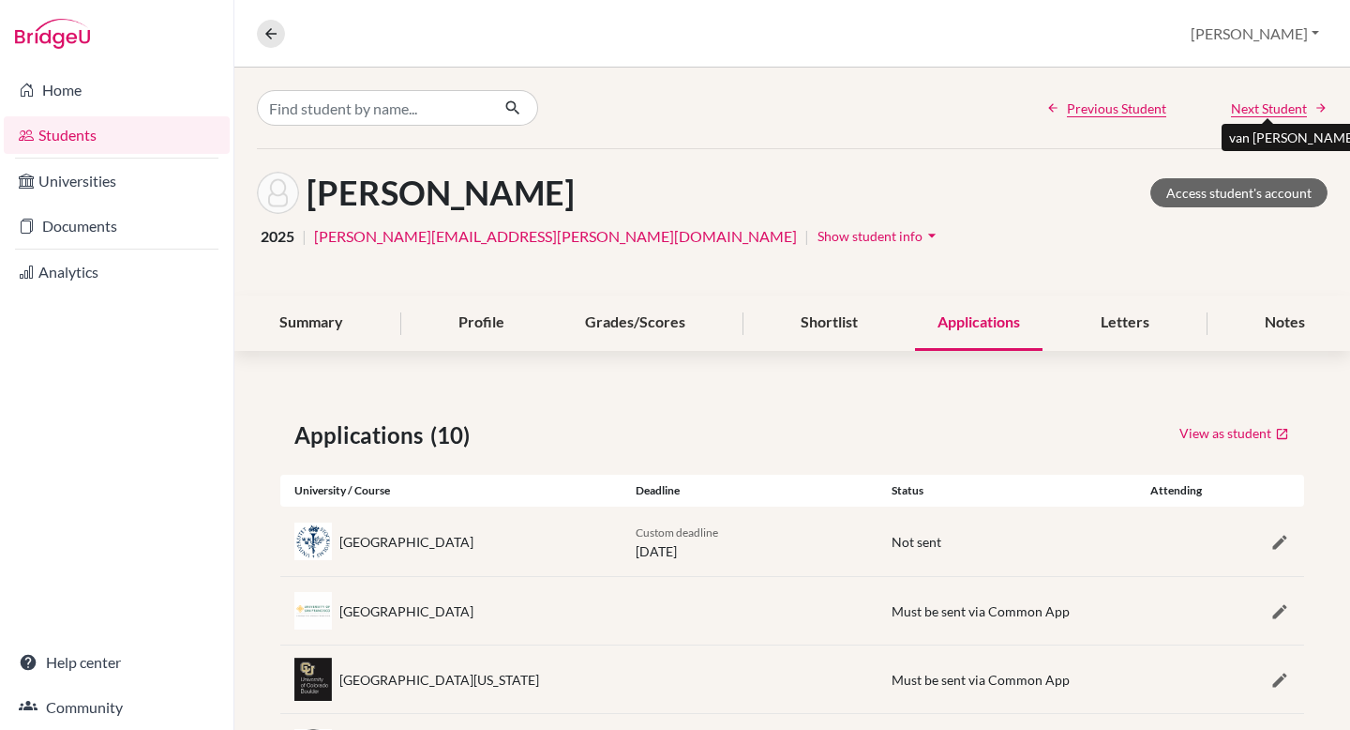
click at [1280, 108] on span "Next Student" at bounding box center [1269, 108] width 76 height 20
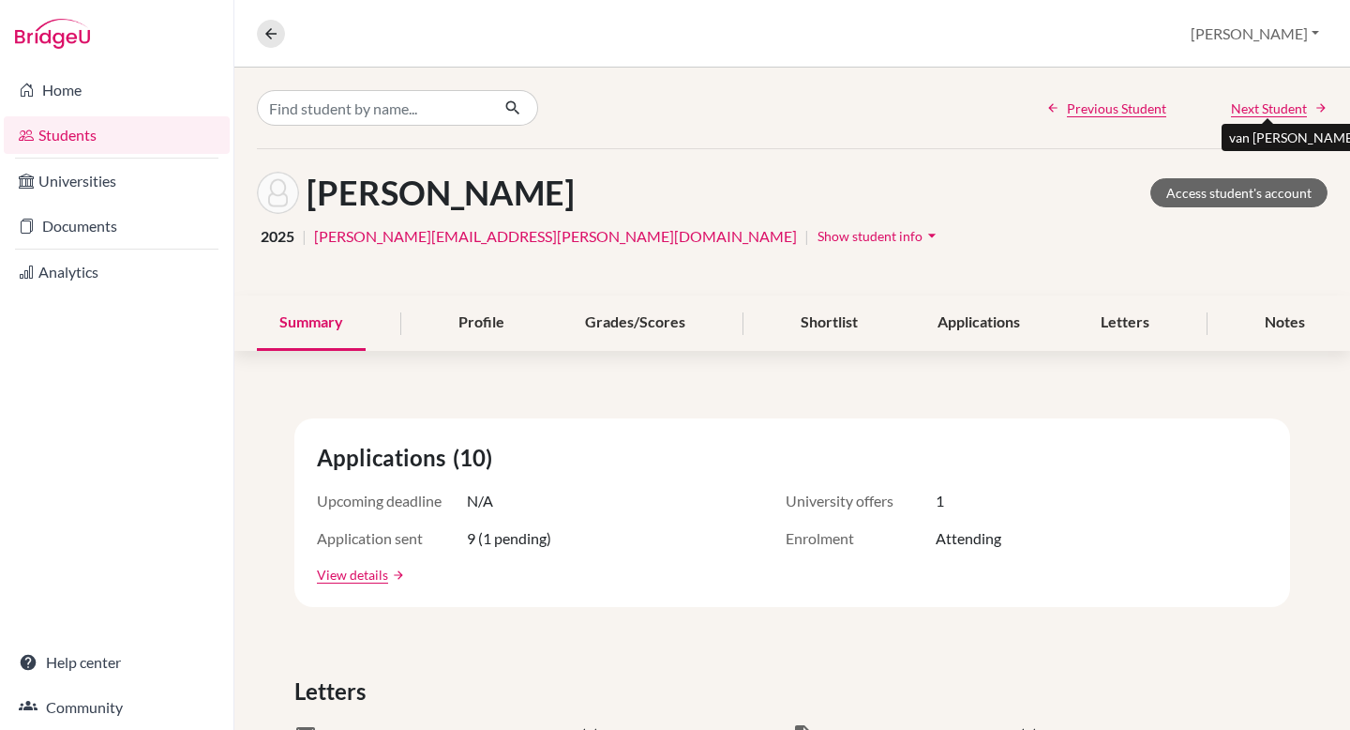
click at [1288, 112] on span "Next Student" at bounding box center [1269, 108] width 76 height 20
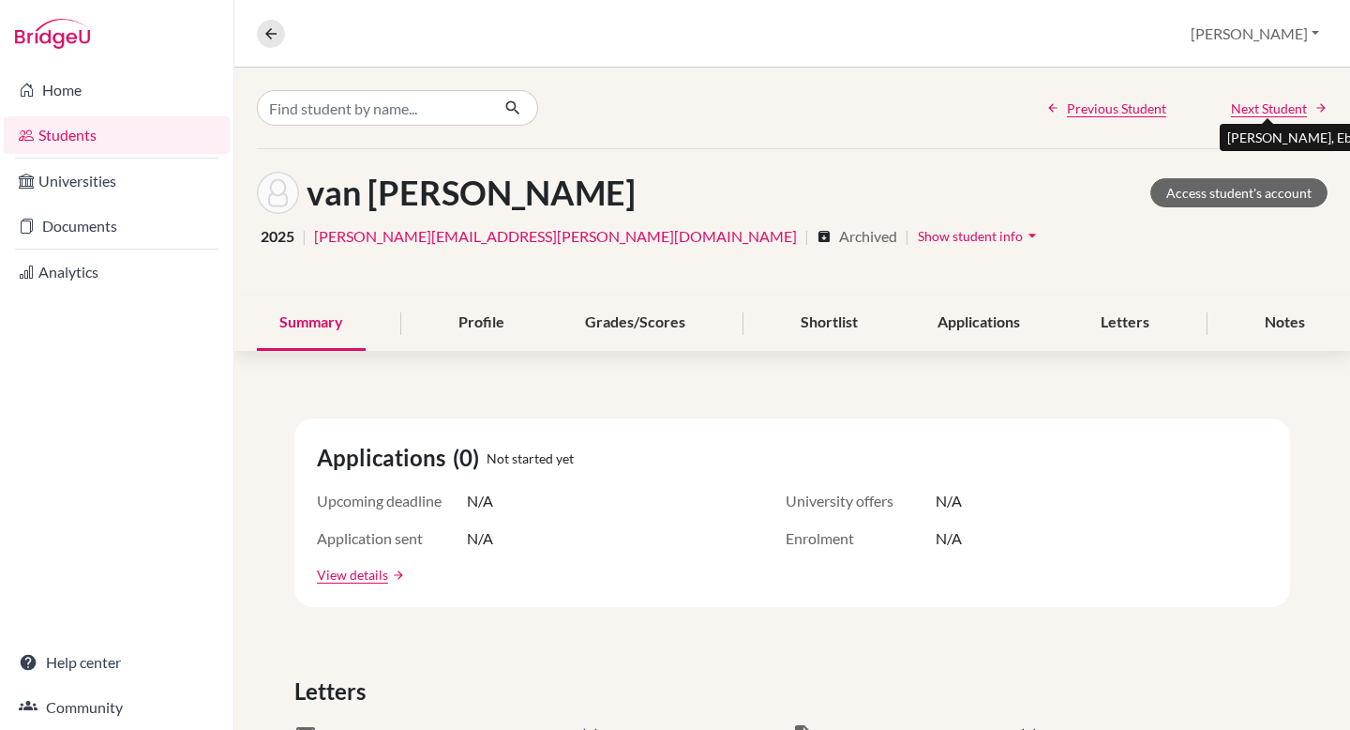
click at [1288, 112] on span "Next Student" at bounding box center [1269, 108] width 76 height 20
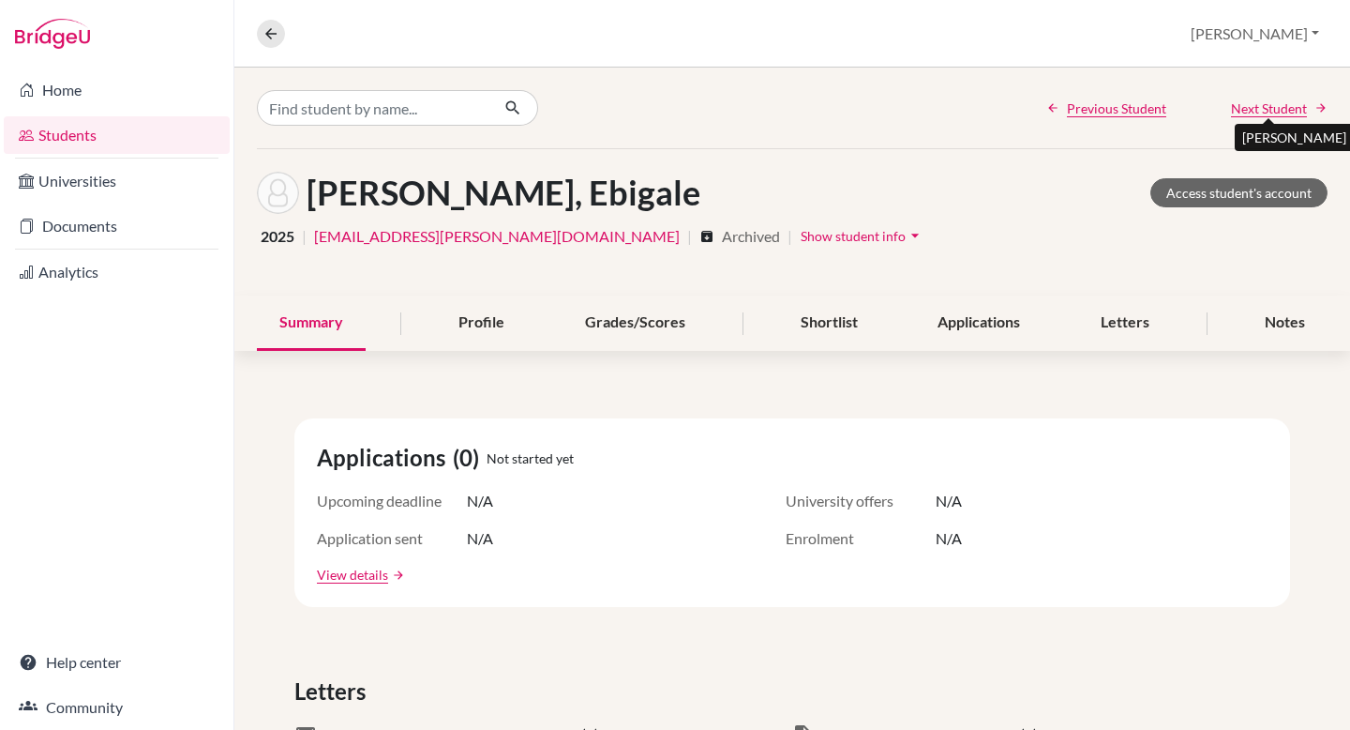
click at [1287, 112] on span "Next Student" at bounding box center [1269, 108] width 76 height 20
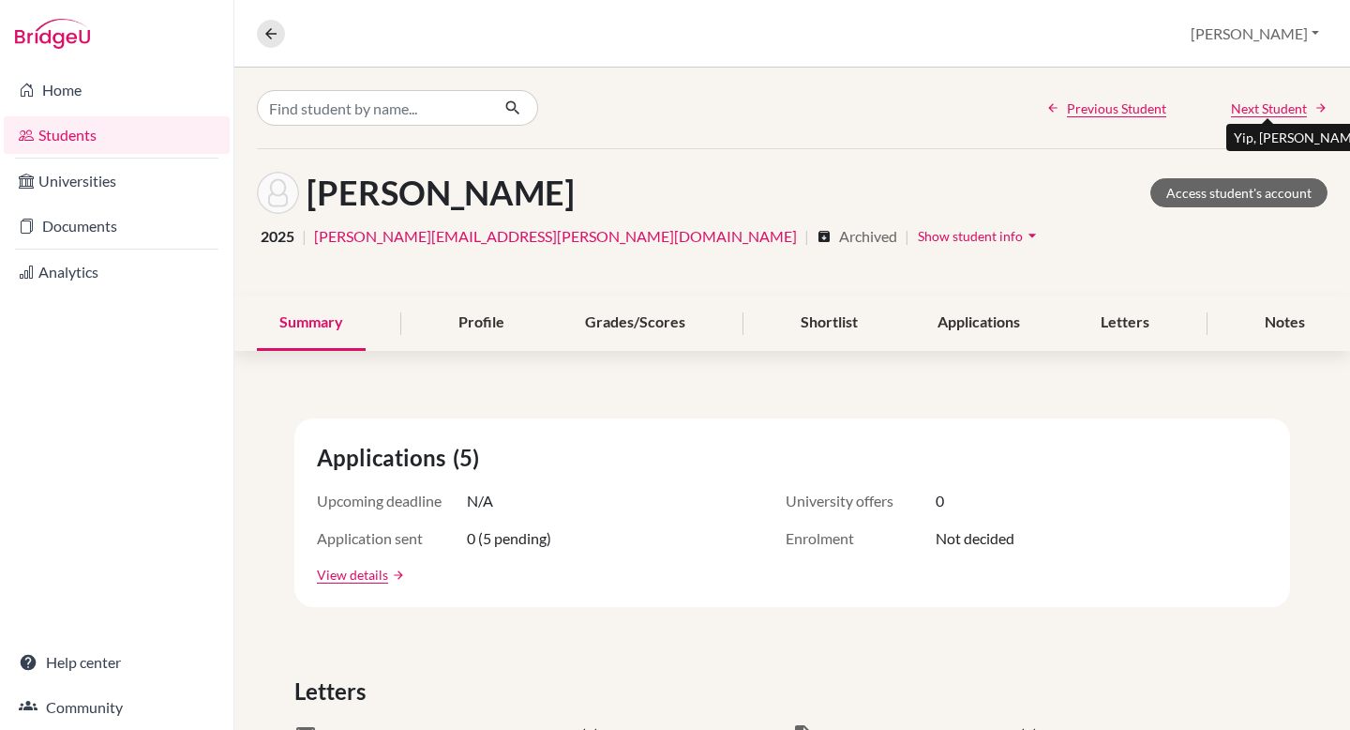
click at [1287, 112] on span "Next Student" at bounding box center [1269, 108] width 76 height 20
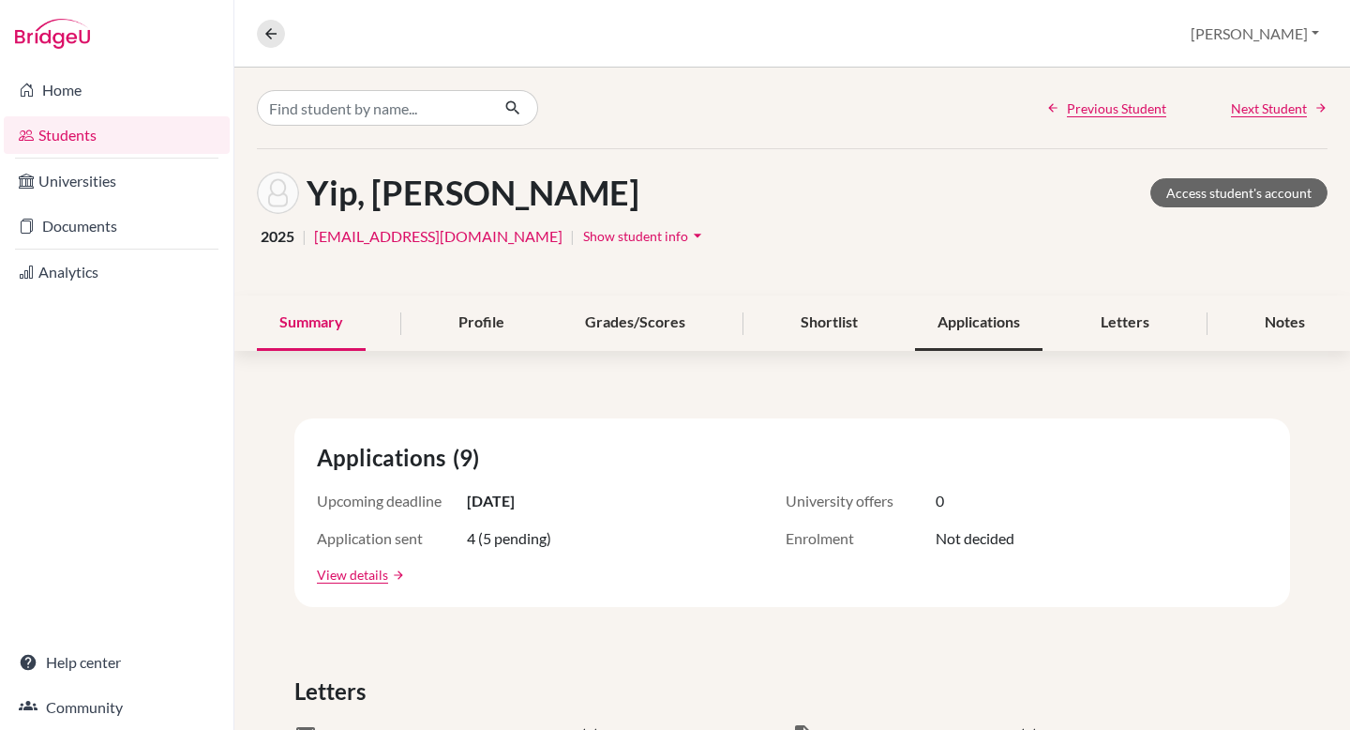
click at [984, 333] on div "Applications" at bounding box center [979, 322] width 128 height 55
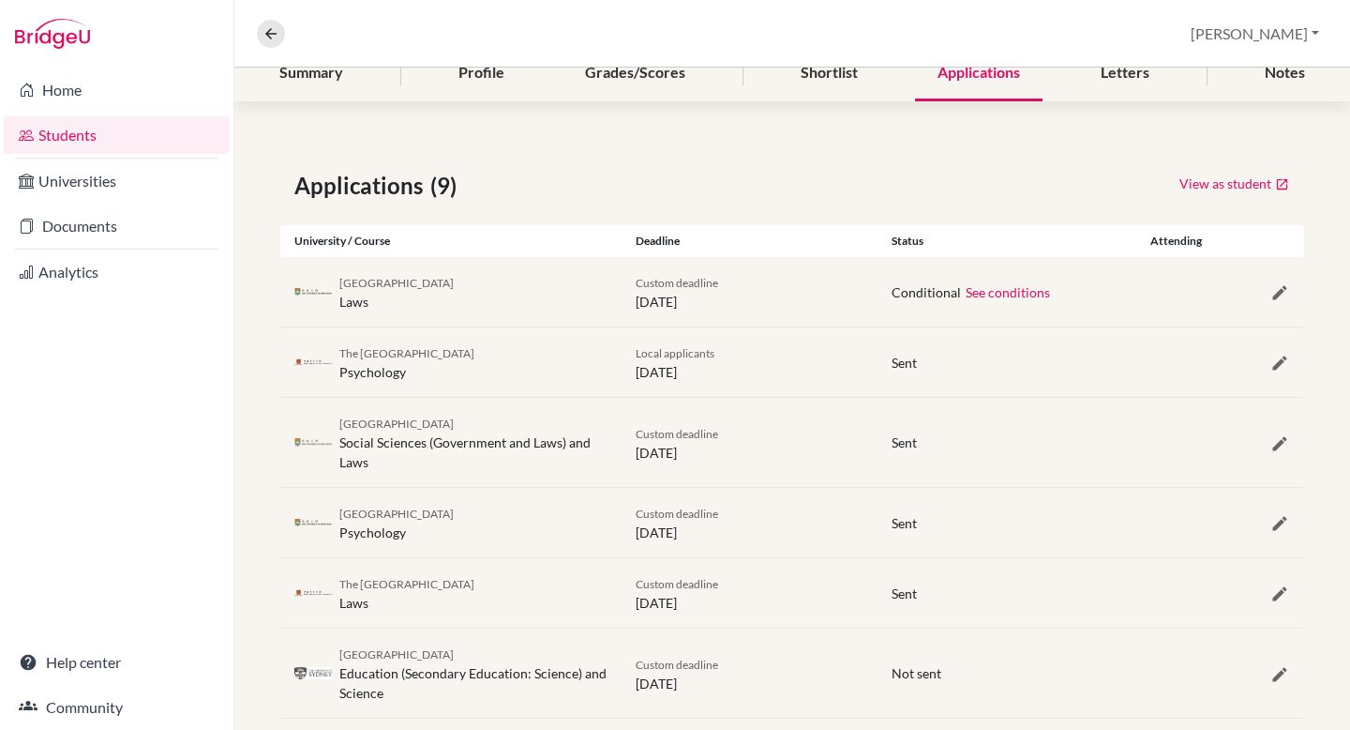
scroll to position [265, 0]
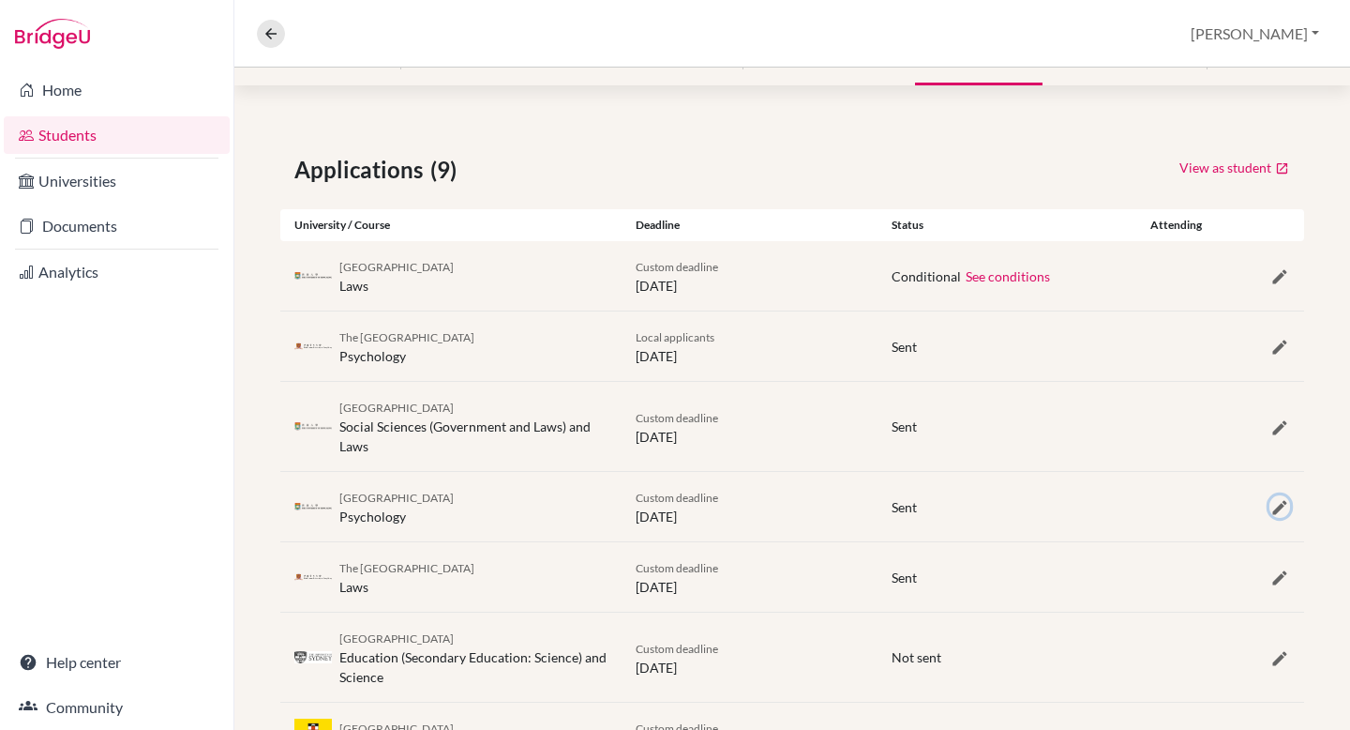
drag, startPoint x: 1287, startPoint y: 503, endPoint x: 1300, endPoint y: 522, distance: 23.7
click at [1300, 522] on div "[GEOGRAPHIC_DATA] Psychology Custom deadline [DATE] Sent" at bounding box center [792, 506] width 1024 height 69
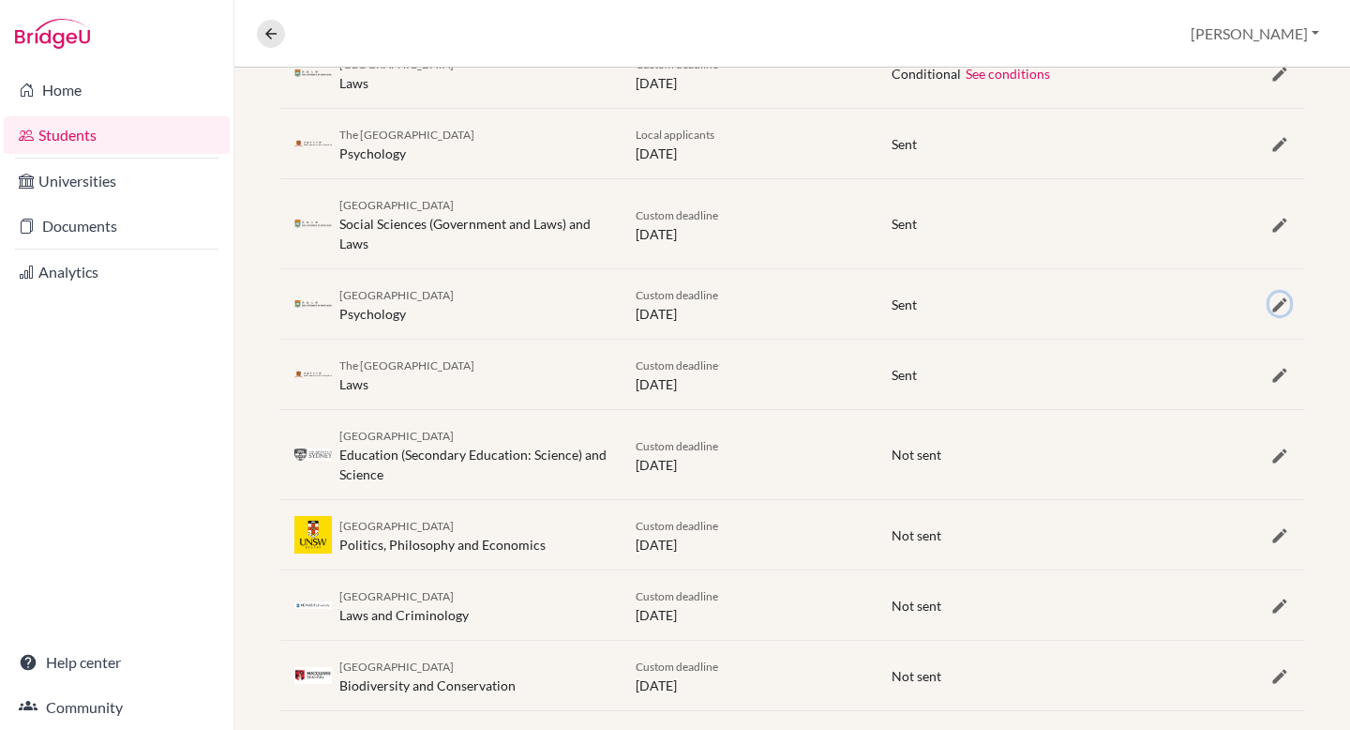
scroll to position [477, 0]
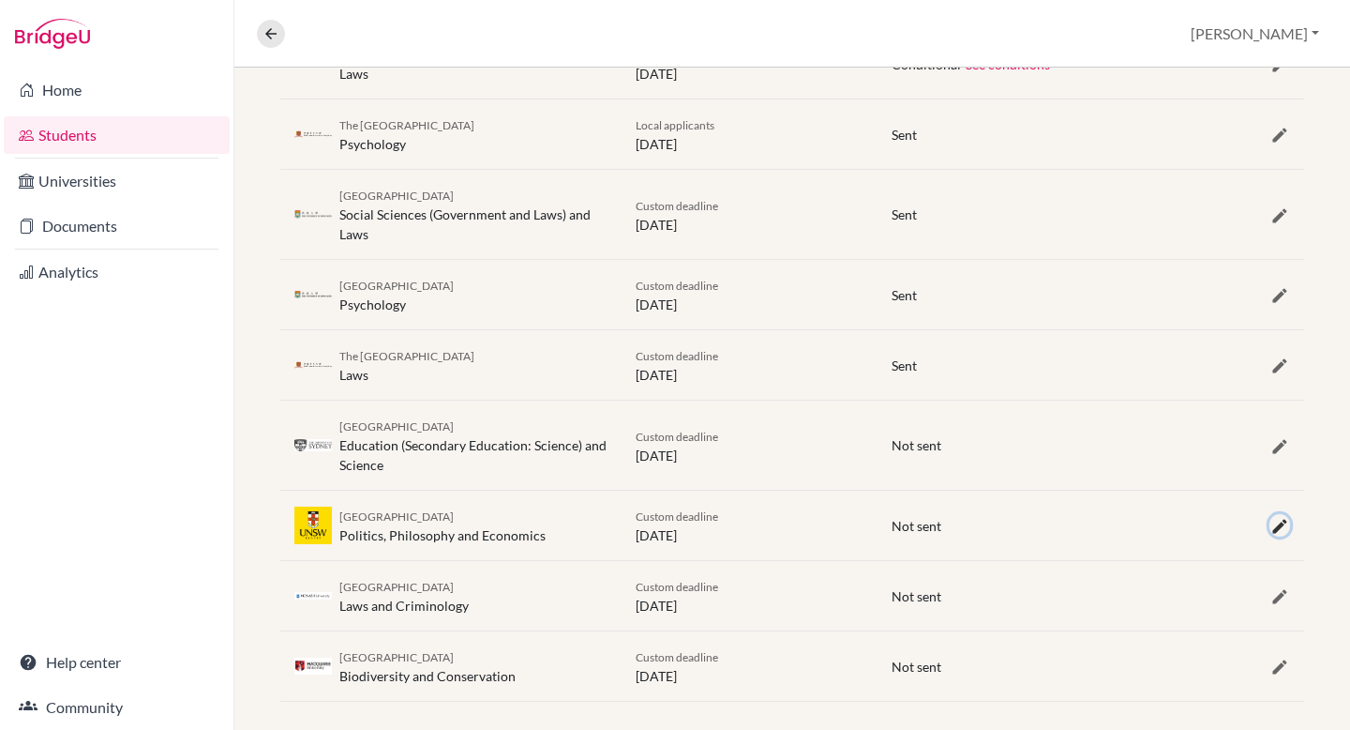
click at [1286, 526] on icon "button" at bounding box center [1280, 526] width 19 height 19
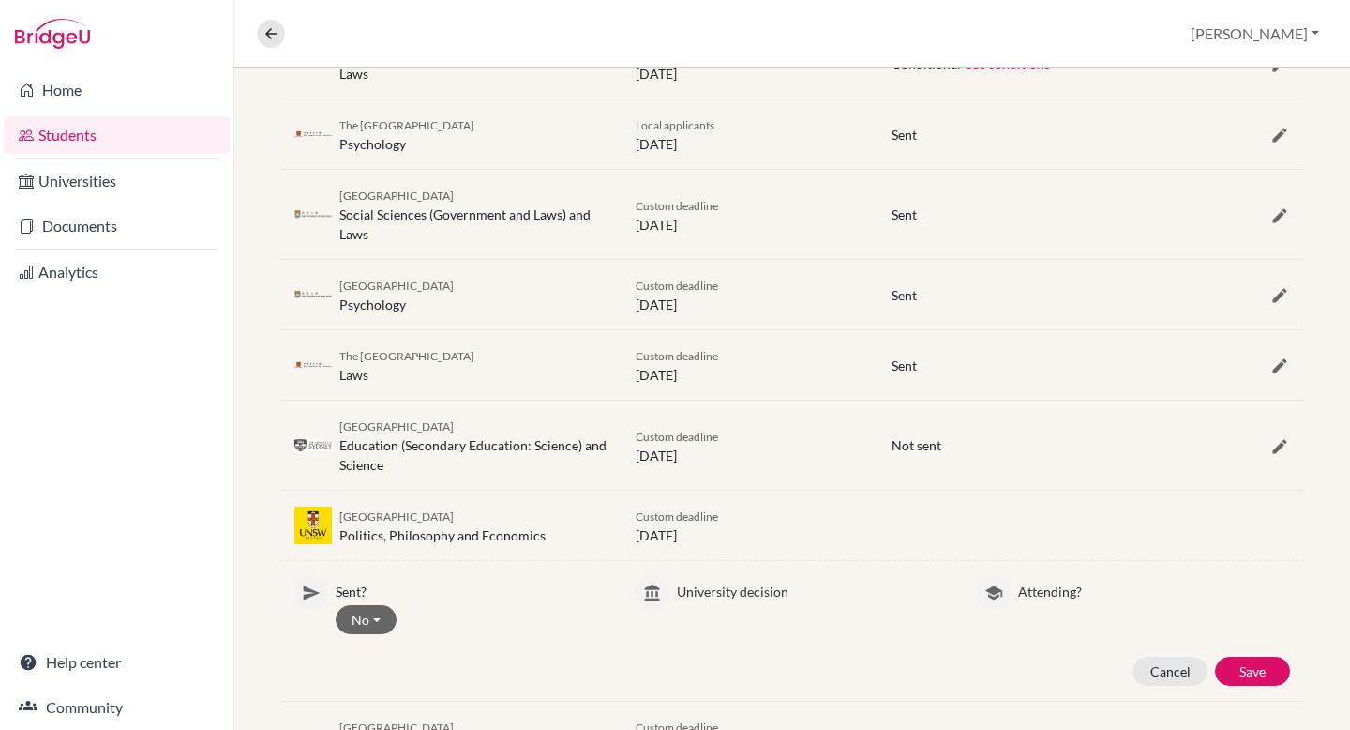
click at [712, 585] on p "University decision" at bounding box center [813, 588] width 272 height 25
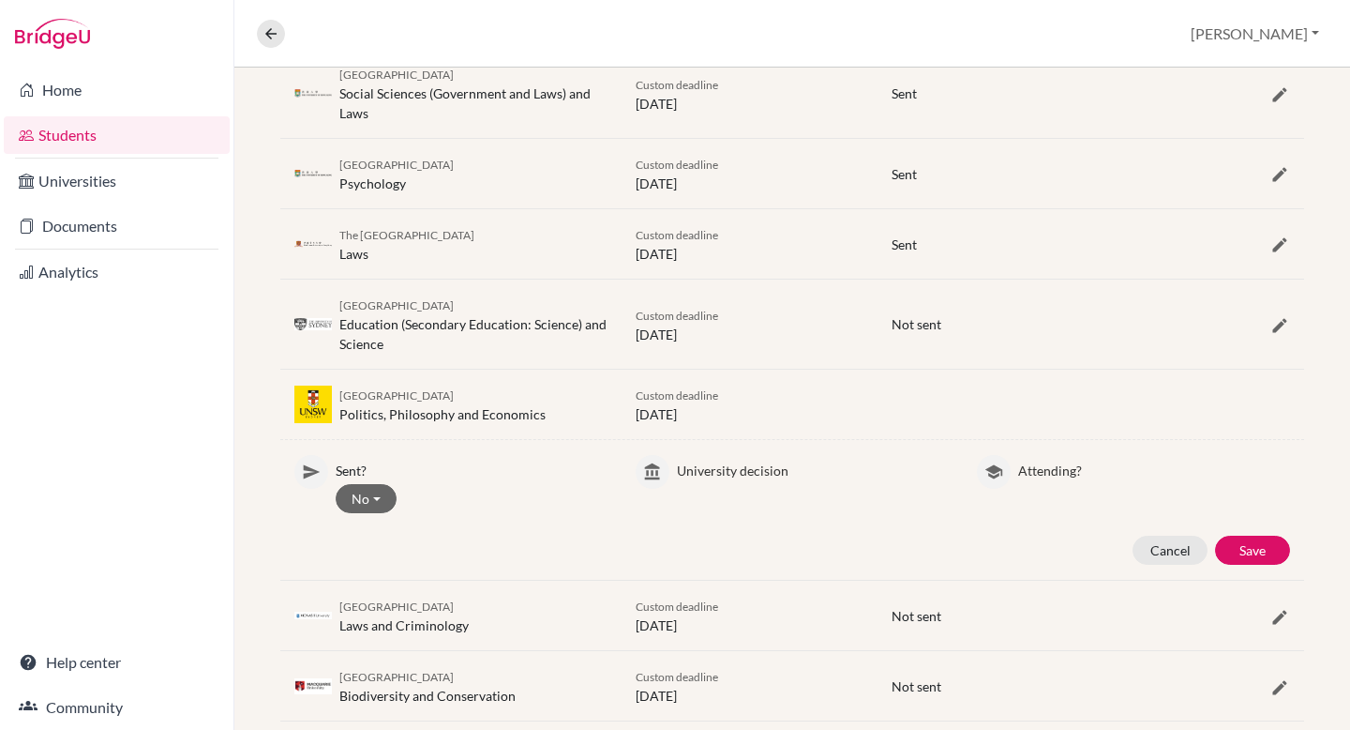
scroll to position [635, 0]
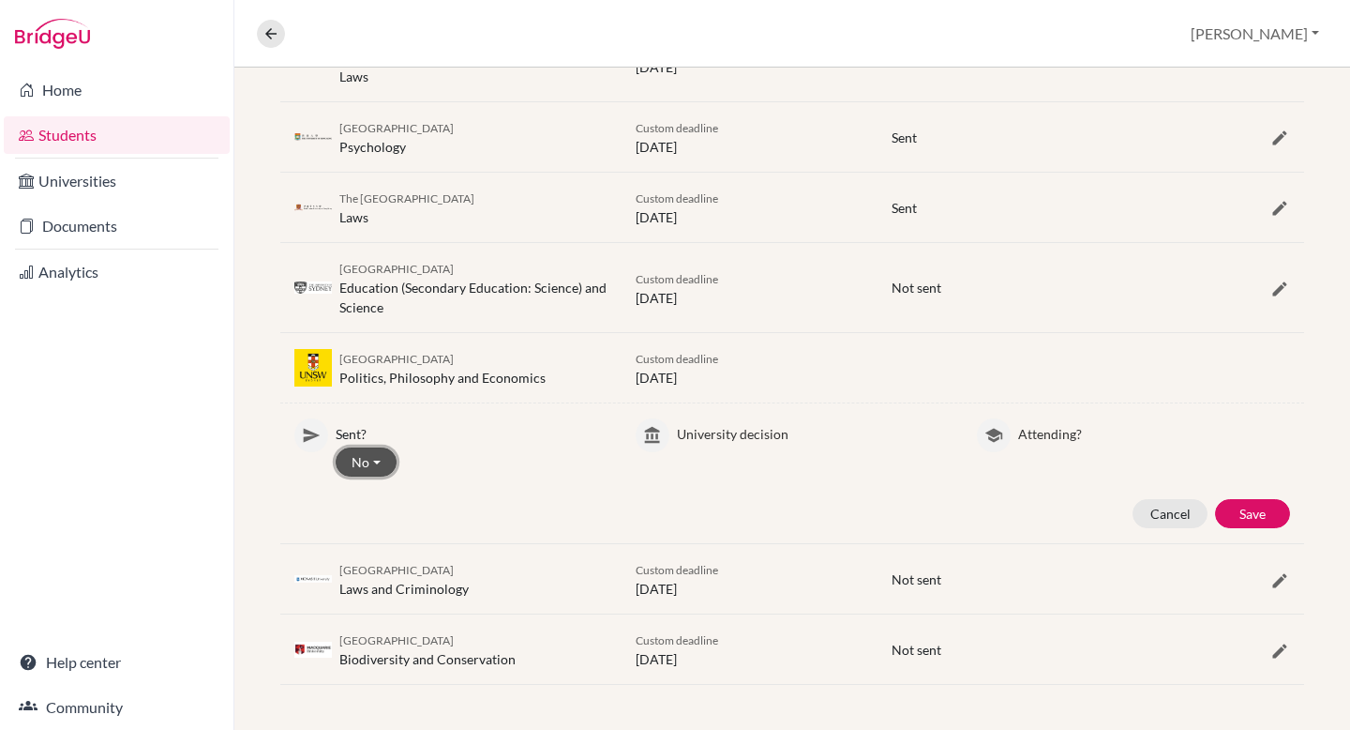
click at [380, 459] on button "No" at bounding box center [366, 461] width 61 height 29
click at [376, 493] on button "Yes" at bounding box center [411, 502] width 148 height 30
click at [737, 469] on button "Select…" at bounding box center [720, 461] width 87 height 29
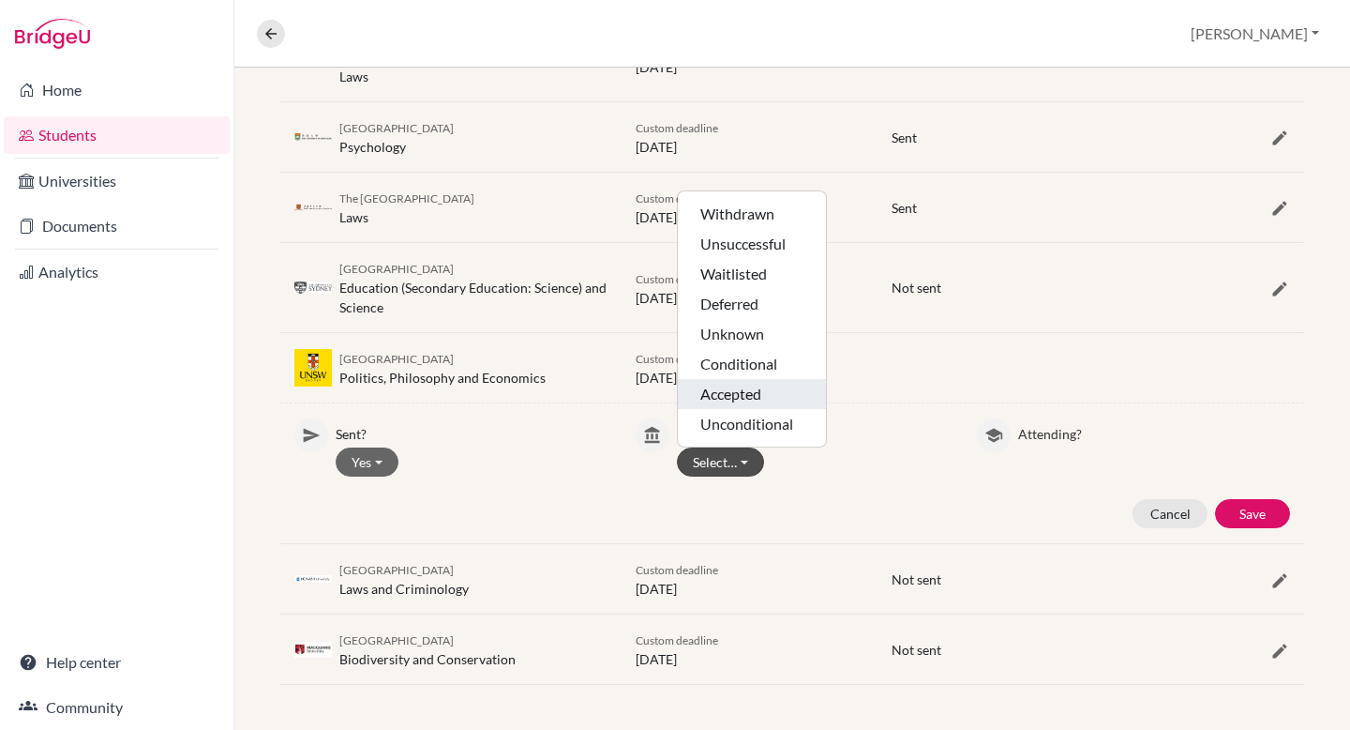
click at [744, 390] on button "Accepted" at bounding box center [752, 394] width 148 height 30
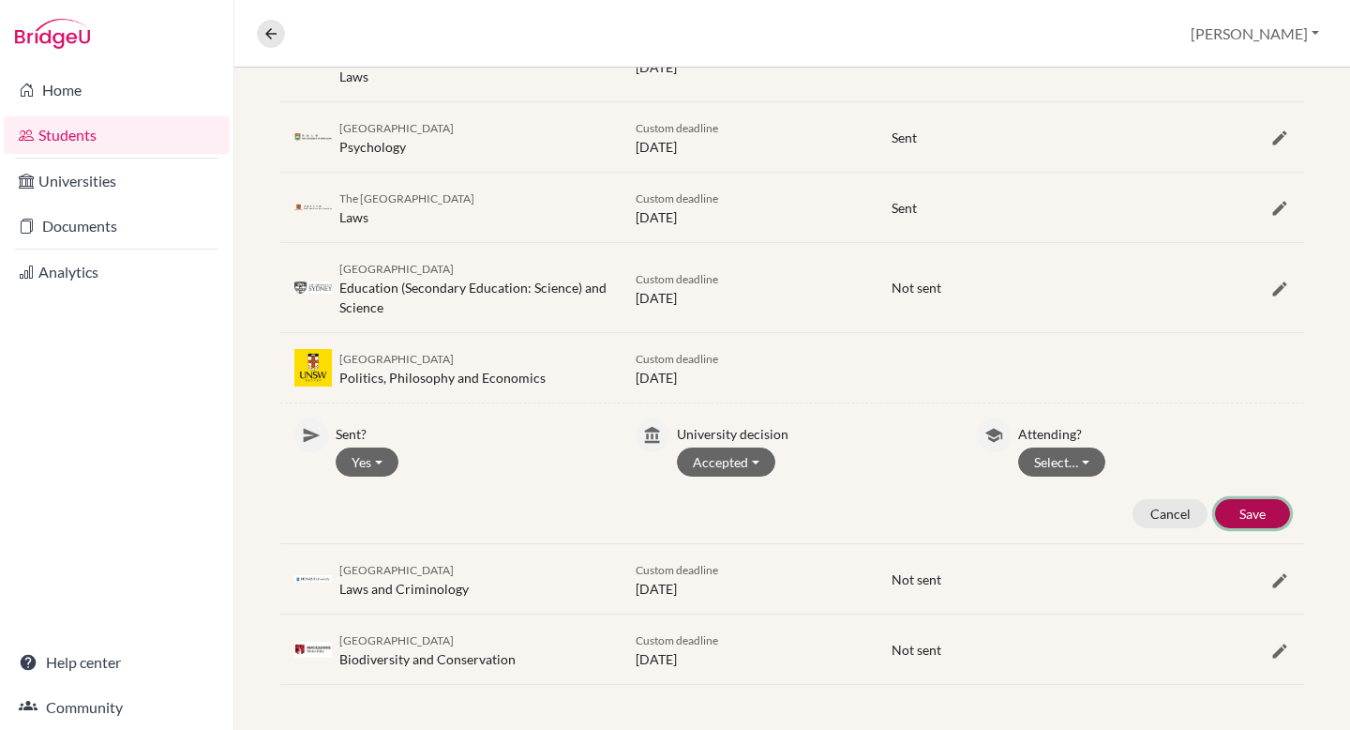
click at [1248, 514] on button "Save" at bounding box center [1252, 513] width 75 height 29
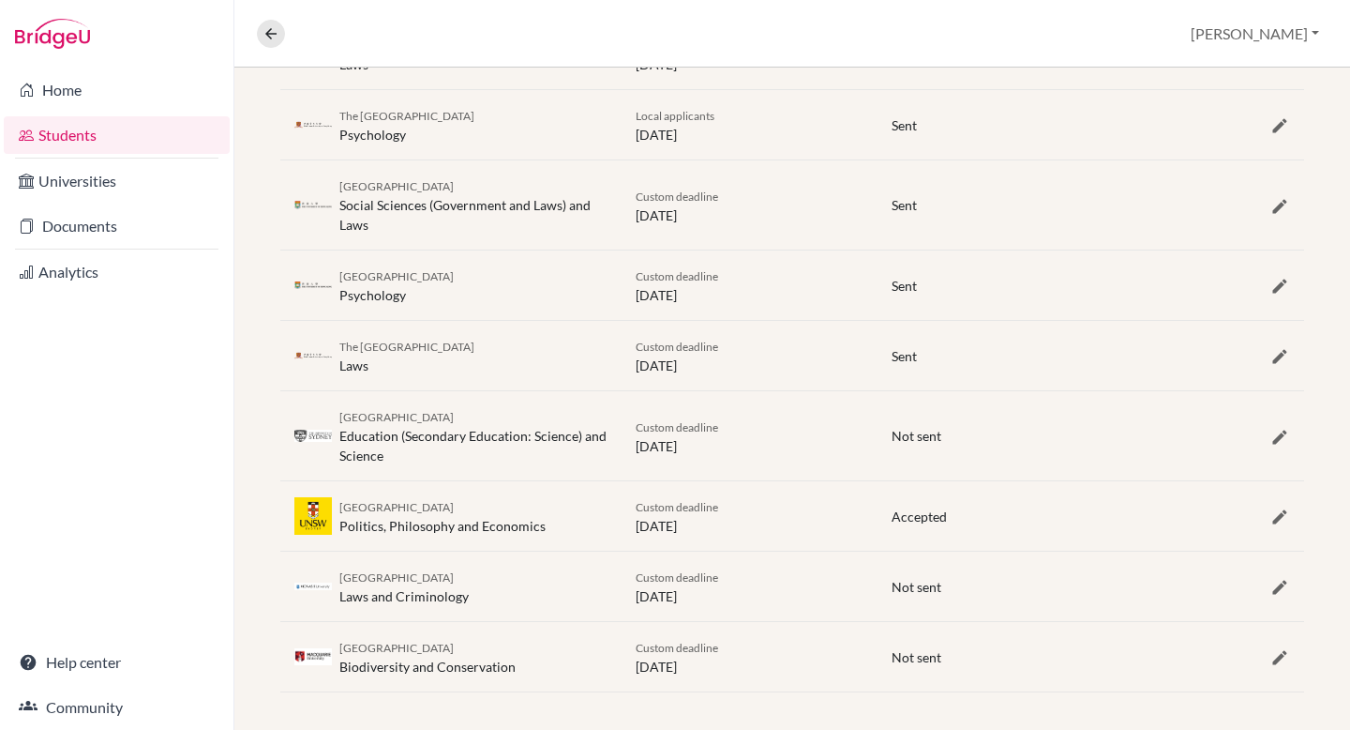
scroll to position [484, 0]
click at [1286, 437] on icon "button" at bounding box center [1280, 439] width 19 height 19
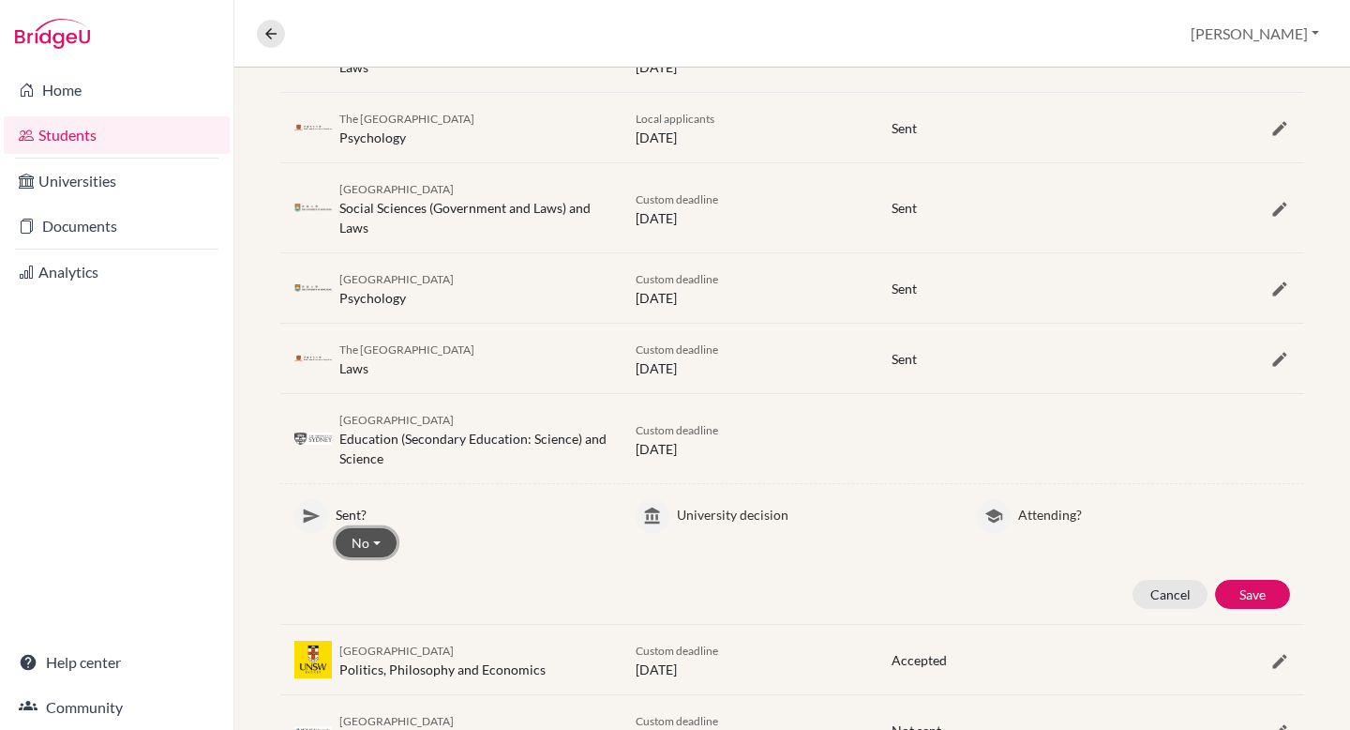
click at [363, 544] on button "No" at bounding box center [366, 542] width 61 height 29
click at [369, 572] on button "Yes" at bounding box center [411, 582] width 148 height 30
click at [706, 547] on button "Select…" at bounding box center [720, 542] width 87 height 29
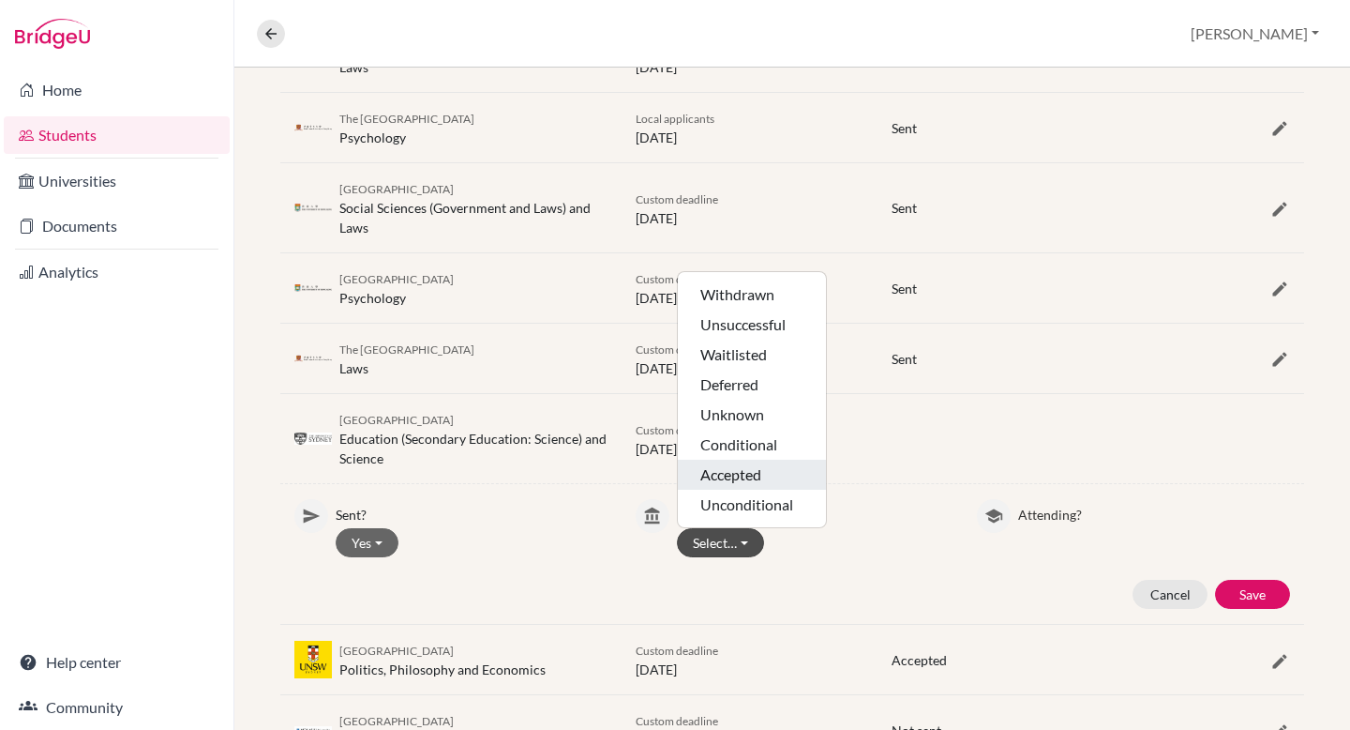
click at [740, 473] on button "Accepted" at bounding box center [752, 474] width 148 height 30
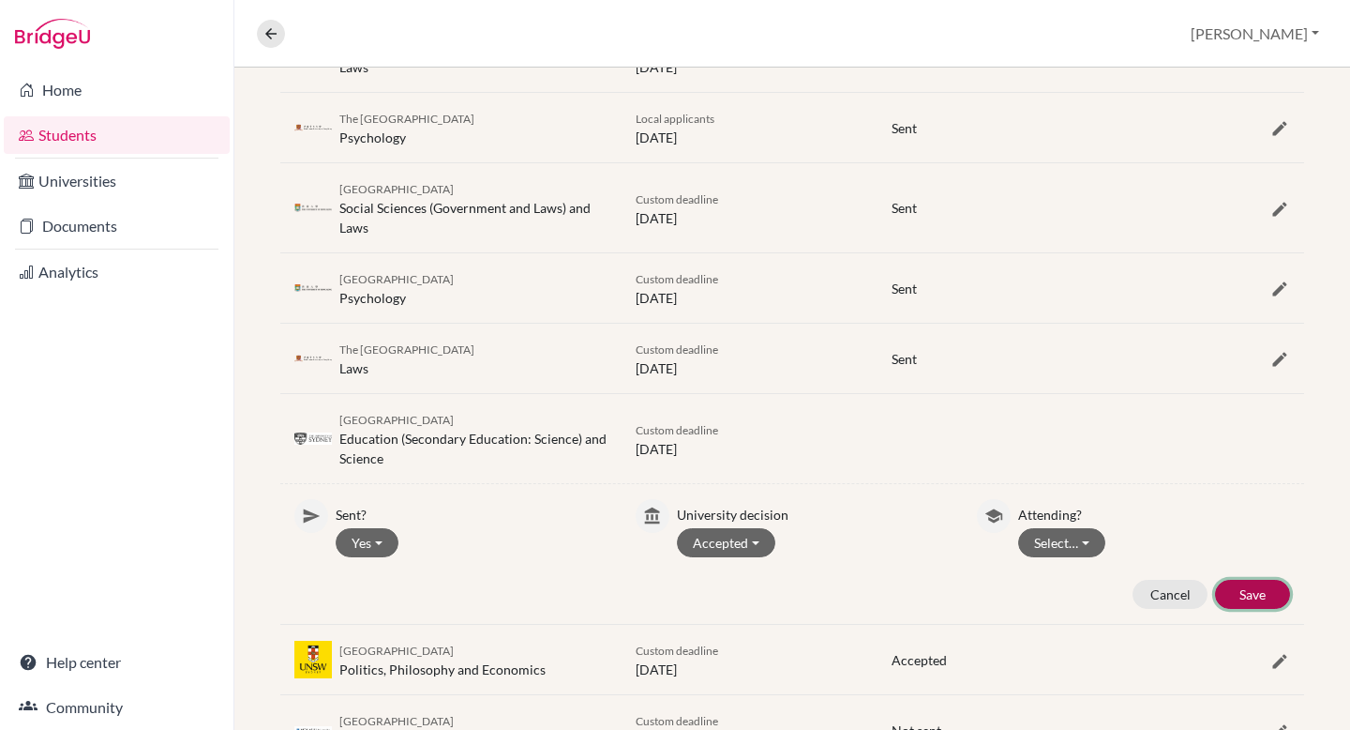
click at [1258, 588] on button "Save" at bounding box center [1252, 594] width 75 height 29
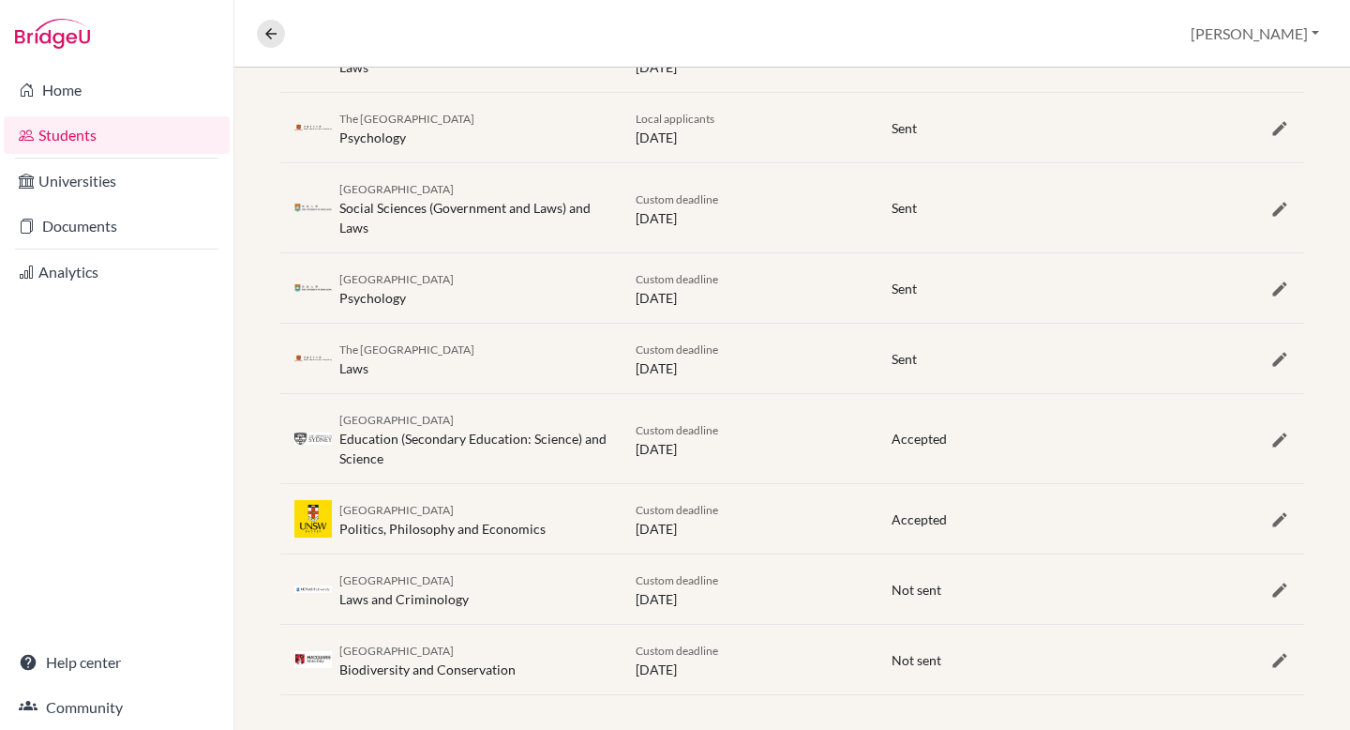
scroll to position [494, 0]
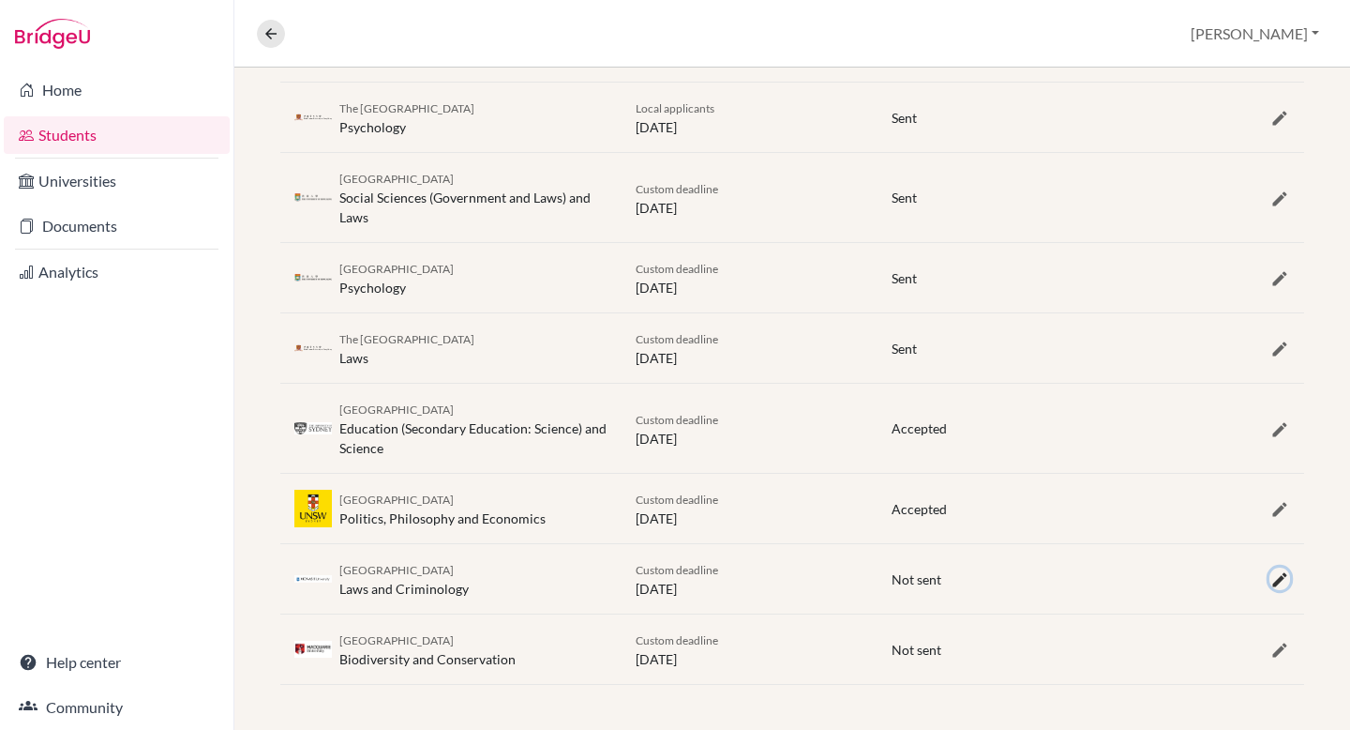
click at [1281, 580] on icon "button" at bounding box center [1280, 579] width 19 height 19
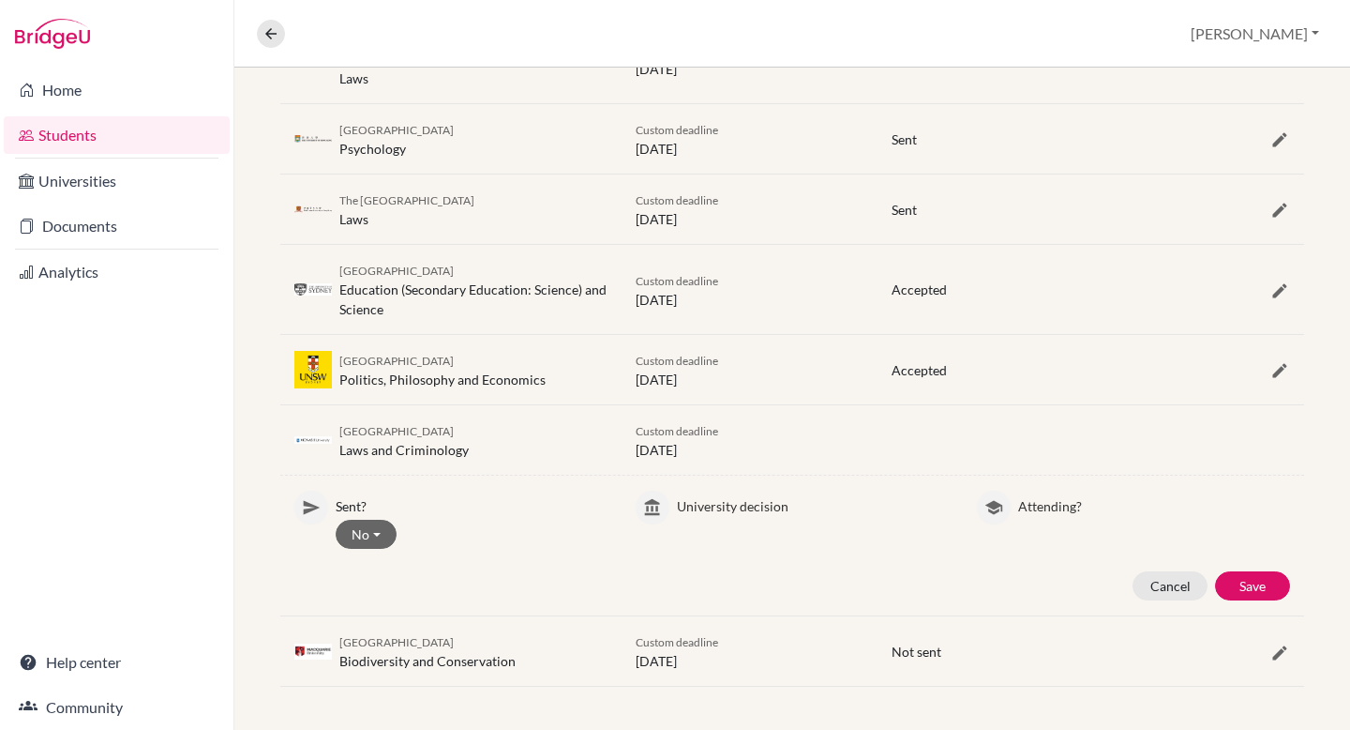
scroll to position [635, 0]
click at [377, 529] on button "No" at bounding box center [366, 532] width 61 height 29
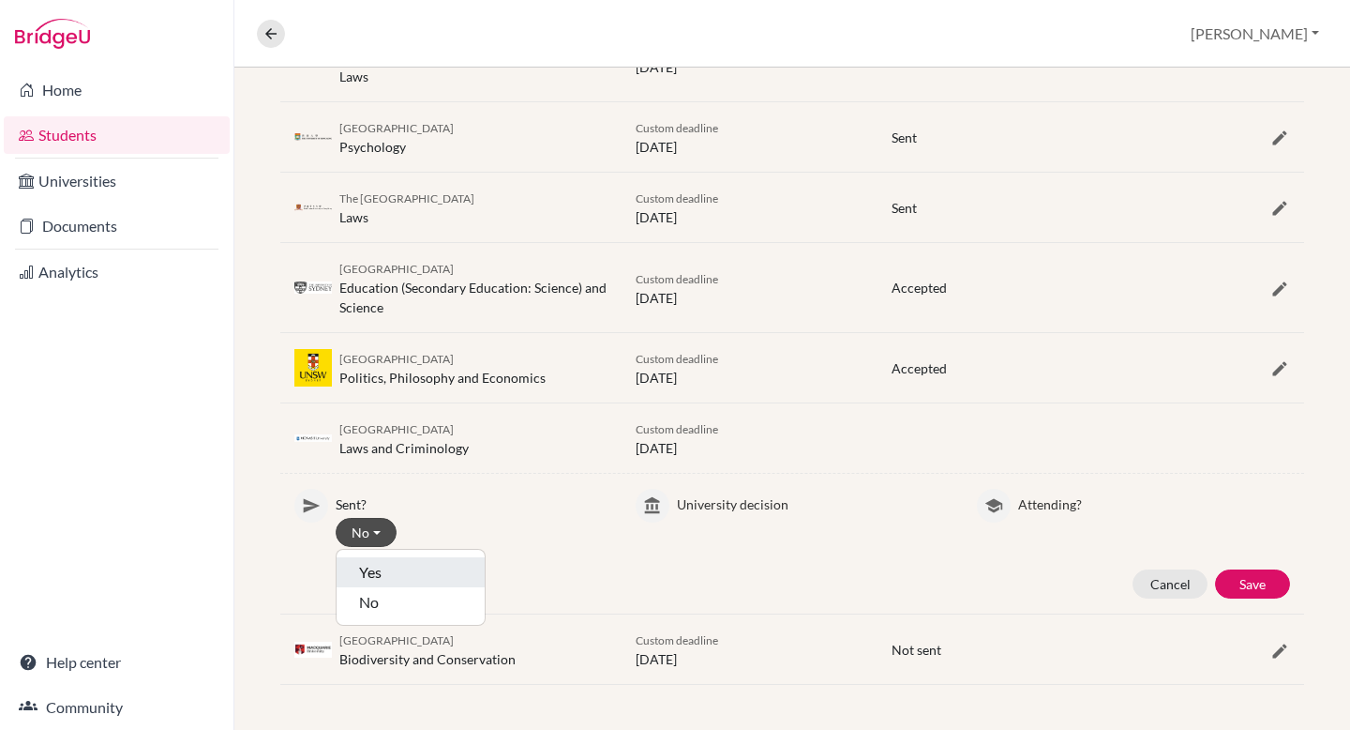
click at [379, 563] on button "Yes" at bounding box center [411, 572] width 148 height 30
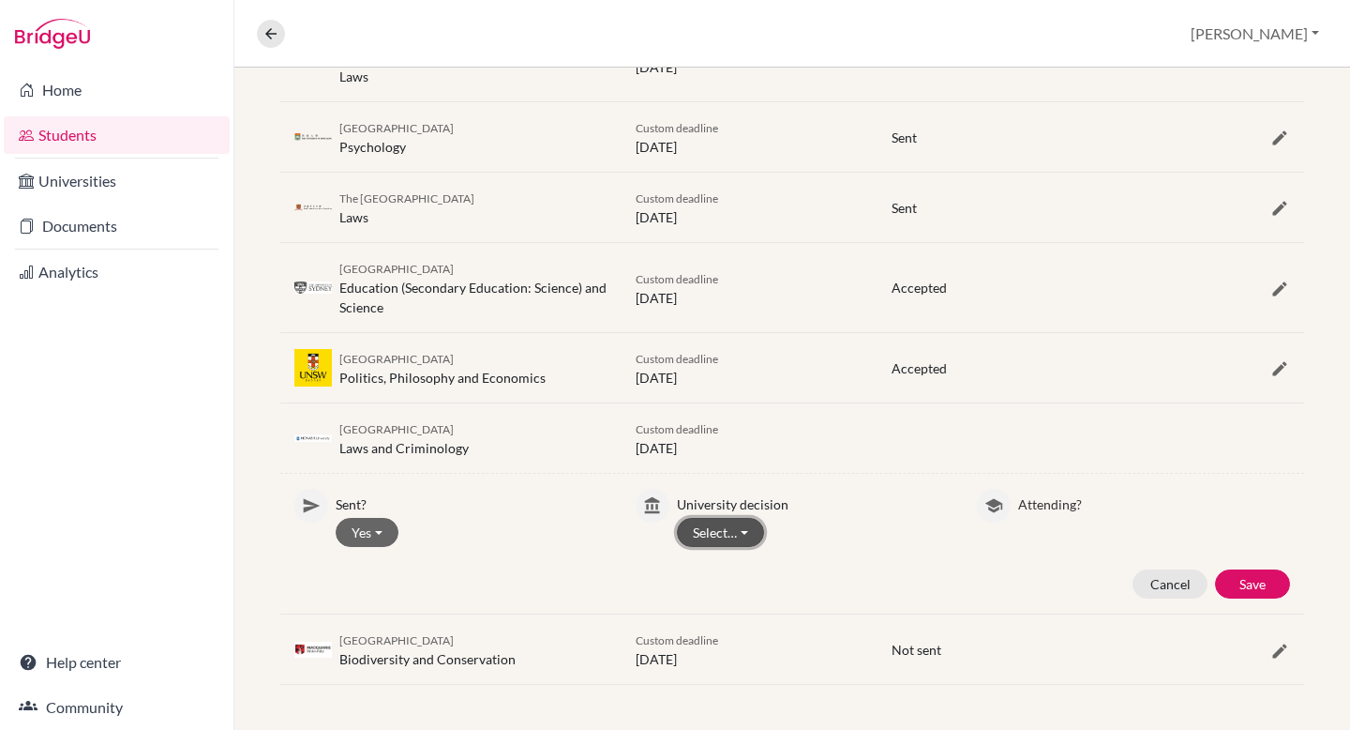
click at [701, 527] on button "Select…" at bounding box center [720, 532] width 87 height 29
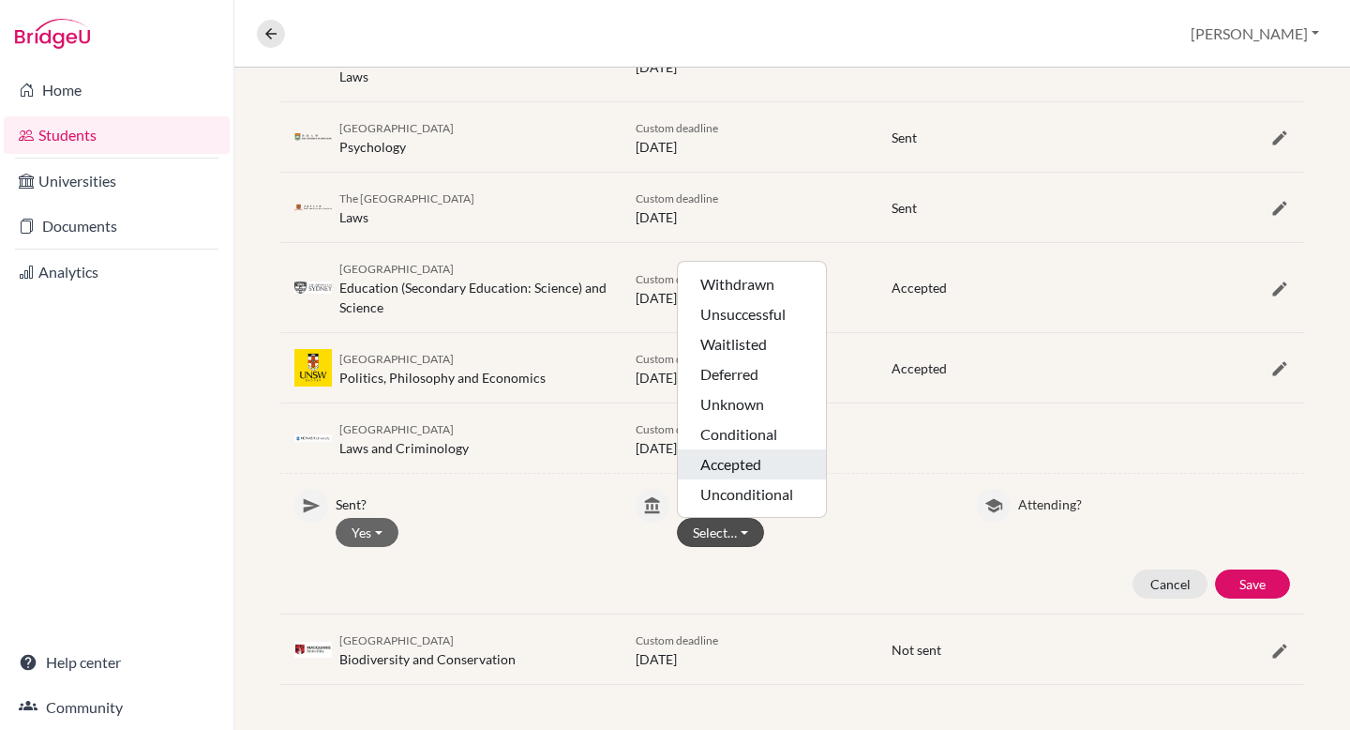
click at [731, 459] on button "Accepted" at bounding box center [752, 464] width 148 height 30
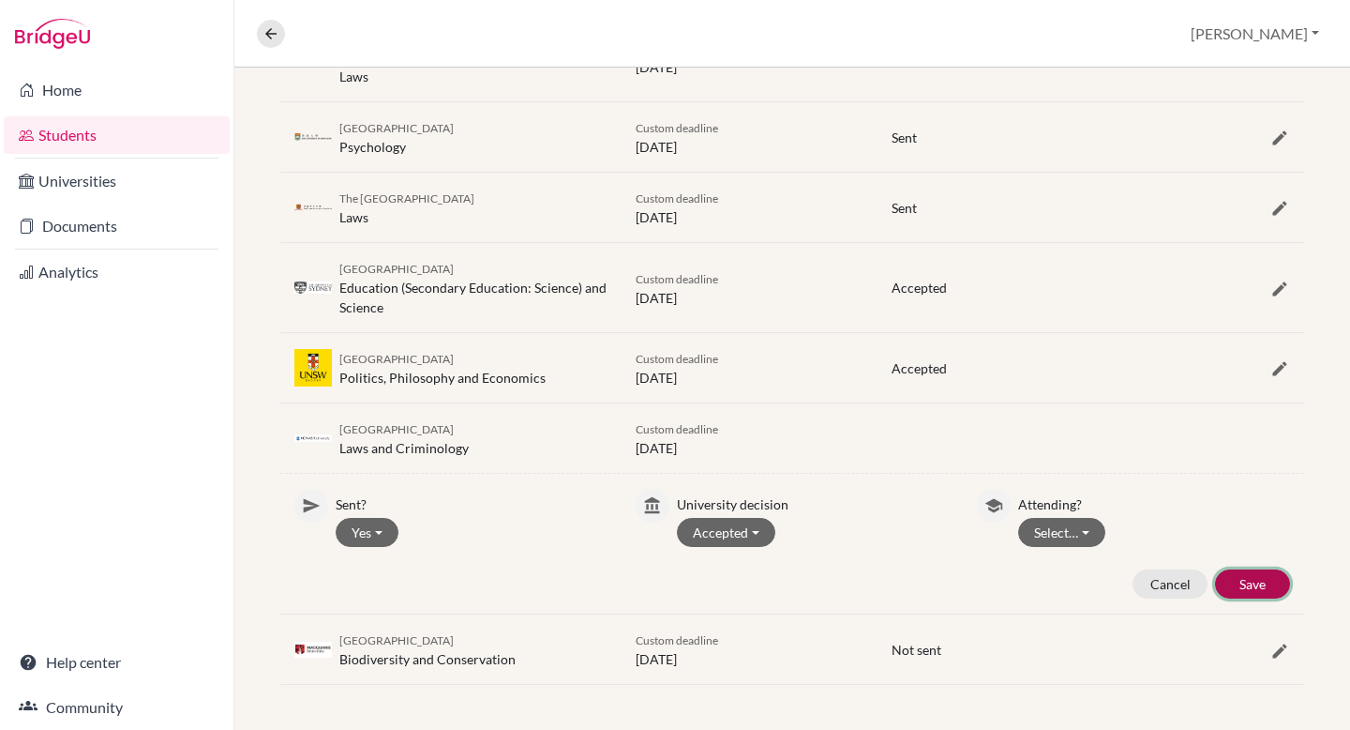
click at [1263, 585] on button "Save" at bounding box center [1252, 583] width 75 height 29
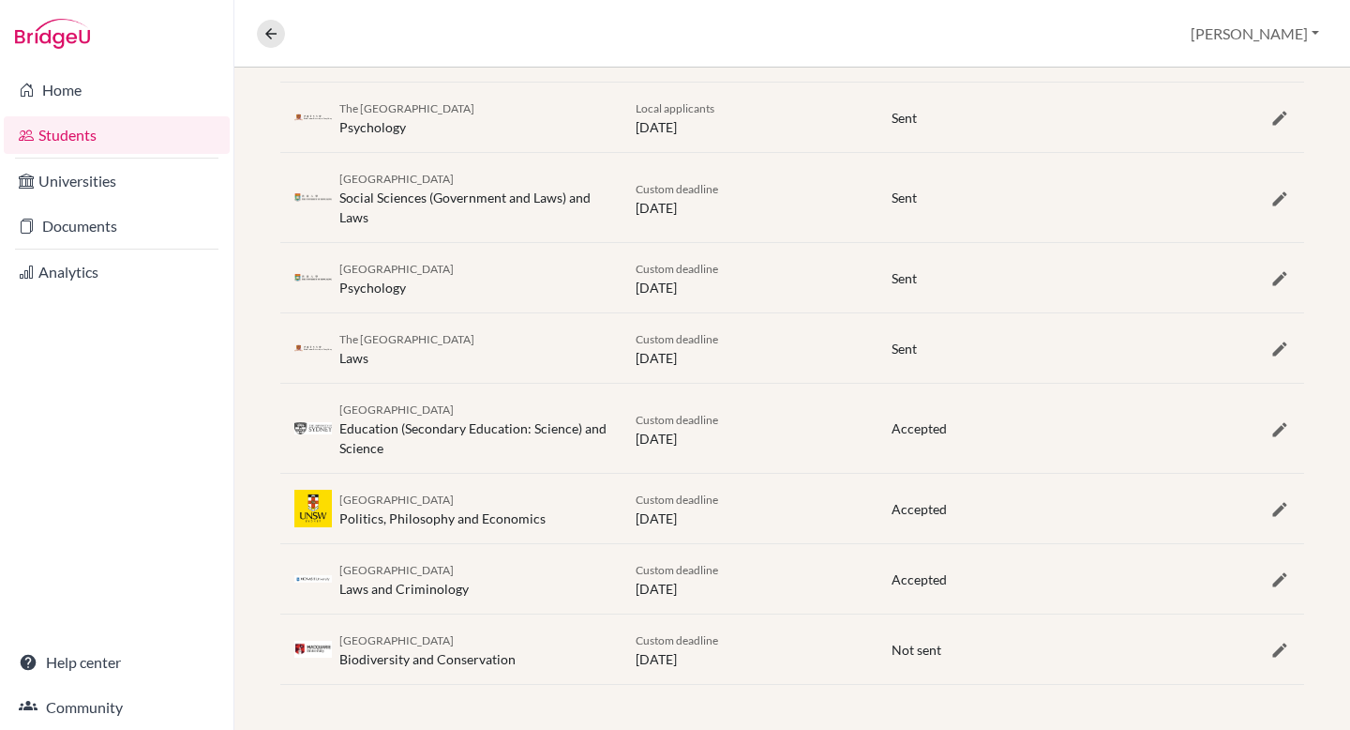
click at [662, 647] on div "Custom deadline 25 October 2025" at bounding box center [750, 648] width 256 height 39
click at [1288, 645] on icon "button" at bounding box center [1280, 649] width 19 height 19
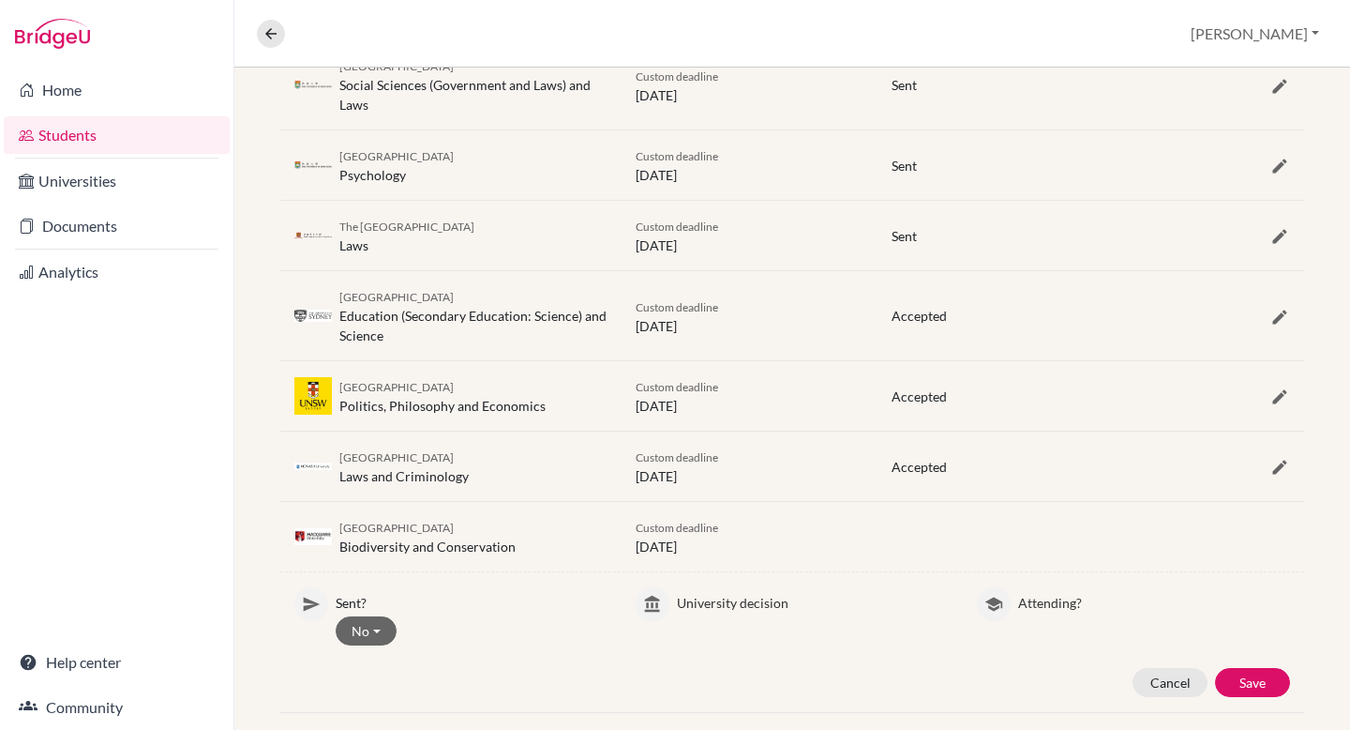
scroll to position [635, 0]
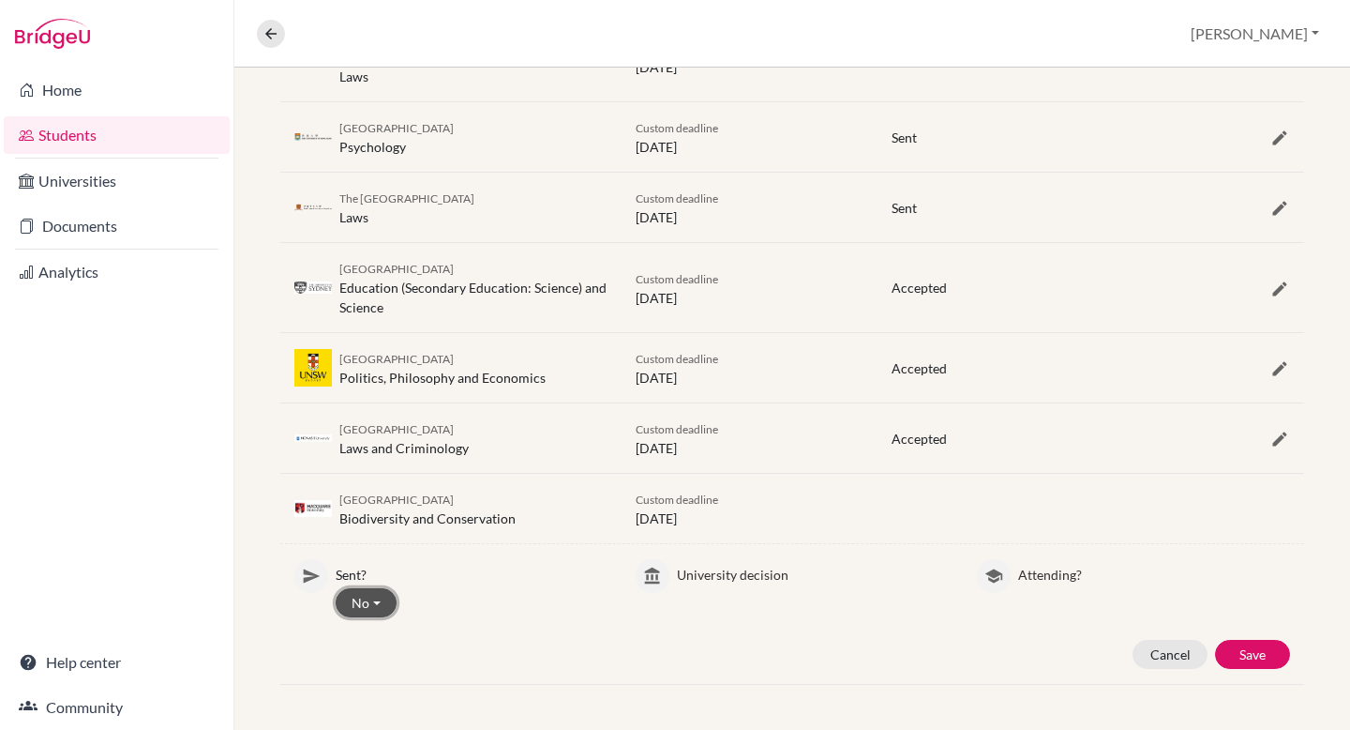
click at [364, 596] on button "No" at bounding box center [366, 602] width 61 height 29
click at [378, 636] on button "Yes" at bounding box center [411, 642] width 148 height 30
click at [746, 606] on button "Select…" at bounding box center [720, 602] width 87 height 29
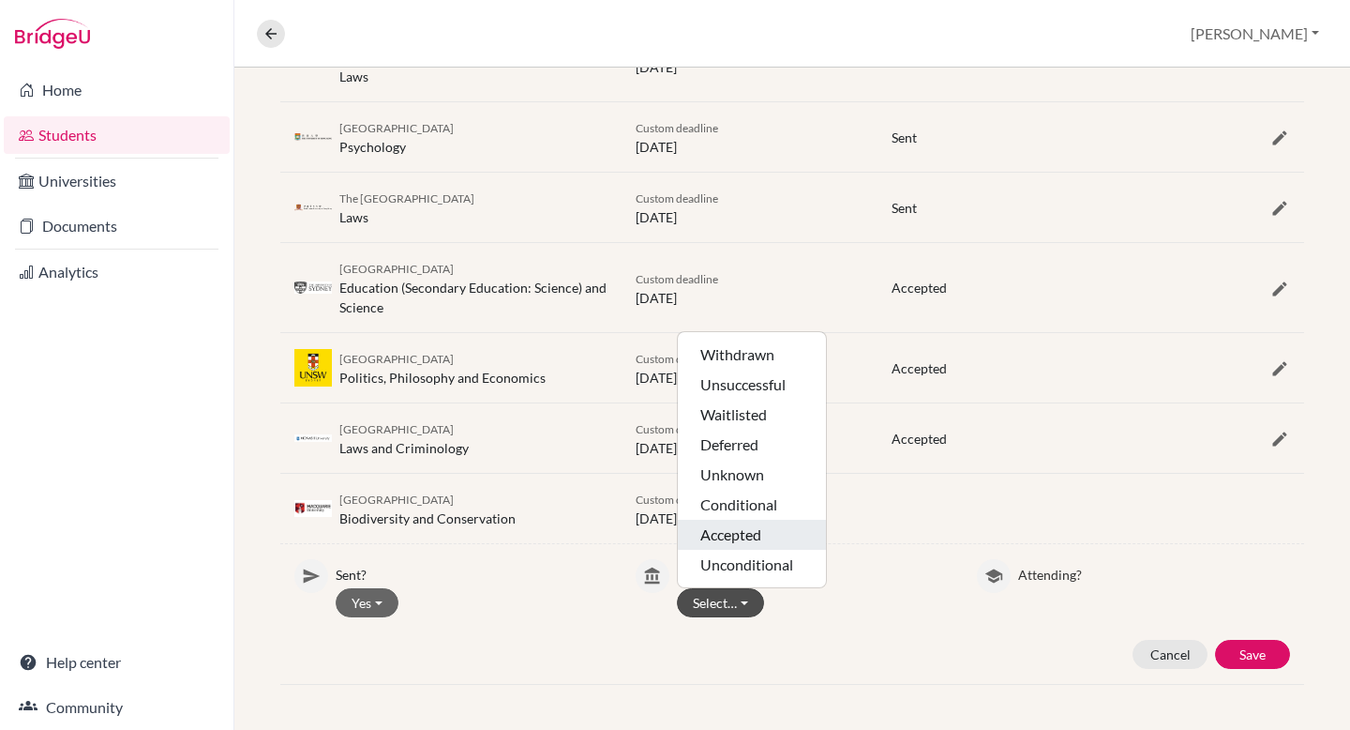
click at [737, 537] on button "Accepted" at bounding box center [752, 535] width 148 height 30
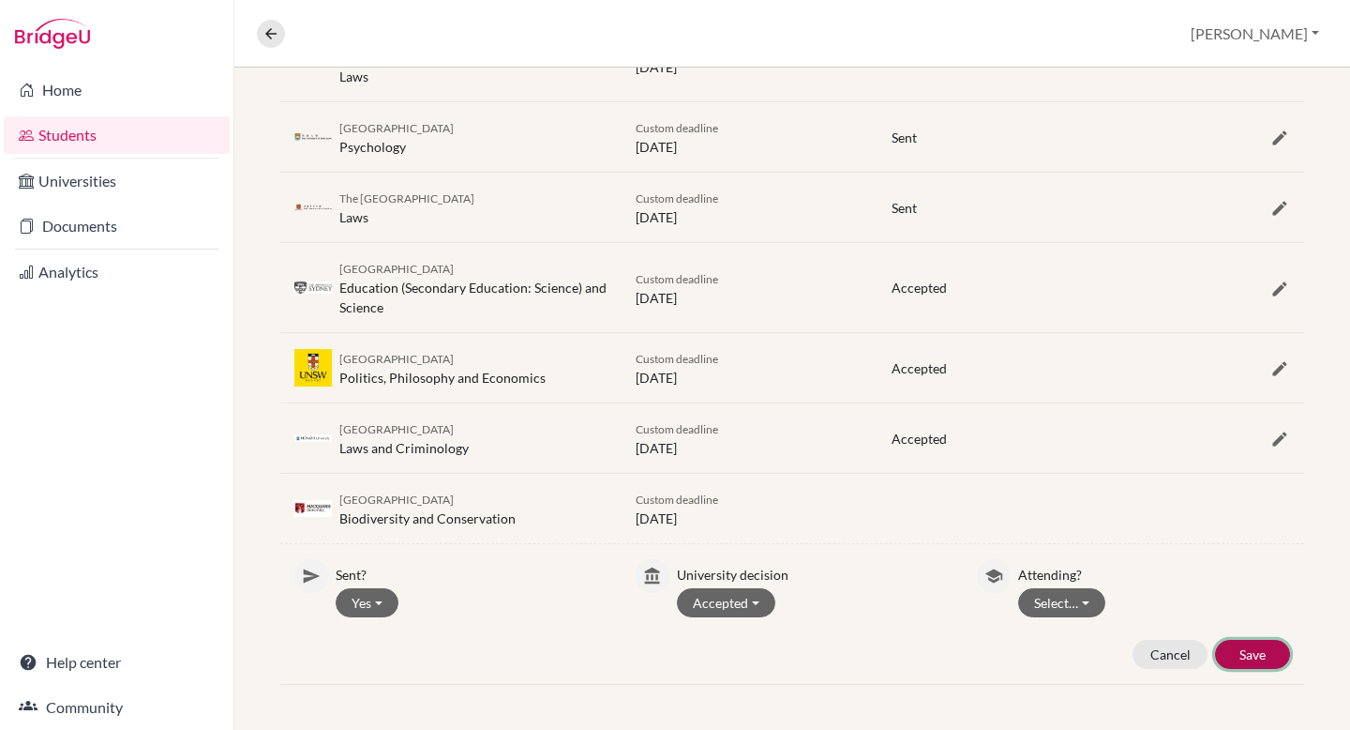
click at [1257, 651] on button "Save" at bounding box center [1252, 654] width 75 height 29
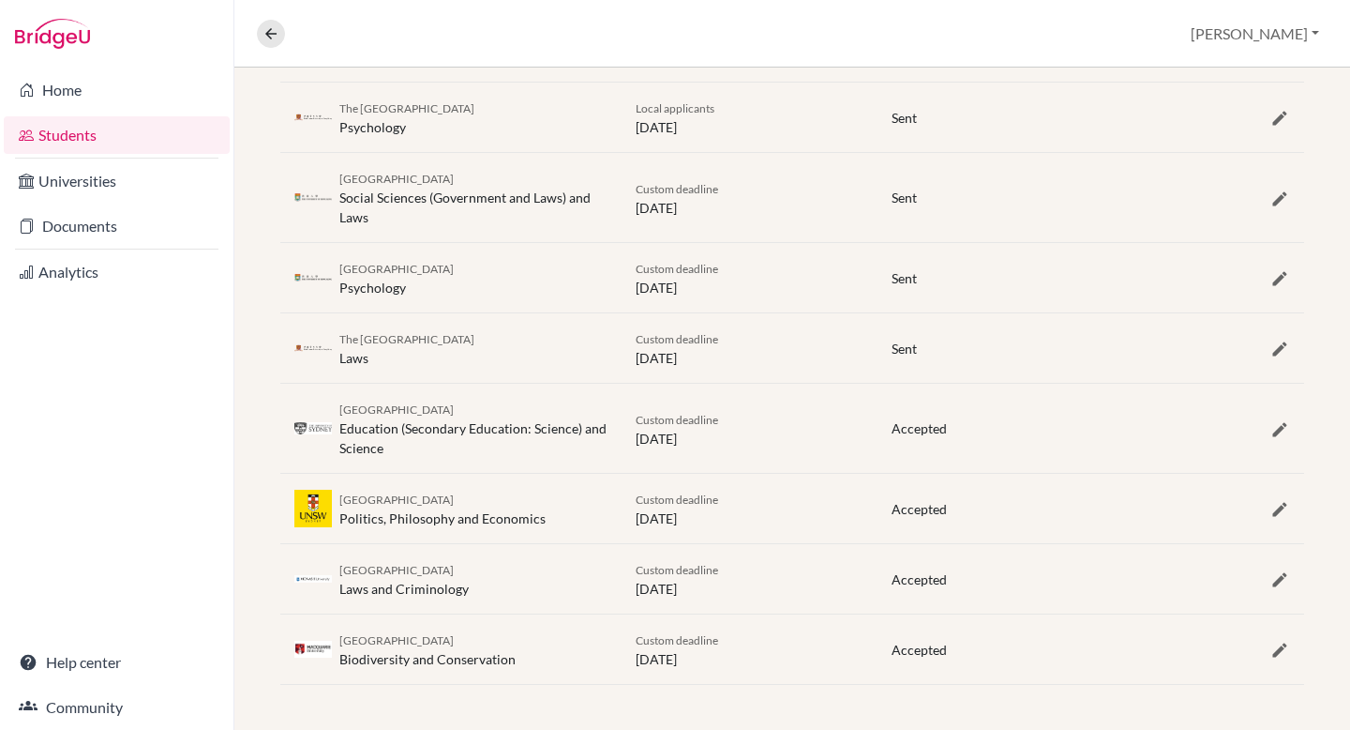
scroll to position [0, 0]
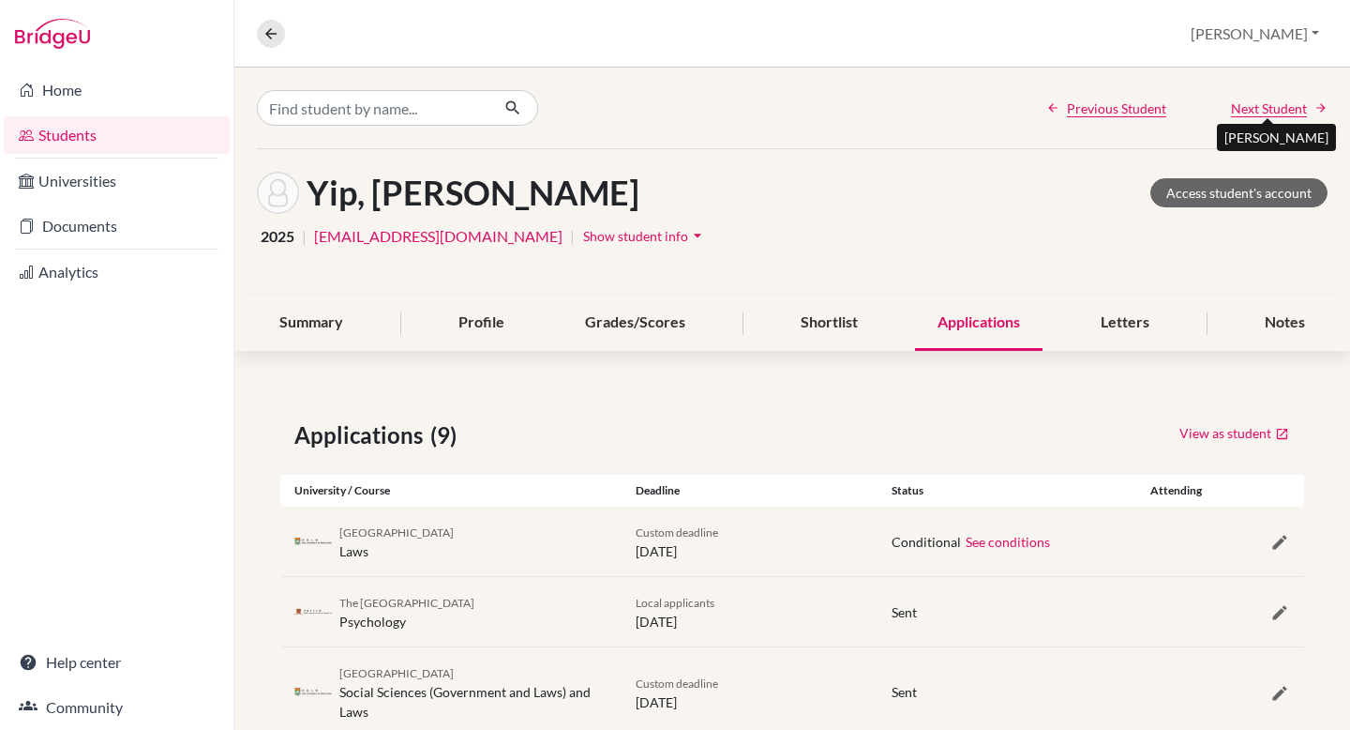
click at [1293, 105] on span "Next Student" at bounding box center [1269, 108] width 76 height 20
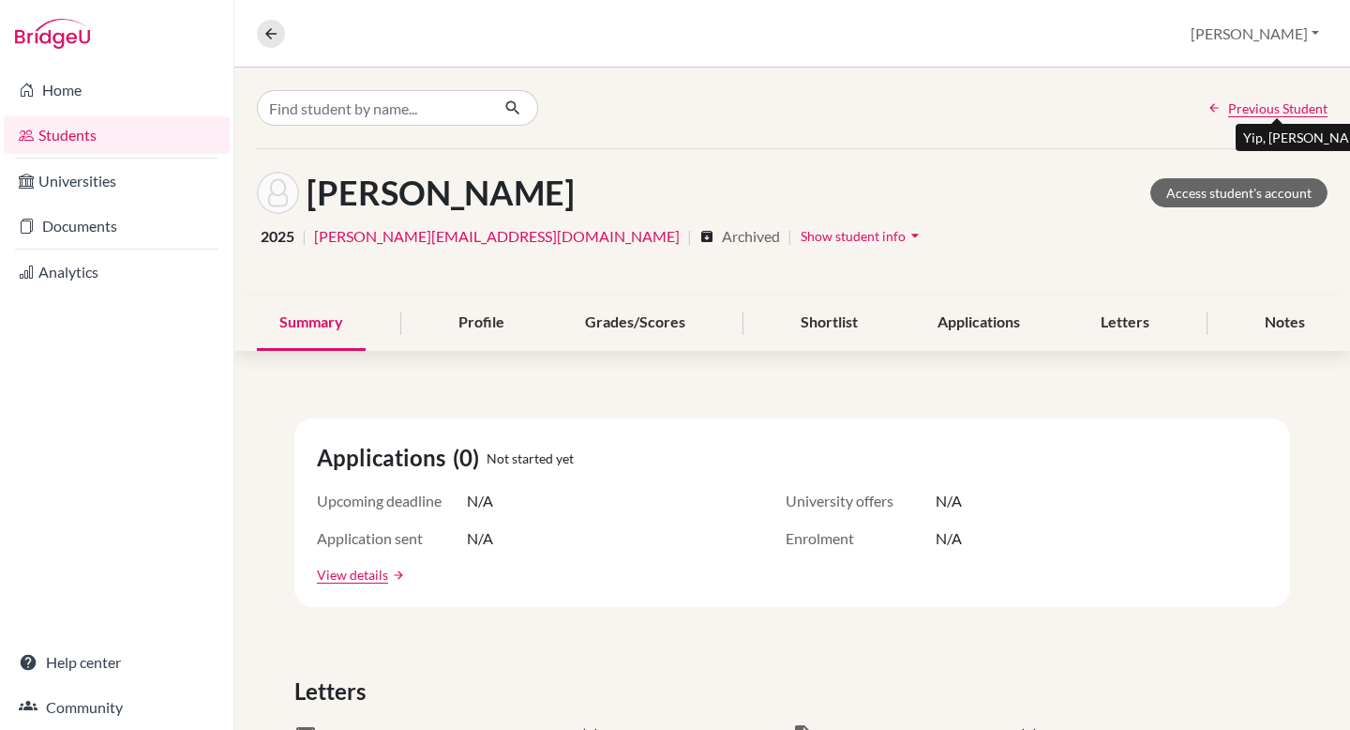
click at [1293, 107] on span "Previous Student" at bounding box center [1277, 108] width 99 height 20
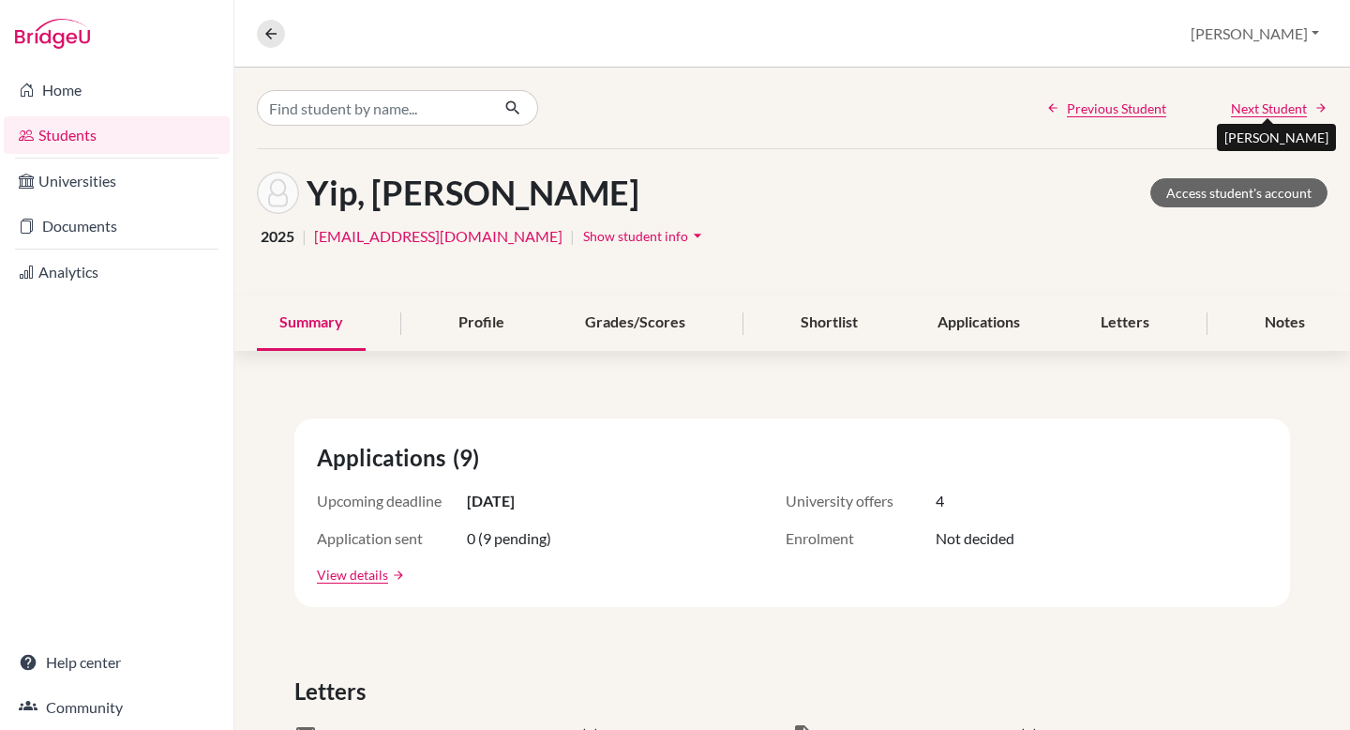
click at [1293, 107] on span "Next Student" at bounding box center [1269, 108] width 76 height 20
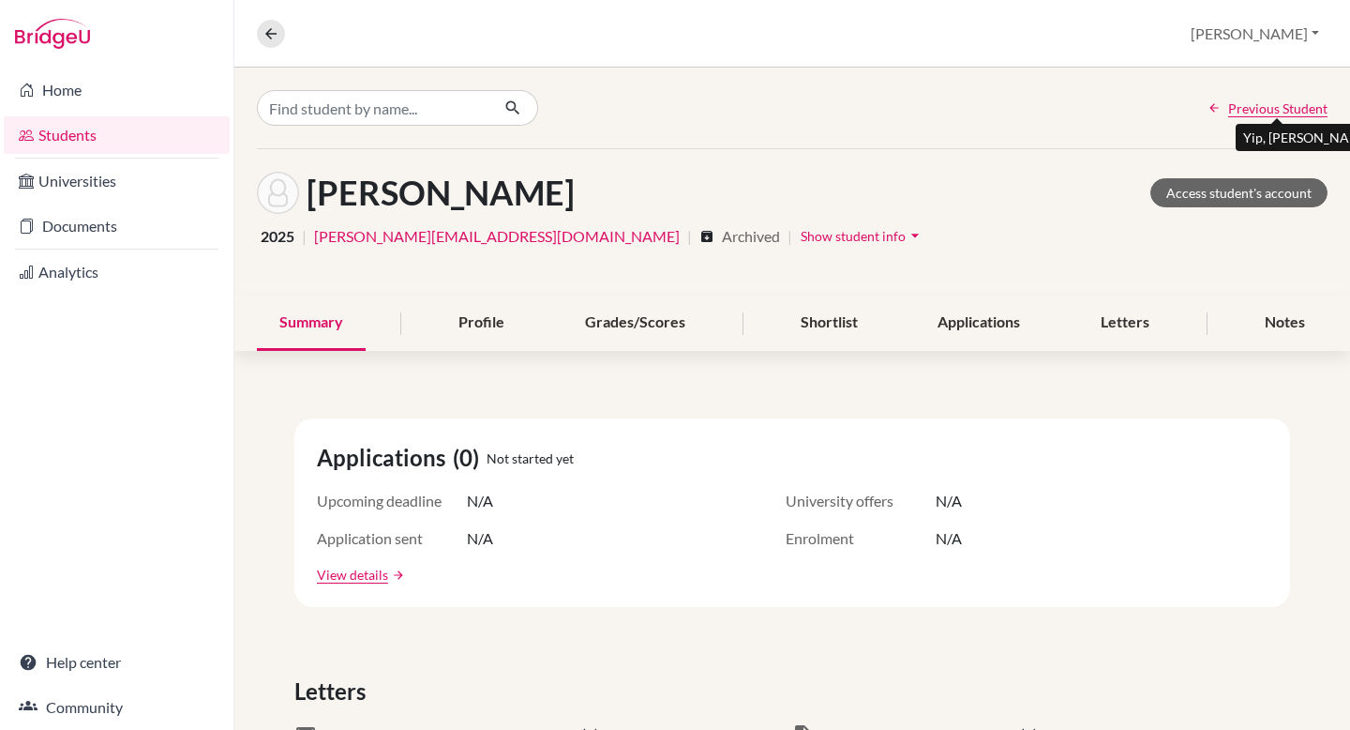
click at [1293, 107] on span "Previous Student" at bounding box center [1277, 108] width 99 height 20
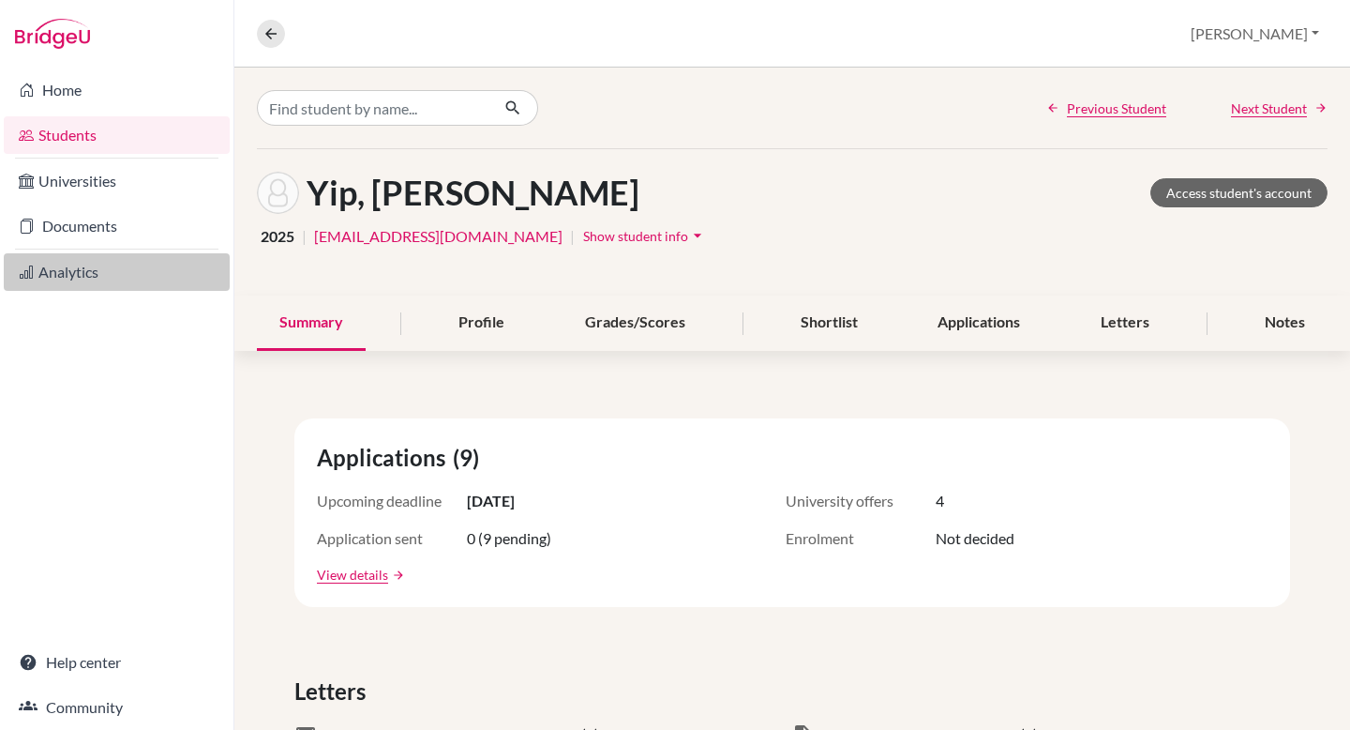
click at [82, 283] on link "Analytics" at bounding box center [117, 272] width 226 height 38
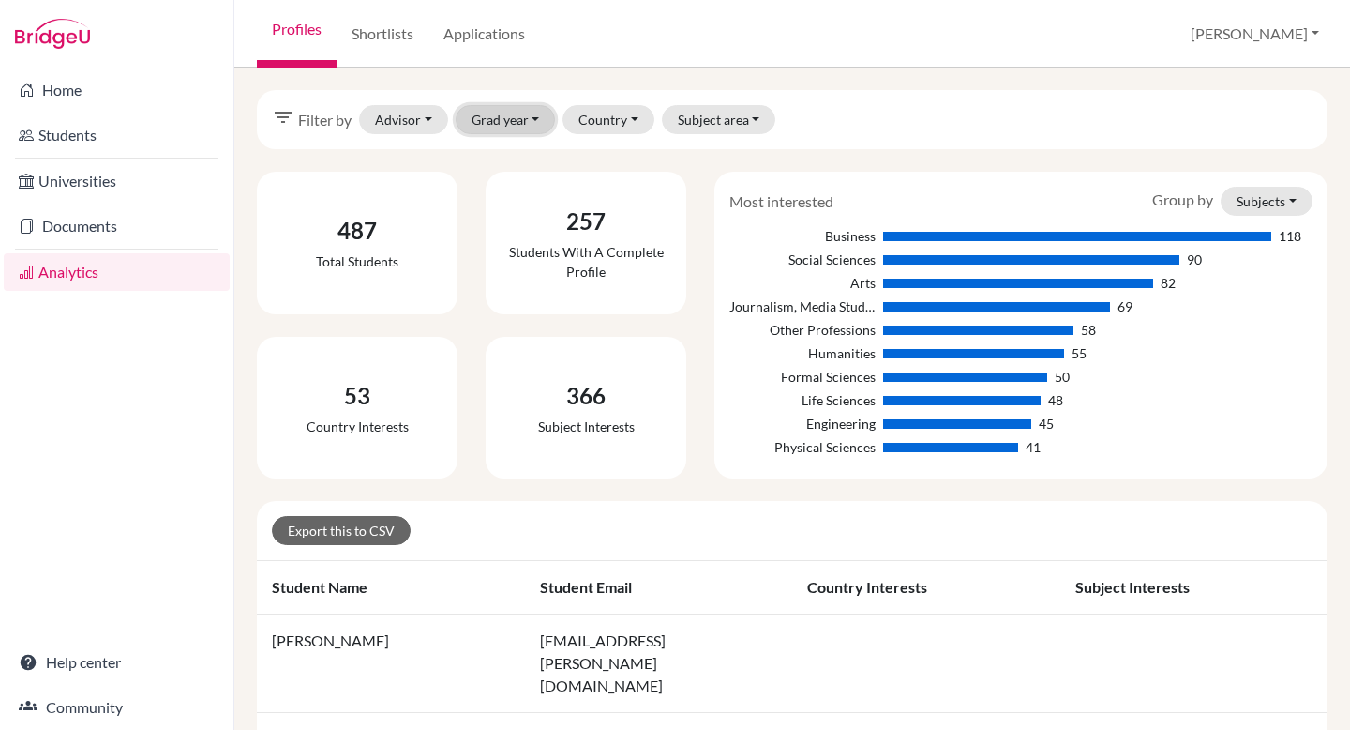
click at [505, 118] on button "Grad year" at bounding box center [506, 119] width 100 height 29
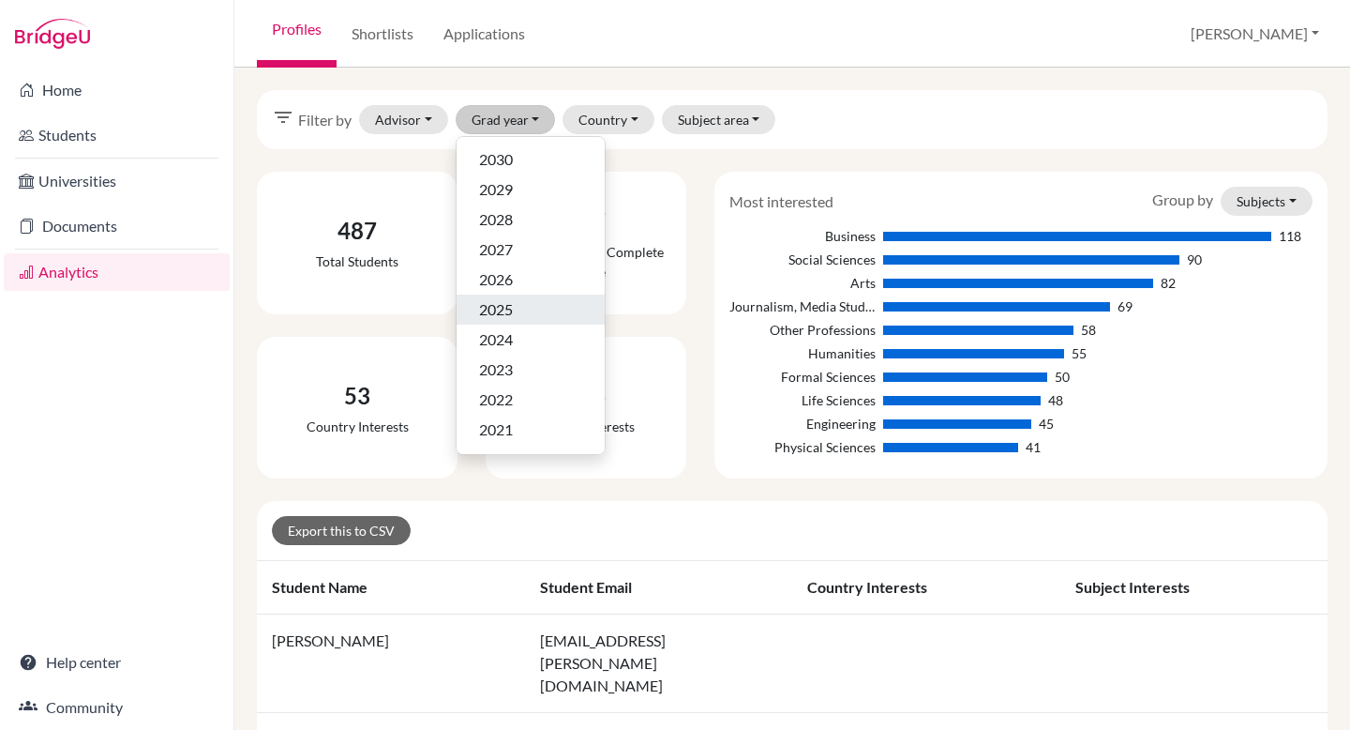
click at [512, 314] on span "2025" at bounding box center [496, 309] width 34 height 23
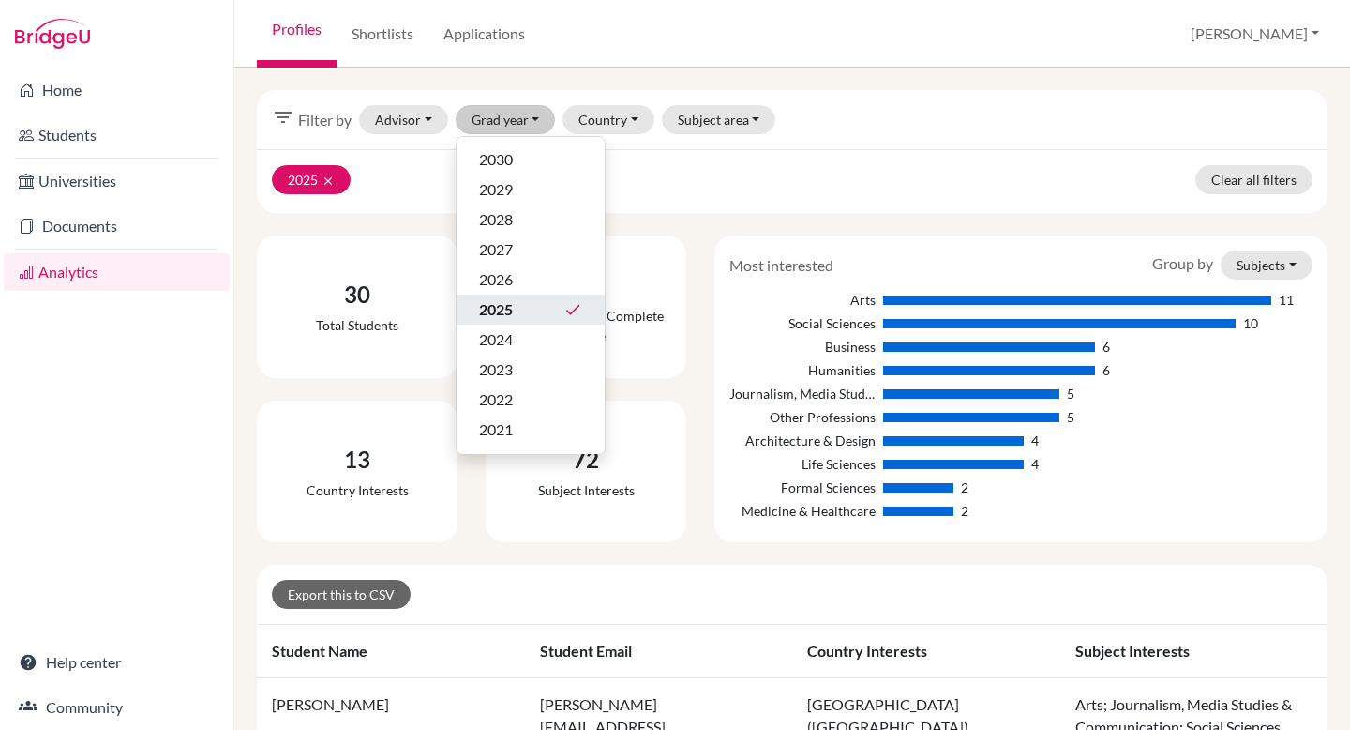
click at [746, 185] on div "2025 clear Clear all filters" at bounding box center [792, 181] width 1071 height 64
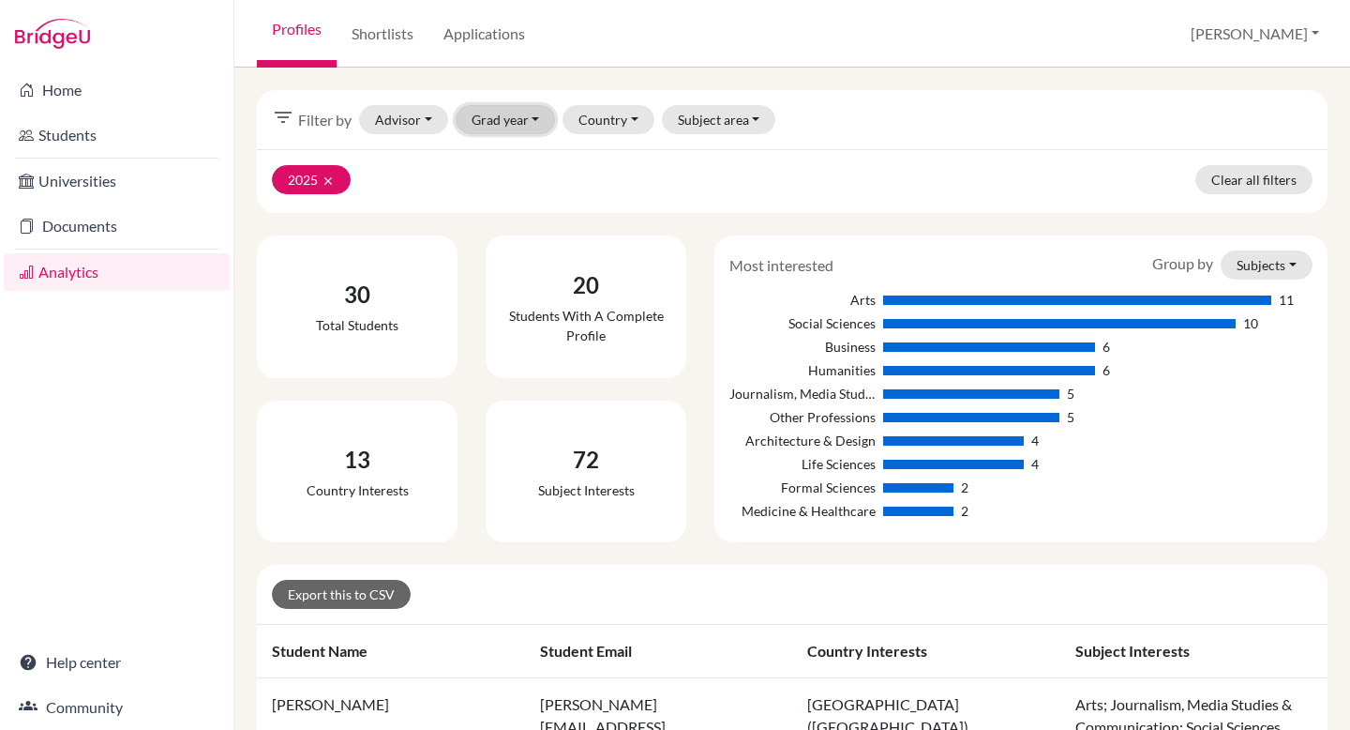
click at [533, 123] on button "Grad year" at bounding box center [506, 119] width 100 height 29
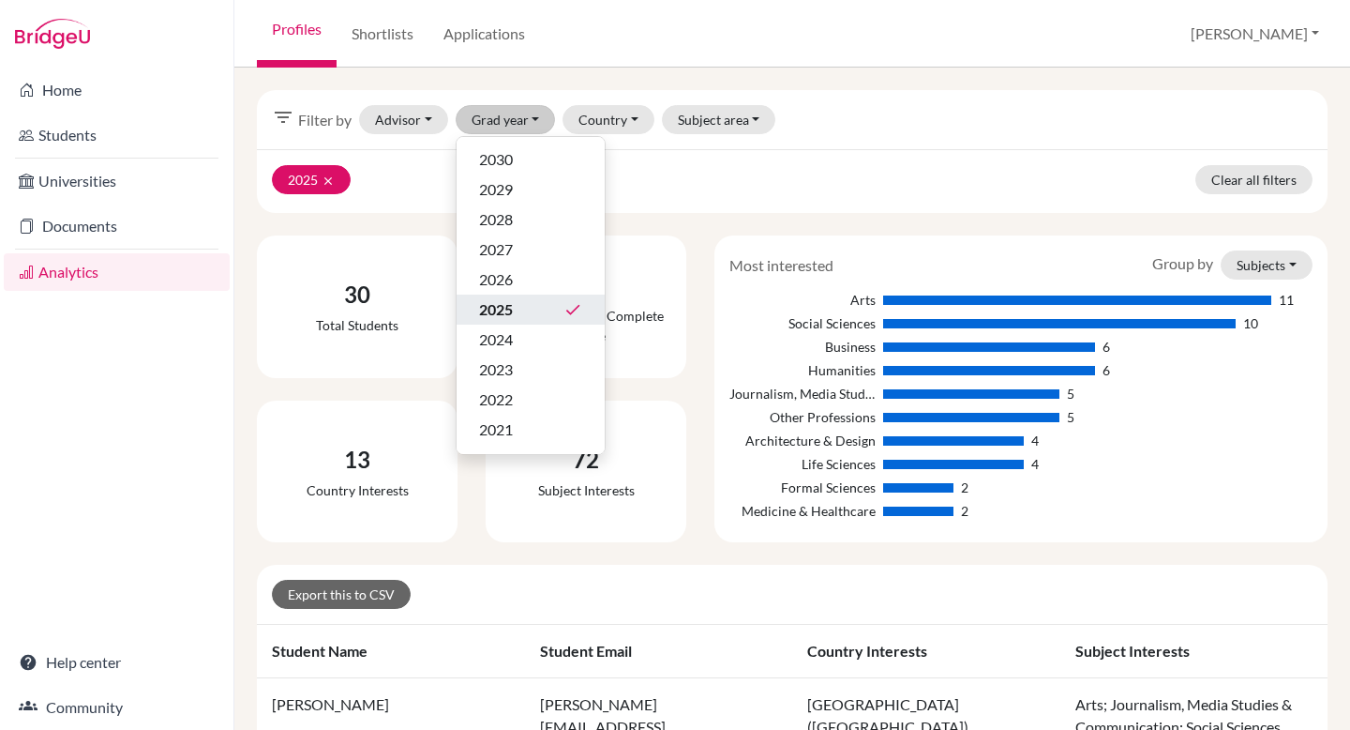
click at [519, 307] on div "2025 done" at bounding box center [530, 309] width 103 height 23
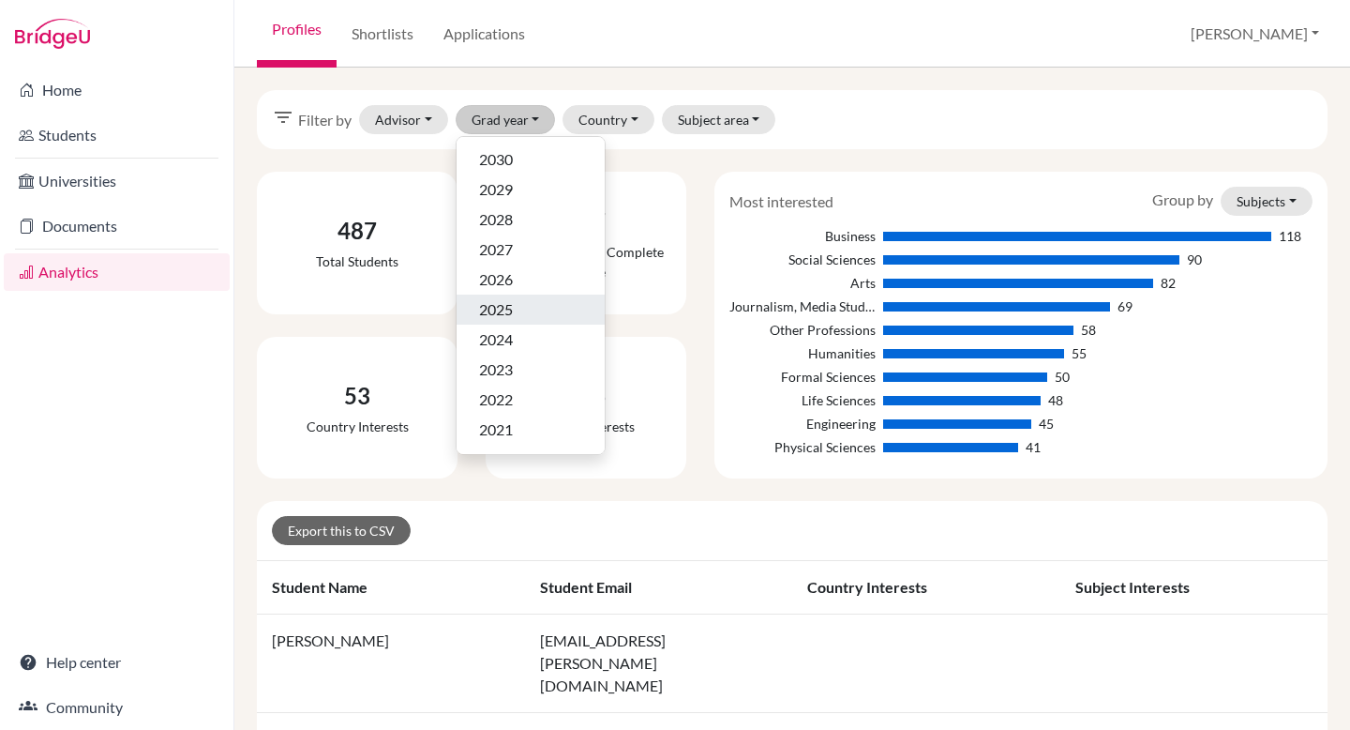
click at [519, 307] on div "2025" at bounding box center [530, 309] width 103 height 23
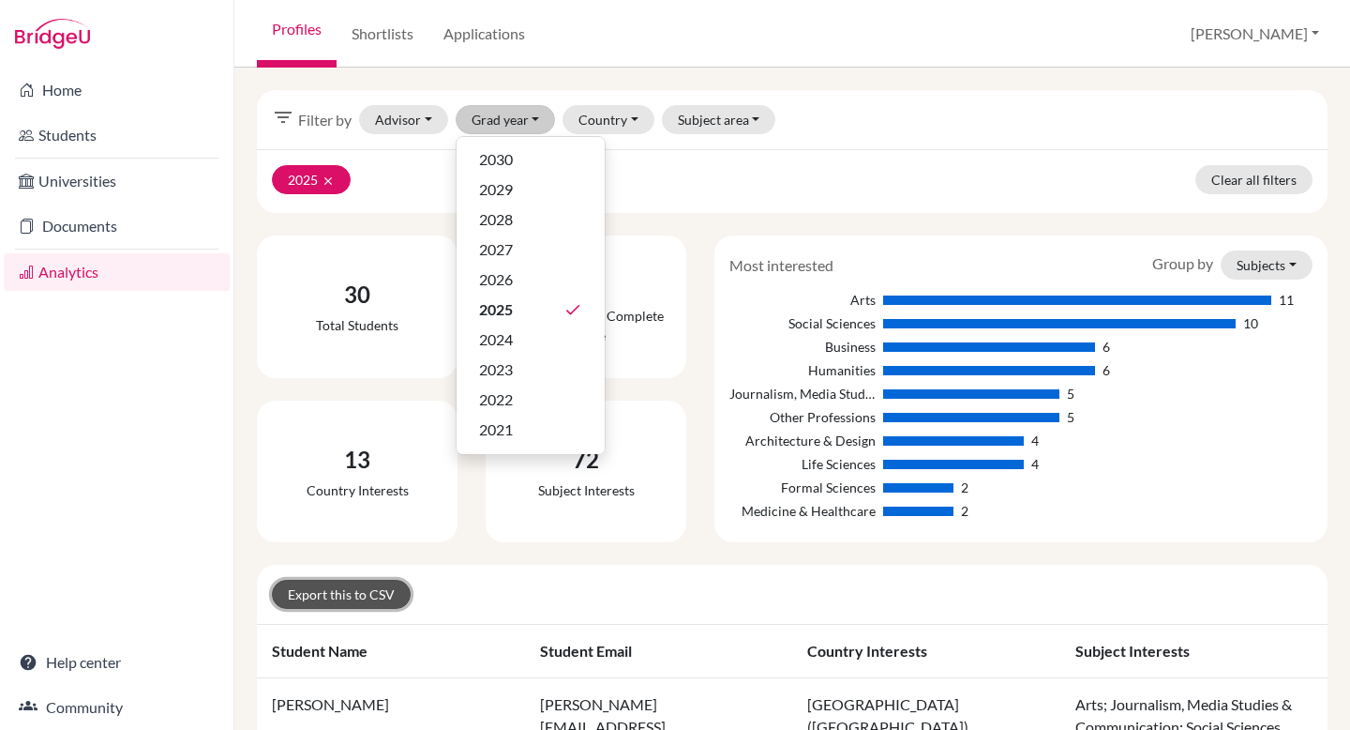
click at [344, 594] on link "Export this to CSV" at bounding box center [341, 594] width 139 height 29
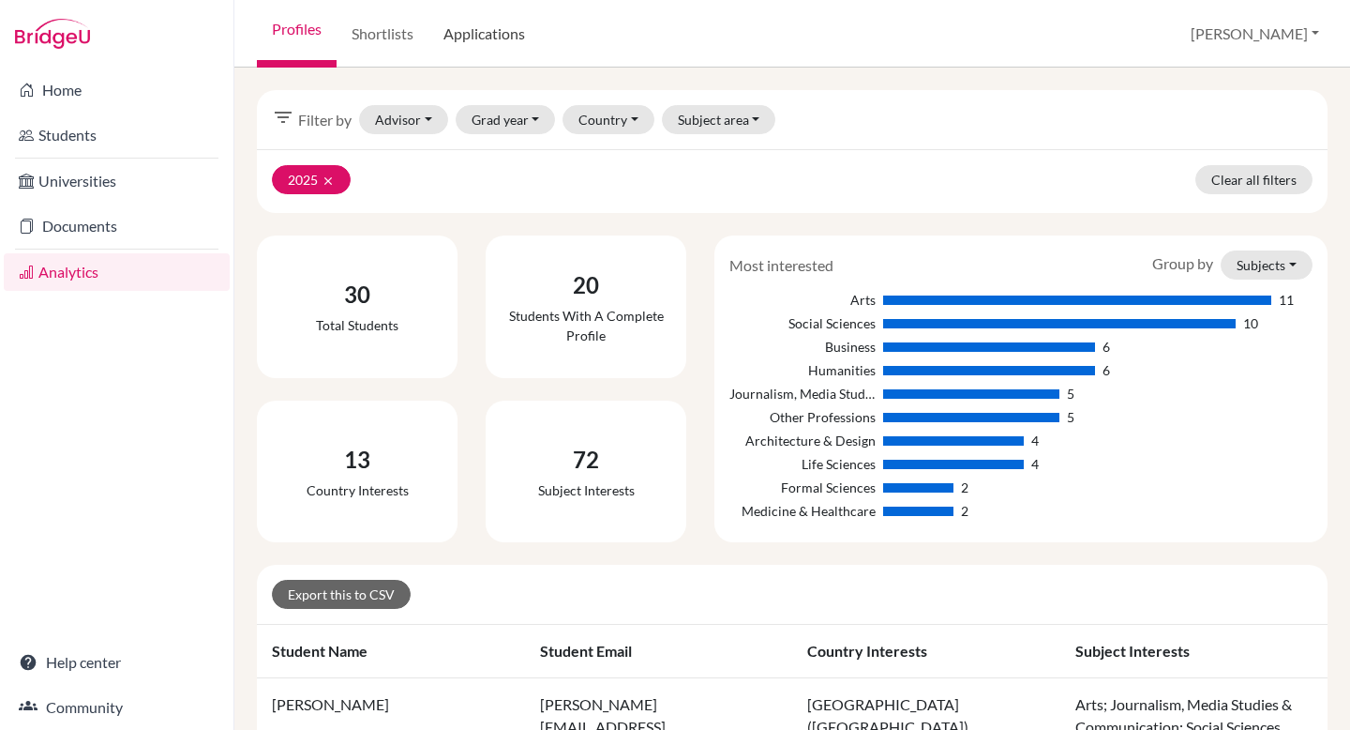
click at [461, 33] on link "Applications" at bounding box center [485, 34] width 112 height 68
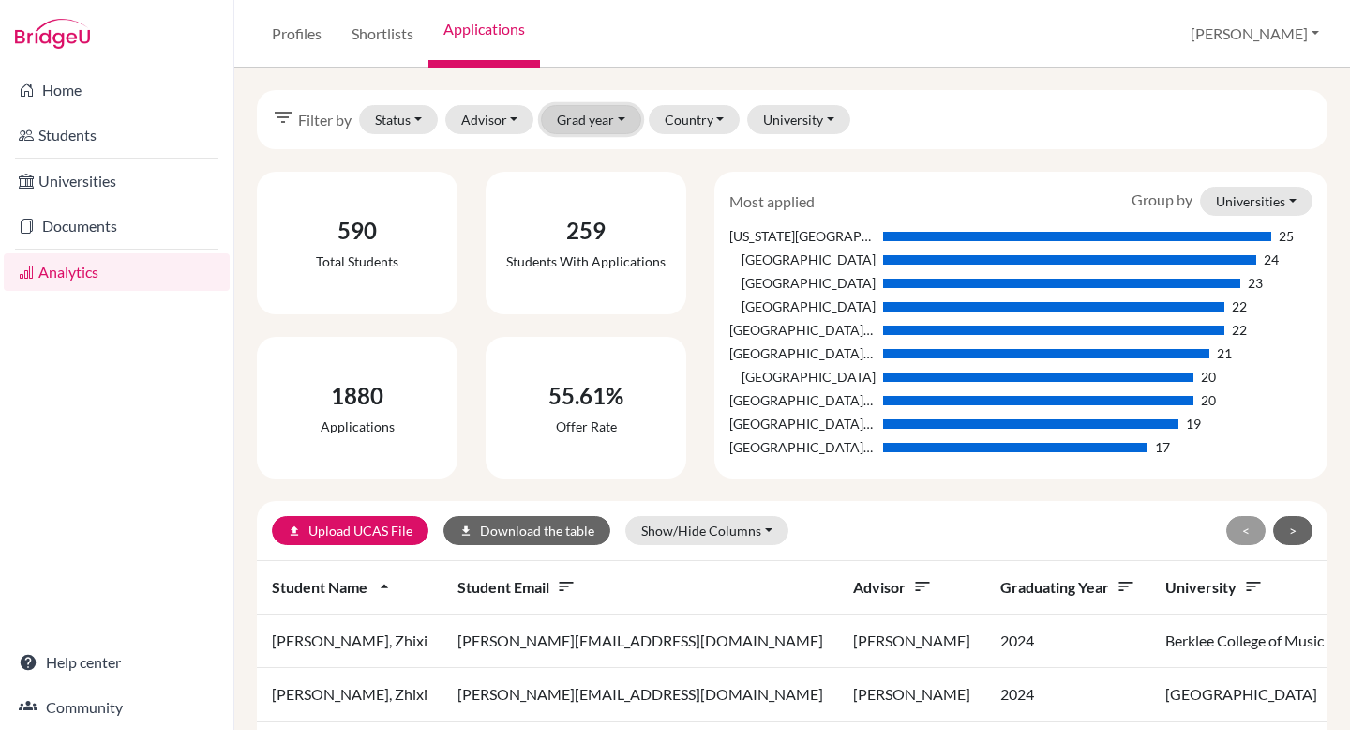
click at [624, 112] on button "Grad year" at bounding box center [591, 119] width 100 height 29
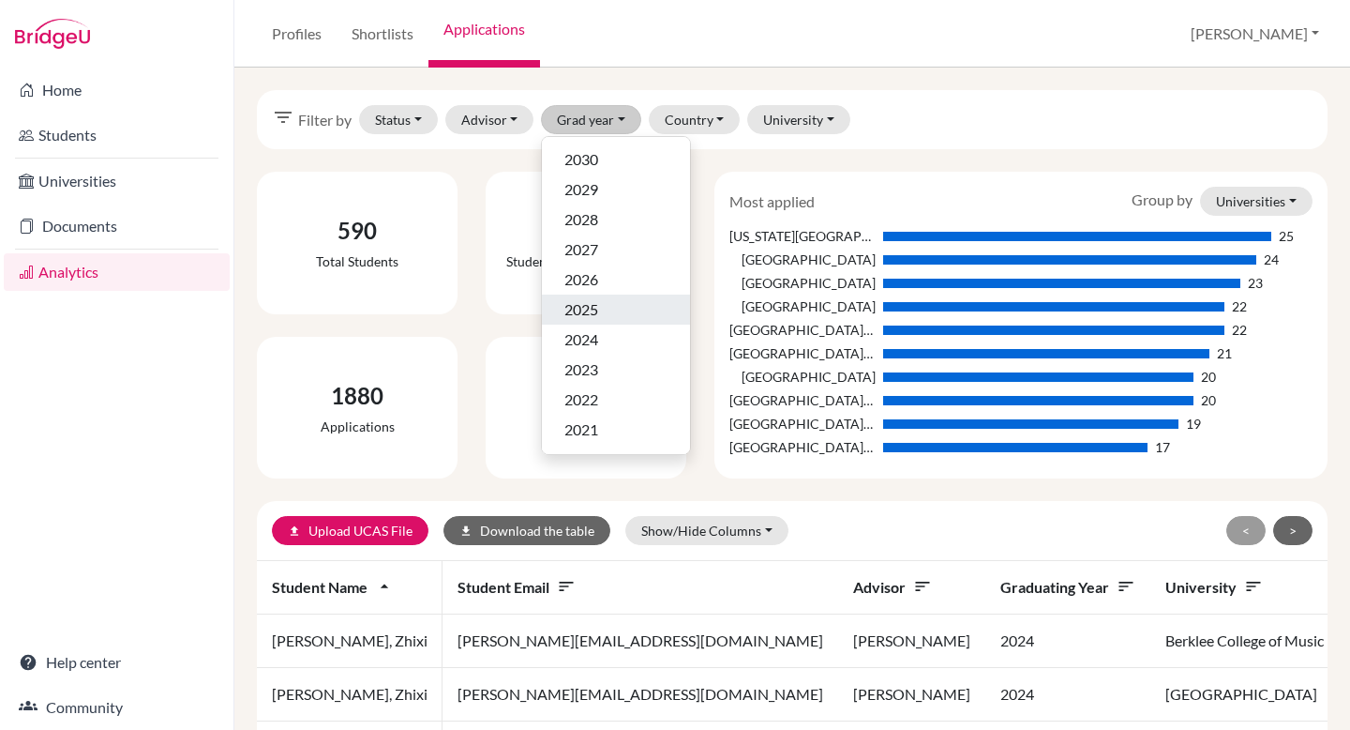
click at [608, 303] on div "2025" at bounding box center [616, 309] width 103 height 23
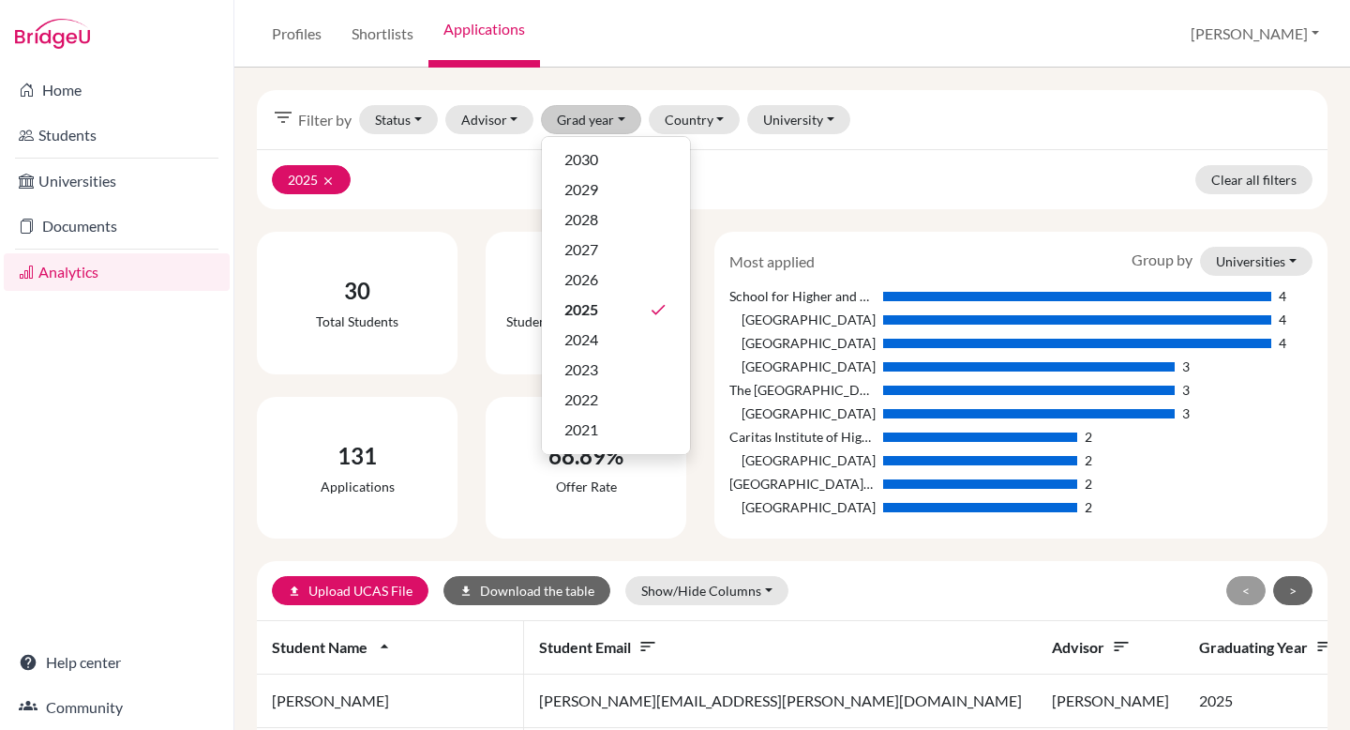
click at [793, 208] on div "2025 clear Clear all filters" at bounding box center [792, 179] width 1071 height 60
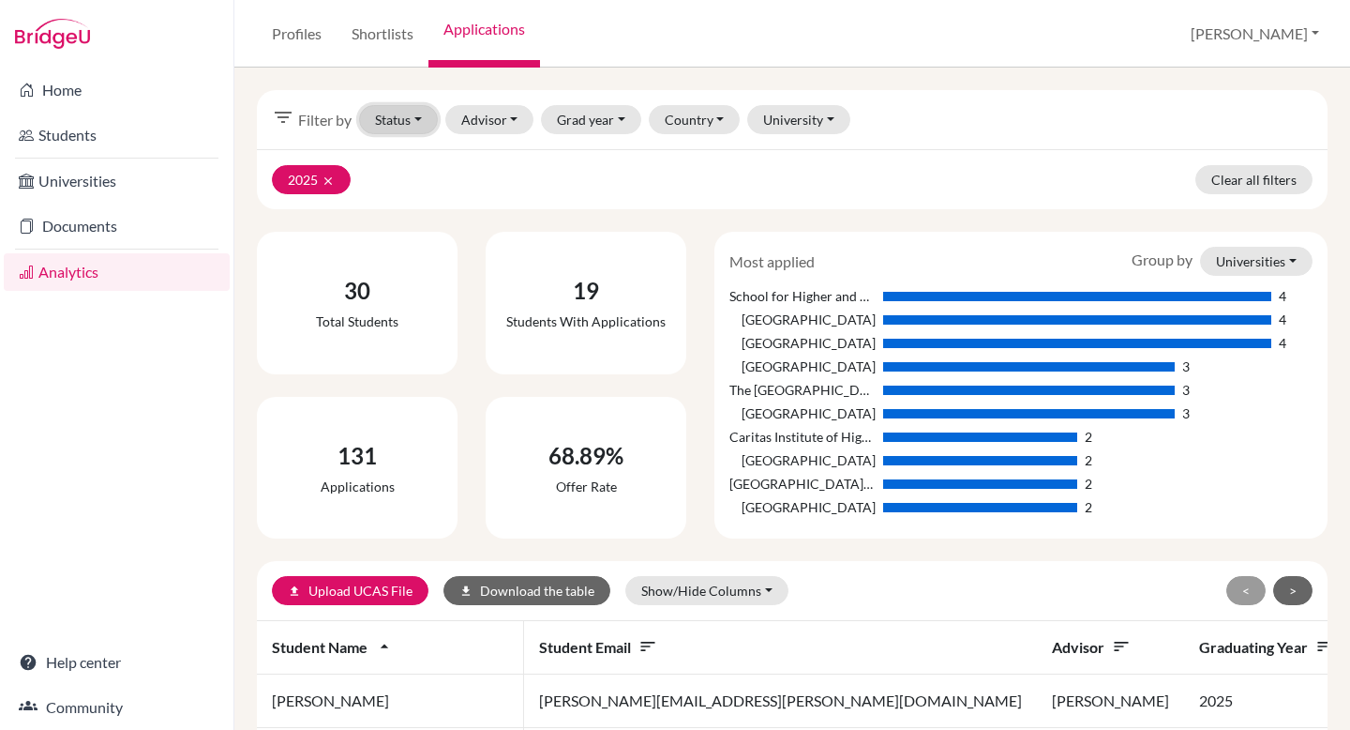
click at [415, 111] on button "Status" at bounding box center [398, 119] width 79 height 29
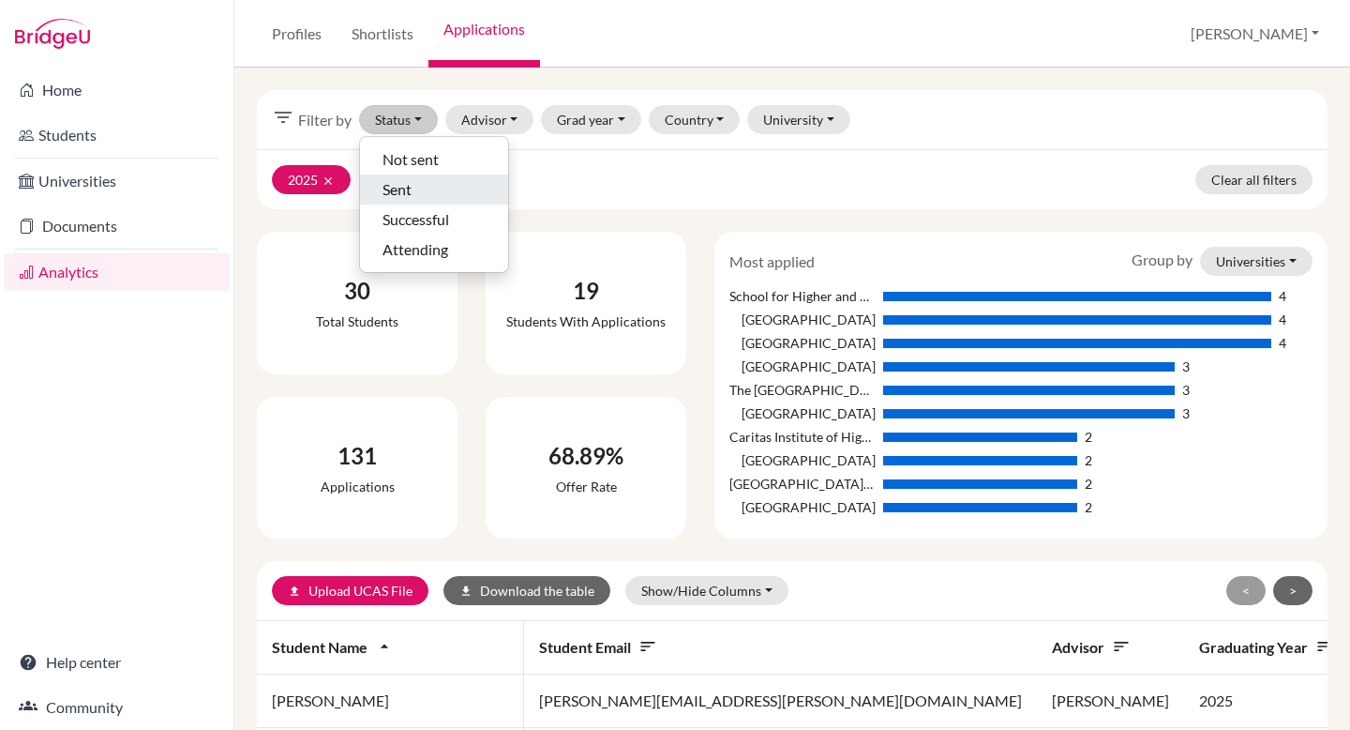
click at [416, 195] on div "Sent" at bounding box center [434, 189] width 103 height 23
click at [409, 220] on span "Successful" at bounding box center [416, 219] width 67 height 23
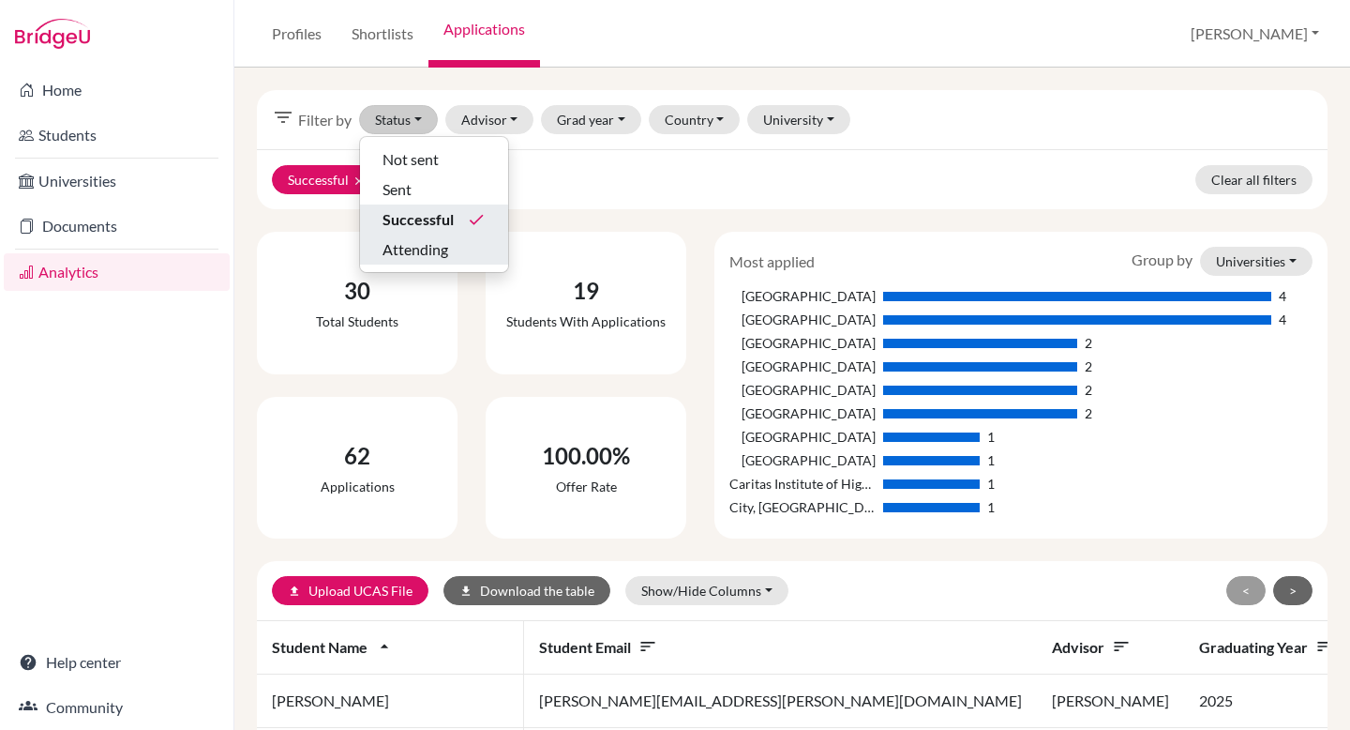
click at [408, 261] on button "Attending" at bounding box center [434, 249] width 148 height 30
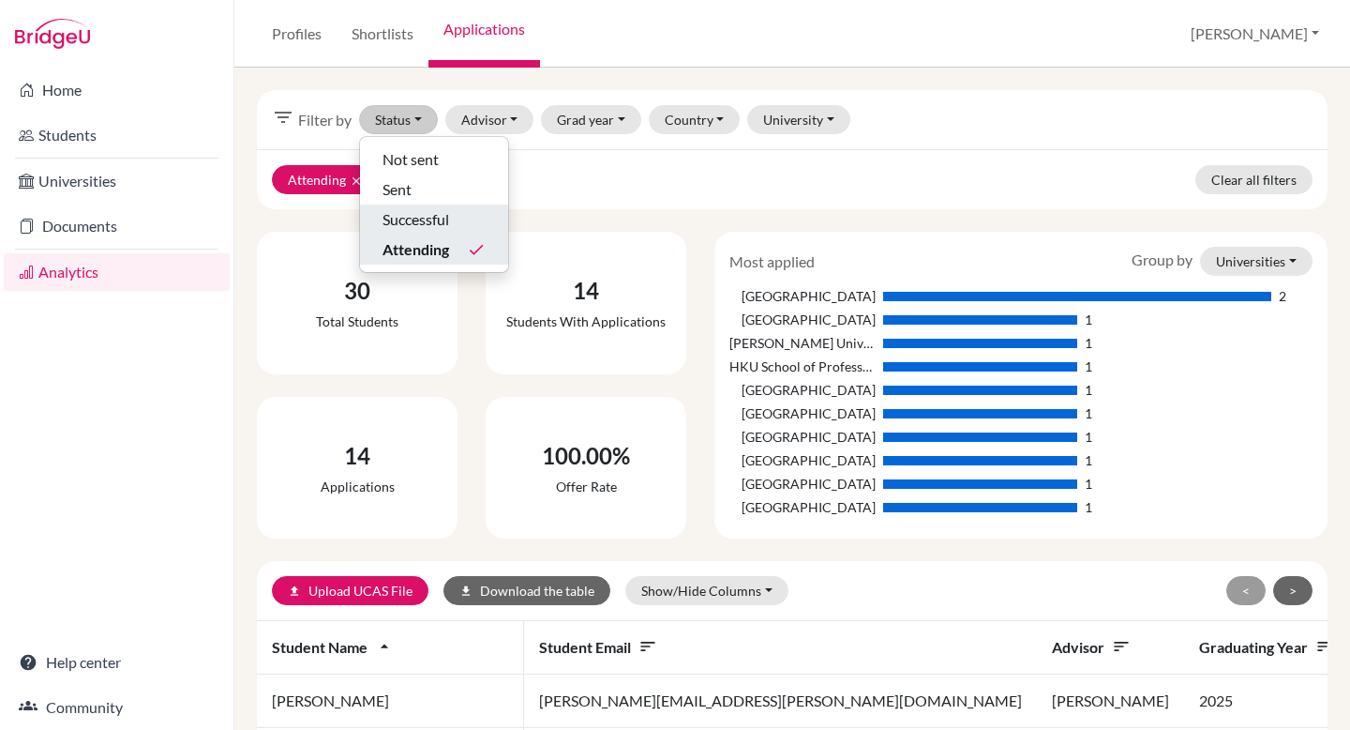
click at [473, 248] on icon "done" at bounding box center [476, 249] width 19 height 19
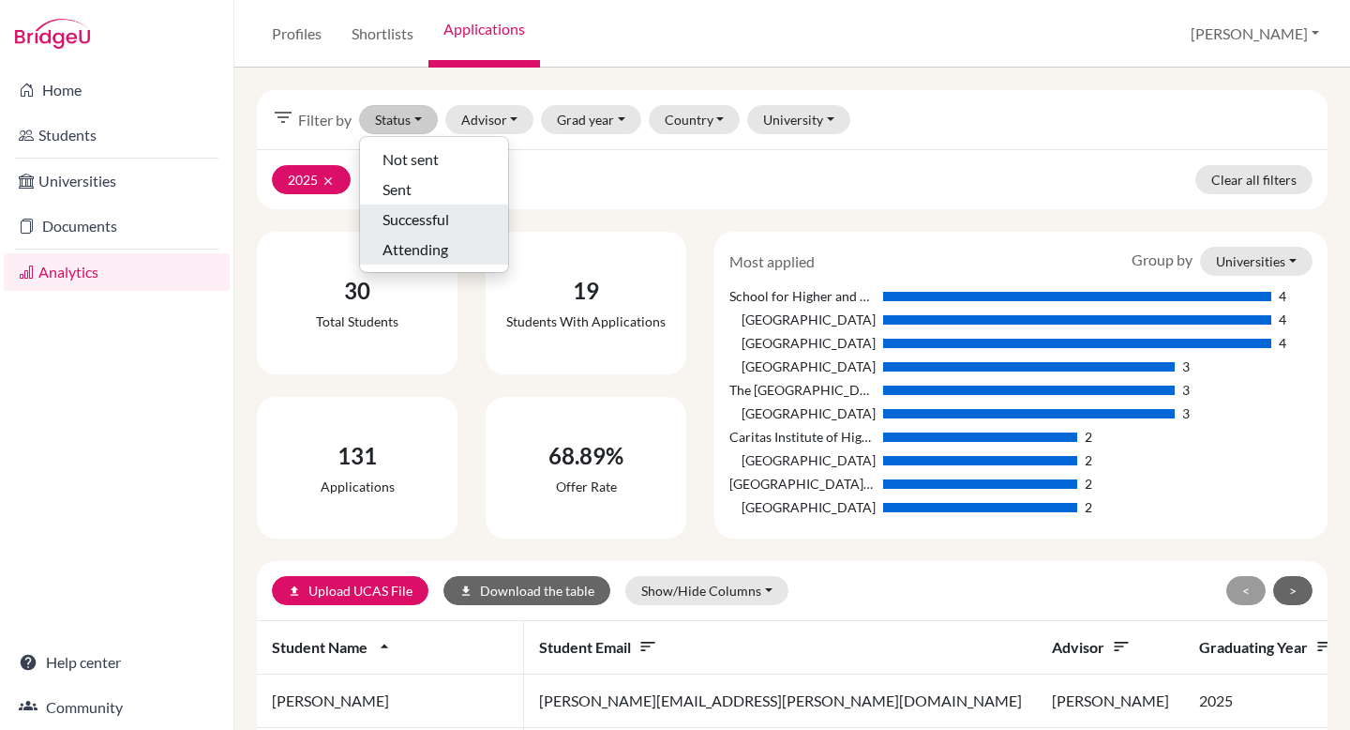
click at [586, 204] on div "2025 clear Clear all filters" at bounding box center [792, 179] width 1071 height 60
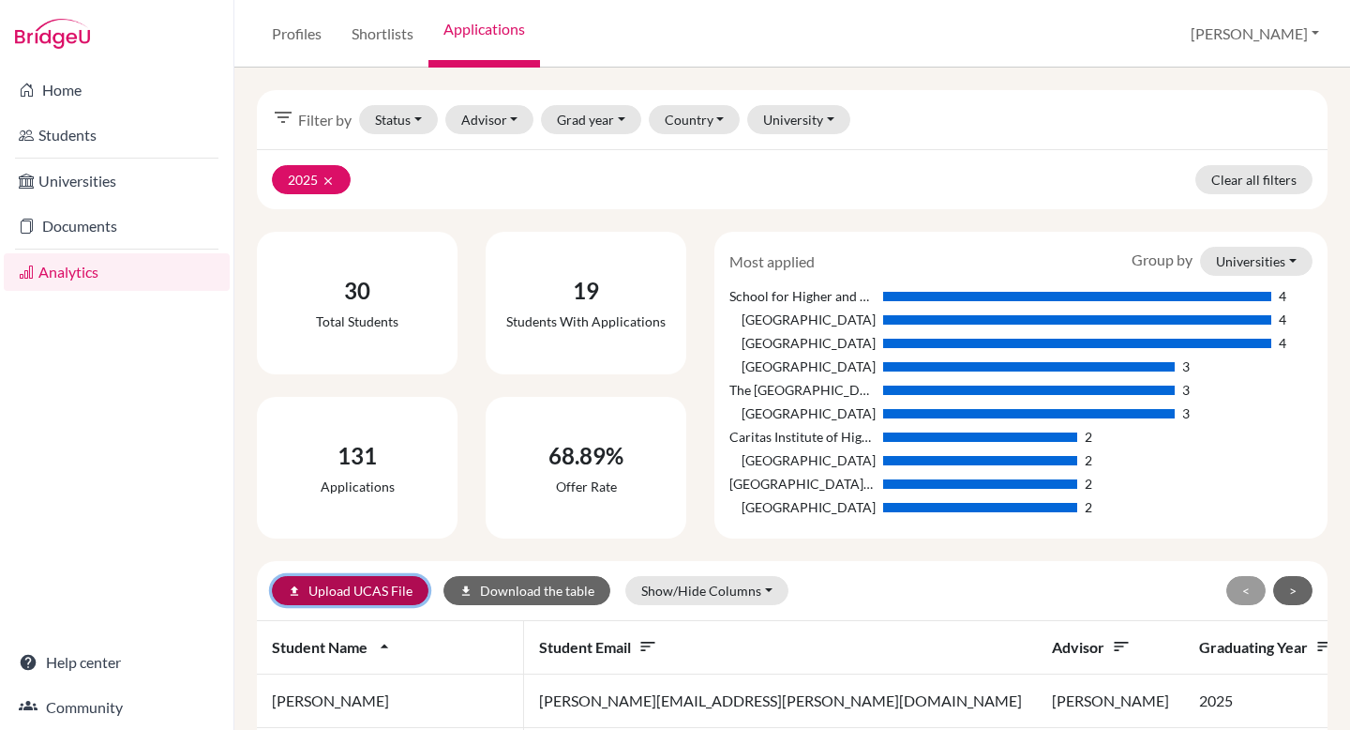
click at [360, 594] on link "upload Upload UCAS File" at bounding box center [350, 590] width 157 height 29
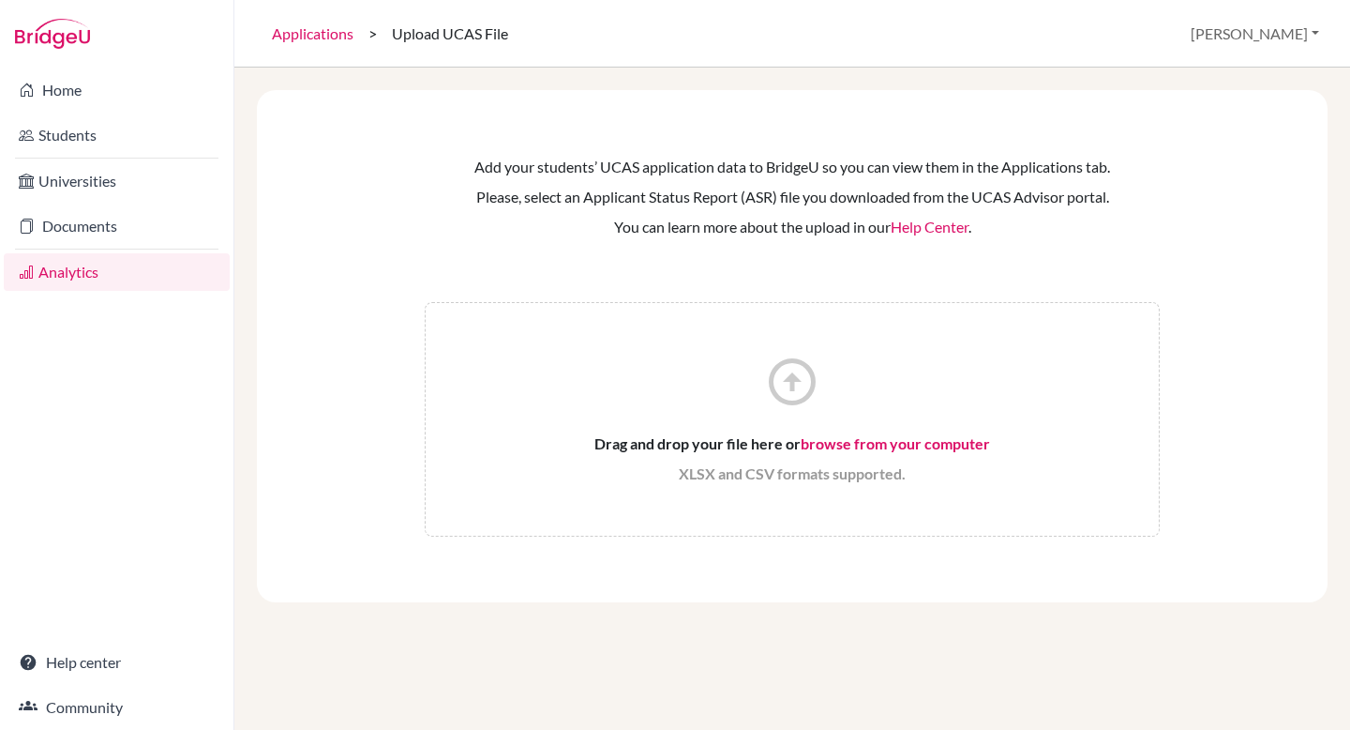
click at [76, 272] on link "Analytics" at bounding box center [117, 272] width 226 height 38
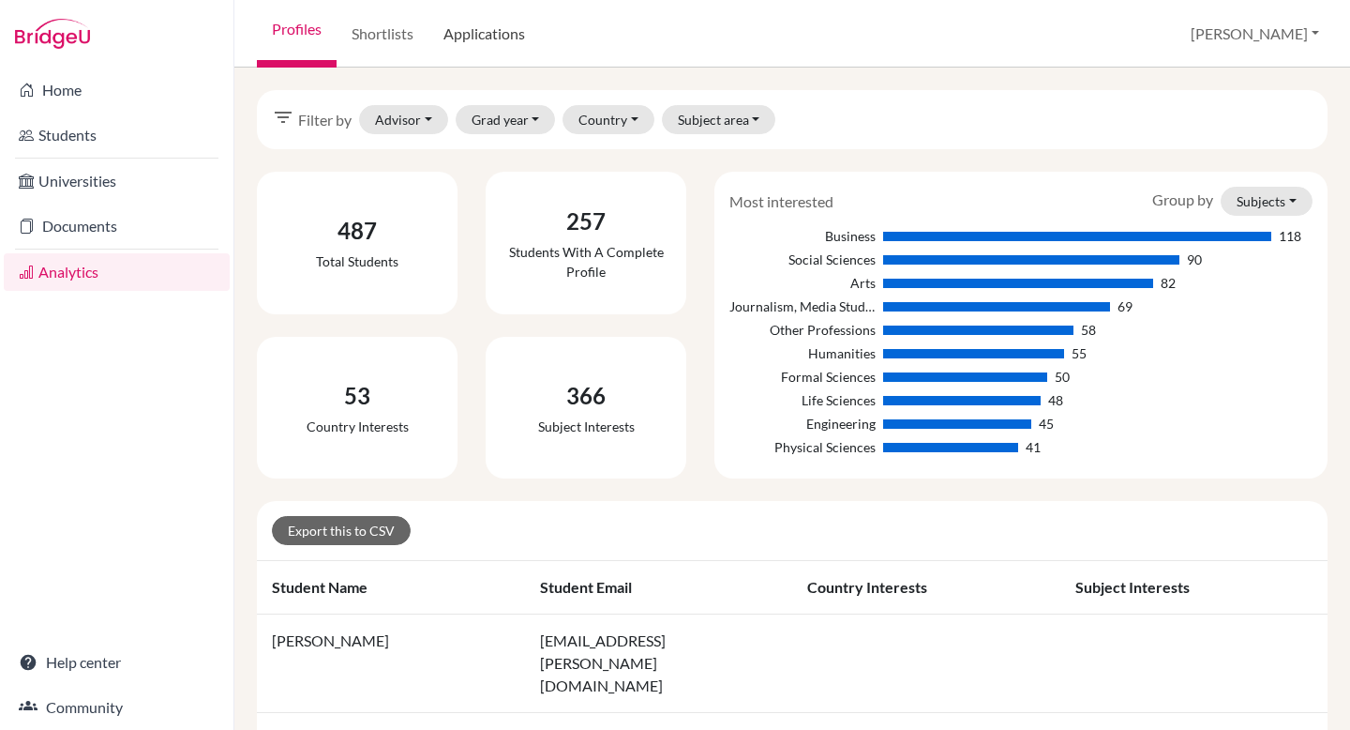
click at [458, 10] on link "Applications" at bounding box center [485, 34] width 112 height 68
click at [469, 29] on link "Applications" at bounding box center [485, 34] width 112 height 68
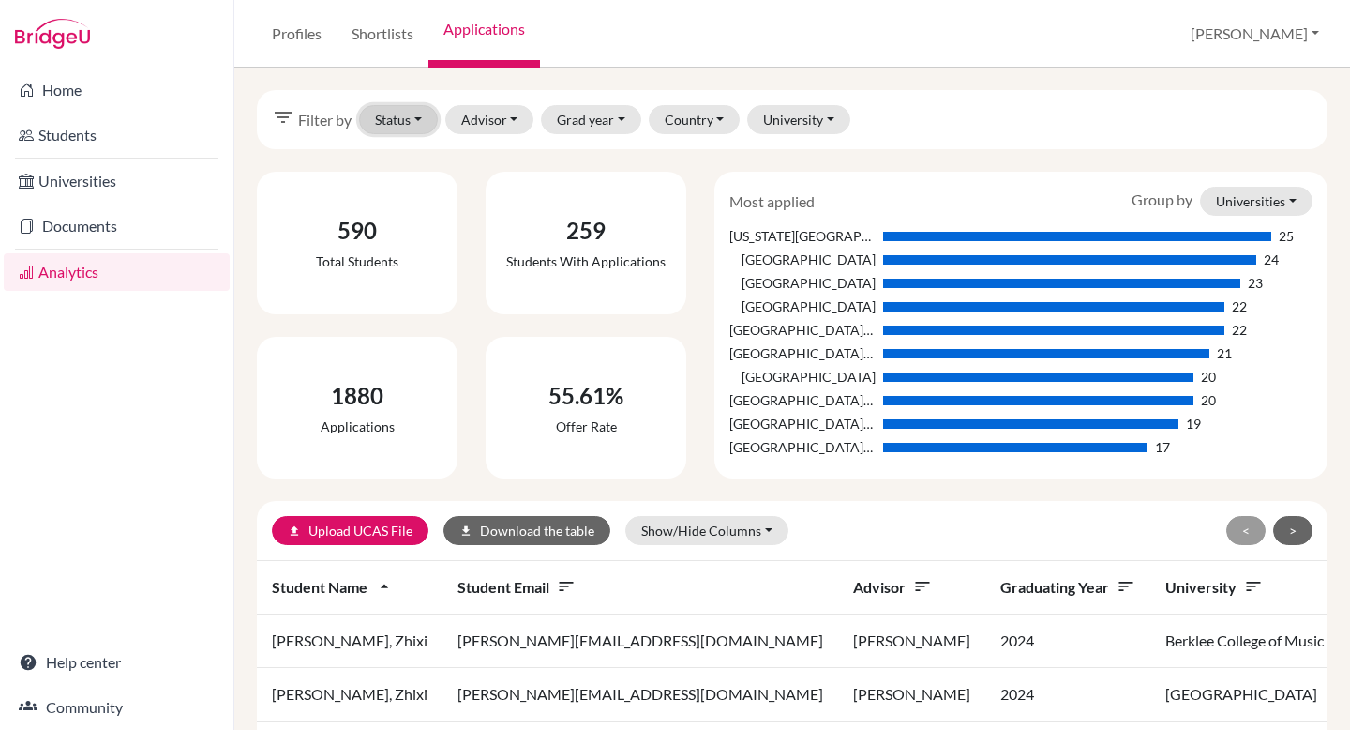
click at [410, 127] on button "Status" at bounding box center [398, 119] width 79 height 29
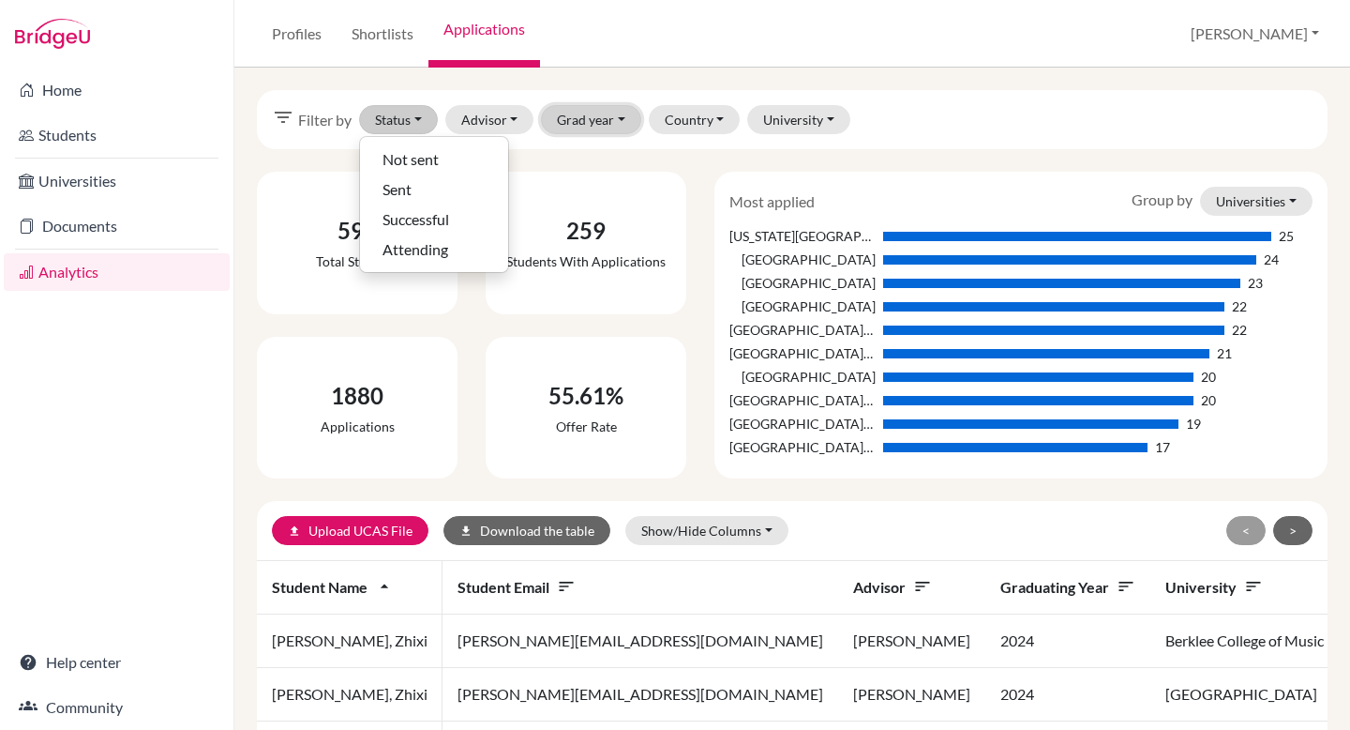
click at [598, 118] on button "Grad year" at bounding box center [591, 119] width 100 height 29
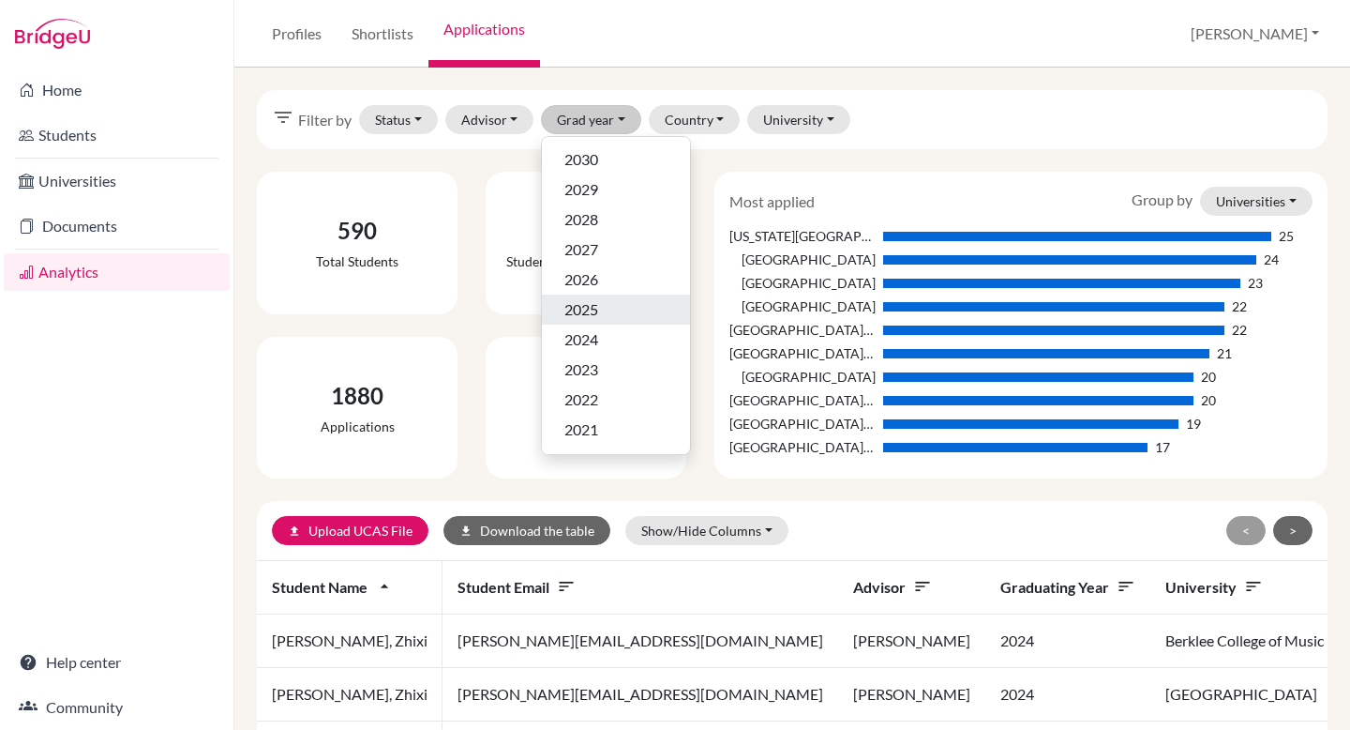
click at [590, 304] on span "2025" at bounding box center [582, 309] width 34 height 23
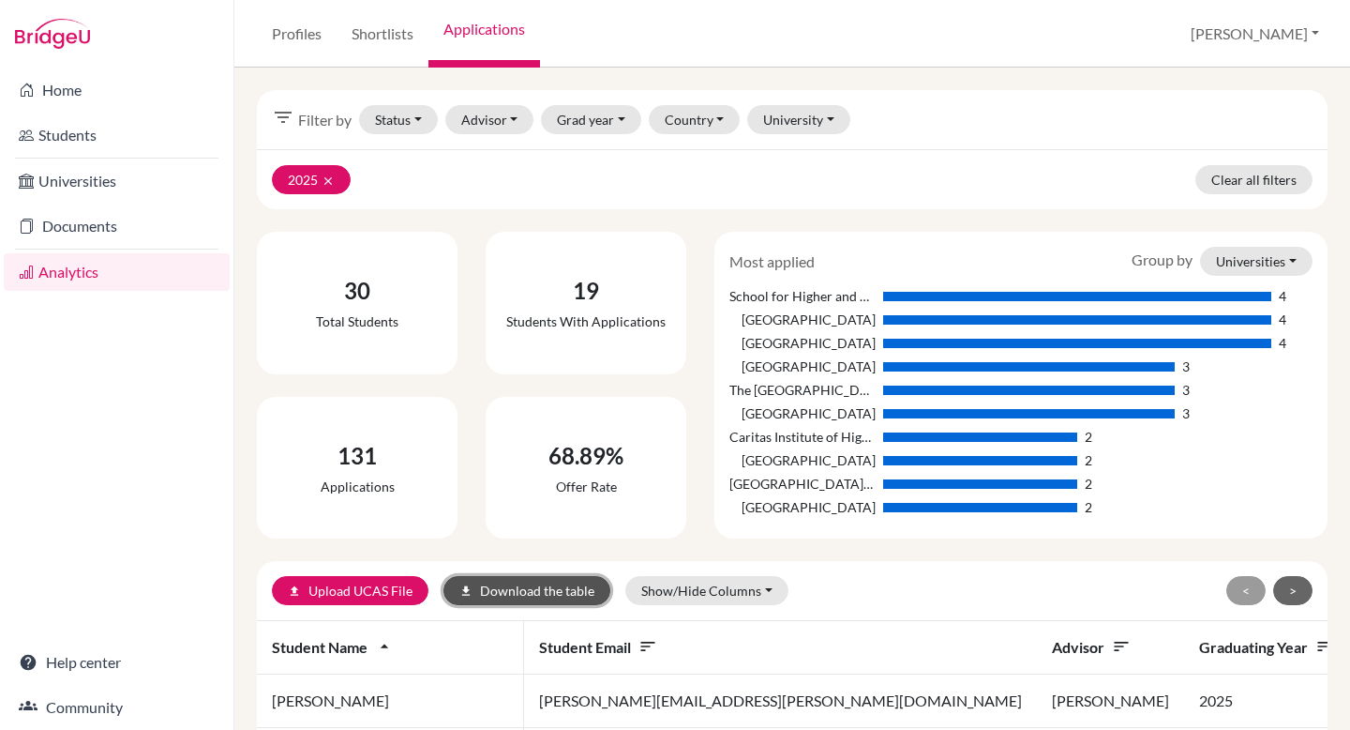
click at [562, 594] on button "download Download the table" at bounding box center [527, 590] width 167 height 29
